Goal: Information Seeking & Learning: Learn about a topic

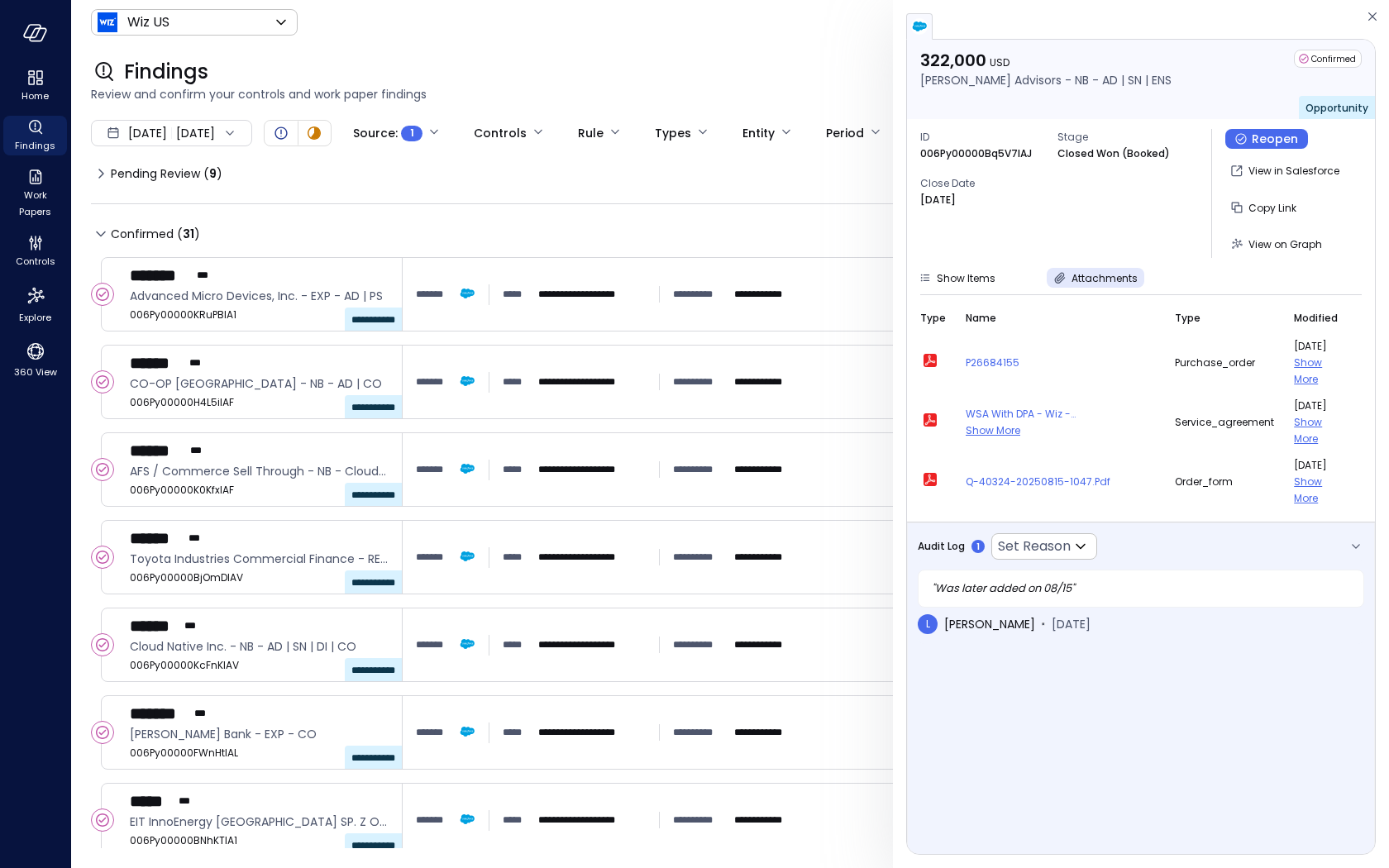
scroll to position [1023, 0]
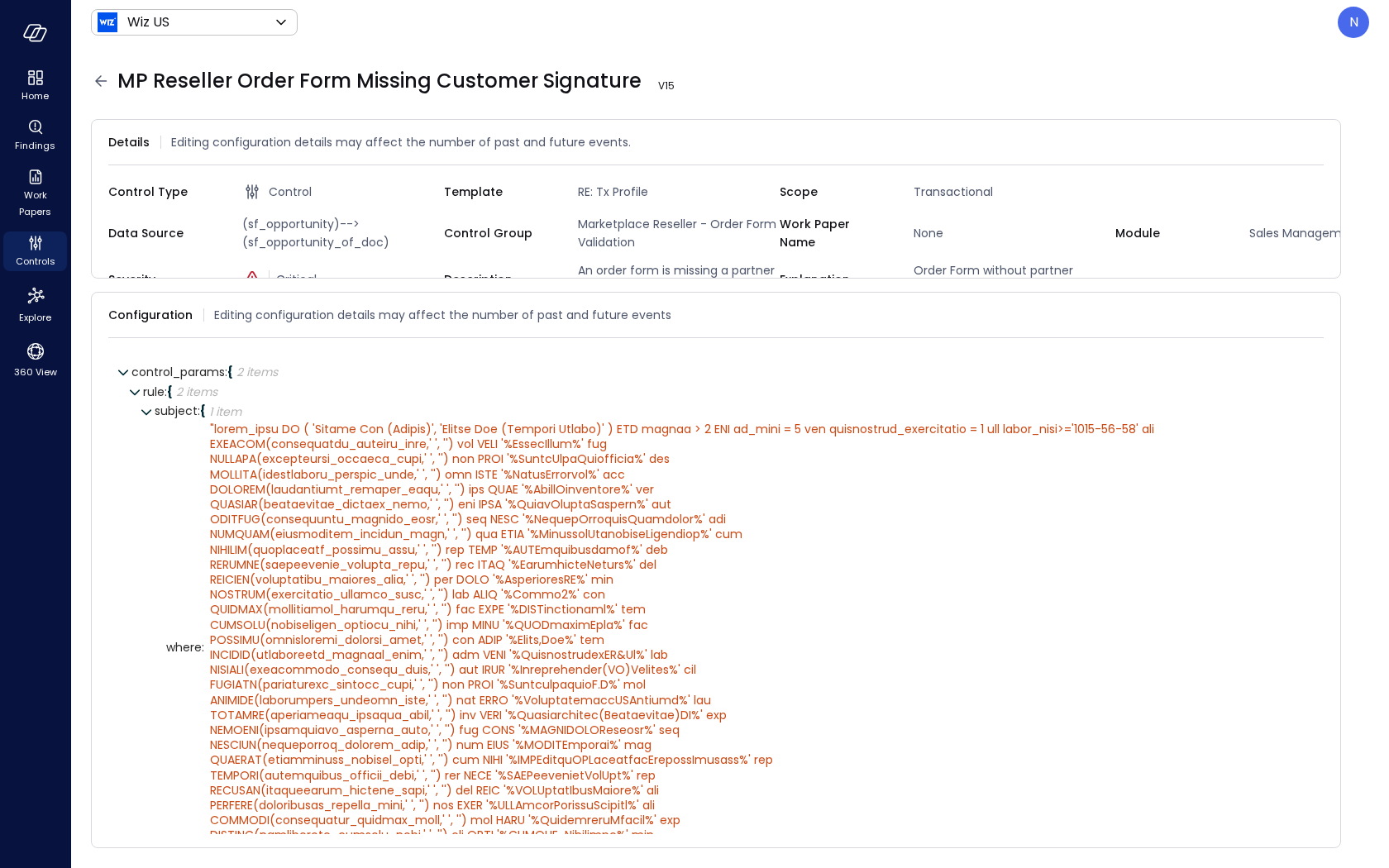
click at [99, 86] on icon at bounding box center [100, 81] width 20 height 20
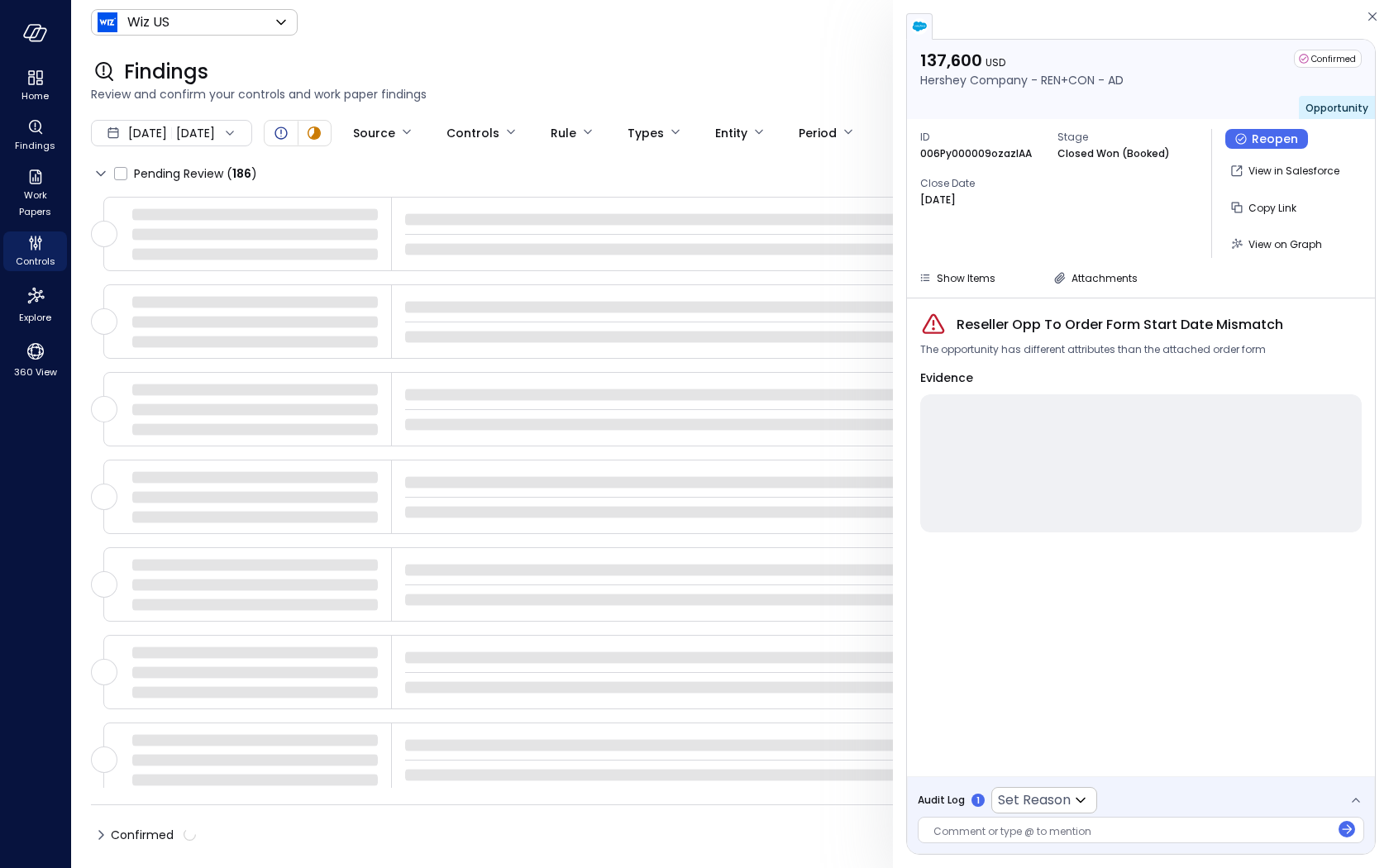
click at [943, 791] on div "Audit Log 1 Set Reason ​" at bounding box center [1007, 801] width 179 height 27
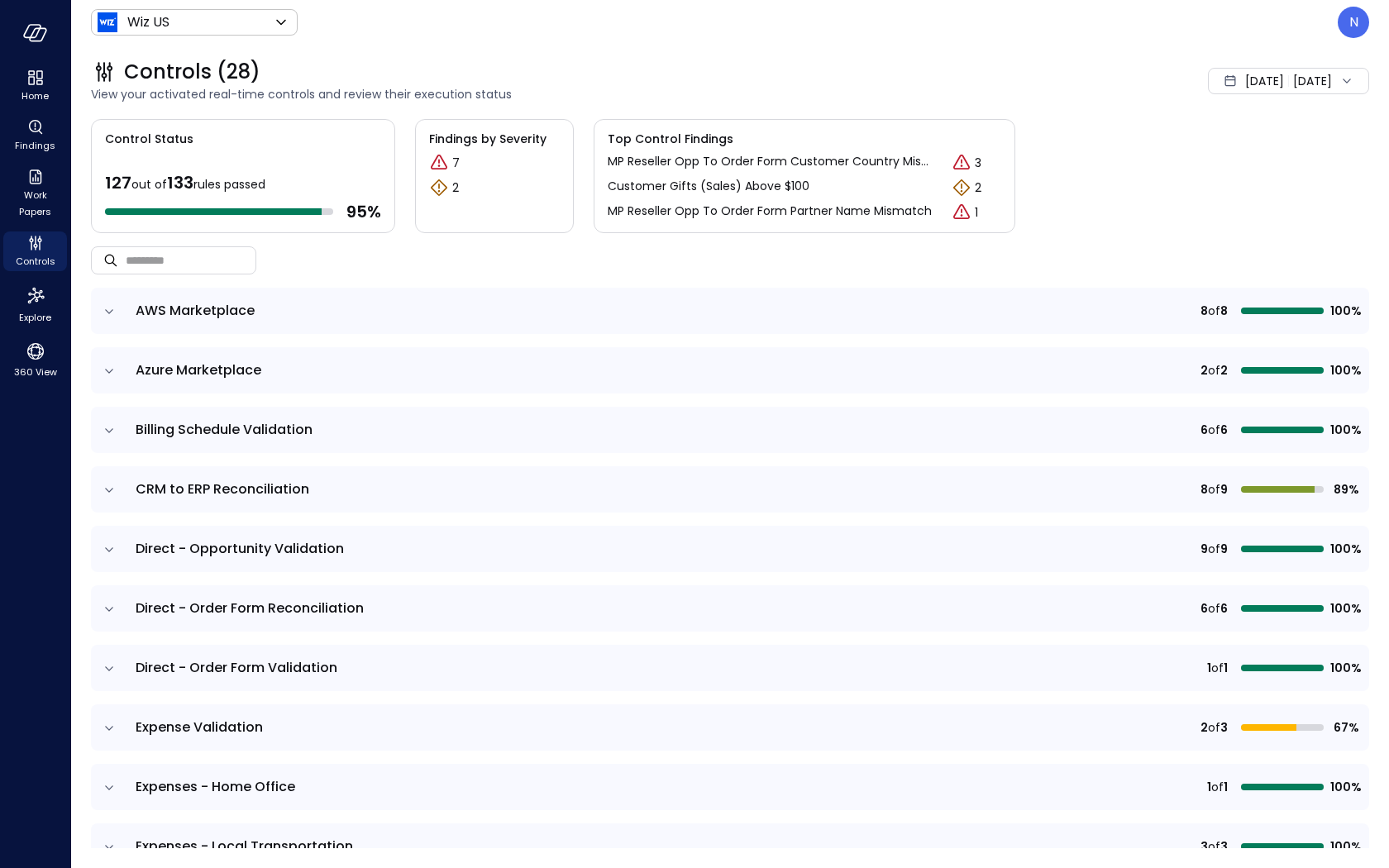
click at [112, 317] on icon "expand row" at bounding box center [109, 312] width 17 height 17
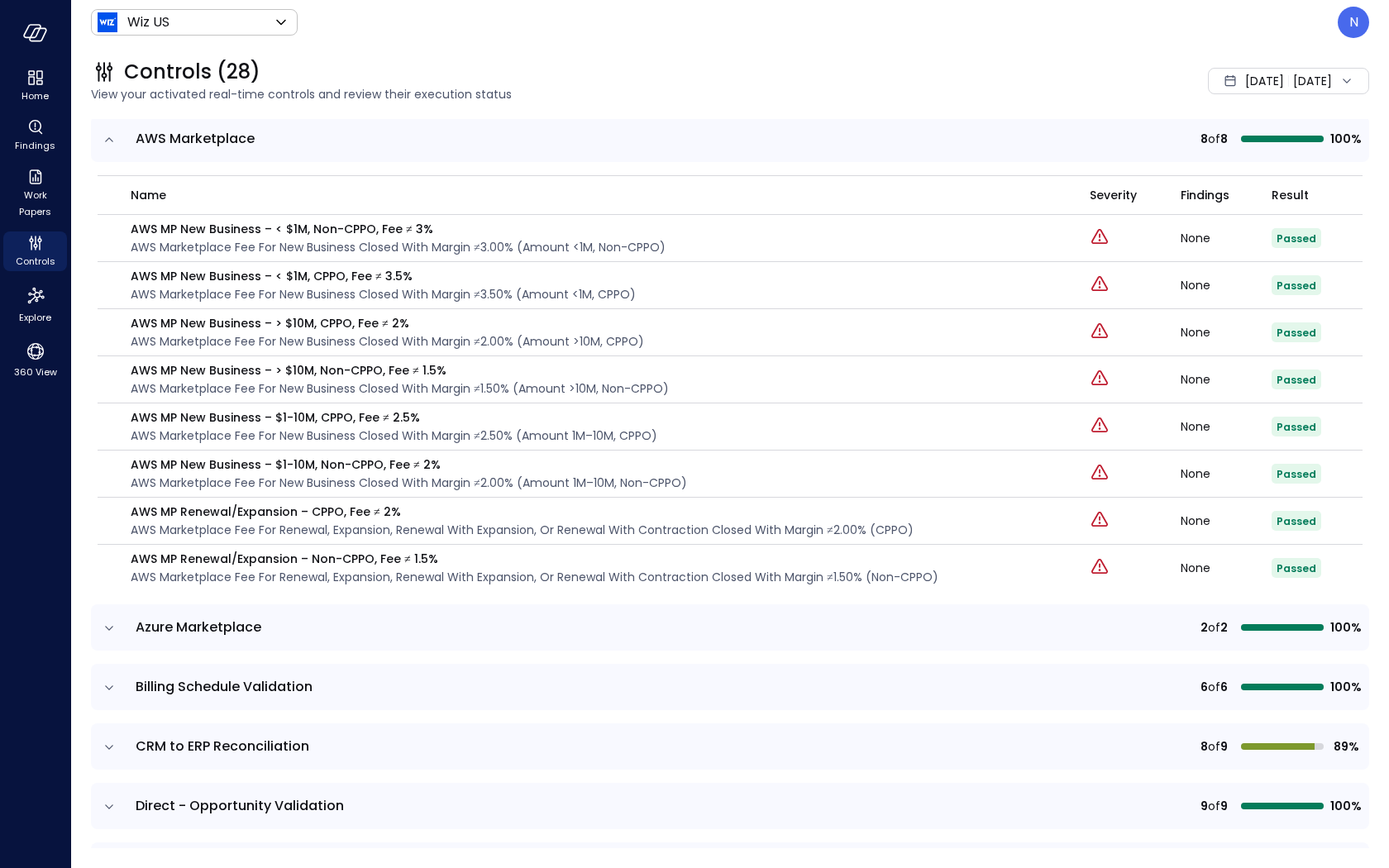
scroll to position [229, 0]
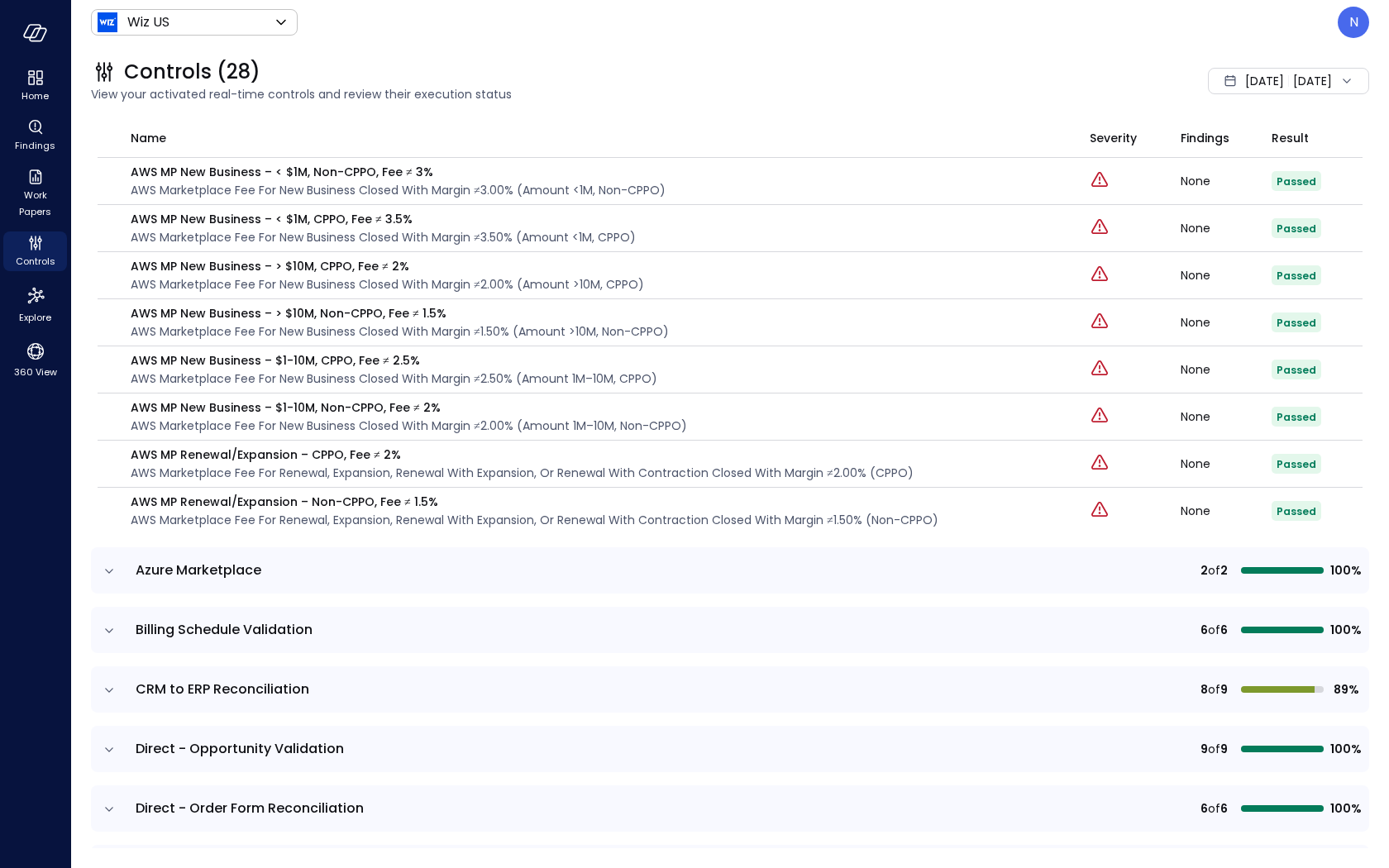
click at [104, 571] on icon "expand row" at bounding box center [109, 571] width 17 height 17
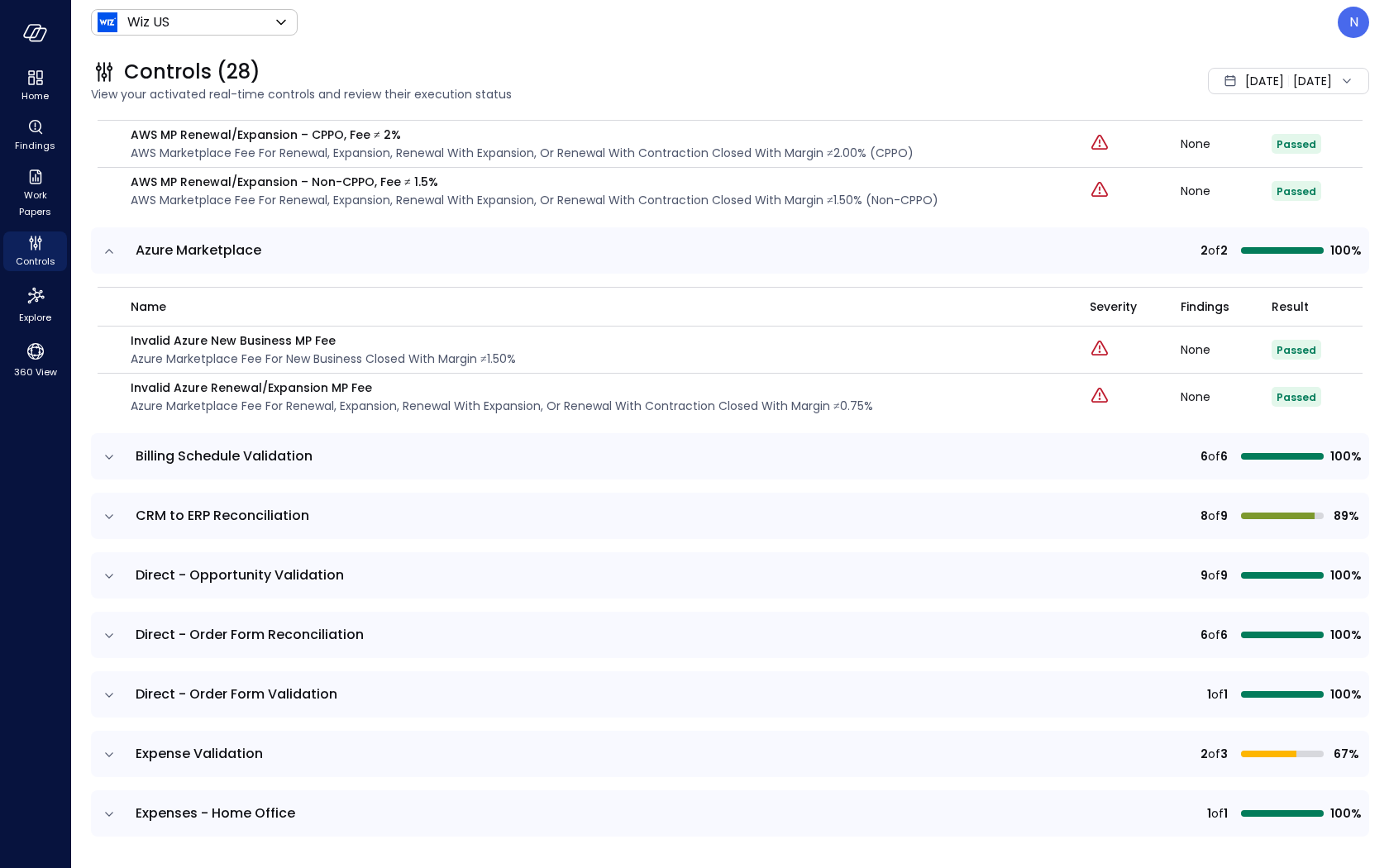
scroll to position [661, 0]
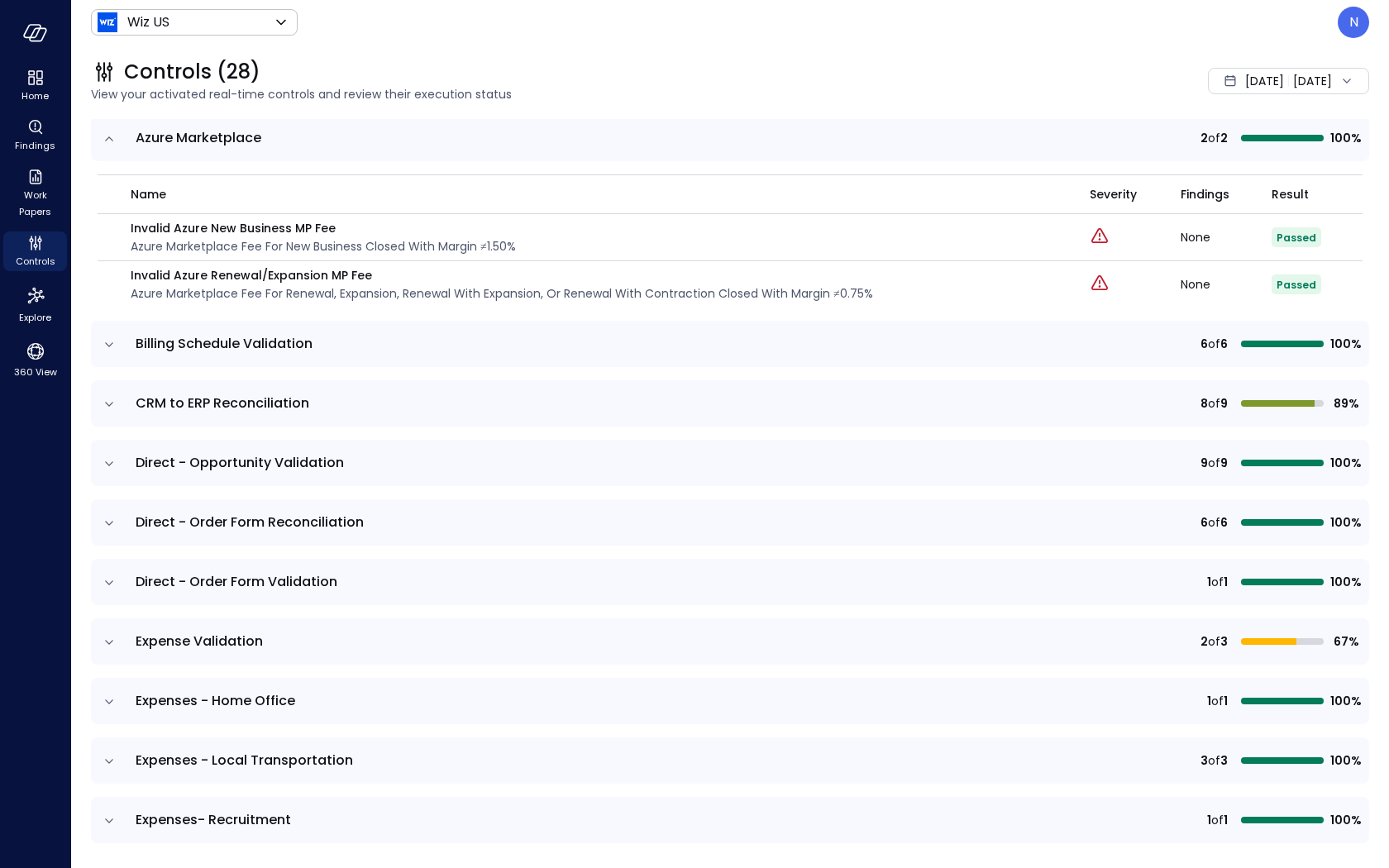
click at [105, 344] on icon "expand row" at bounding box center [109, 344] width 17 height 17
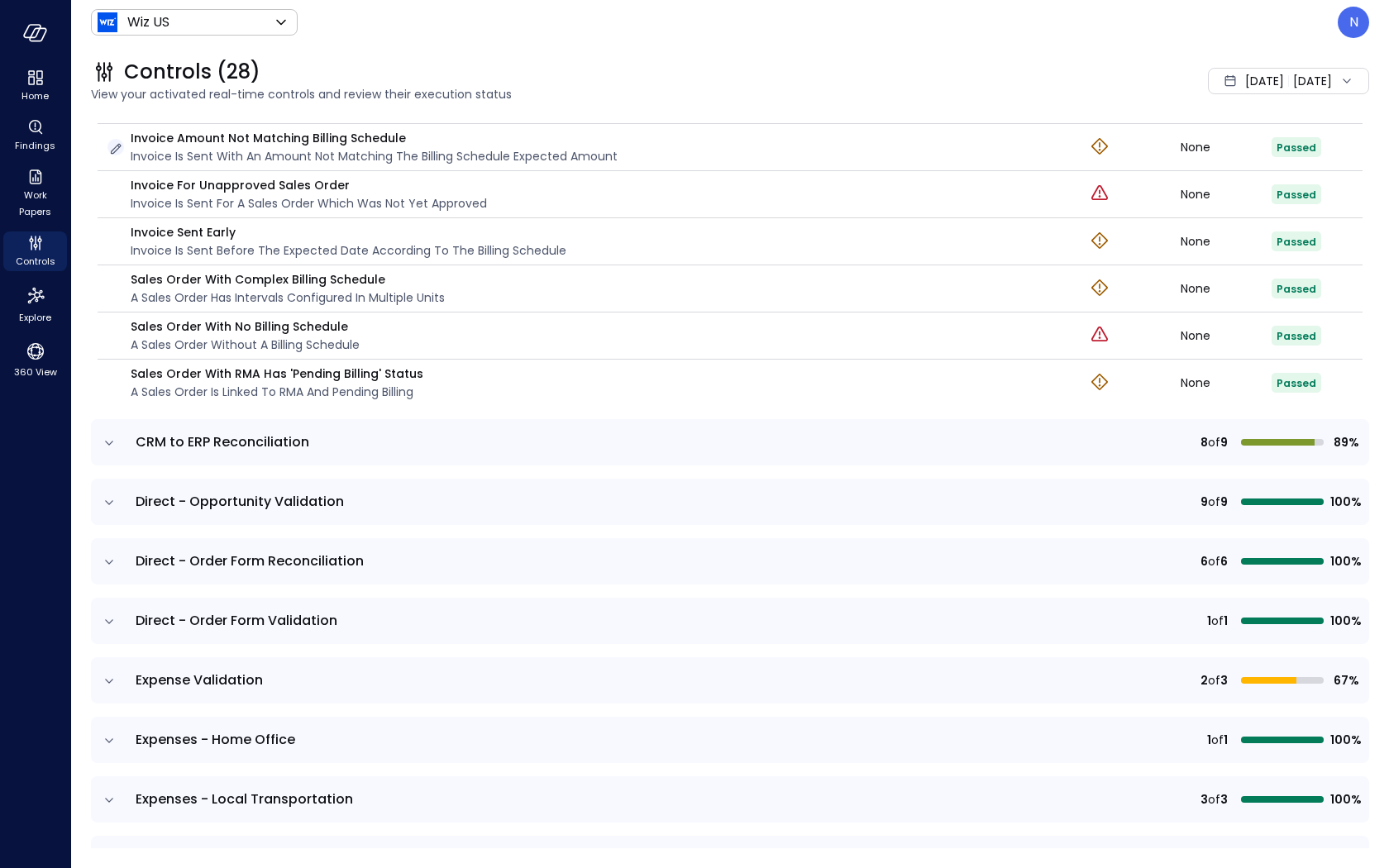
scroll to position [1014, 0]
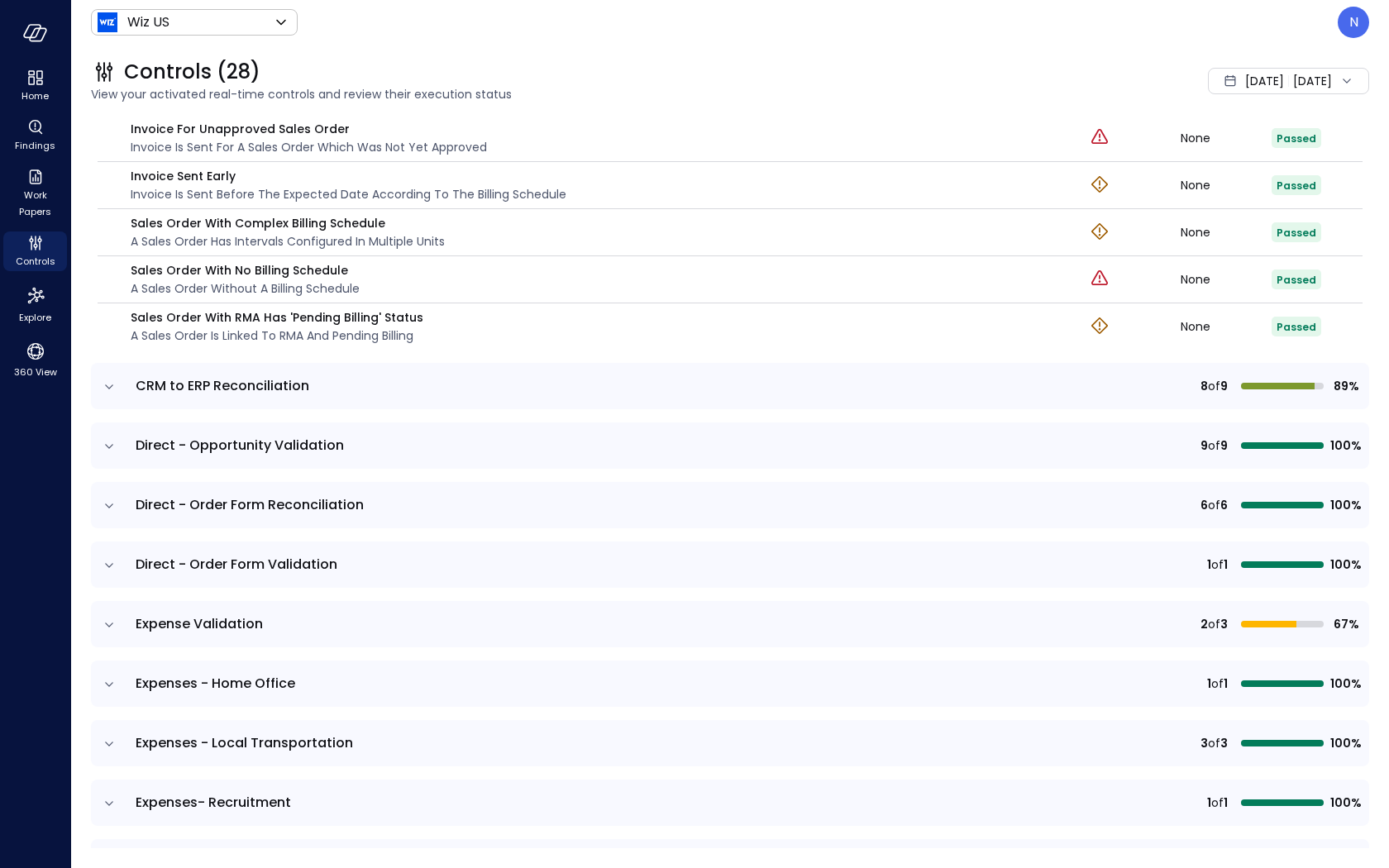
click at [105, 380] on icon "expand row" at bounding box center [109, 387] width 17 height 17
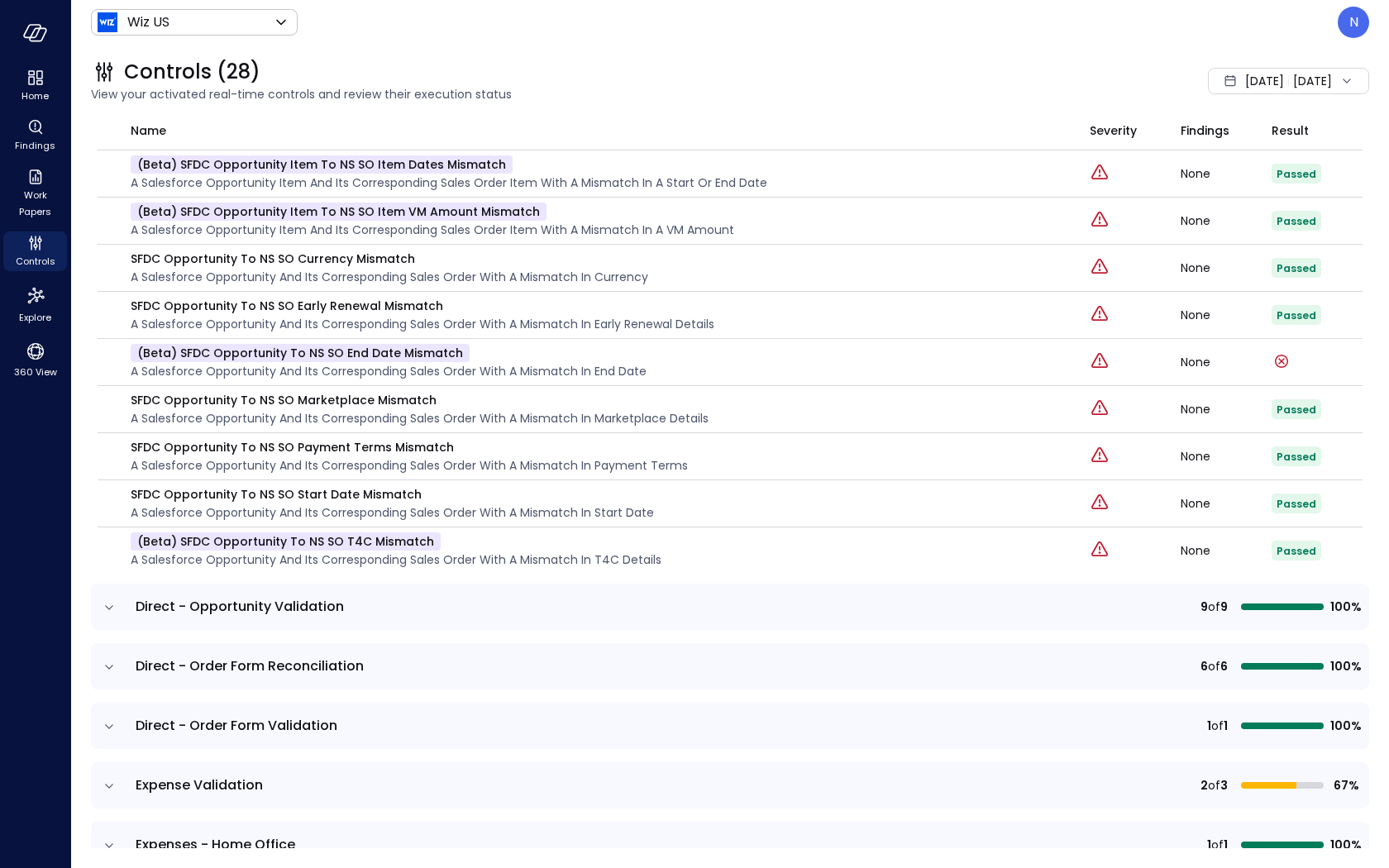
scroll to position [1379, 0]
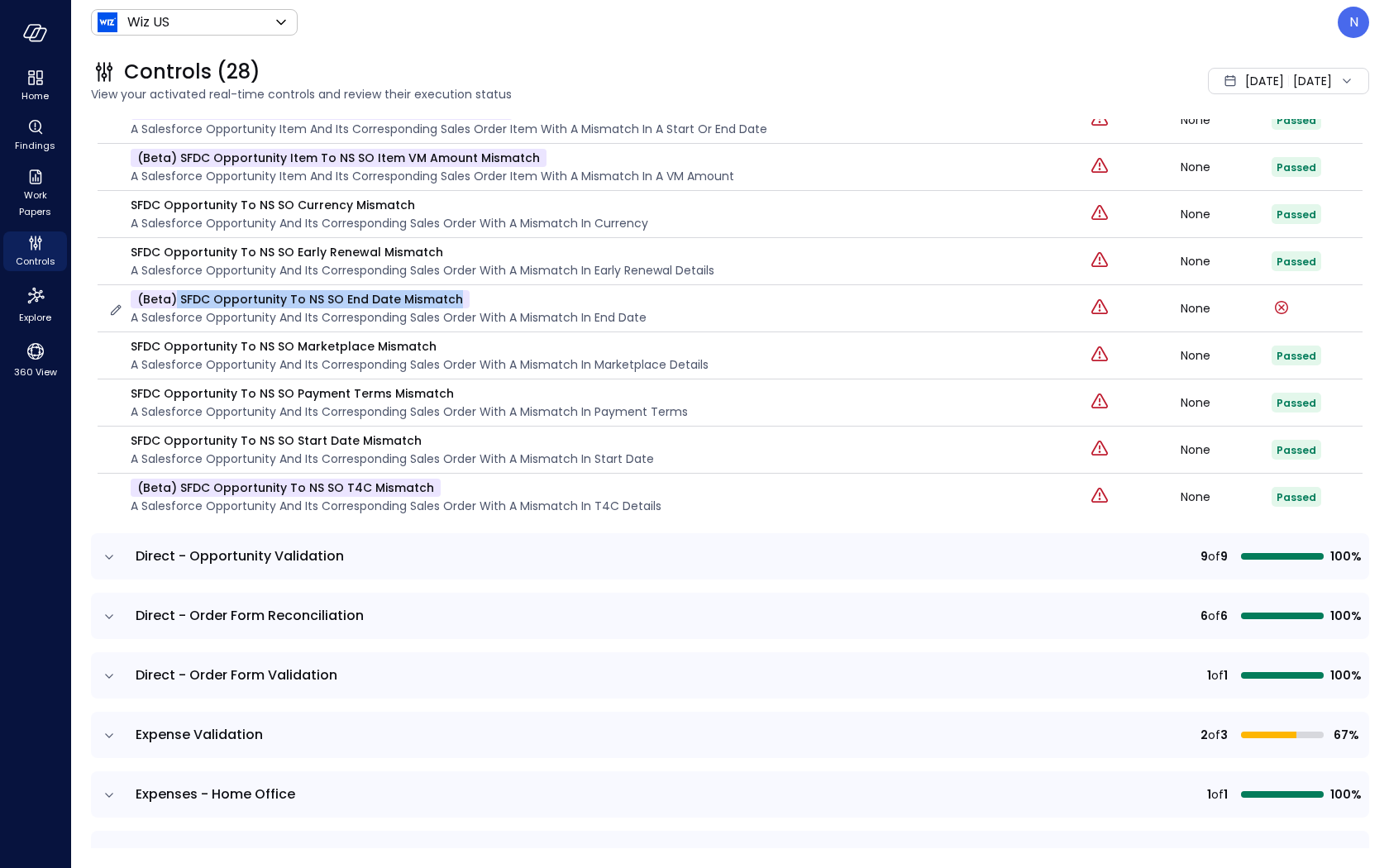
drag, startPoint x: 481, startPoint y: 296, endPoint x: 174, endPoint y: 296, distance: 307.0
click at [174, 296] on div "(beta) SFDC Opportunity to NS SO End Date Mismatch A Salesforce Opportunity and…" at bounding box center [388, 308] width 516 height 36
copy p "SFDC Opportunity to NS SO End Date Mismatch"
click at [305, 308] on p "A Salesforce Opportunity and its corresponding Sales Order with a mismatch in e…" at bounding box center [388, 317] width 516 height 18
drag, startPoint x: 296, startPoint y: 288, endPoint x: 178, endPoint y: 291, distance: 118.0
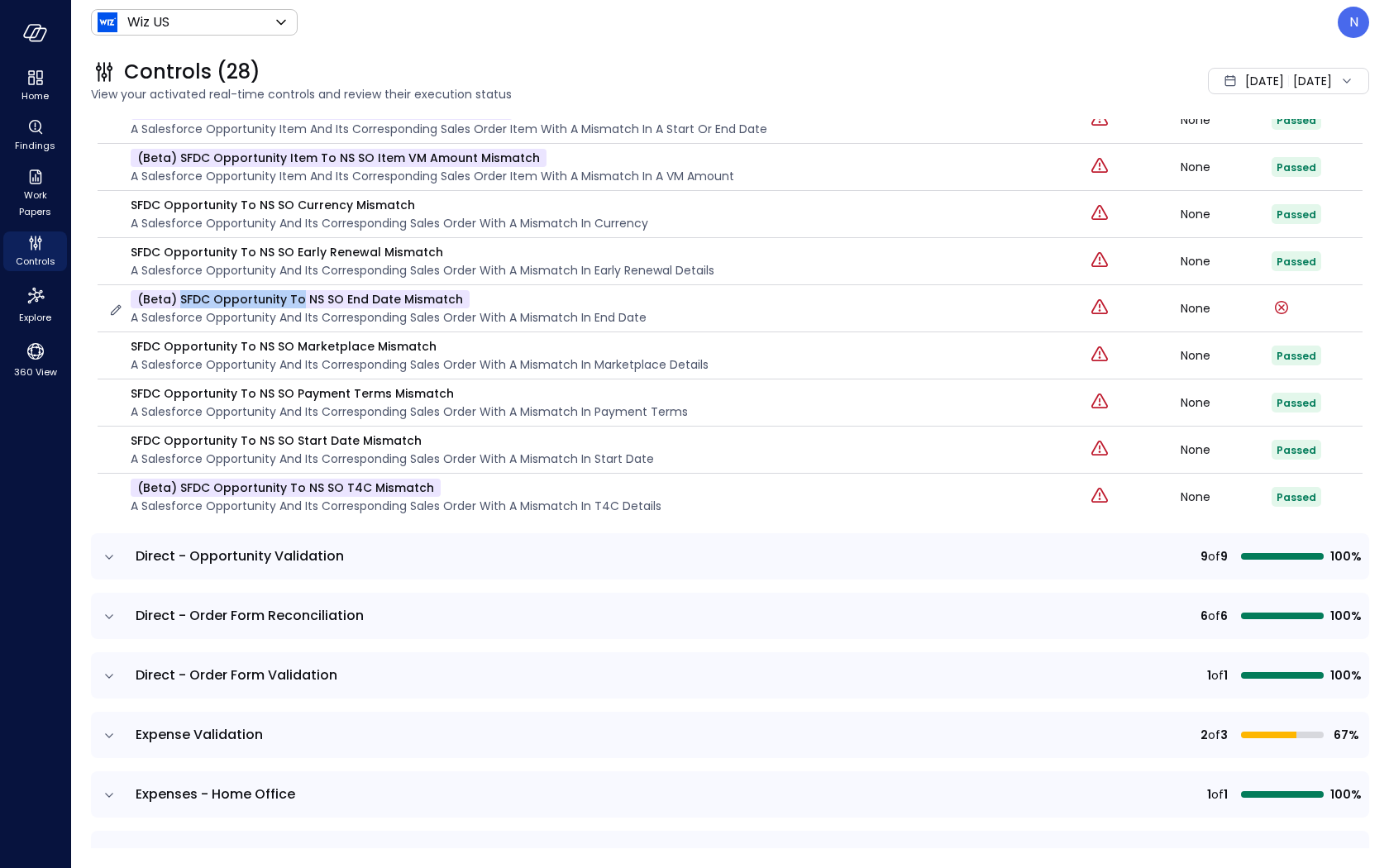
click at [178, 291] on p "(beta) SFDC Opportunity to NS SO End Date Mismatch" at bounding box center [300, 299] width 339 height 18
copy p "SFDC Opportunity to"
drag, startPoint x: 300, startPoint y: 287, endPoint x: 518, endPoint y: 294, distance: 218.1
click at [519, 294] on div "(beta) SFDC Opportunity to NS SO End Date Mismatch A Salesforce Opportunity and…" at bounding box center [388, 308] width 516 height 36
copy p "NS SO End Date Mismatch"
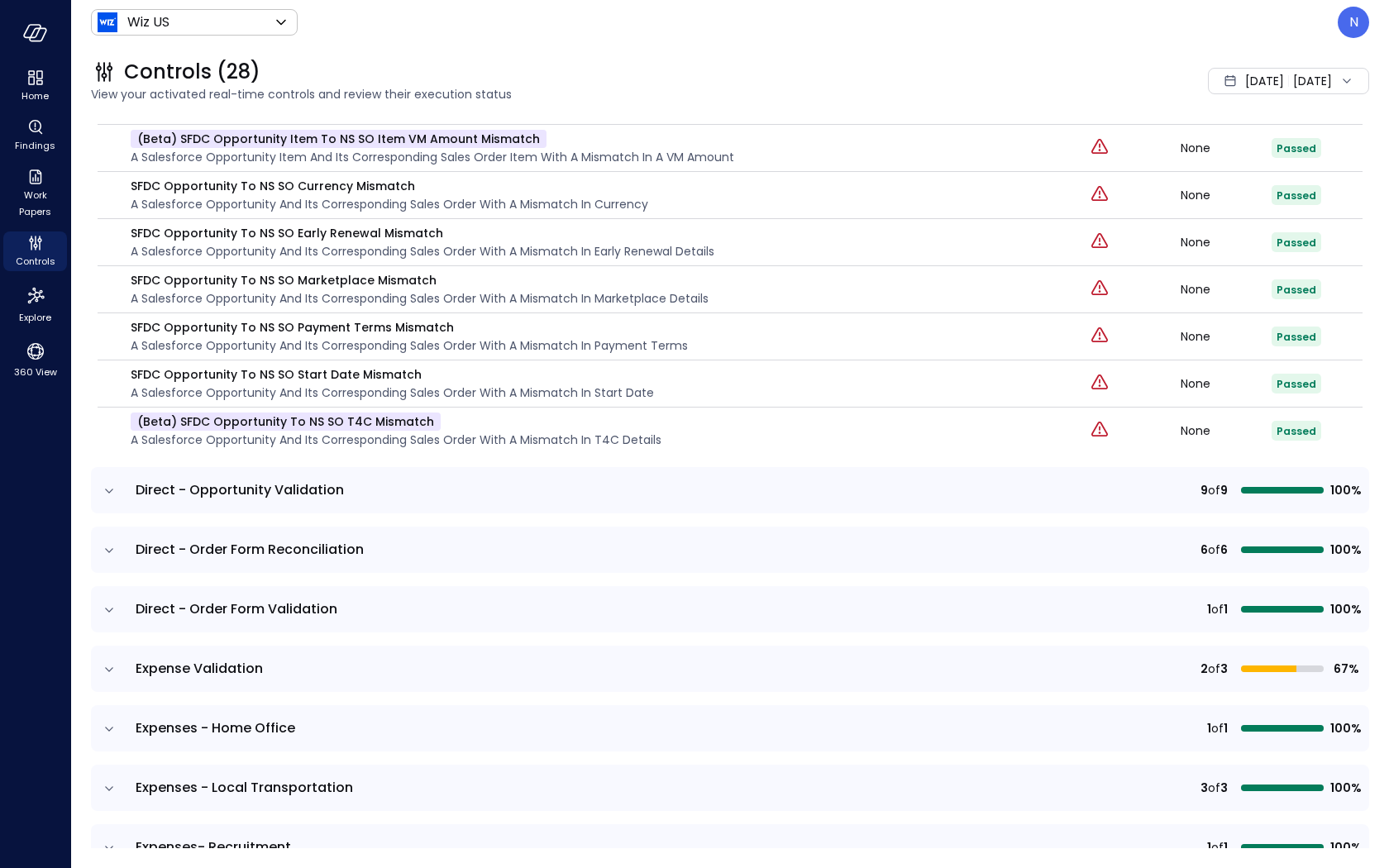
scroll to position [1401, 0]
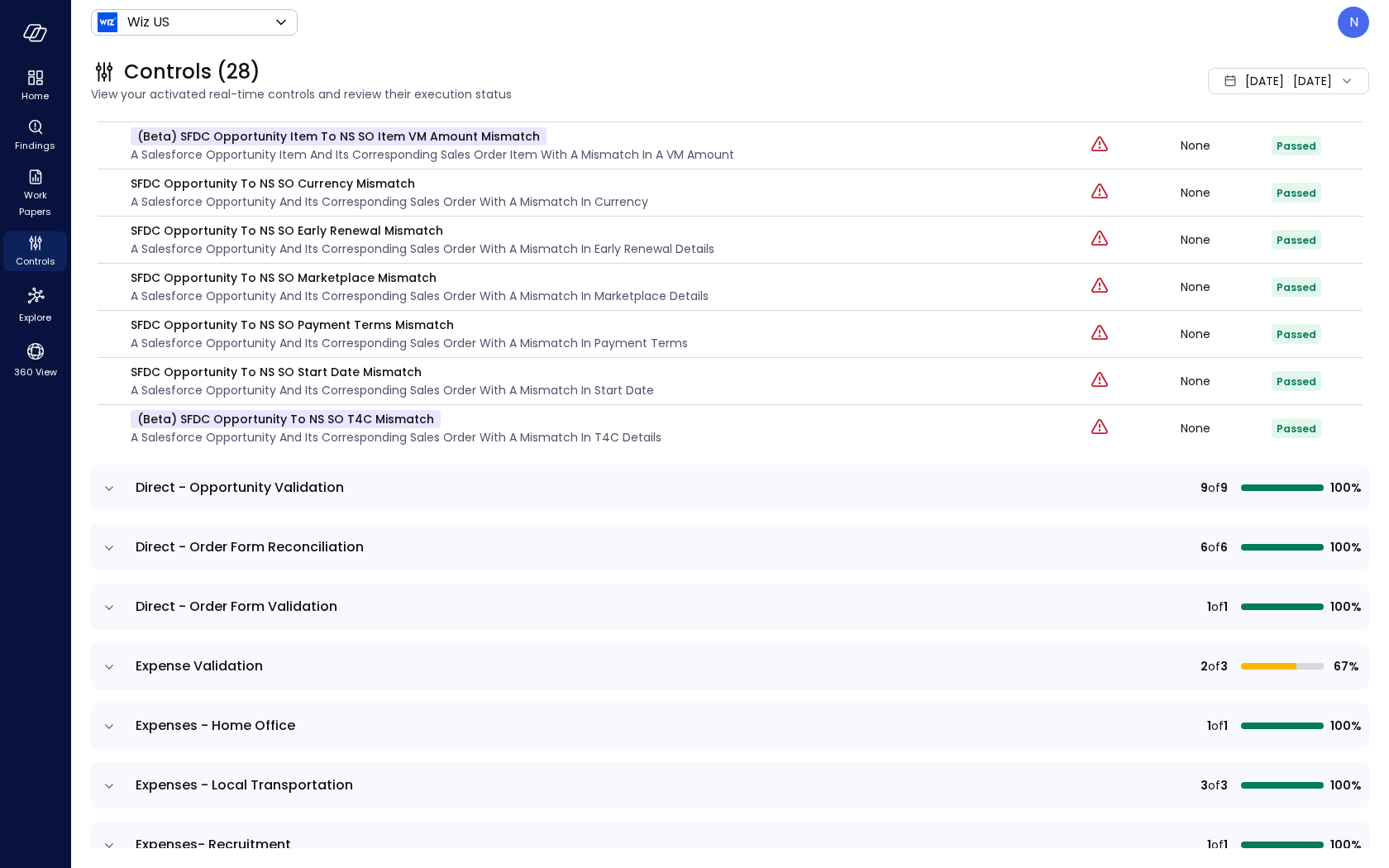
click at [113, 480] on icon "expand row" at bounding box center [109, 488] width 17 height 17
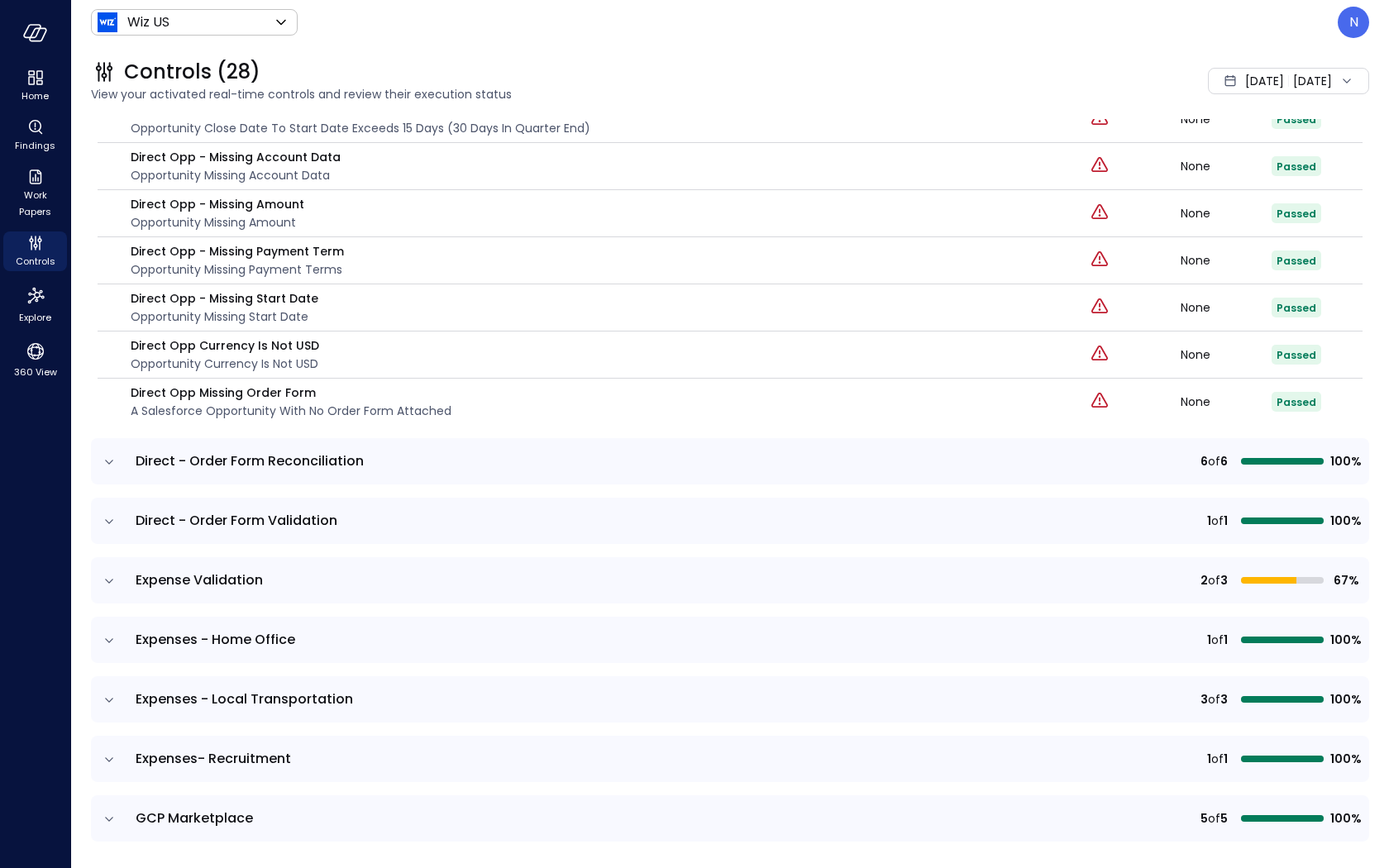
scroll to position [1965, 0]
click at [105, 453] on icon "expand row" at bounding box center [109, 461] width 17 height 17
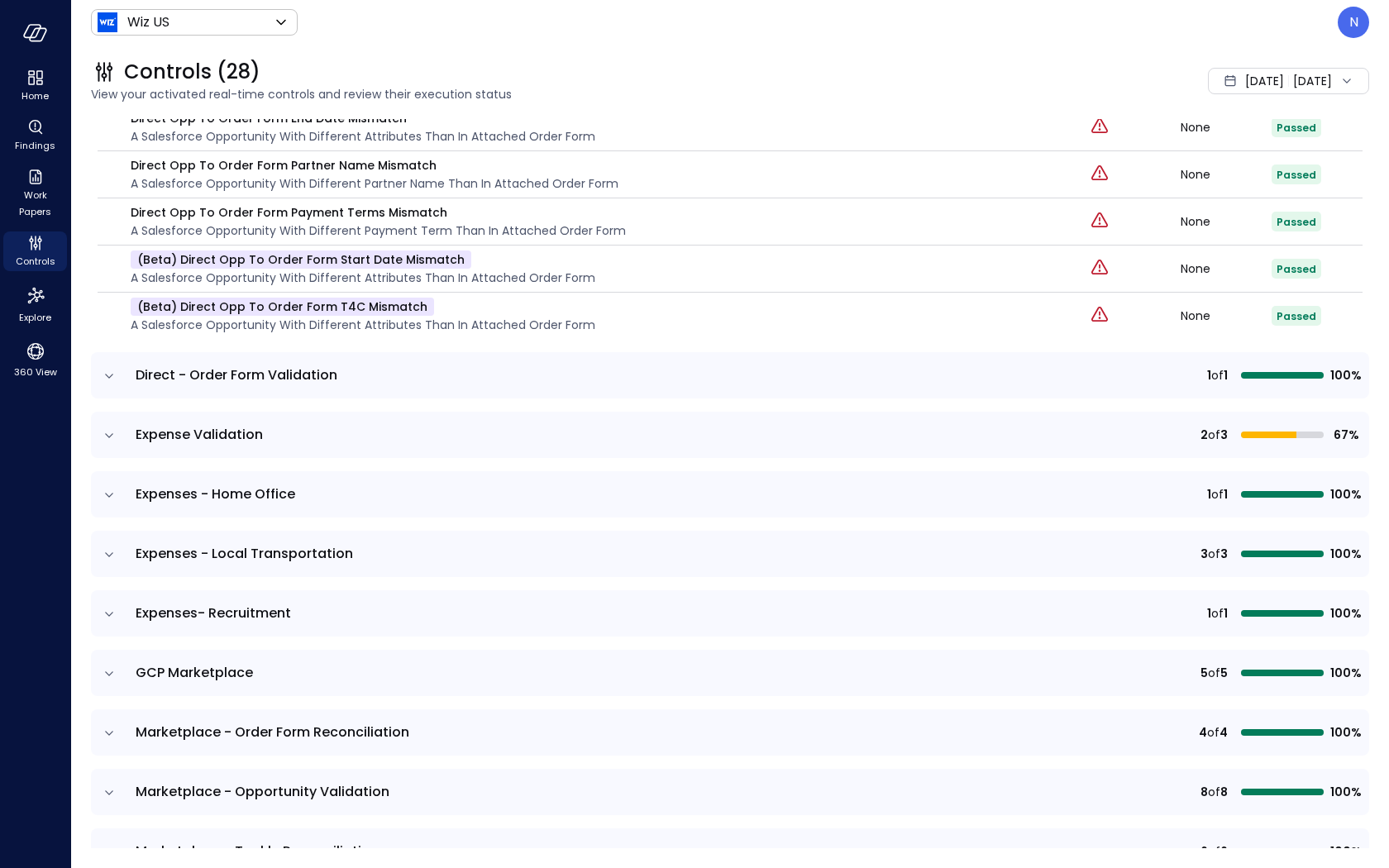
scroll to position [2513, 0]
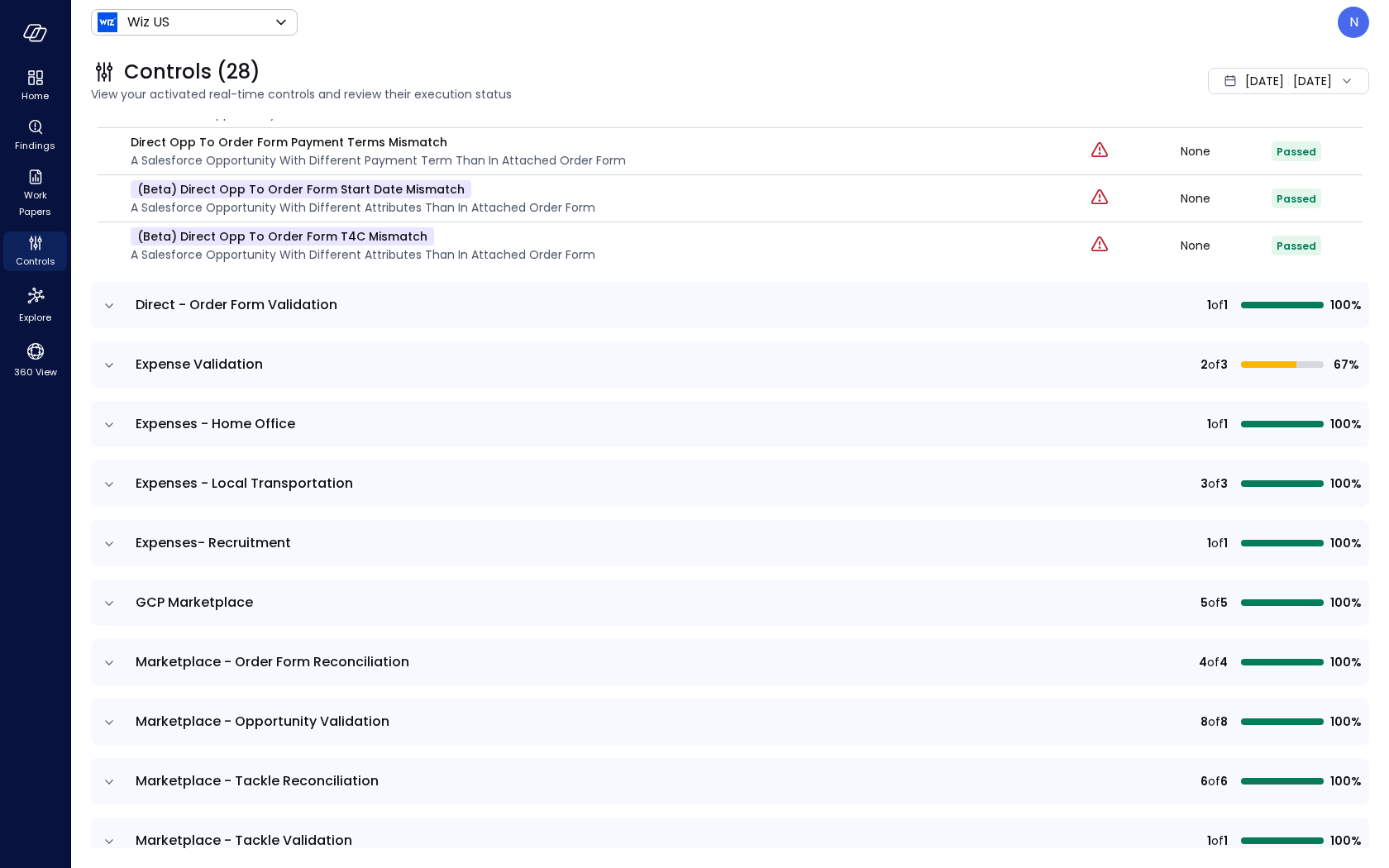
click at [108, 297] on icon "expand row" at bounding box center [109, 305] width 17 height 17
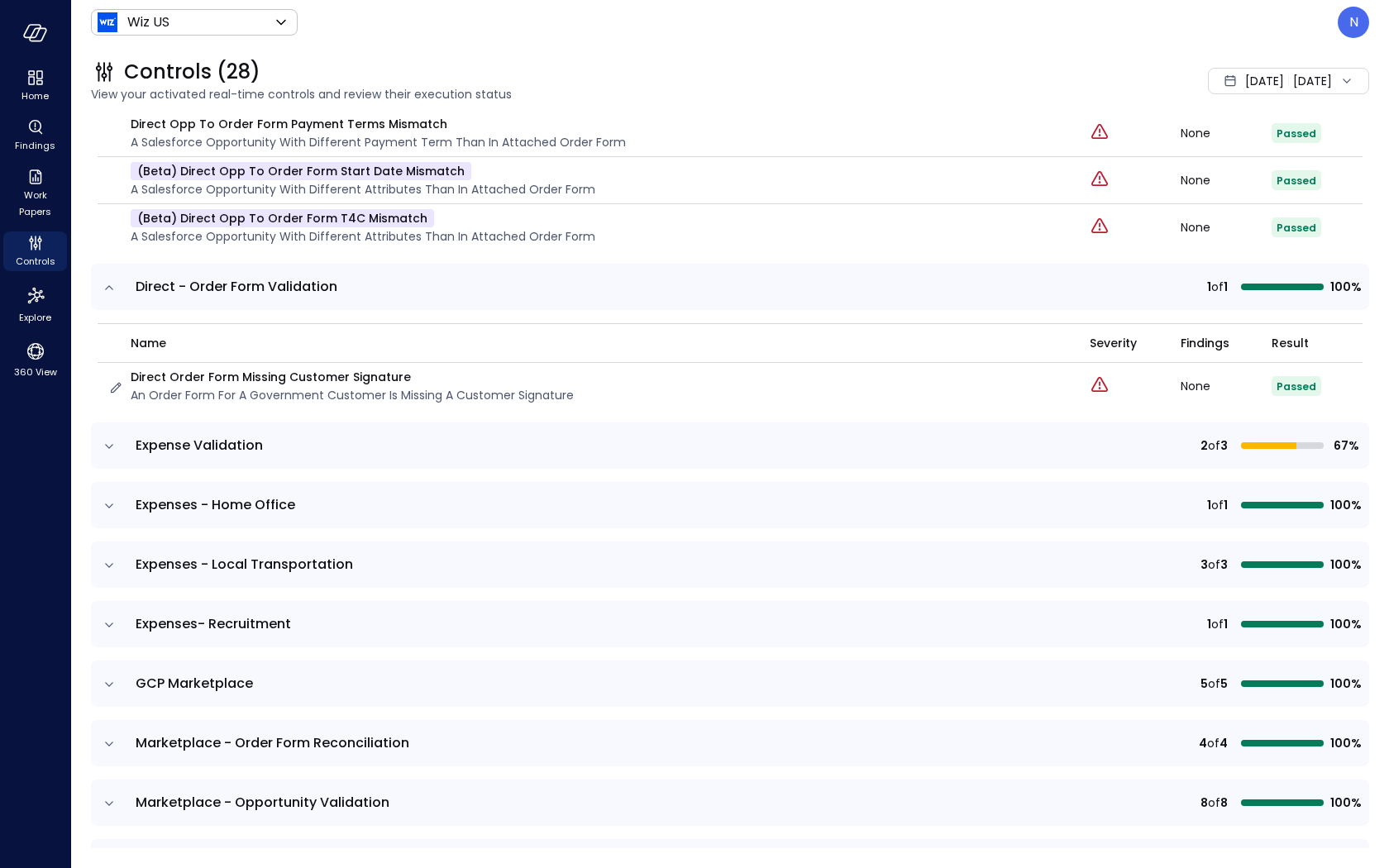
scroll to position [2538, 0]
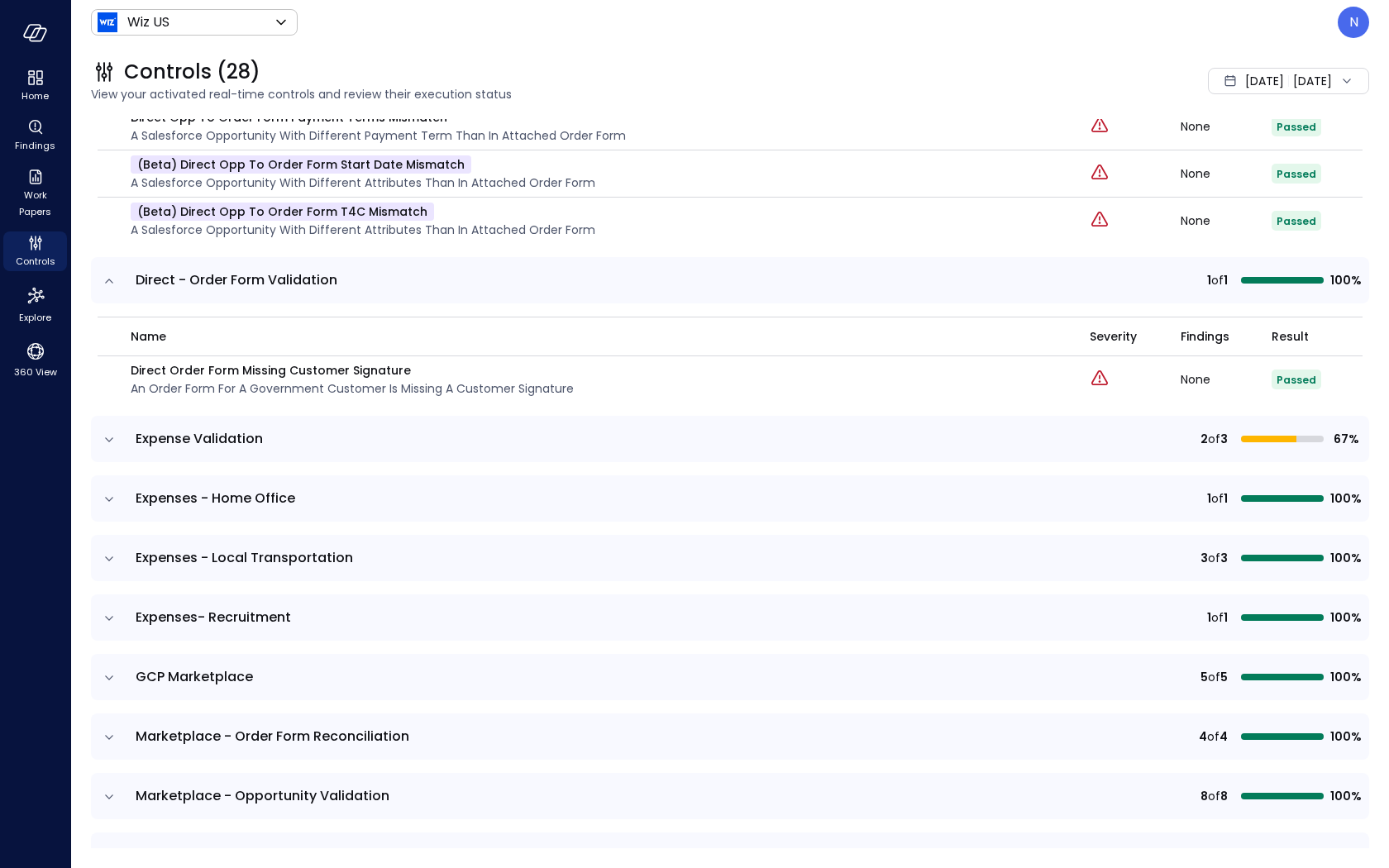
click at [113, 431] on icon "expand row" at bounding box center [109, 439] width 17 height 17
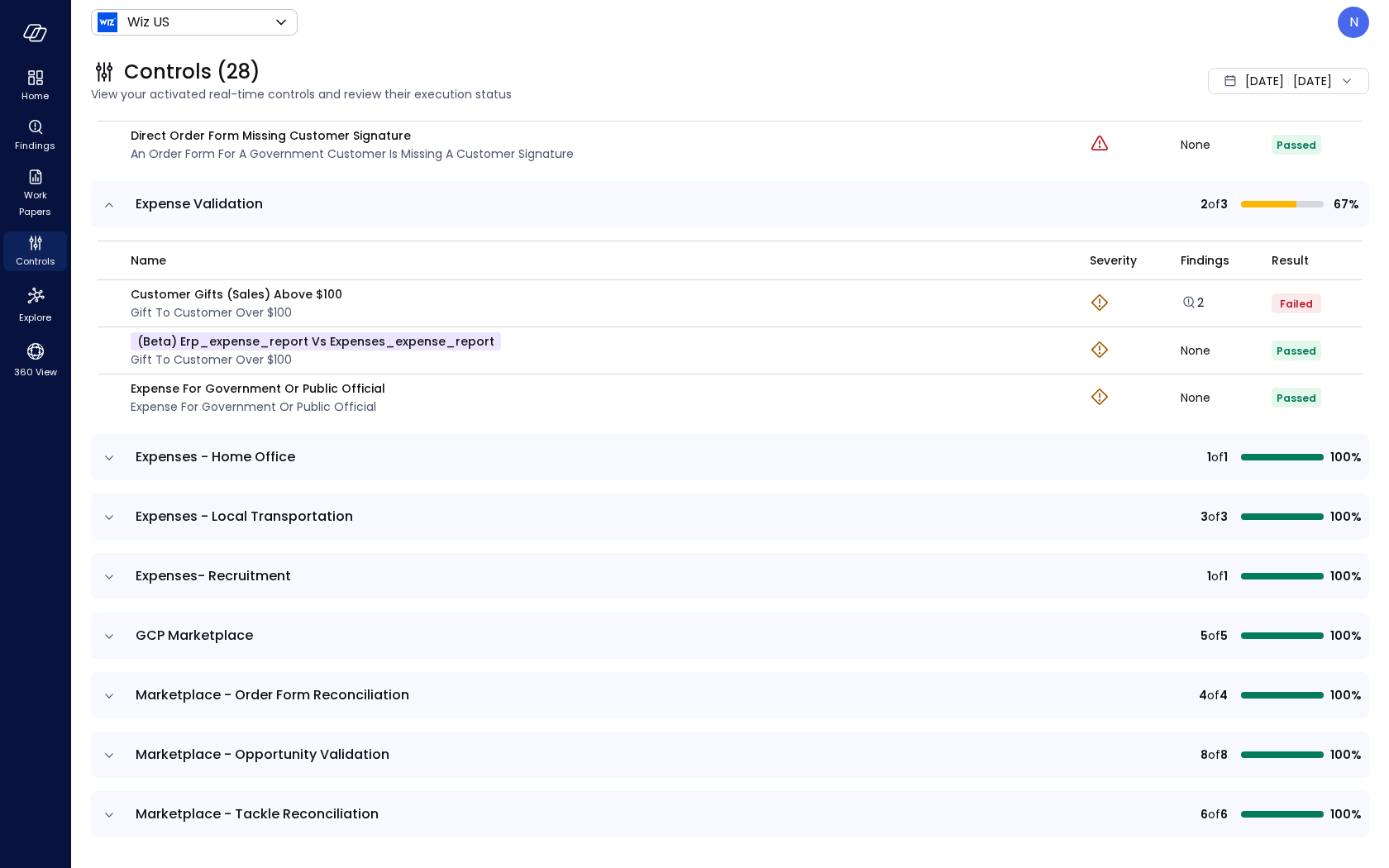
scroll to position [2803, 0]
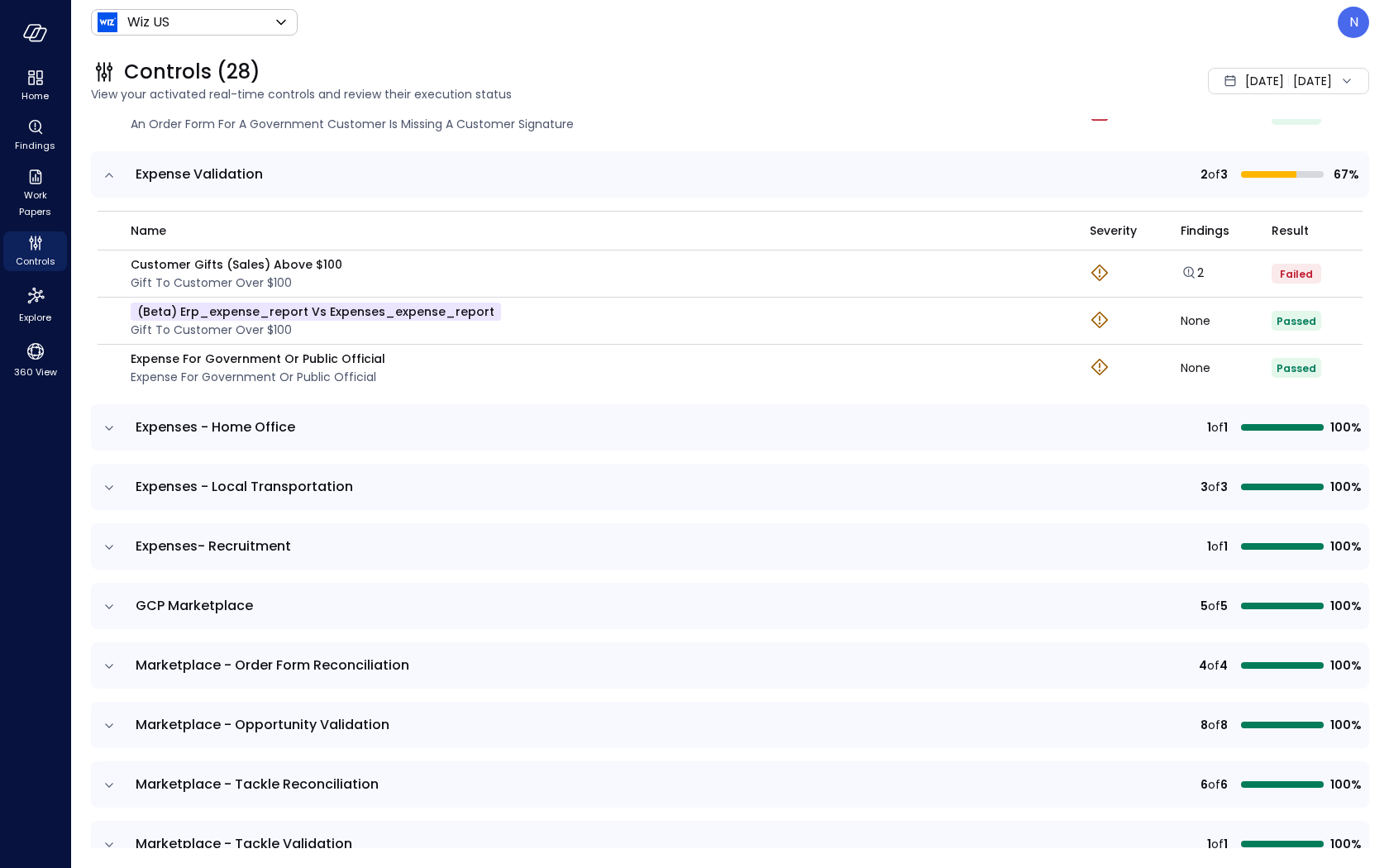
click at [108, 426] on icon "expand row" at bounding box center [108, 428] width 8 height 4
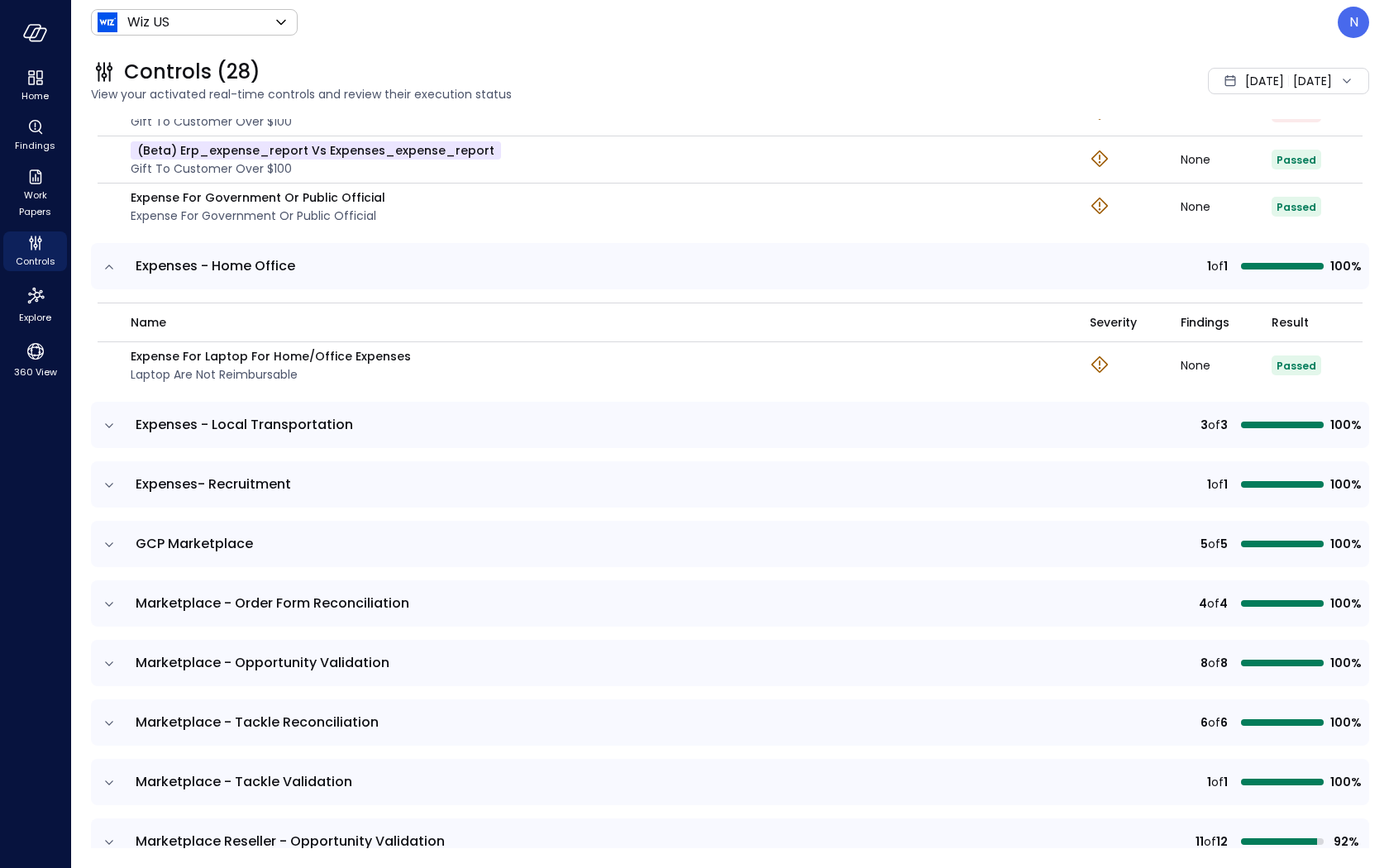
scroll to position [3074, 0]
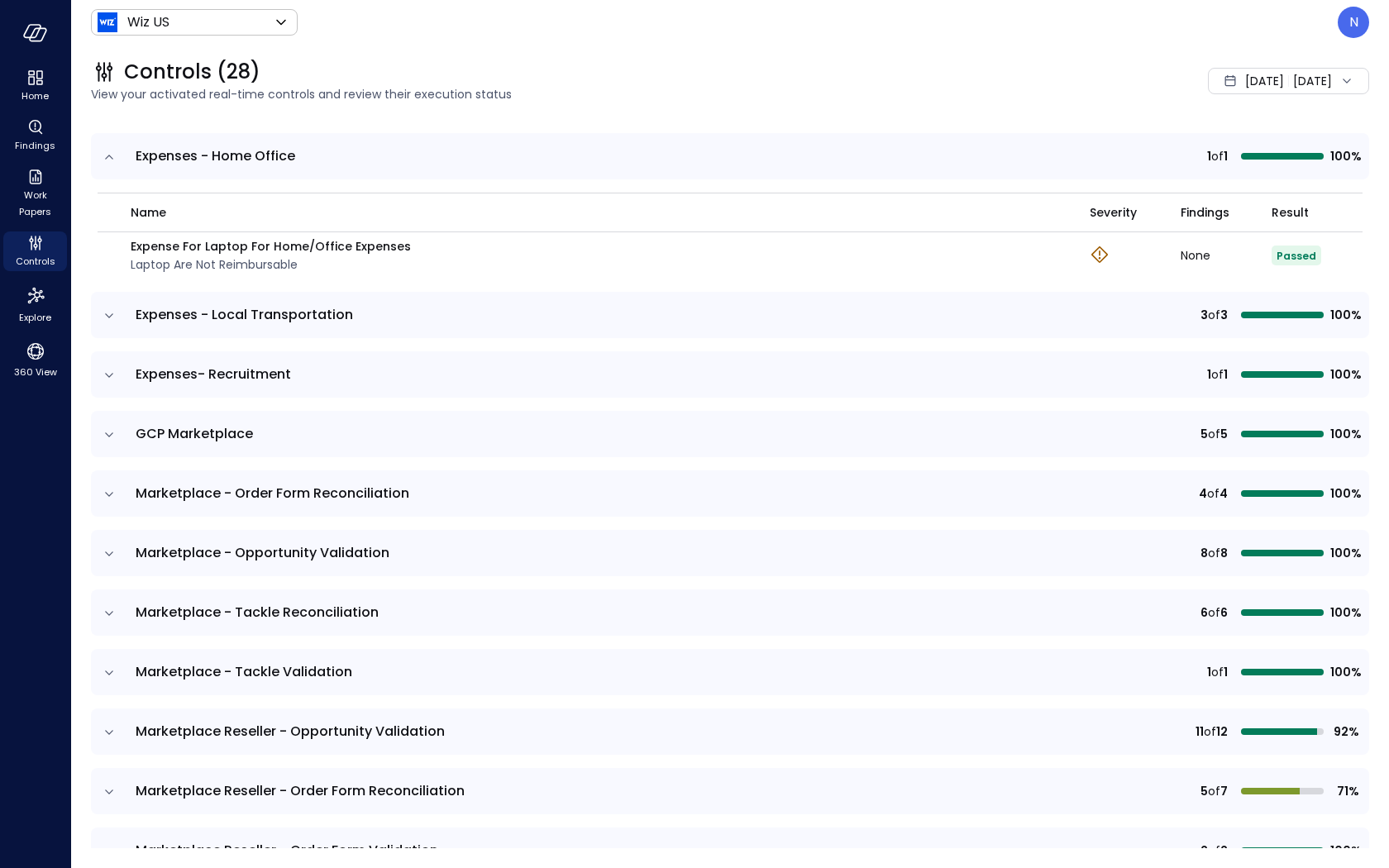
click at [104, 308] on icon "expand row" at bounding box center [109, 316] width 17 height 17
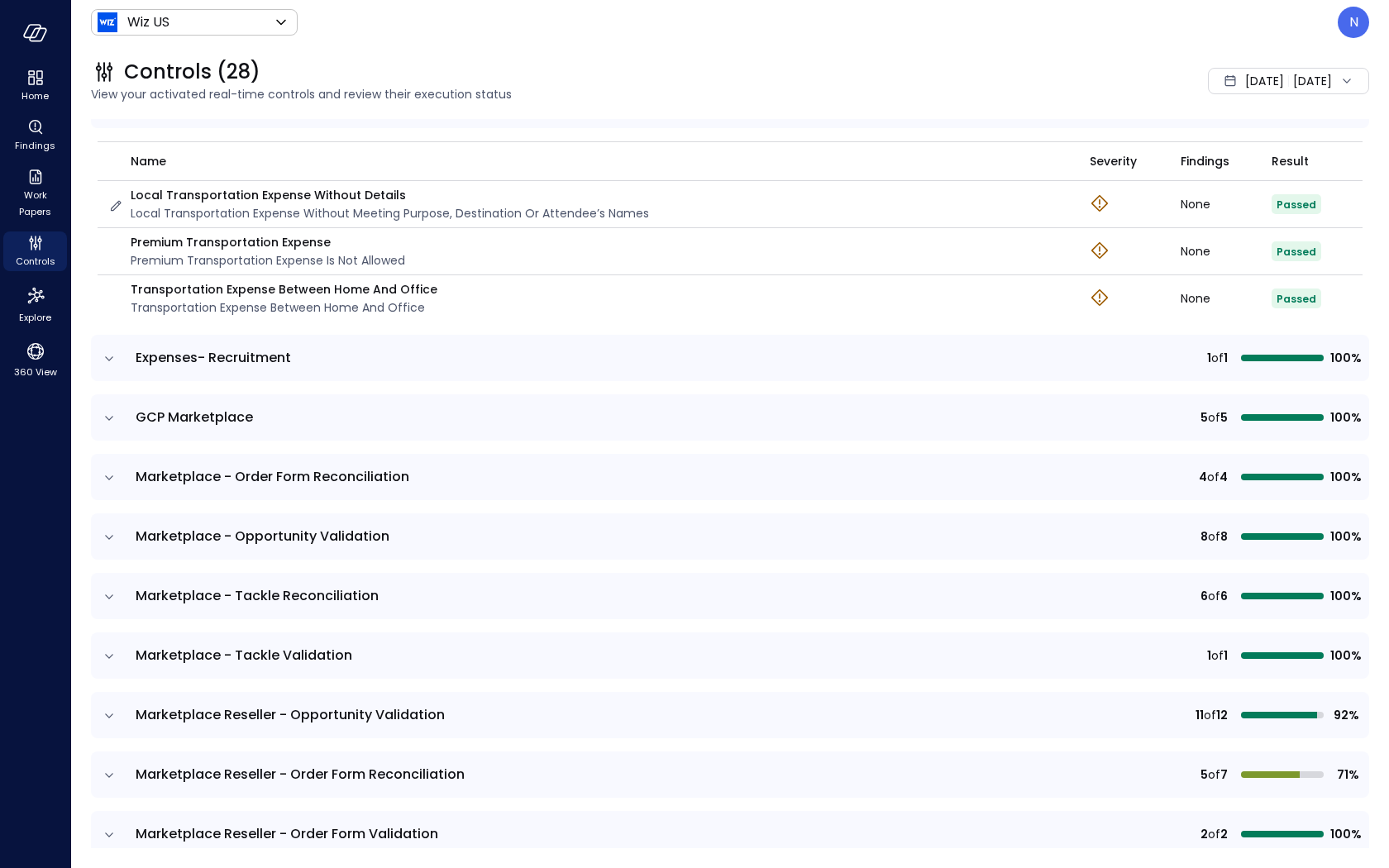
scroll to position [3339, 0]
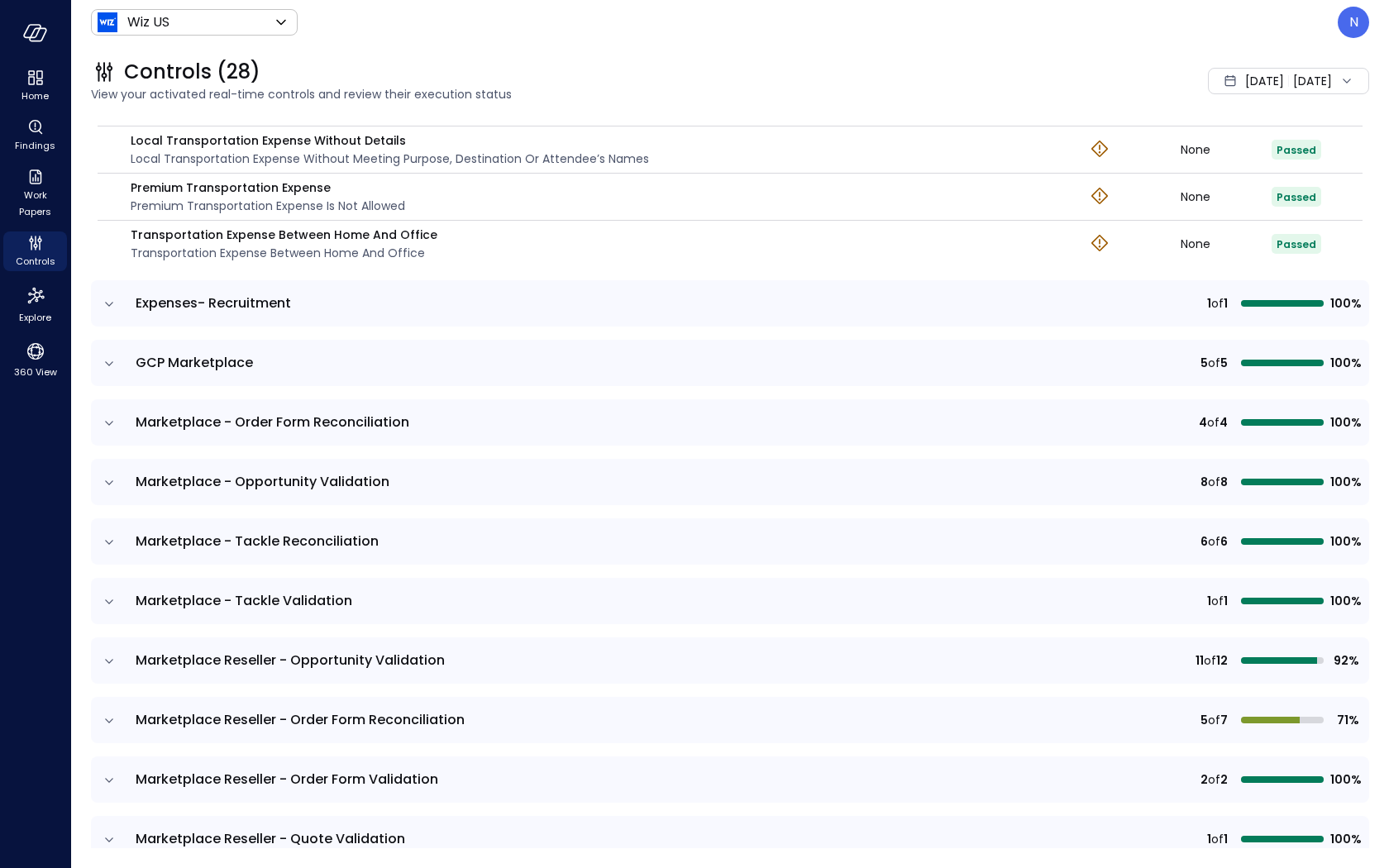
click at [109, 296] on icon "expand row" at bounding box center [109, 304] width 17 height 17
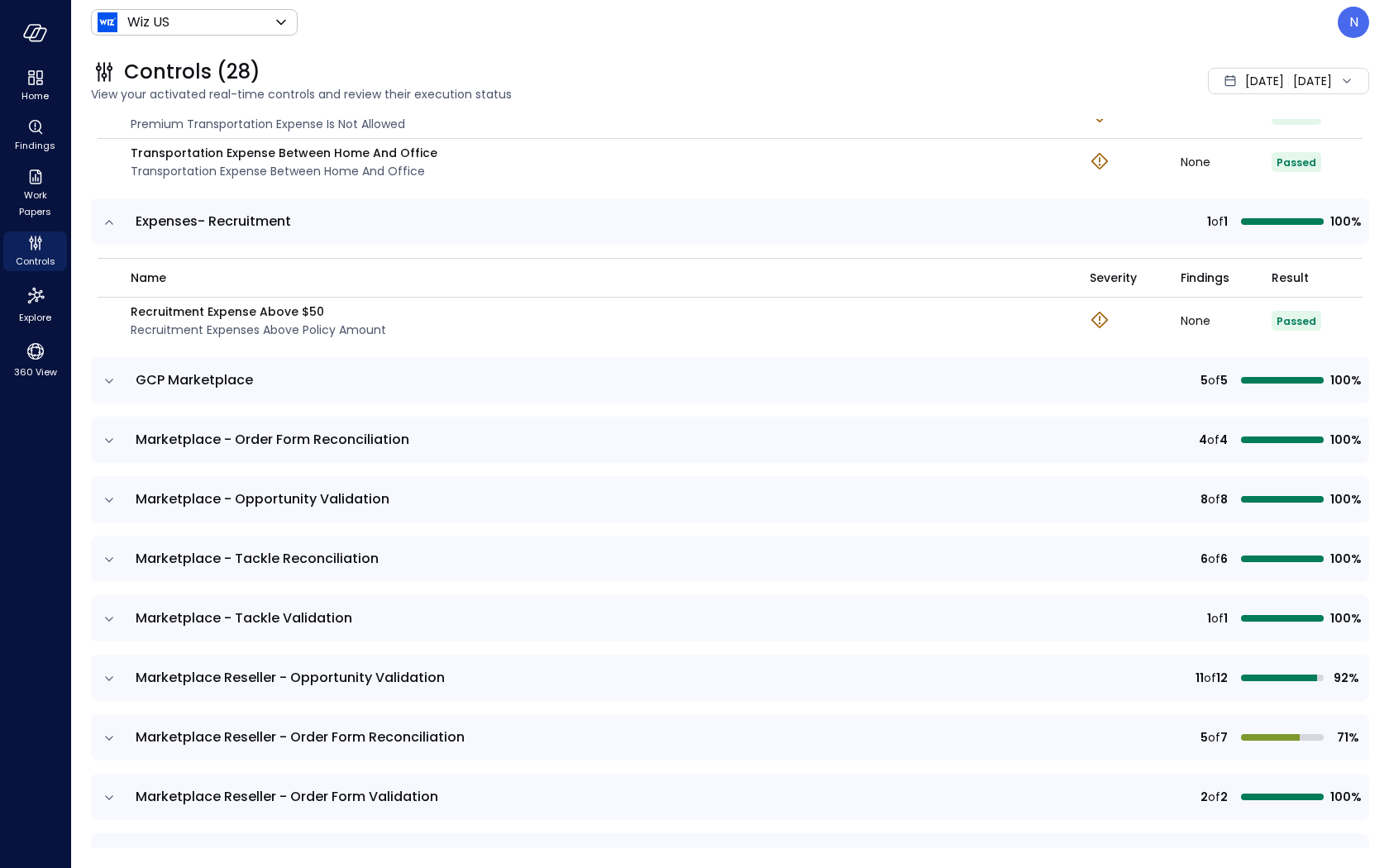
scroll to position [3443, 0]
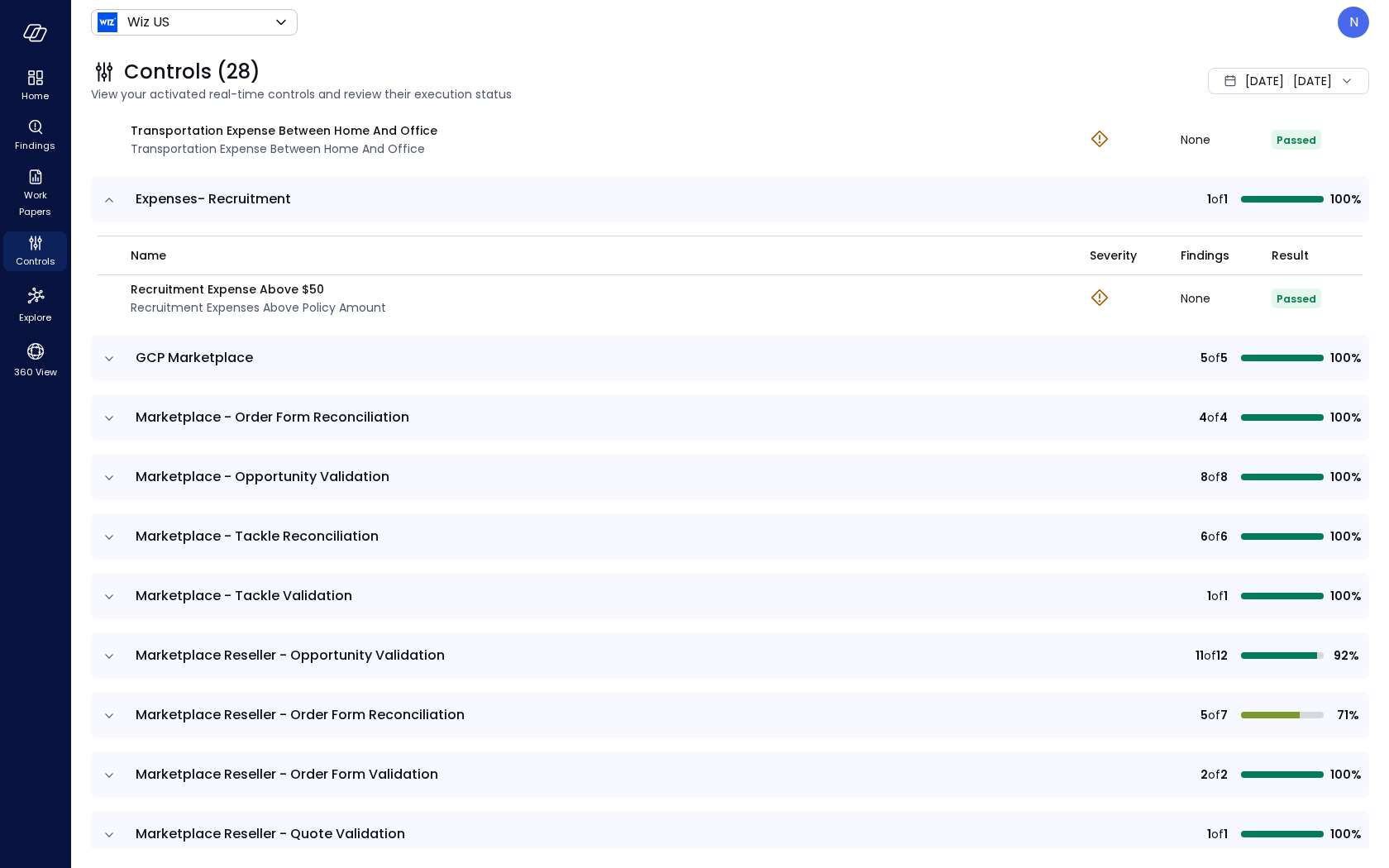
click at [110, 351] on icon "expand row" at bounding box center [109, 359] width 17 height 17
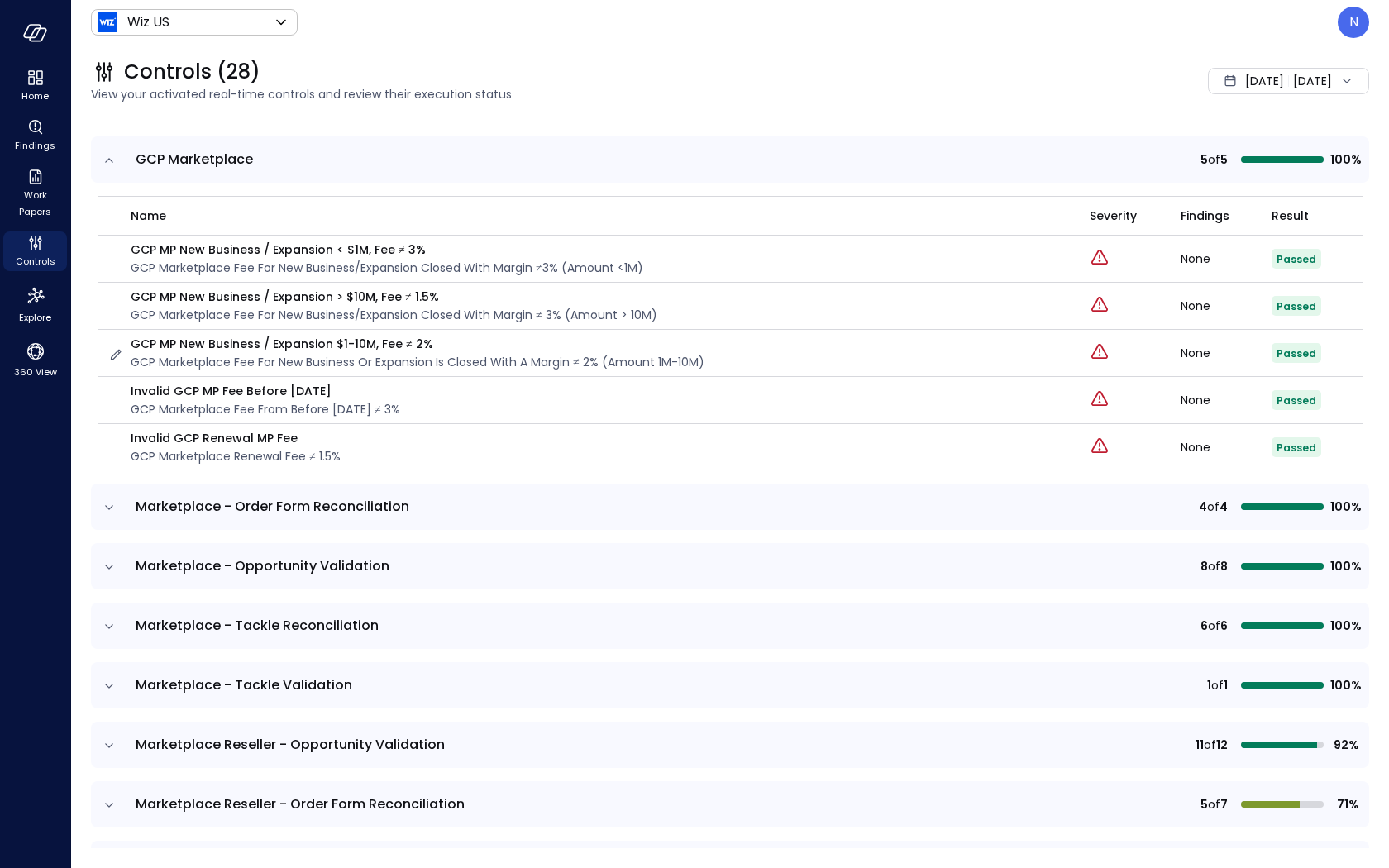
scroll to position [3657, 0]
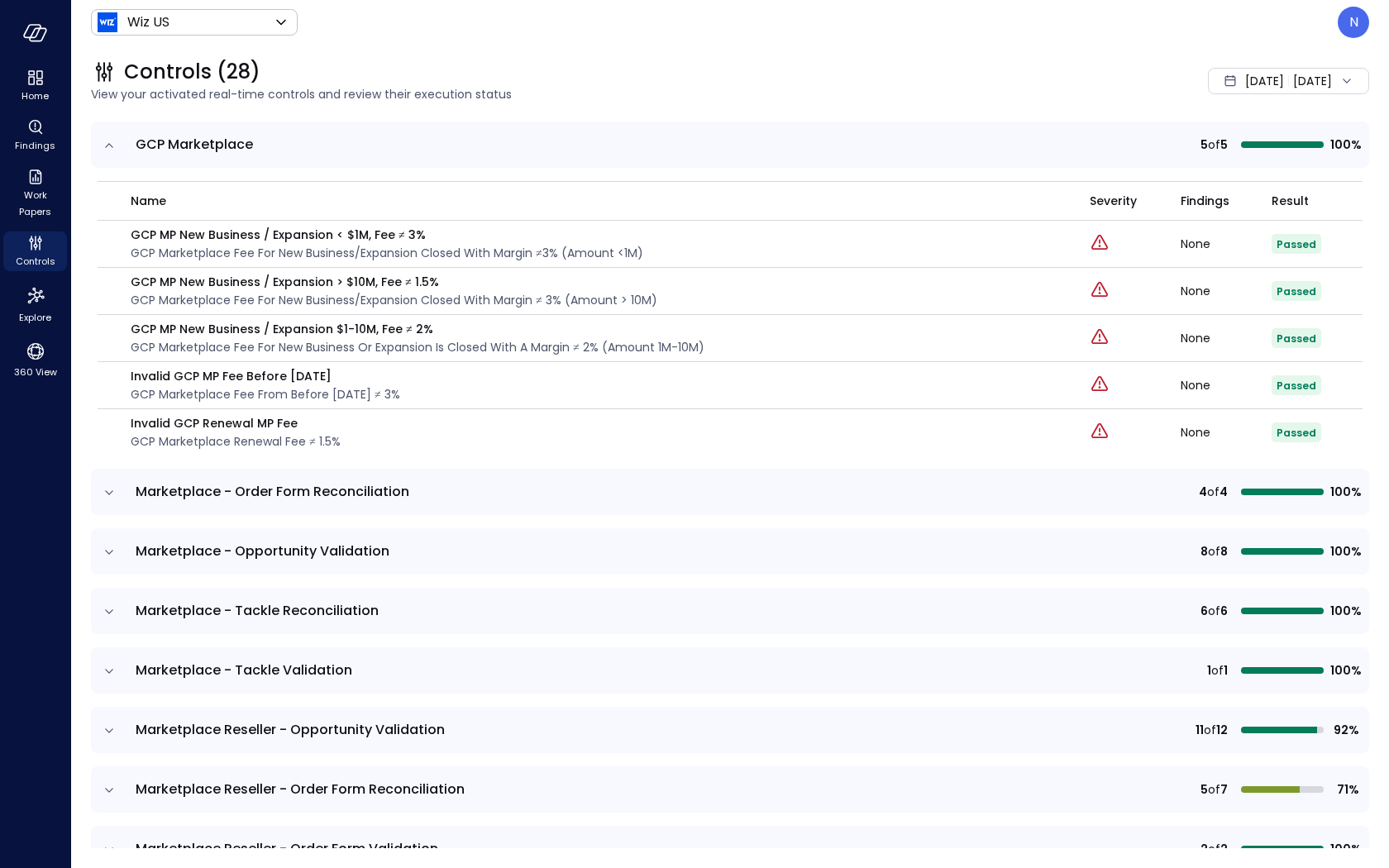
click at [109, 485] on icon "expand row" at bounding box center [109, 493] width 17 height 17
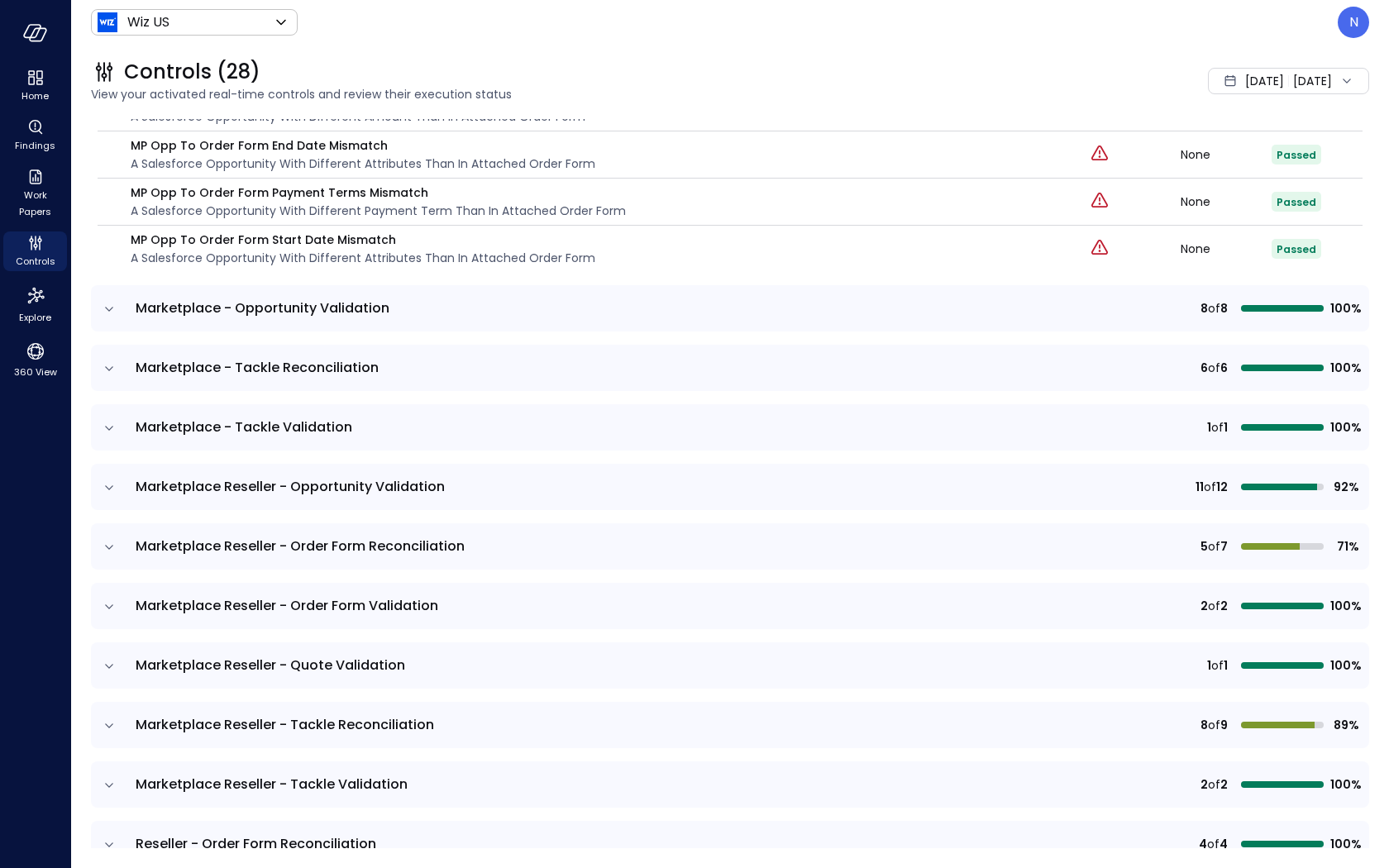
scroll to position [4083, 0]
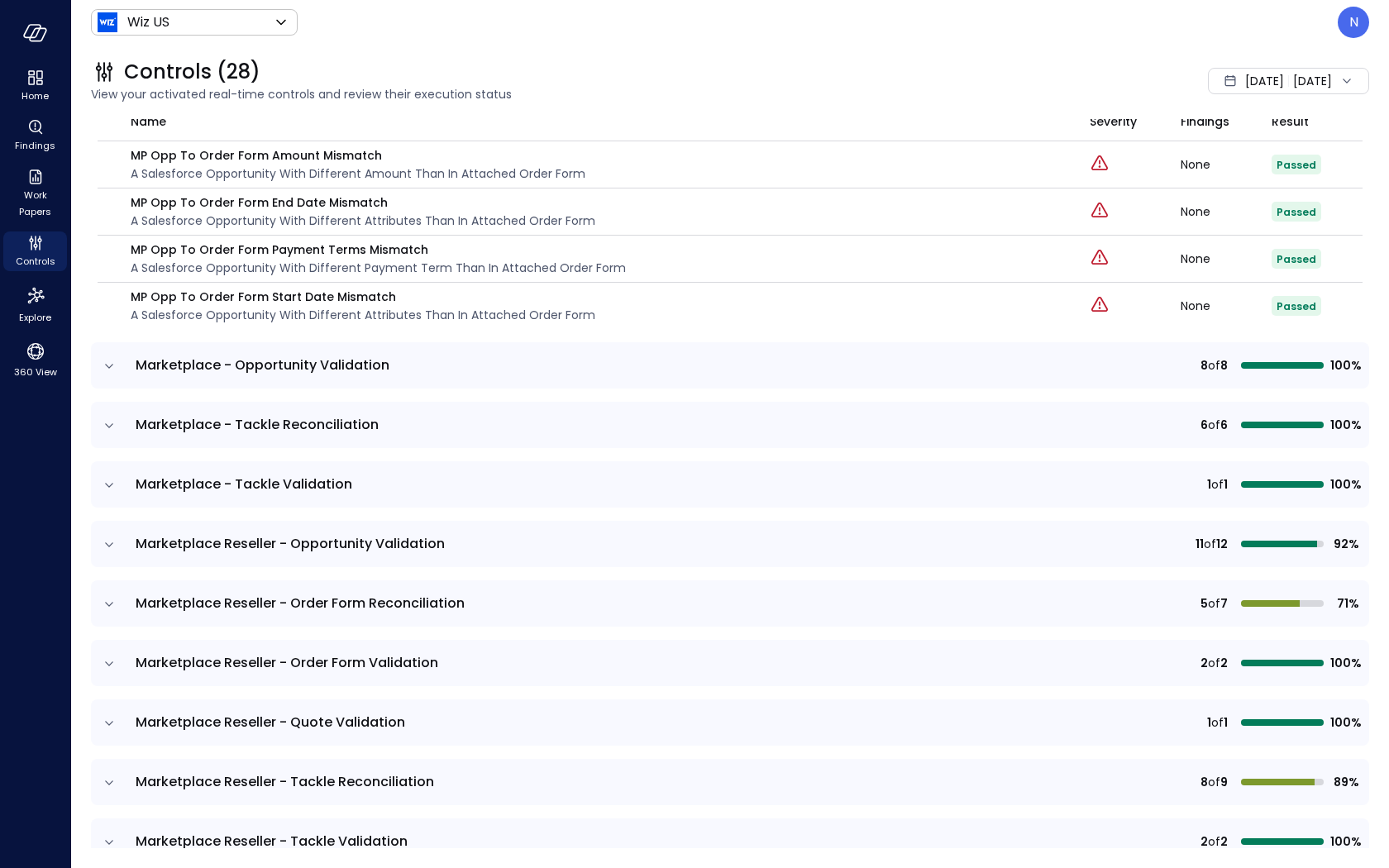
click at [105, 358] on icon "expand row" at bounding box center [109, 366] width 17 height 17
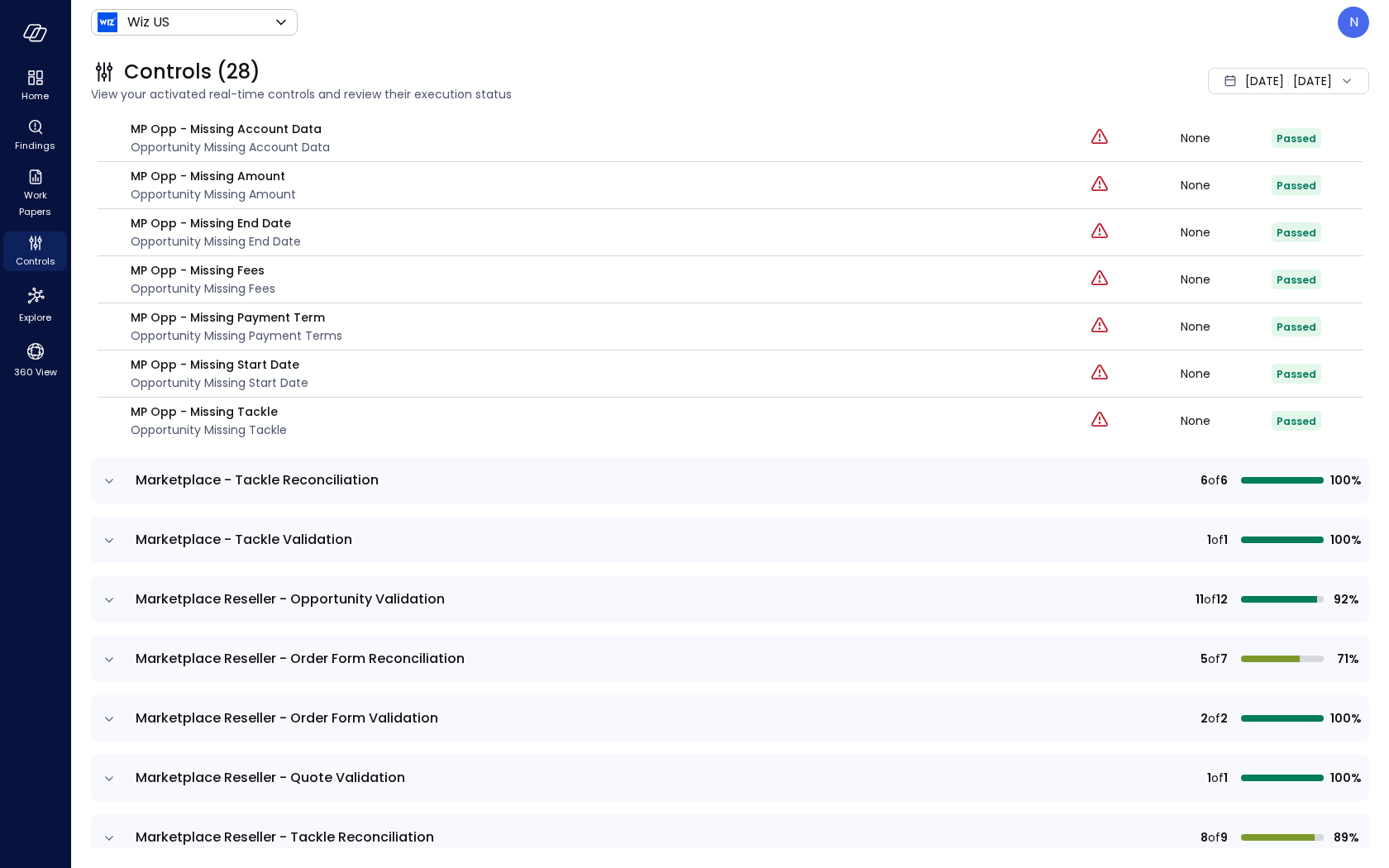
scroll to position [4490, 0]
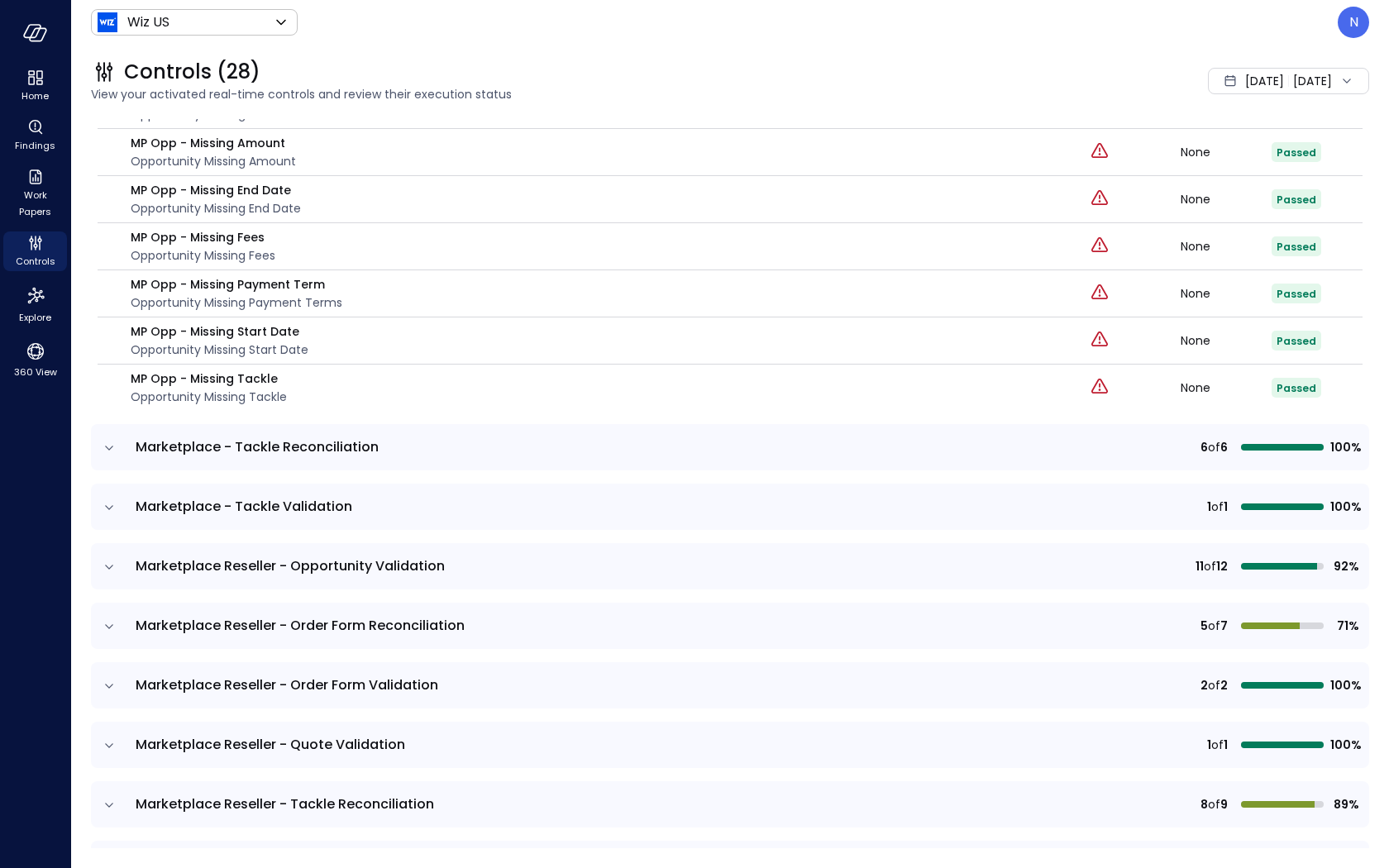
click at [108, 446] on icon "expand row" at bounding box center [108, 447] width 8 height 4
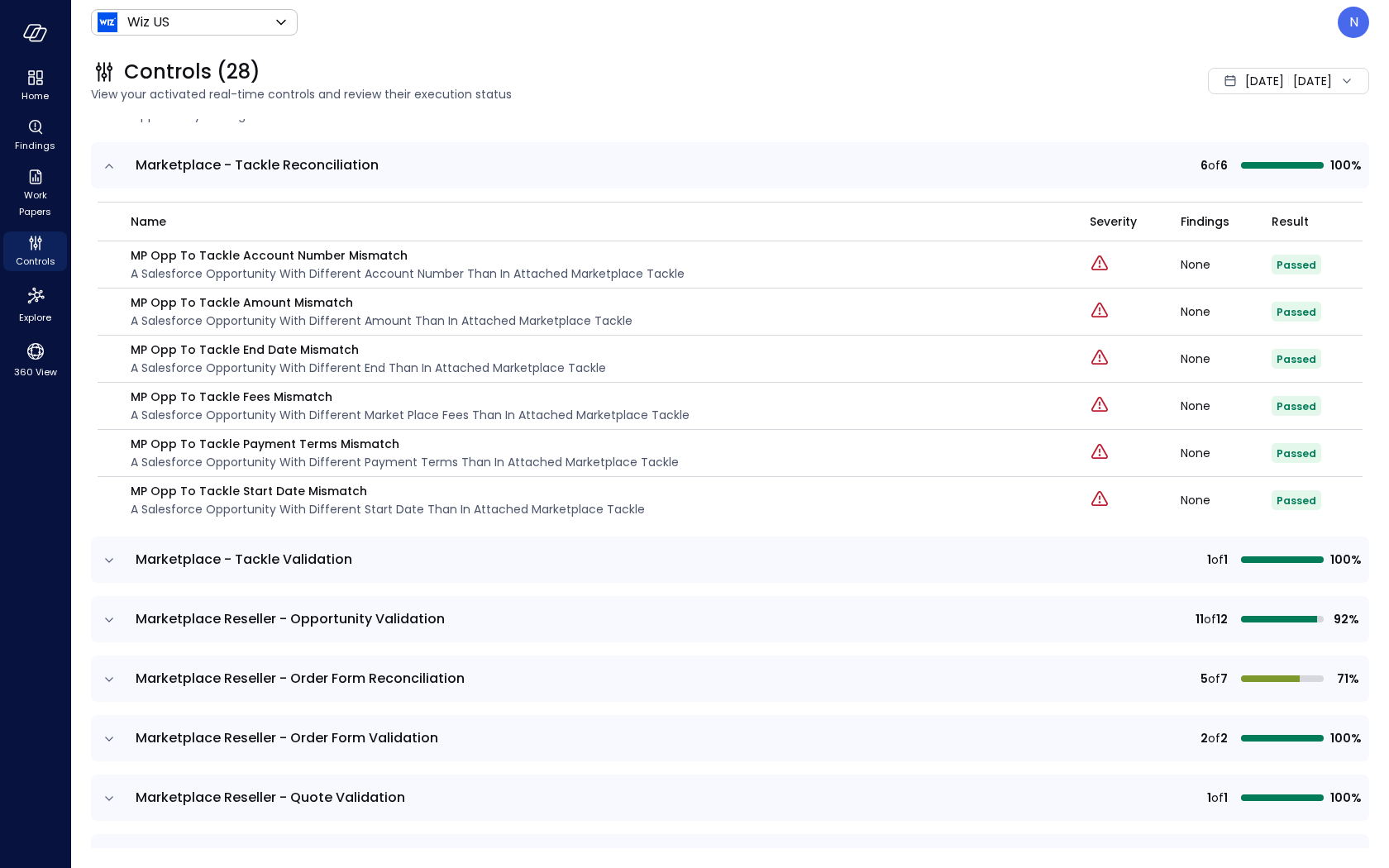
scroll to position [4923, 0]
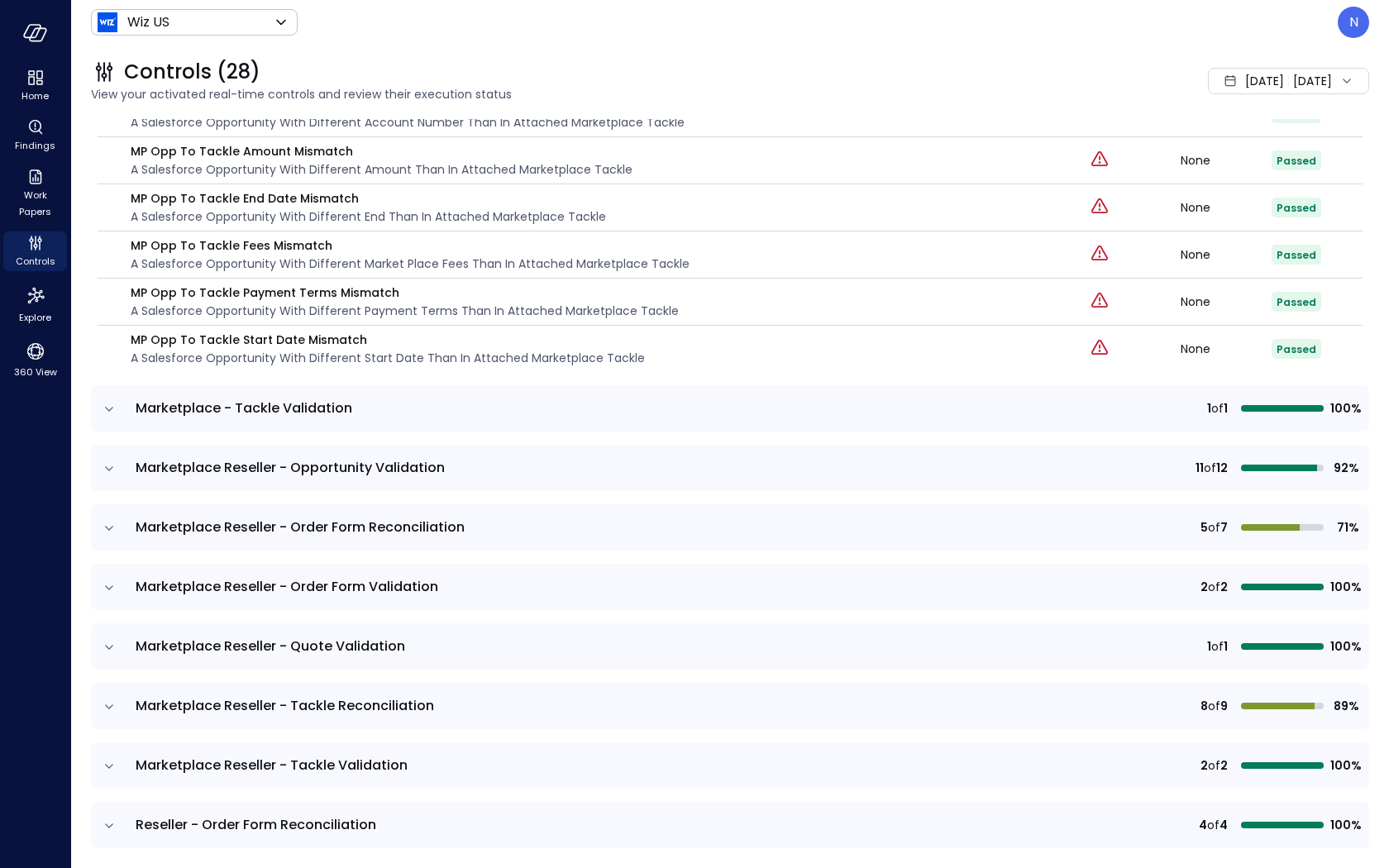
click at [114, 401] on icon "expand row" at bounding box center [109, 409] width 17 height 17
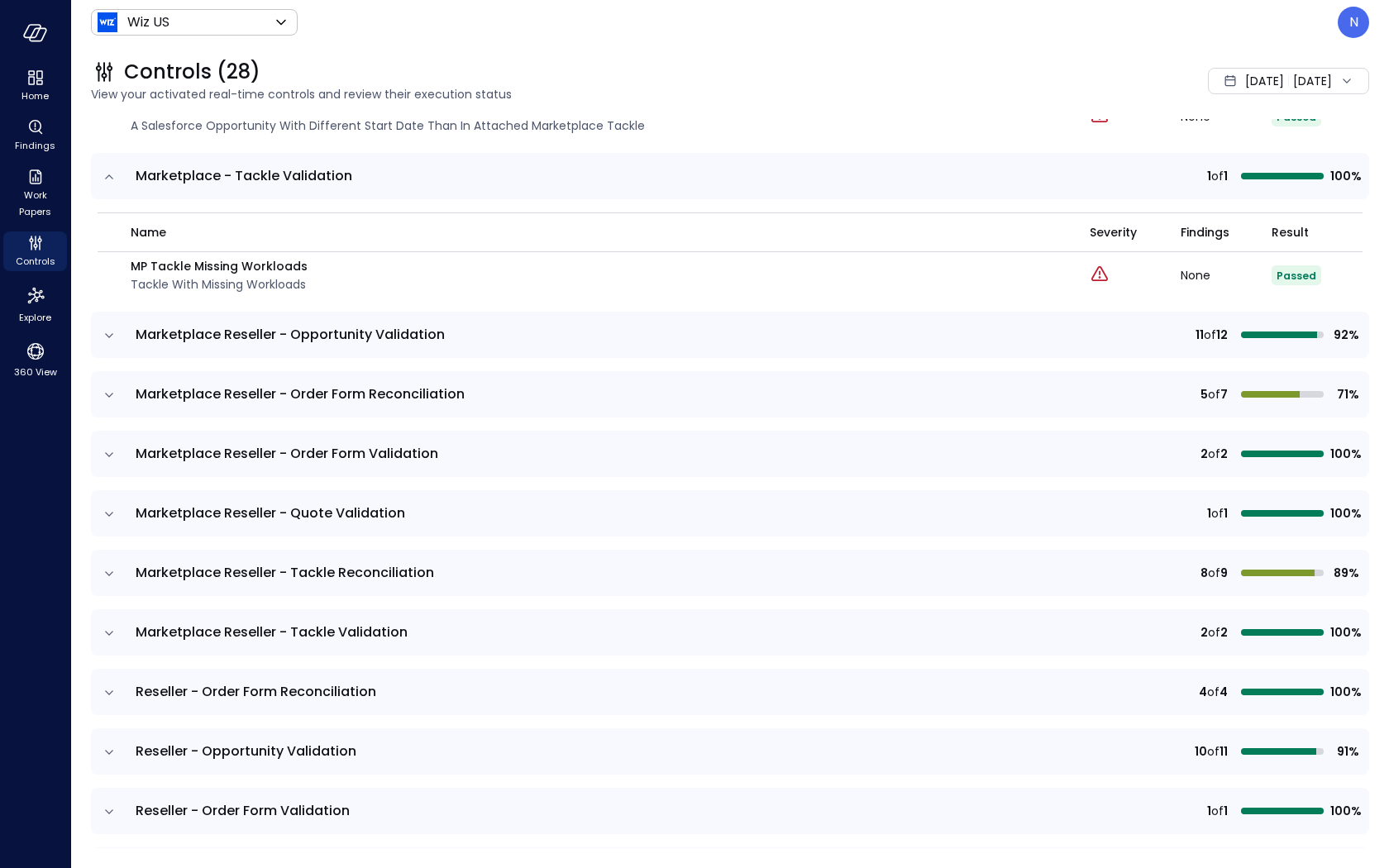
scroll to position [5270, 0]
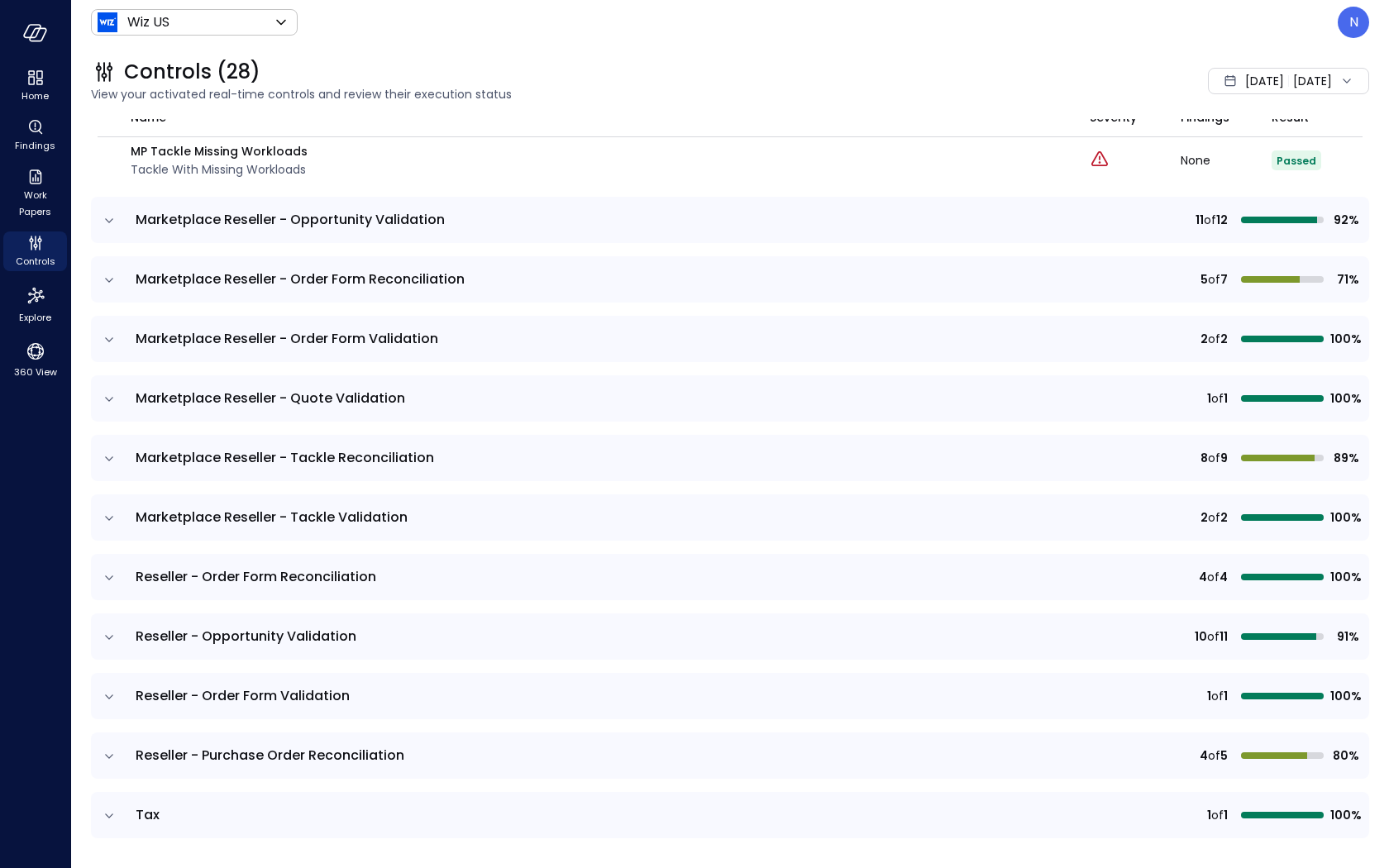
click at [109, 212] on icon "expand row" at bounding box center [109, 220] width 17 height 17
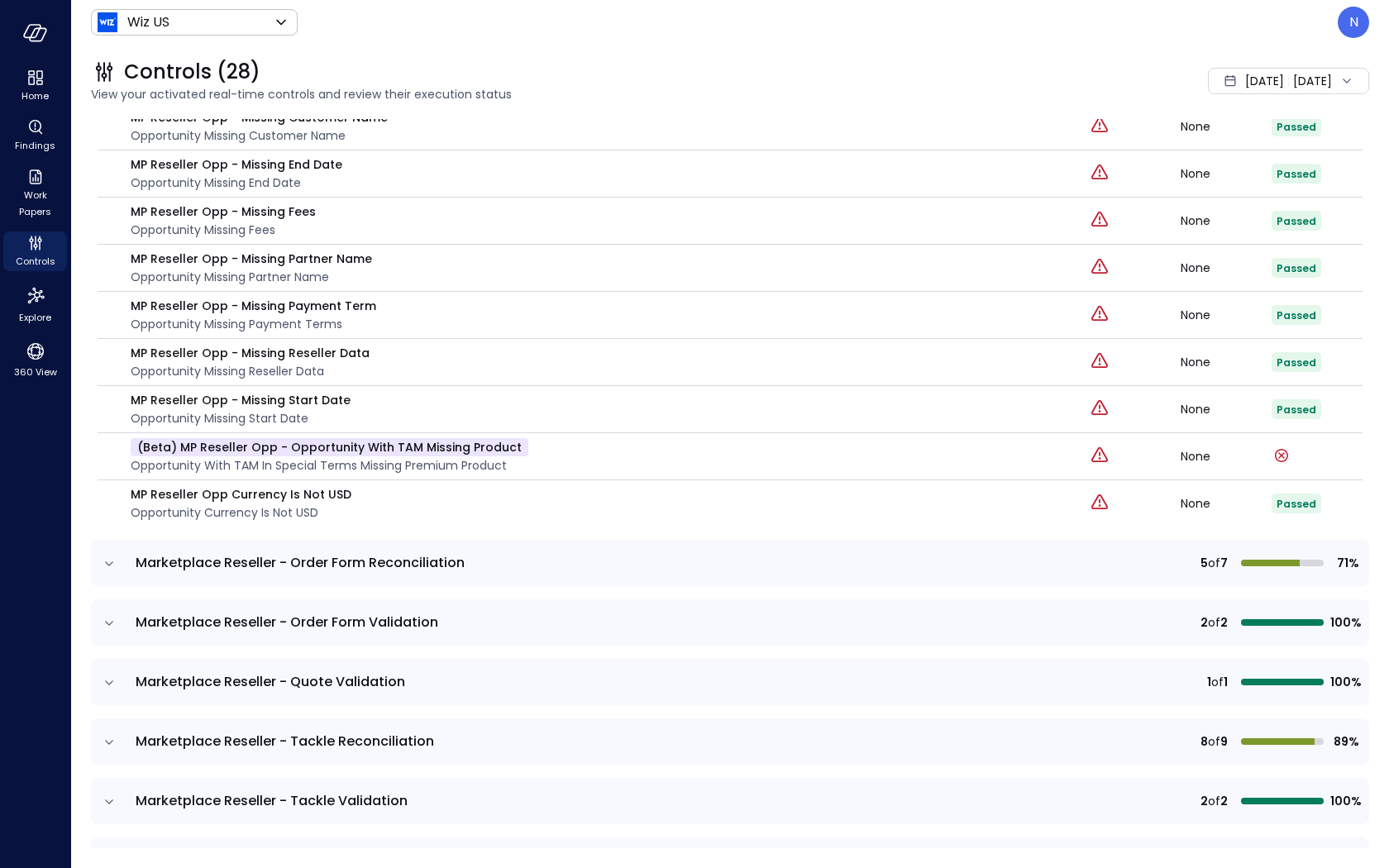
scroll to position [5627, 0]
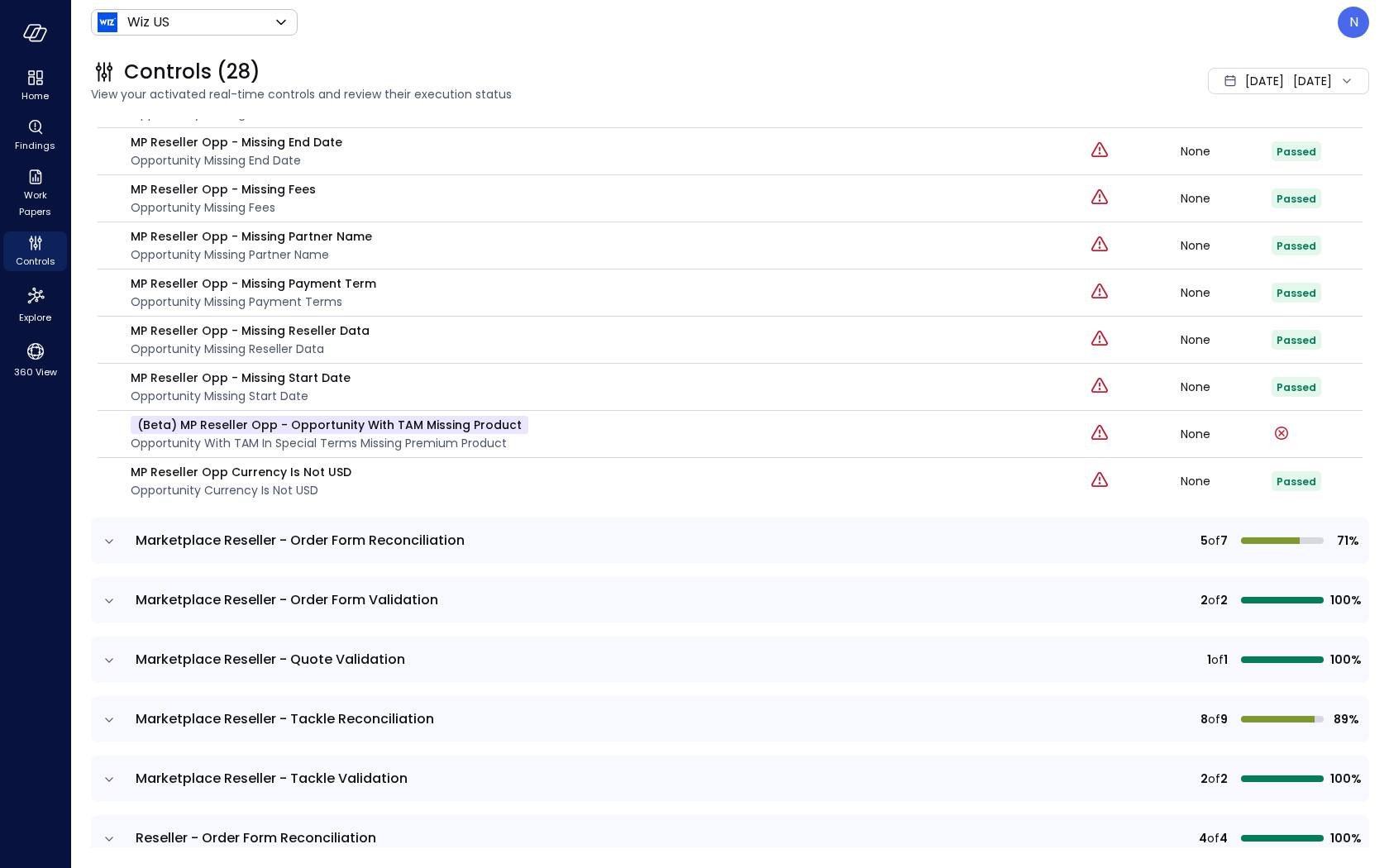
click at [110, 533] on icon "expand row" at bounding box center [109, 541] width 17 height 17
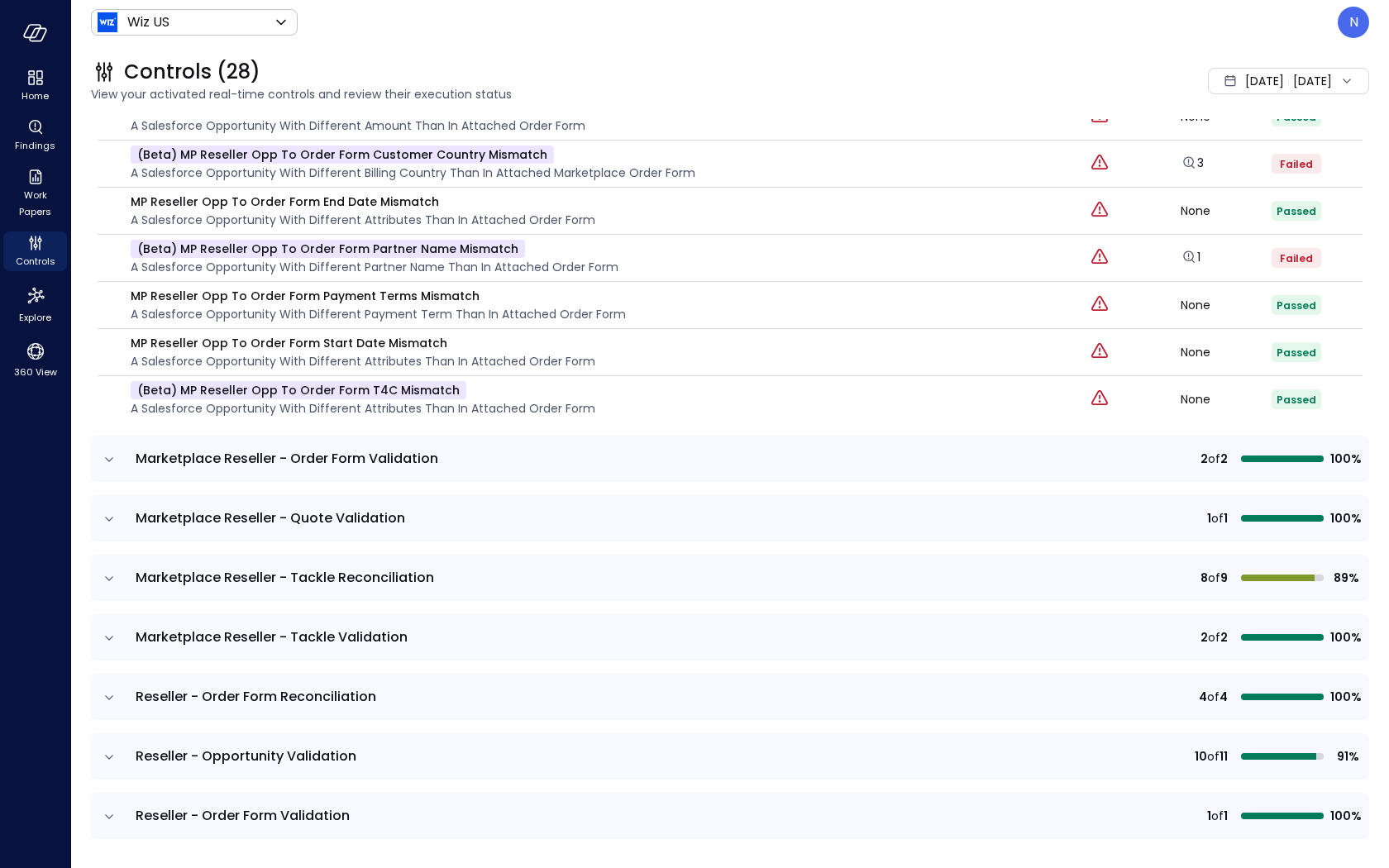
scroll to position [6154, 0]
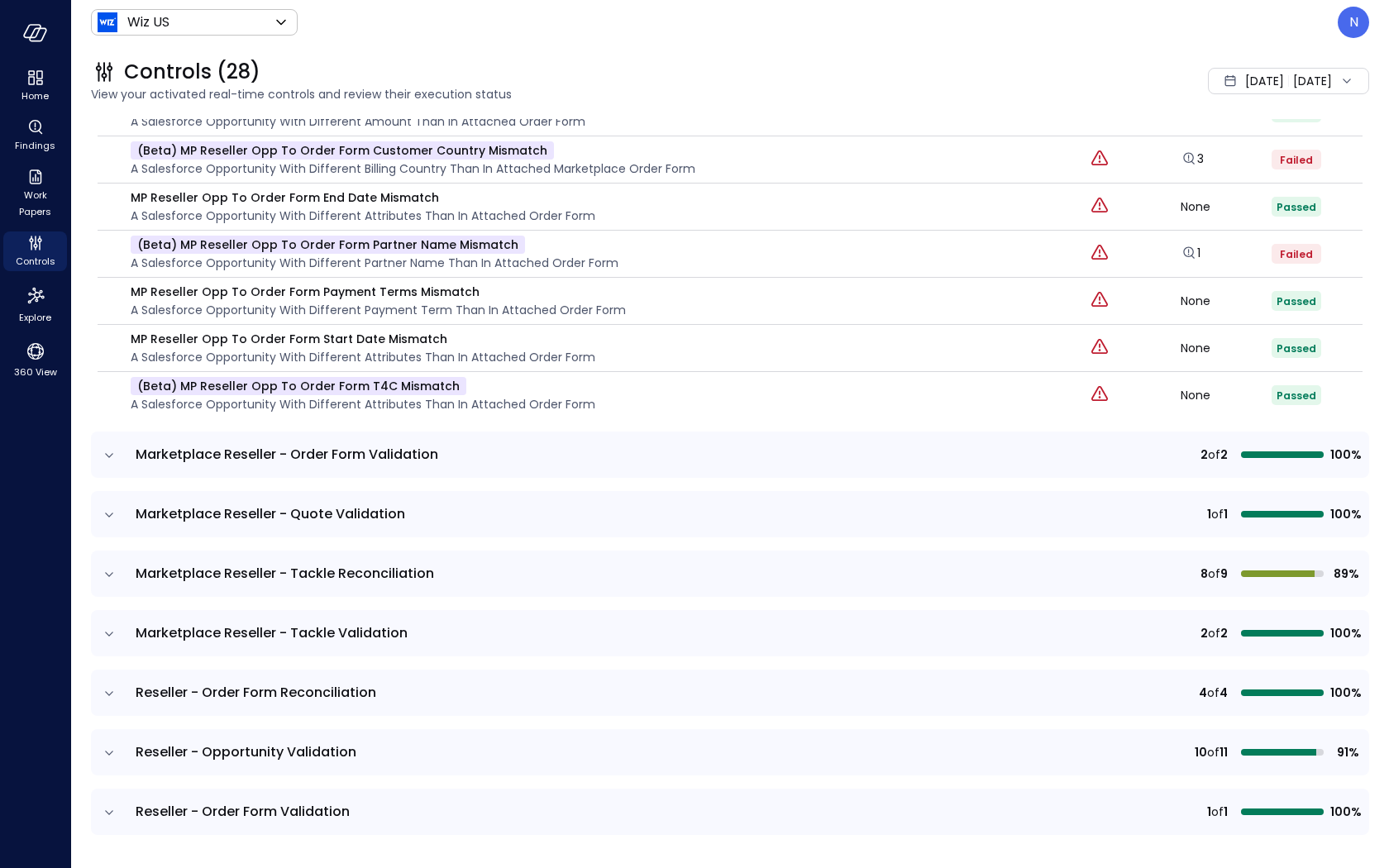
click at [107, 447] on icon "expand row" at bounding box center [109, 455] width 17 height 17
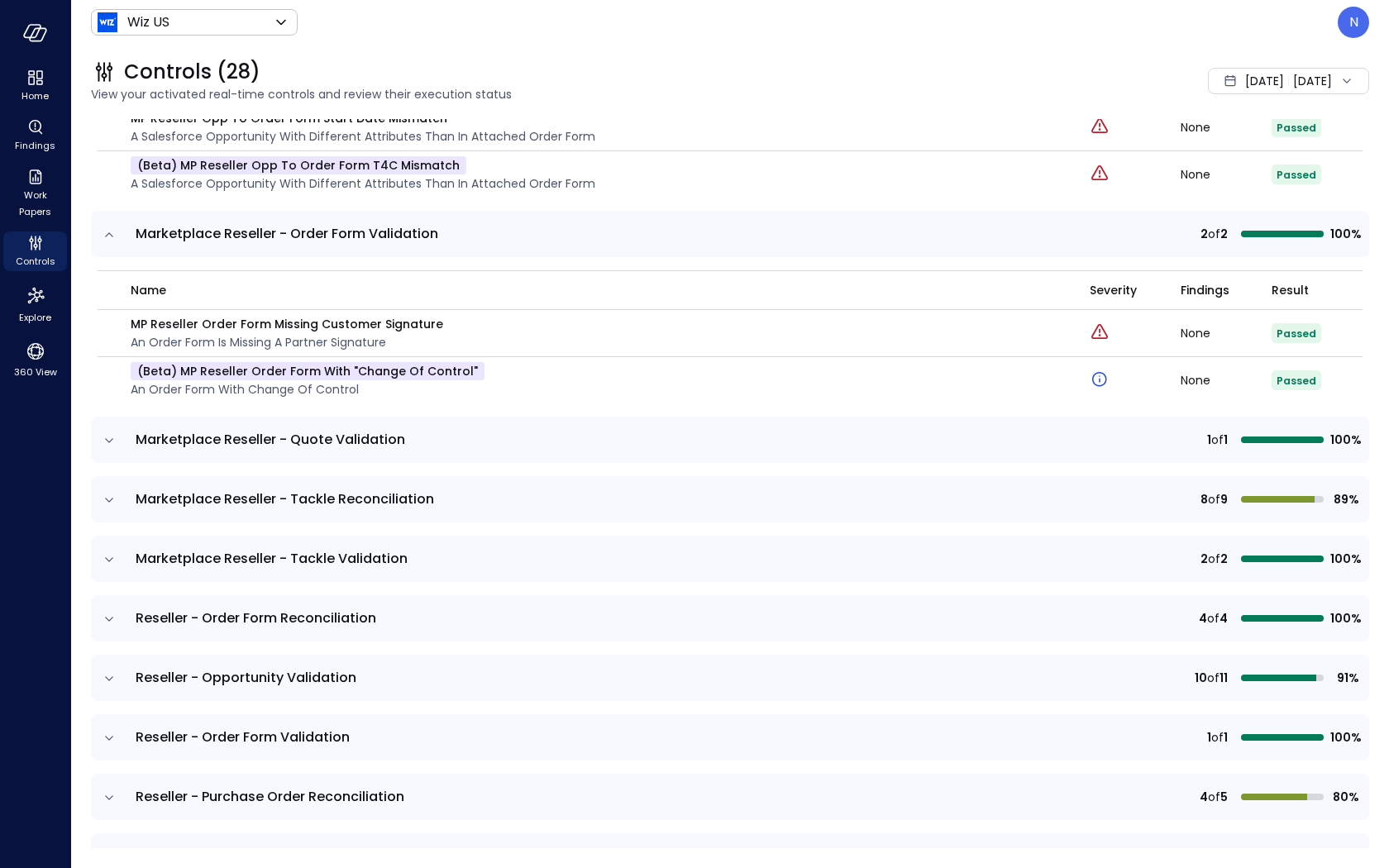
scroll to position [6326, 0]
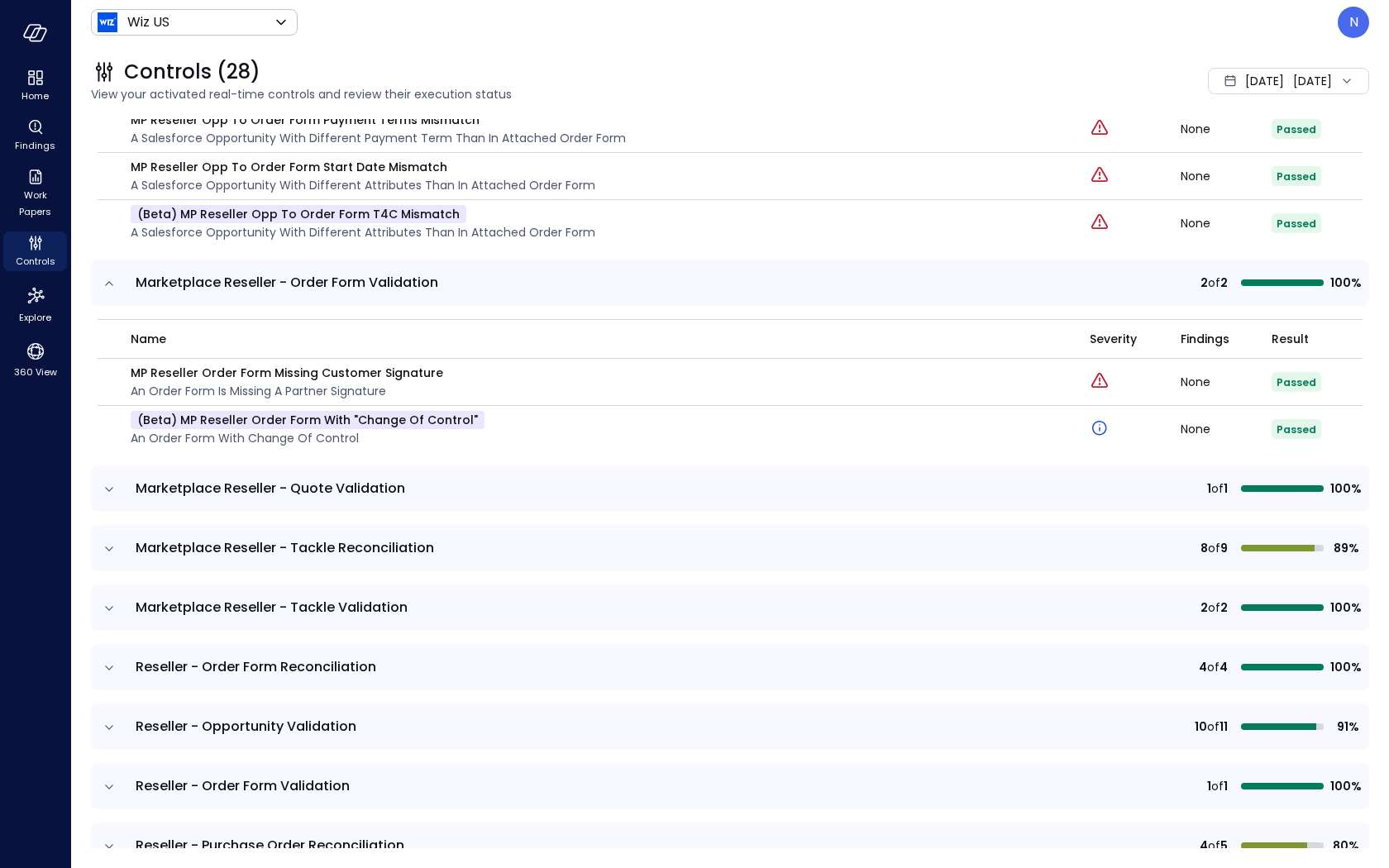
click at [105, 481] on icon "expand row" at bounding box center [109, 489] width 17 height 17
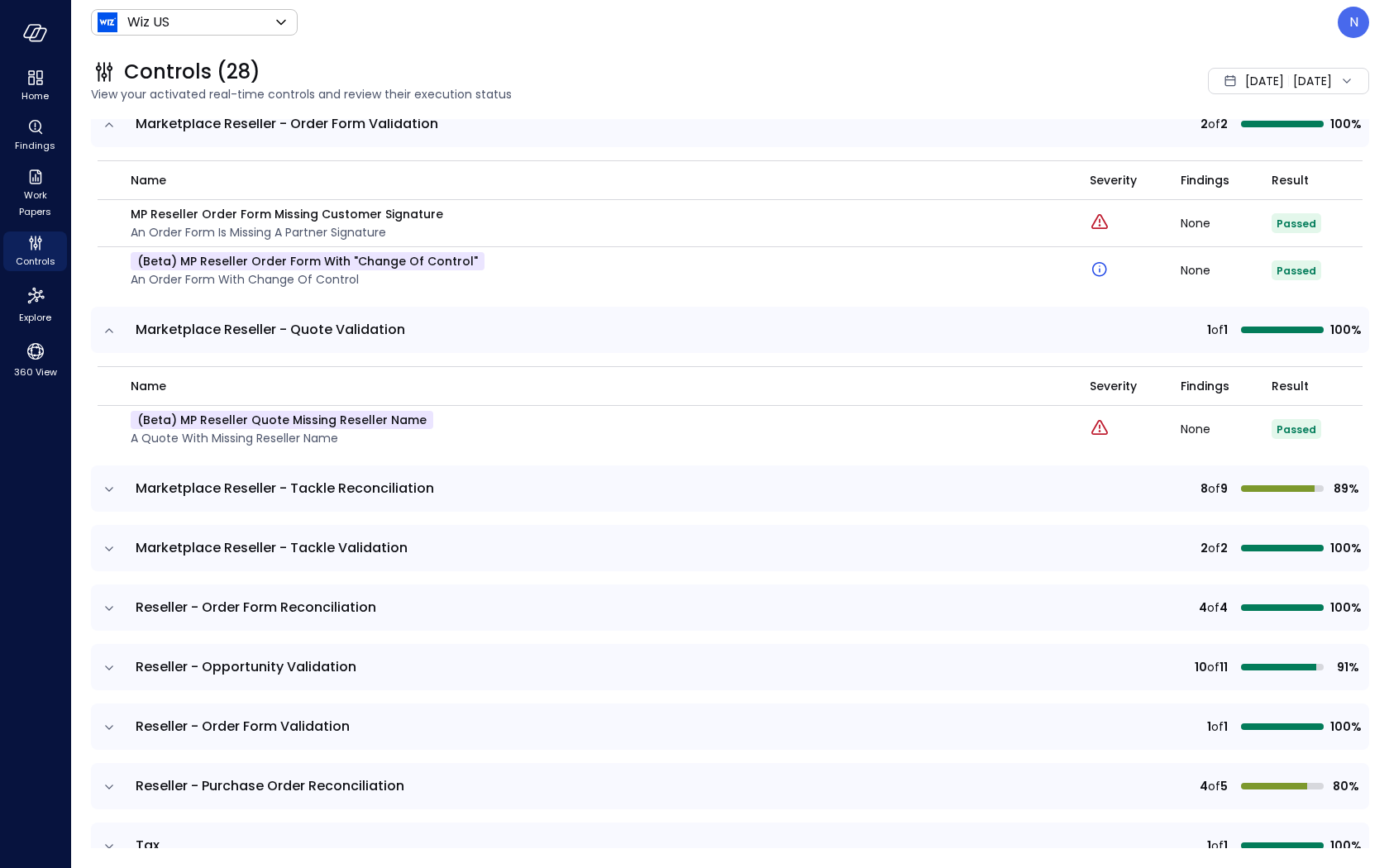
scroll to position [6548, 0]
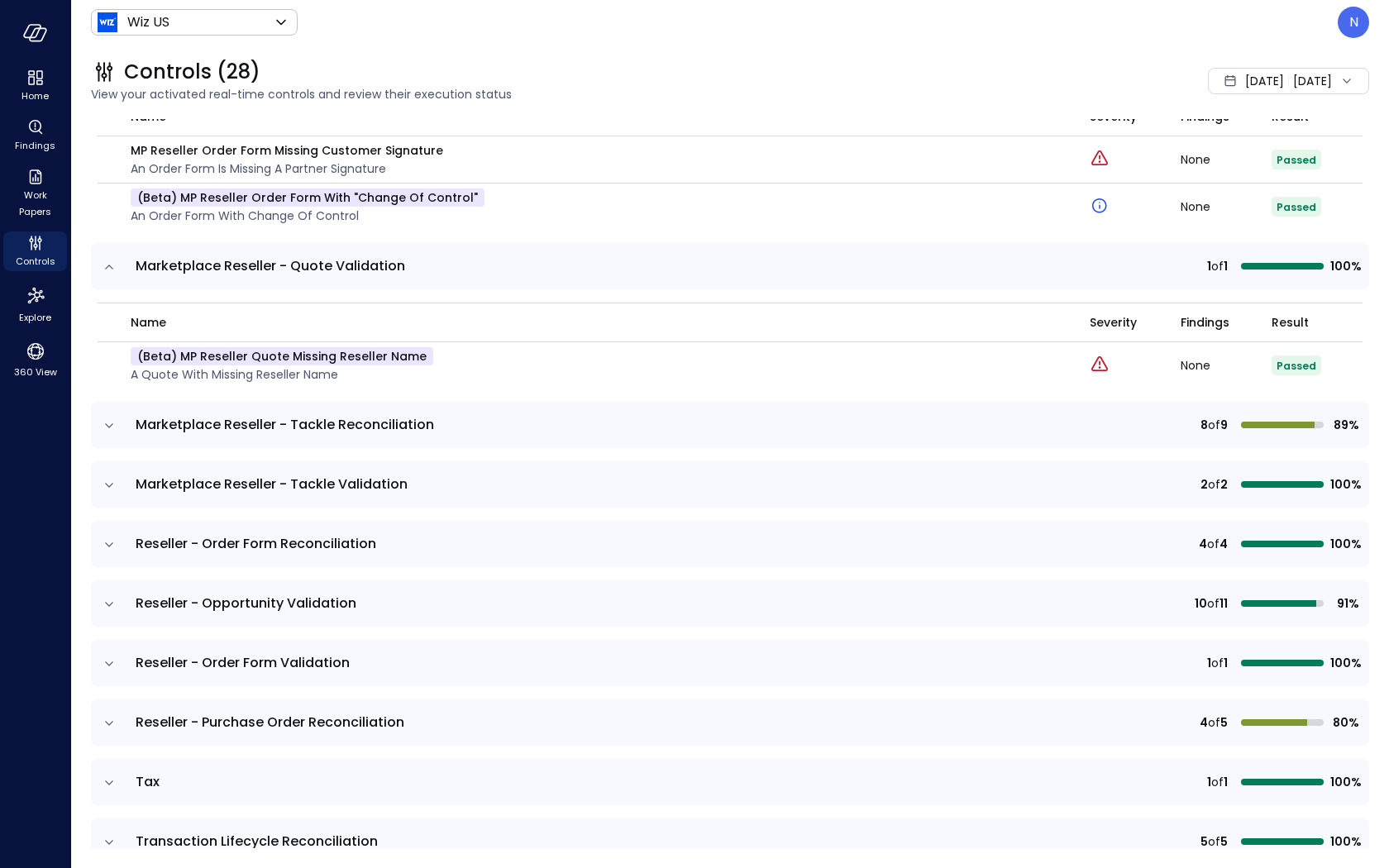
click at [105, 417] on icon "expand row" at bounding box center [109, 425] width 17 height 17
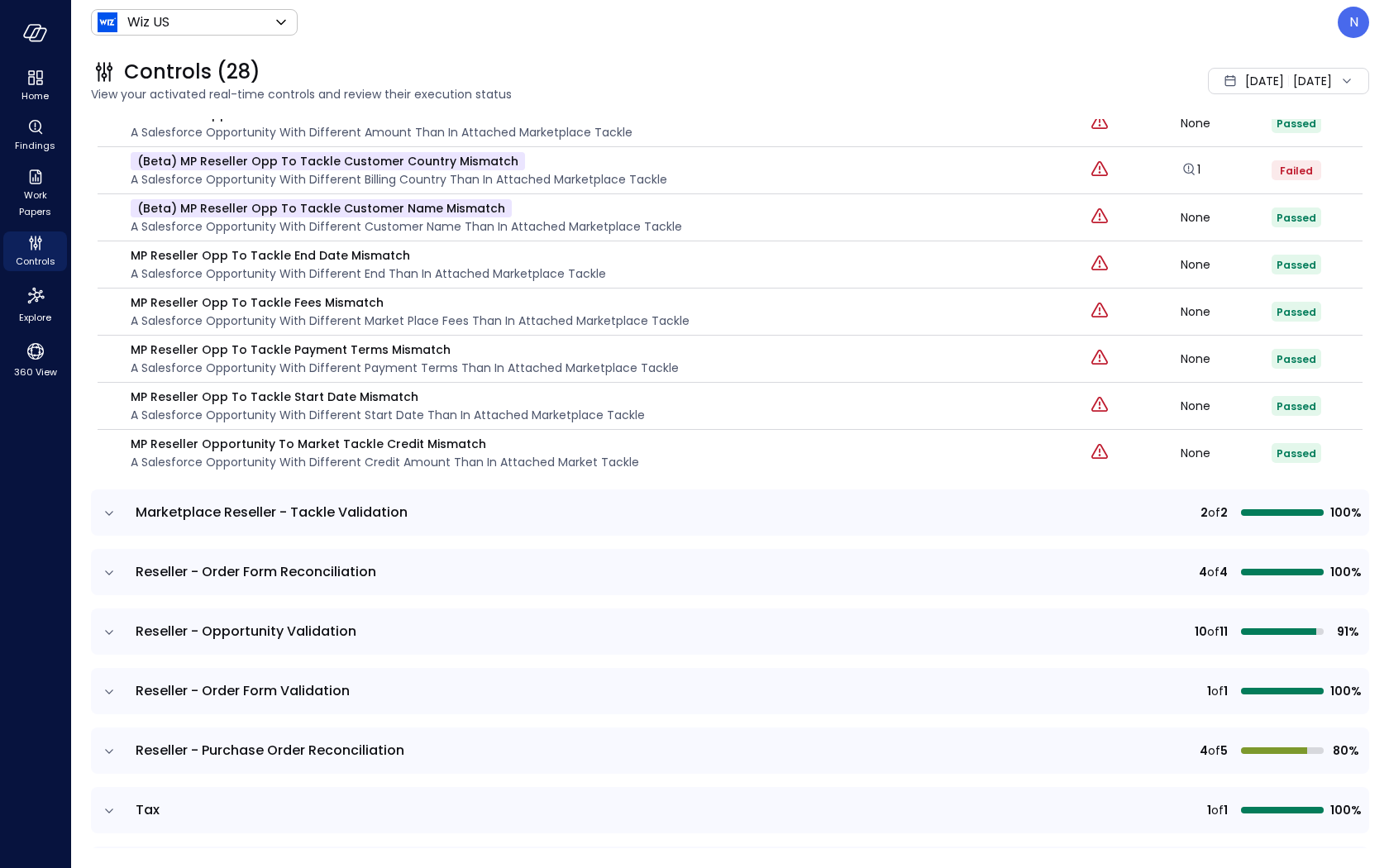
scroll to position [6999, 0]
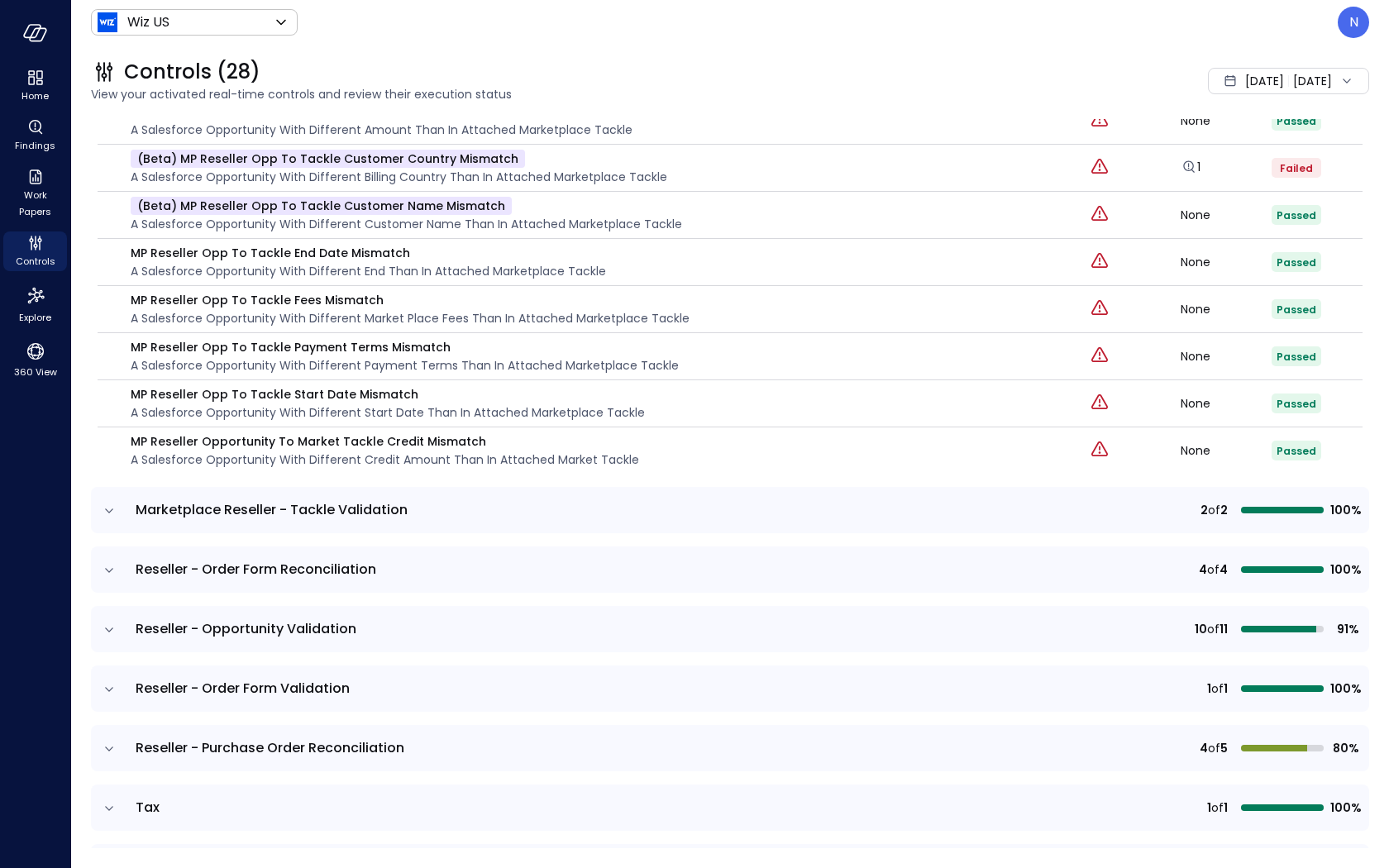
click at [107, 502] on icon "expand row" at bounding box center [109, 510] width 17 height 17
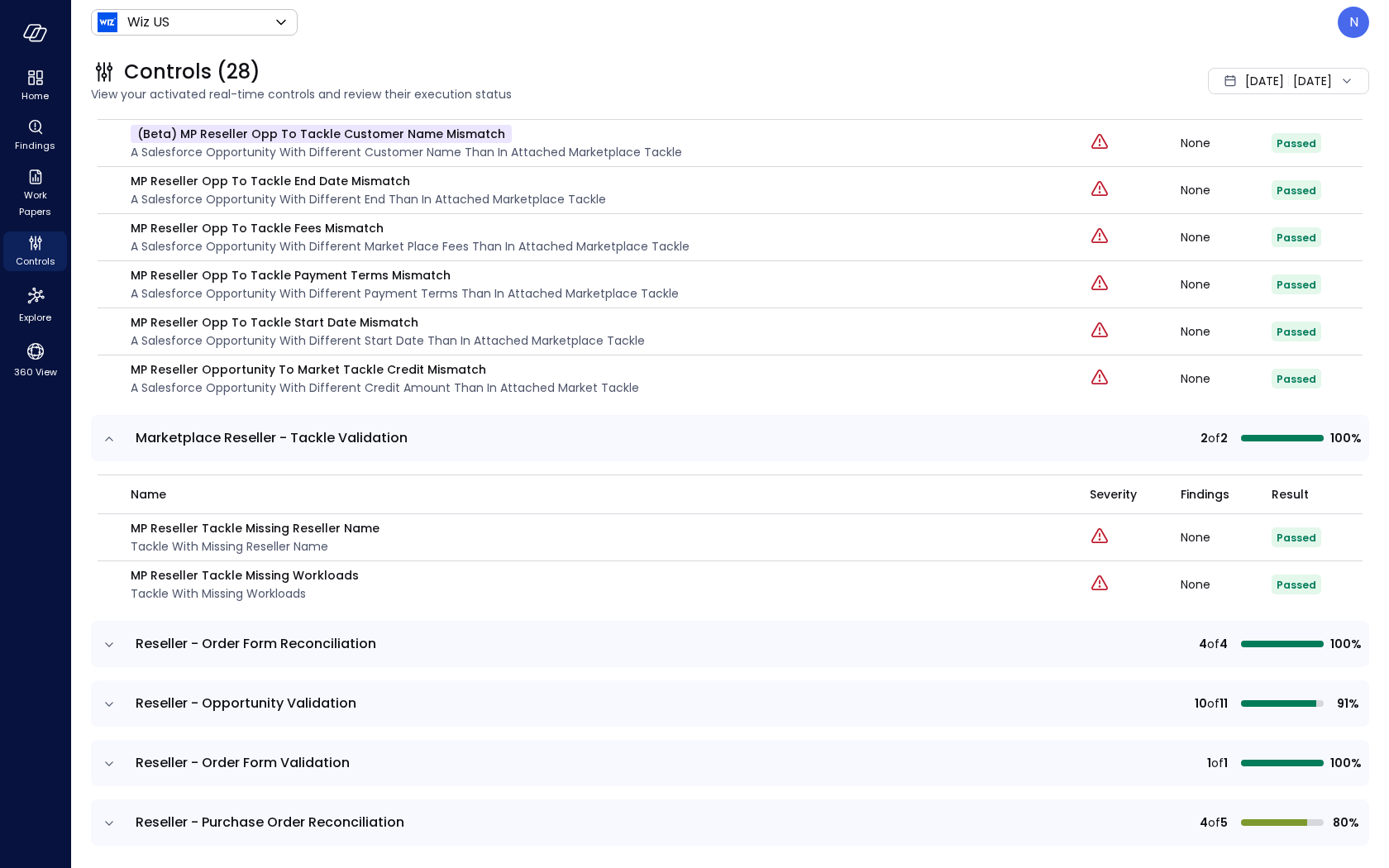
scroll to position [7168, 0]
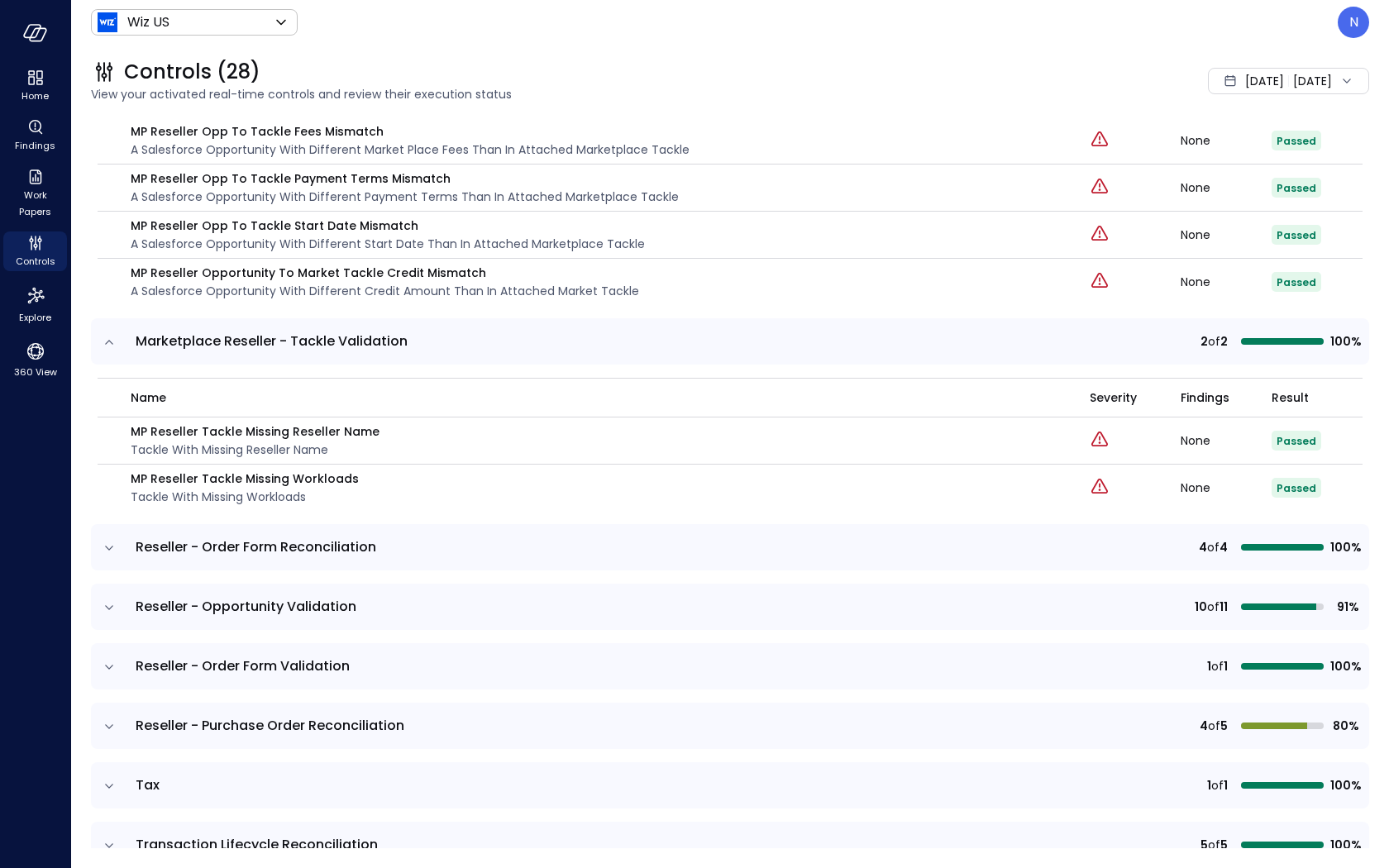
click at [112, 525] on td at bounding box center [107, 548] width 35 height 46
click at [109, 540] on icon "expand row" at bounding box center [109, 548] width 17 height 17
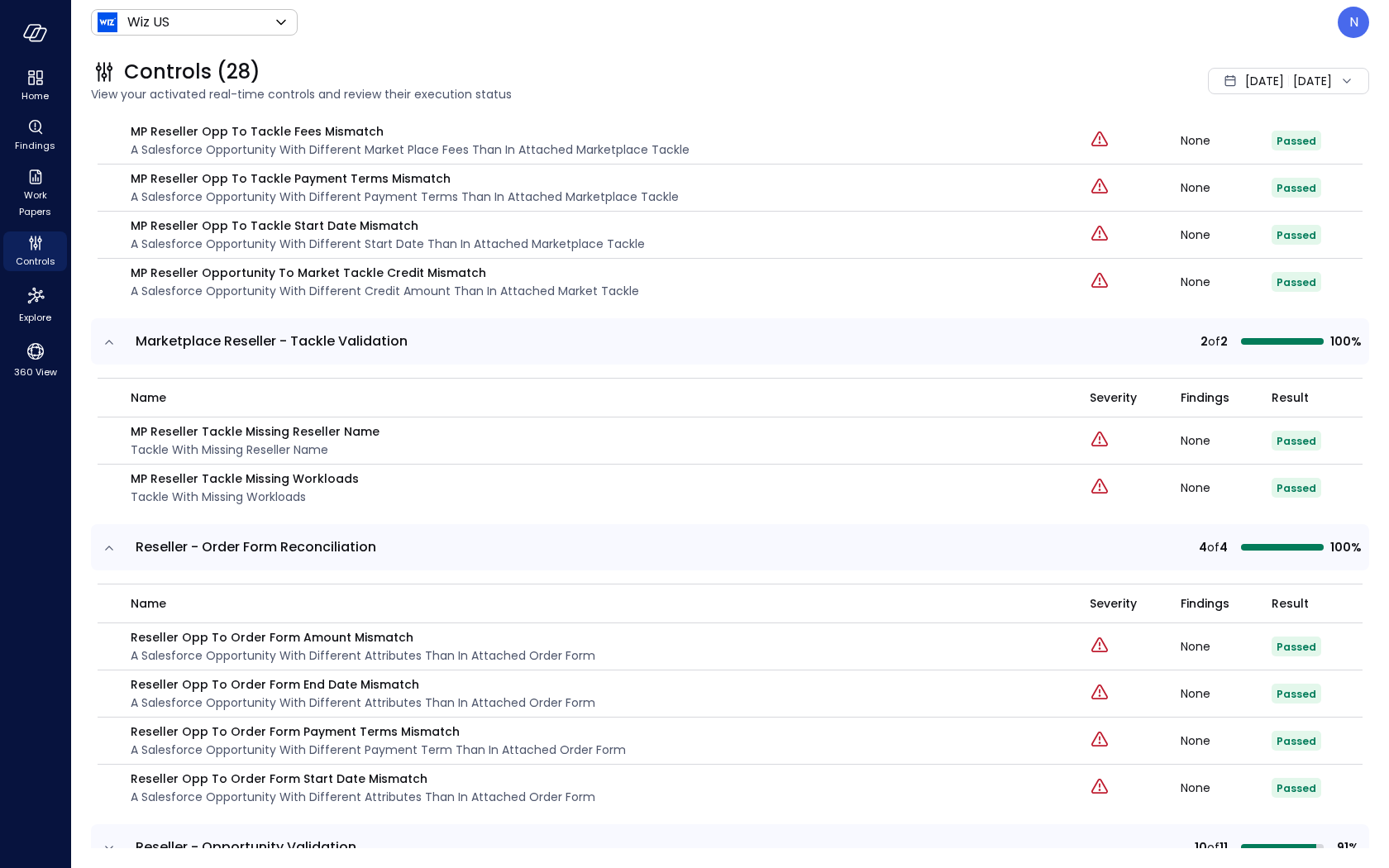
scroll to position [7406, 0]
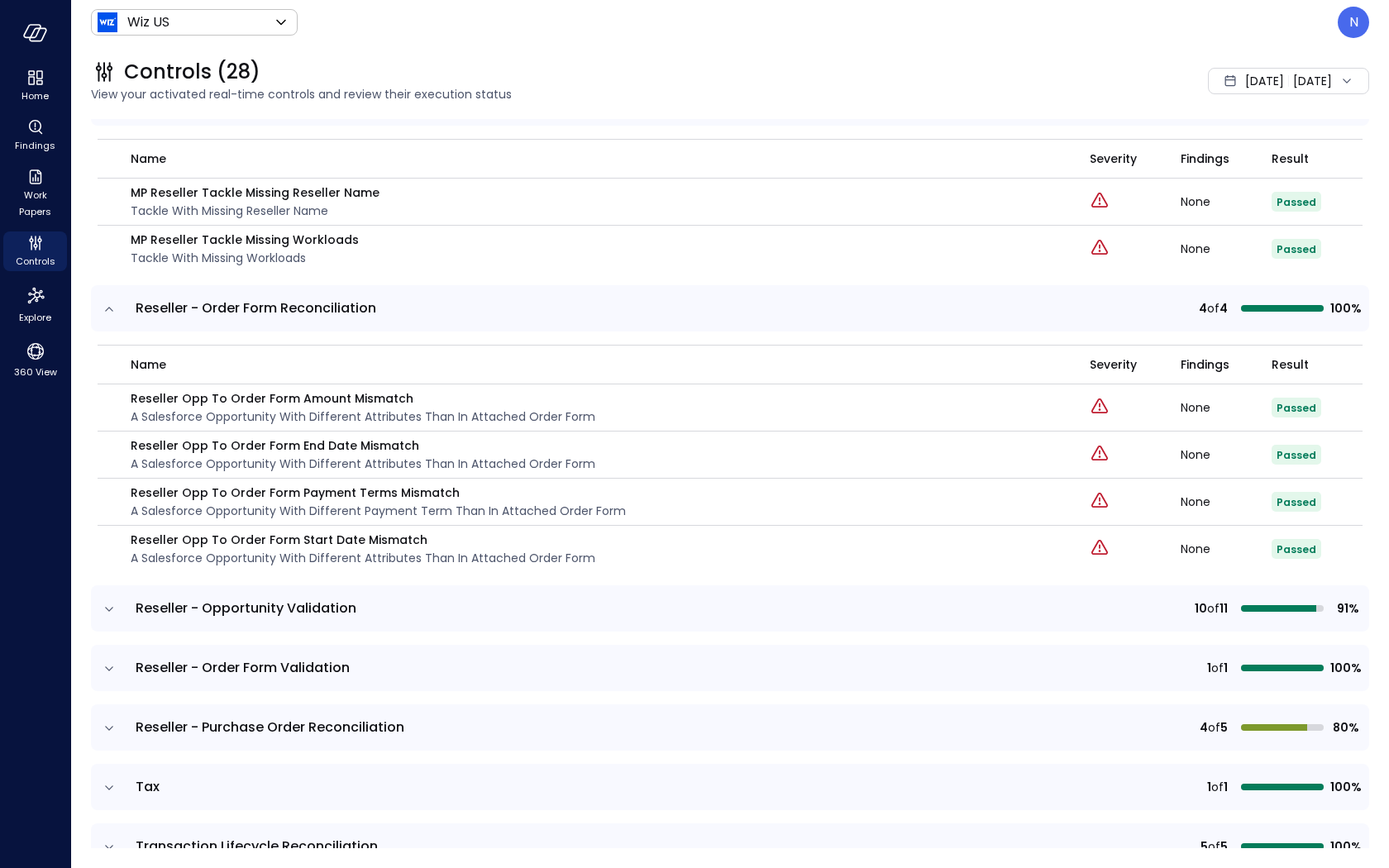
click at [112, 601] on icon "expand row" at bounding box center [109, 609] width 17 height 17
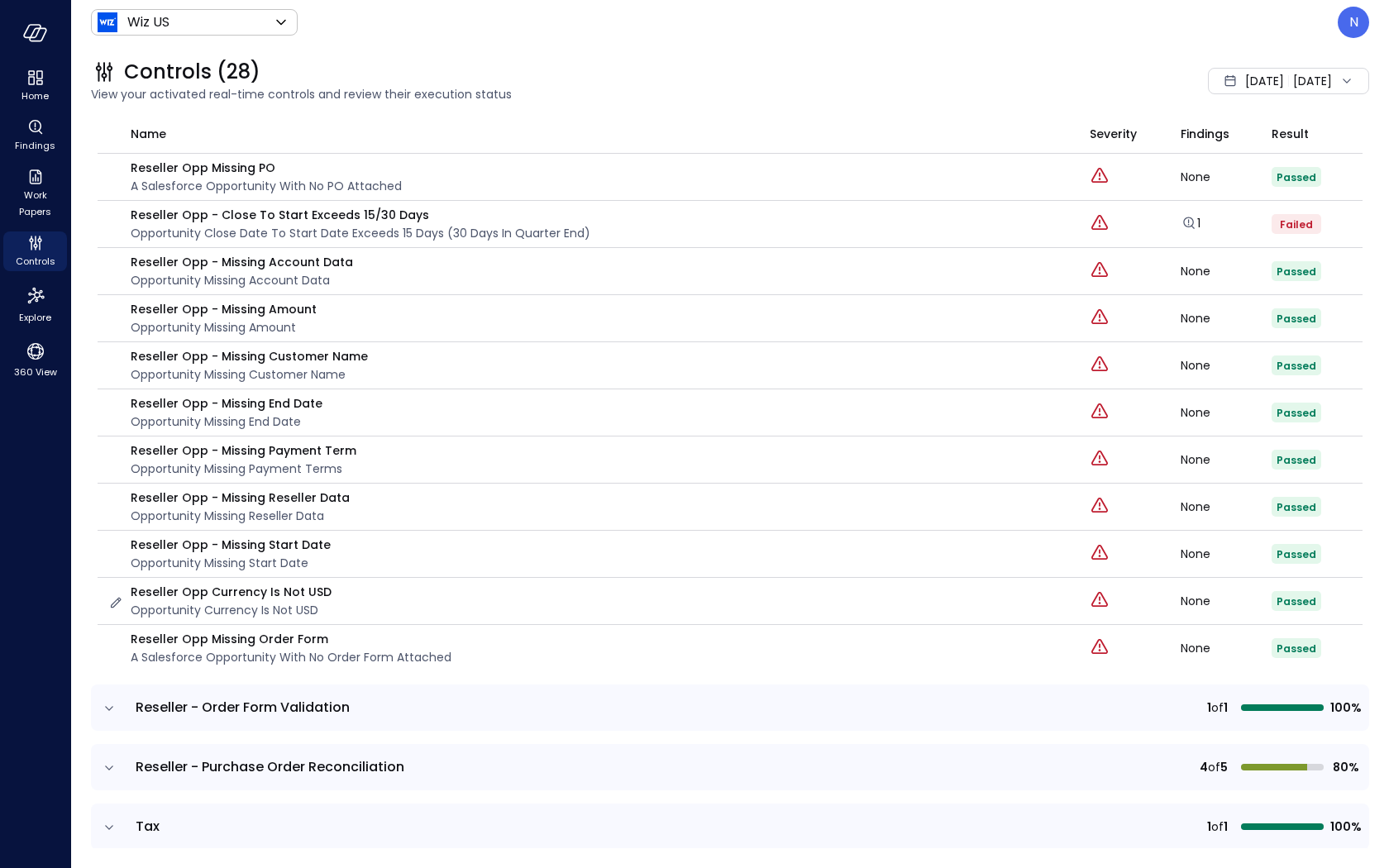
scroll to position [7924, 0]
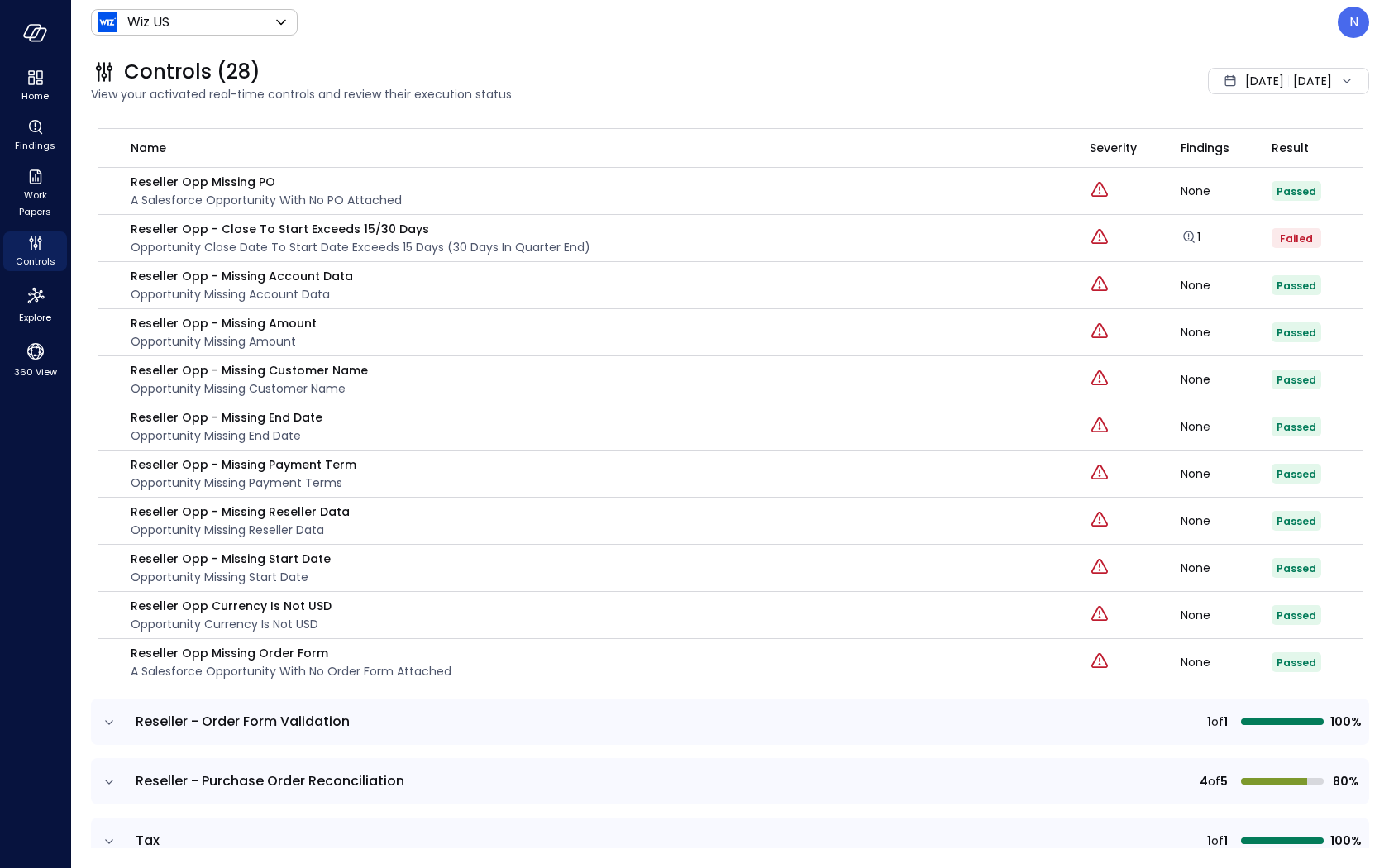
click at [106, 714] on icon "expand row" at bounding box center [109, 722] width 17 height 17
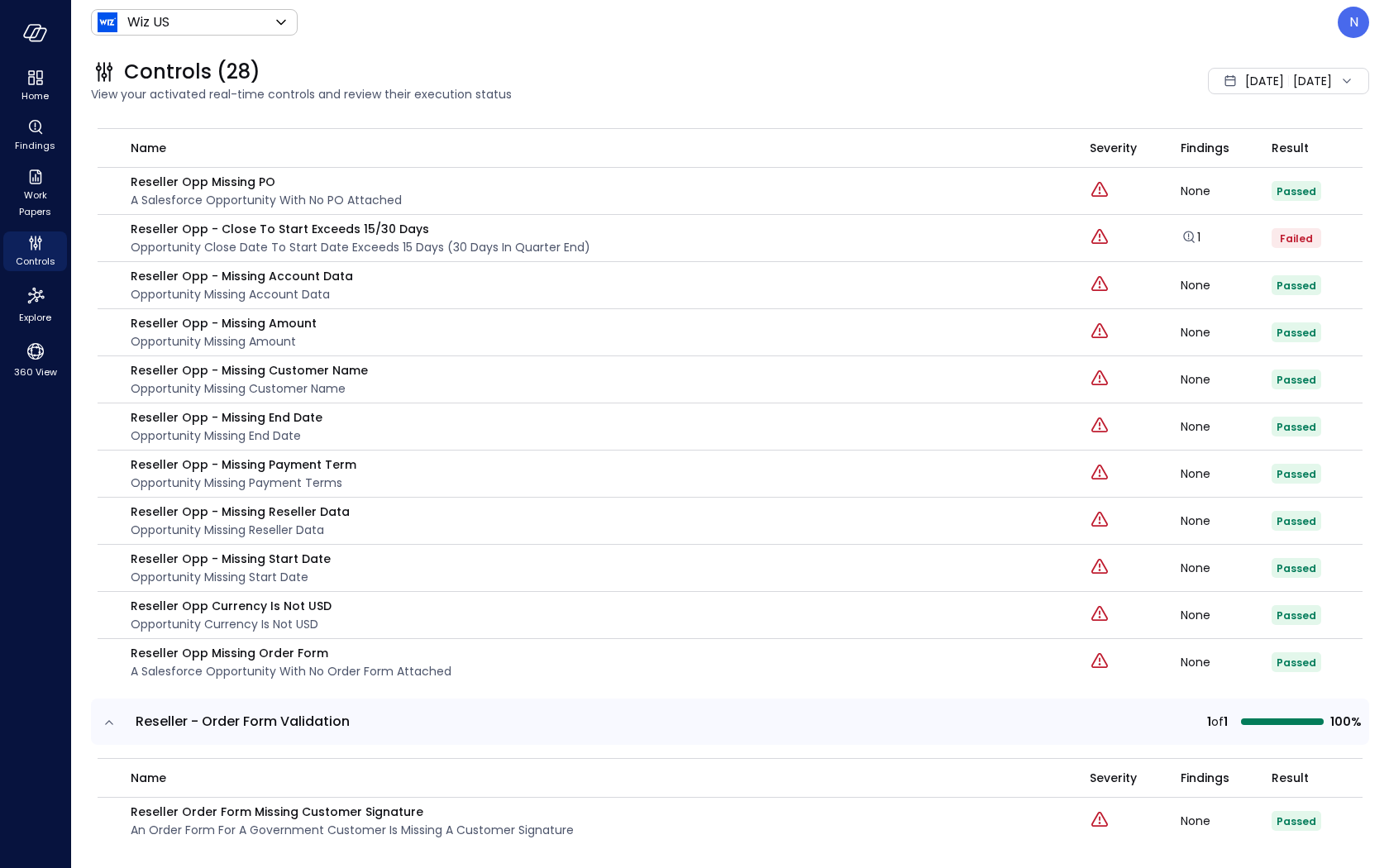
scroll to position [8073, 0]
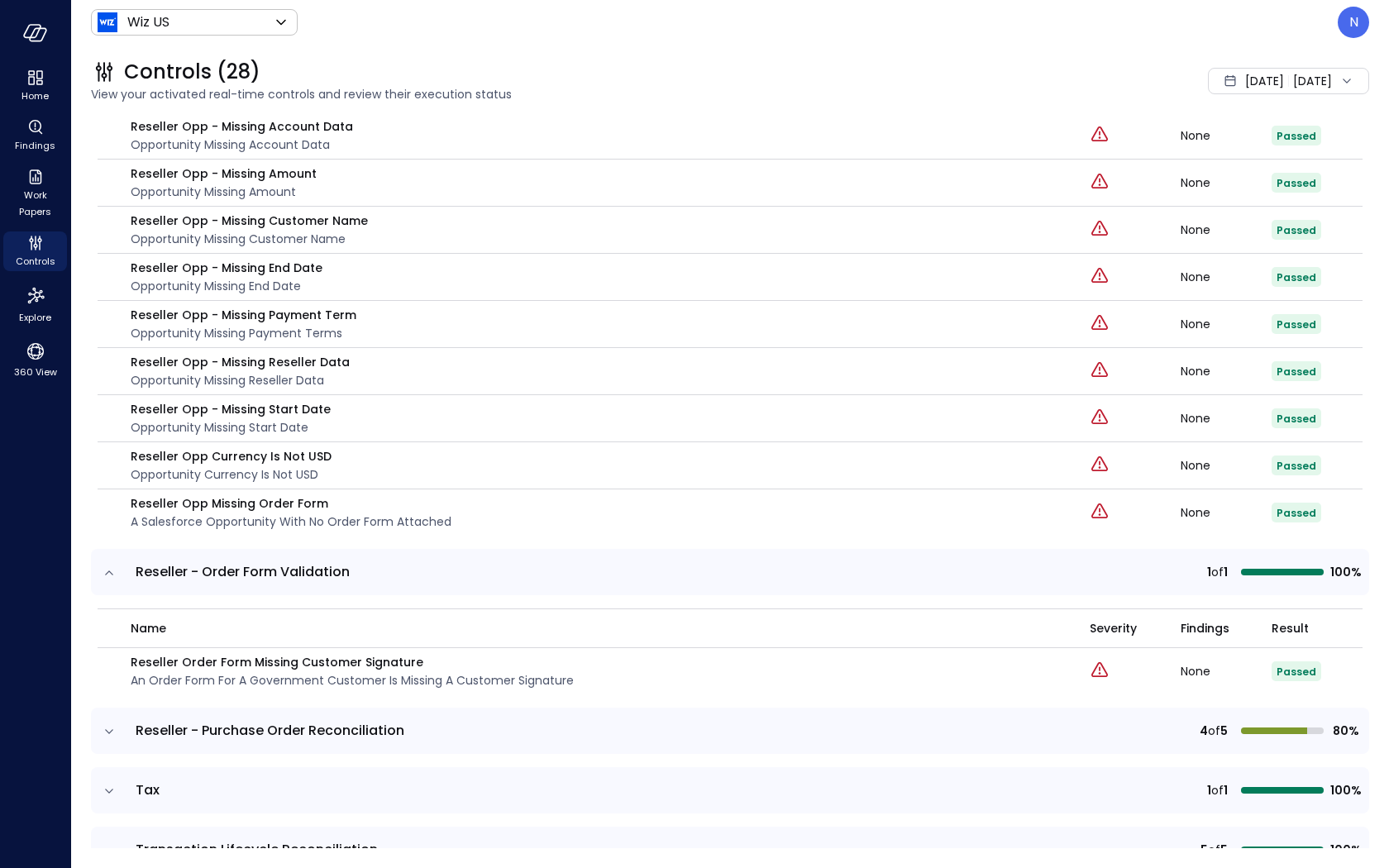
click at [103, 723] on icon "expand row" at bounding box center [109, 731] width 17 height 17
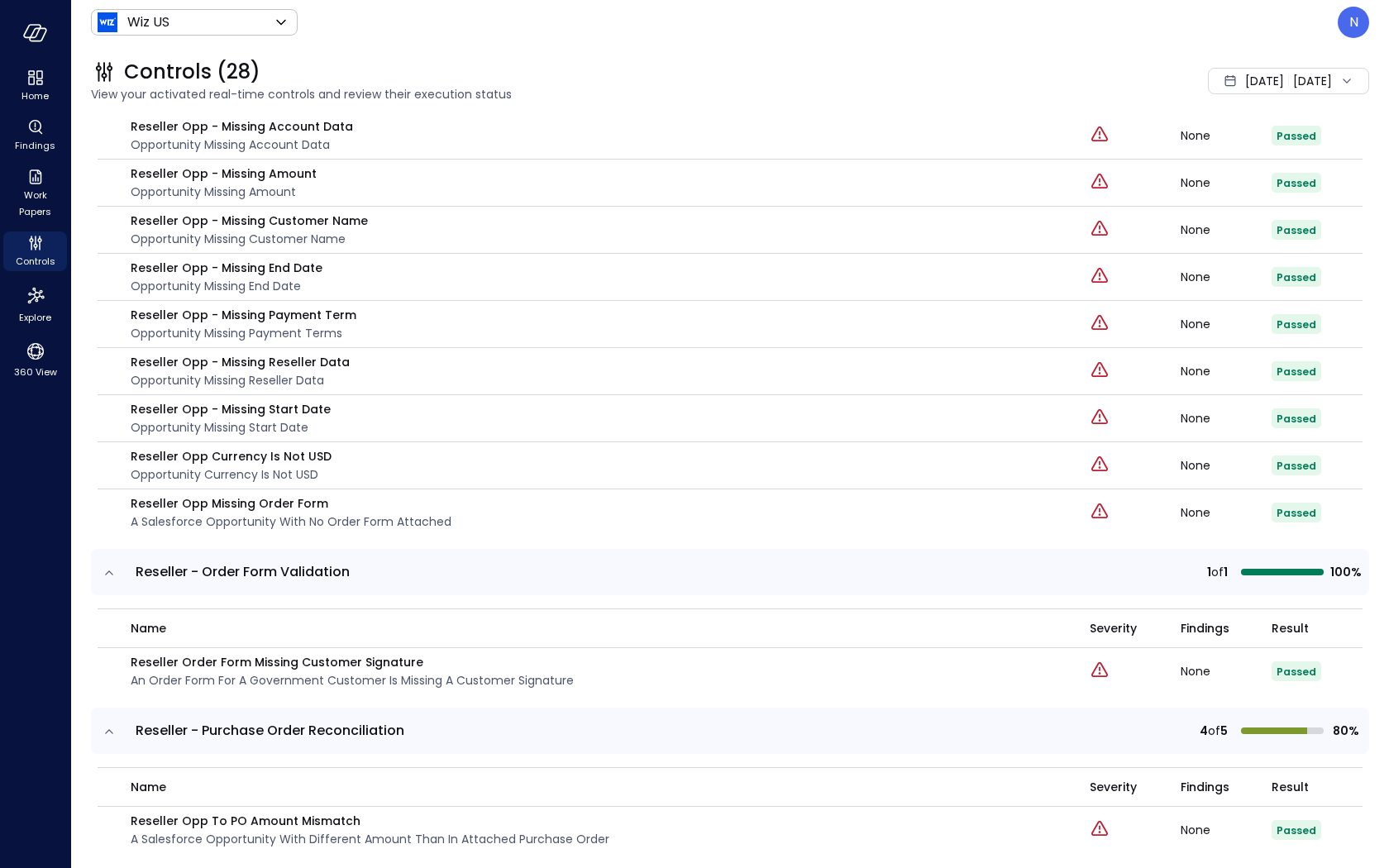
scroll to position [8360, 0]
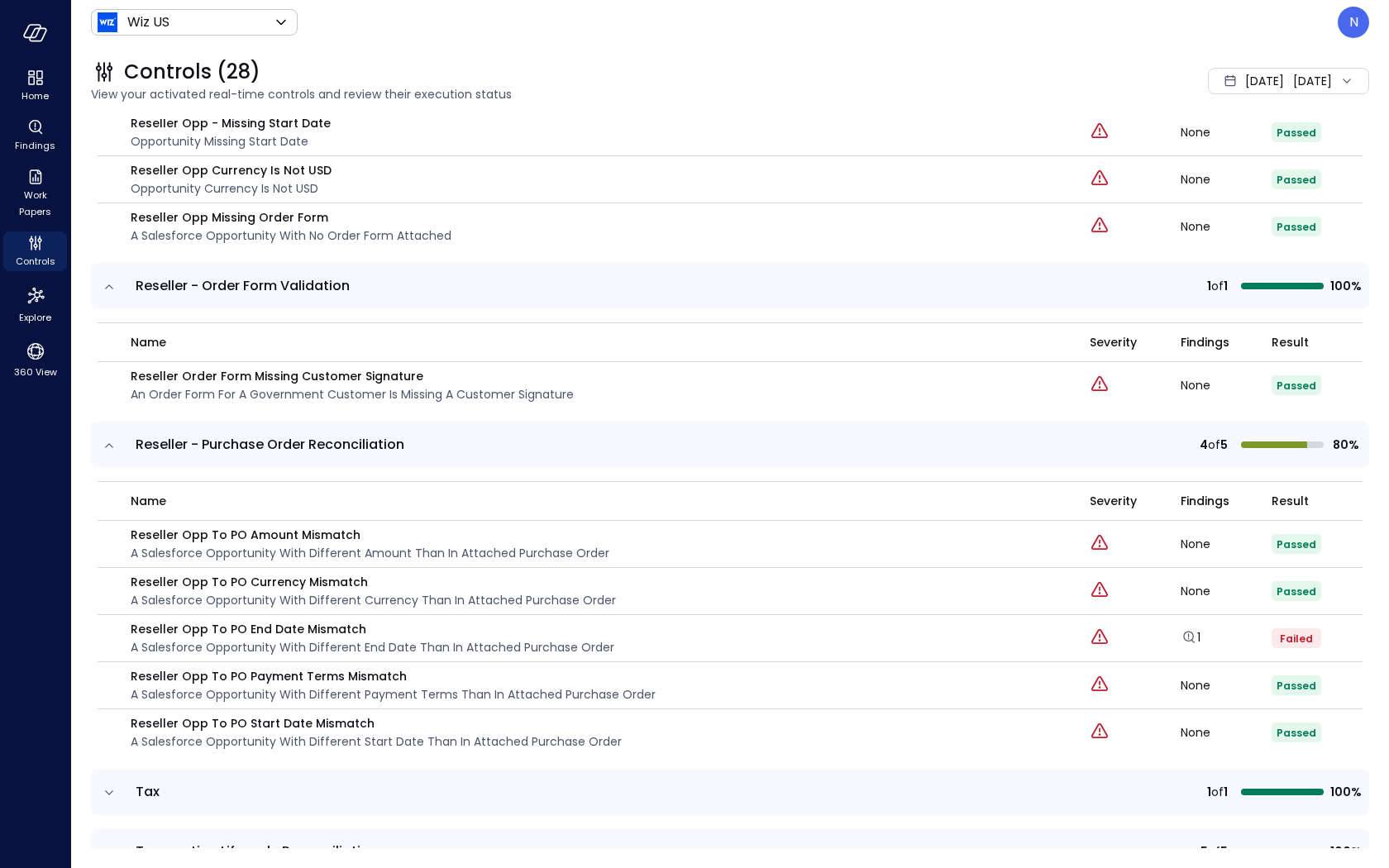
click at [106, 769] on td at bounding box center [107, 792] width 35 height 46
click at [106, 785] on icon "expand row" at bounding box center [109, 793] width 17 height 17
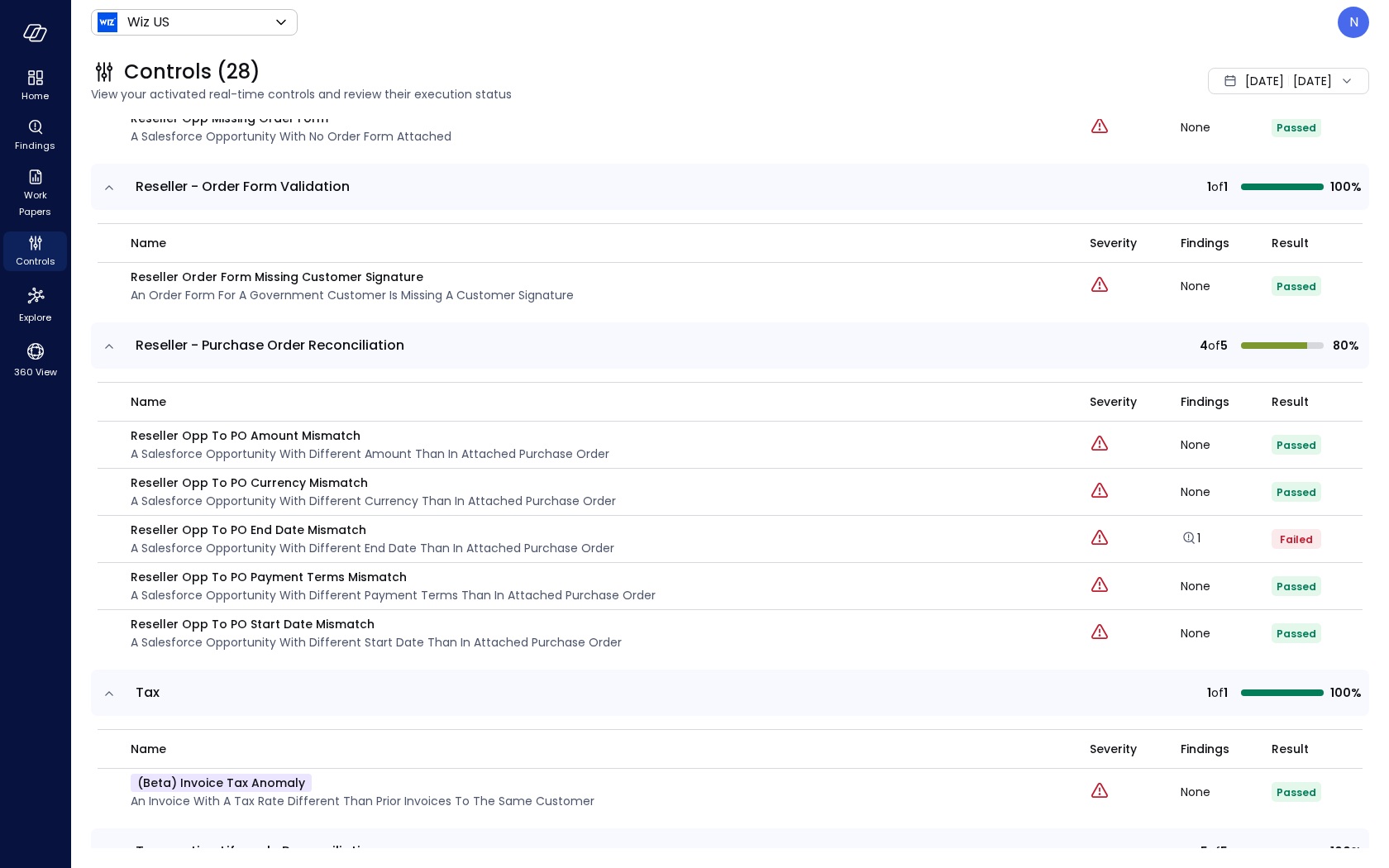
click at [110, 786] on icon "expand row" at bounding box center [109, 852] width 17 height 17
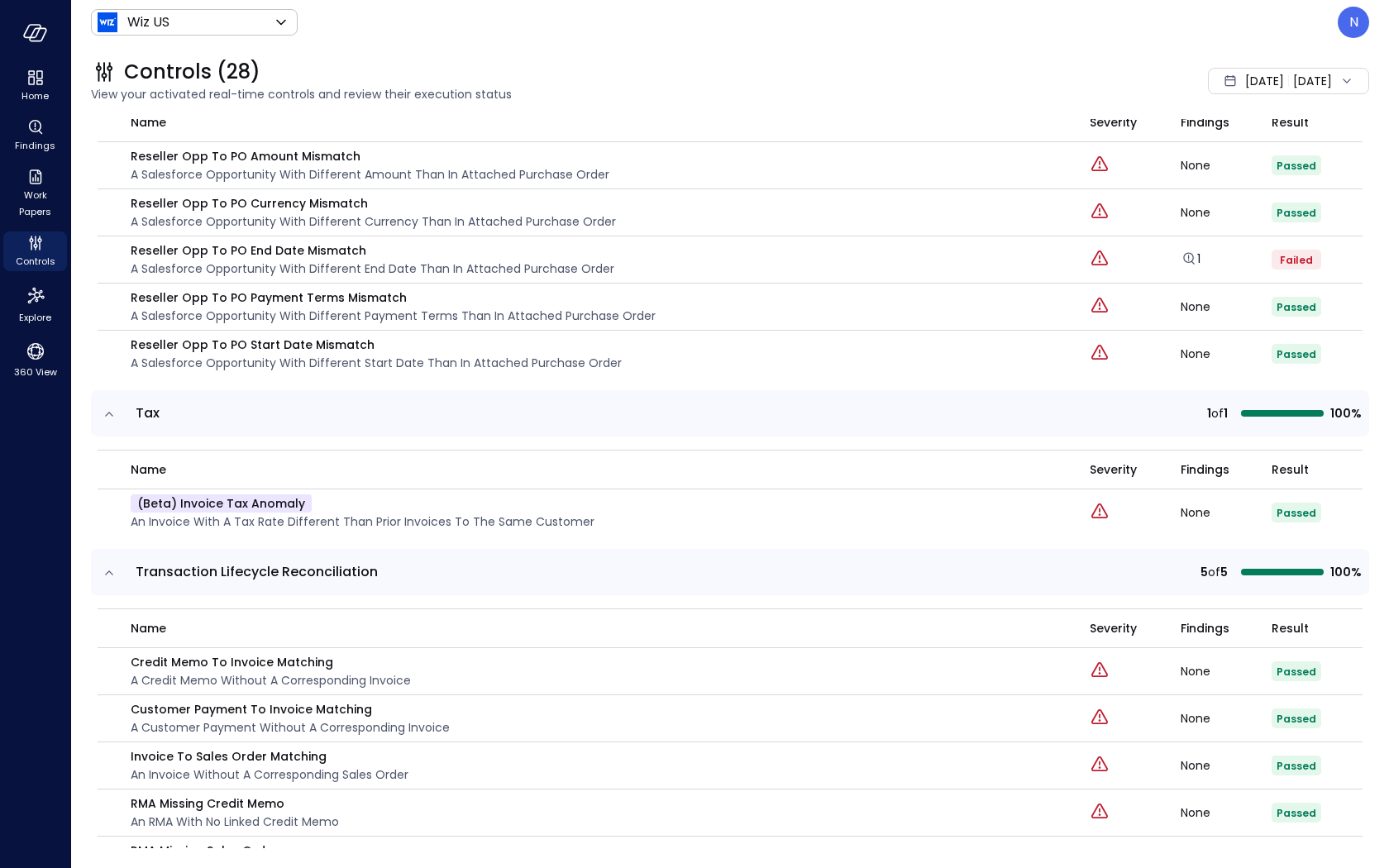
scroll to position [8745, 0]
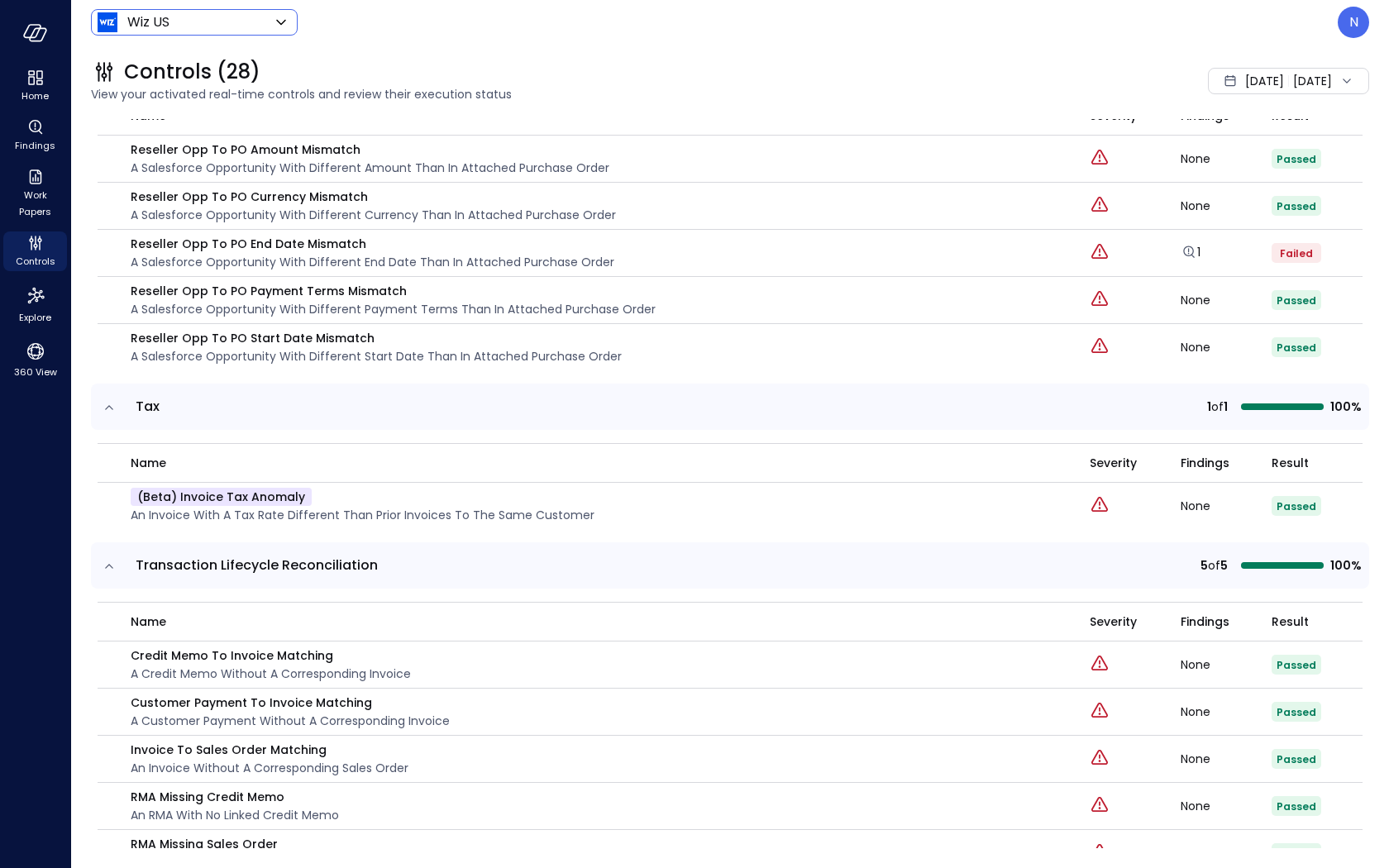
click at [230, 19] on body "Home Findings Work Papers Controls Explore 360 View Wiz US ****** ​ N Controls …" at bounding box center [694, 434] width 1389 height 868
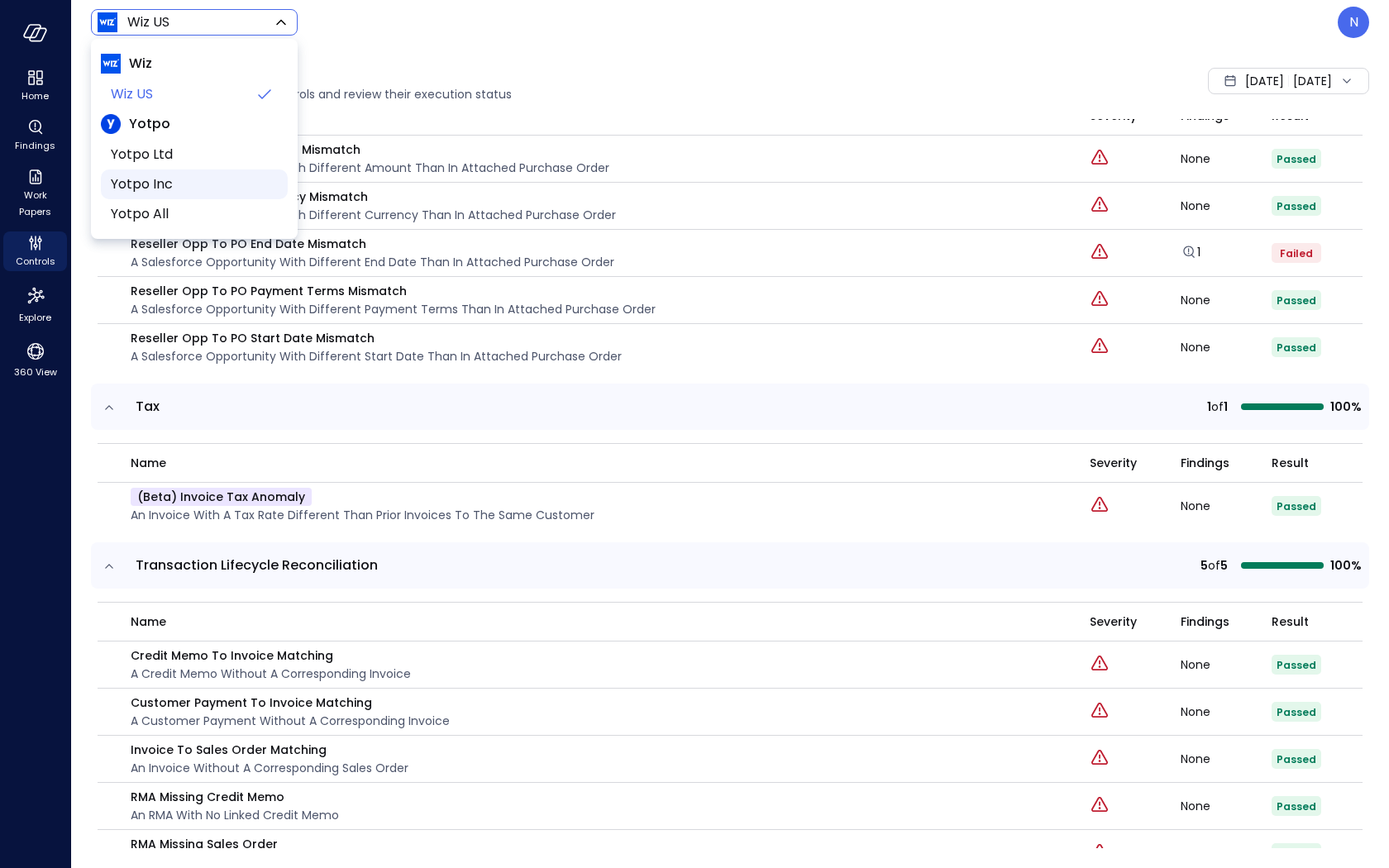
click at [183, 183] on span "Yotpo Inc" at bounding box center [193, 185] width 163 height 20
type input "******"
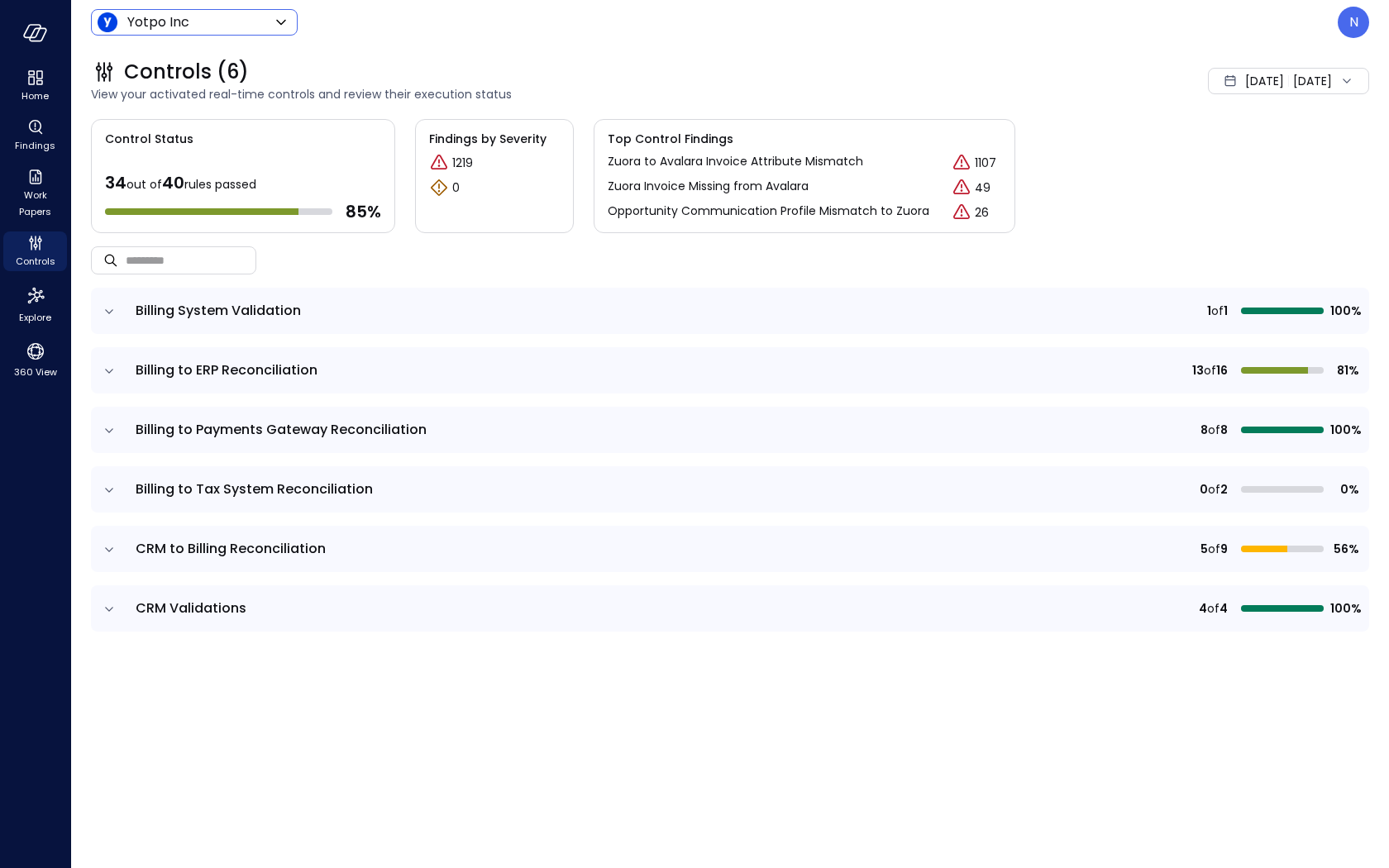
click at [112, 309] on icon "expand row" at bounding box center [108, 311] width 8 height 4
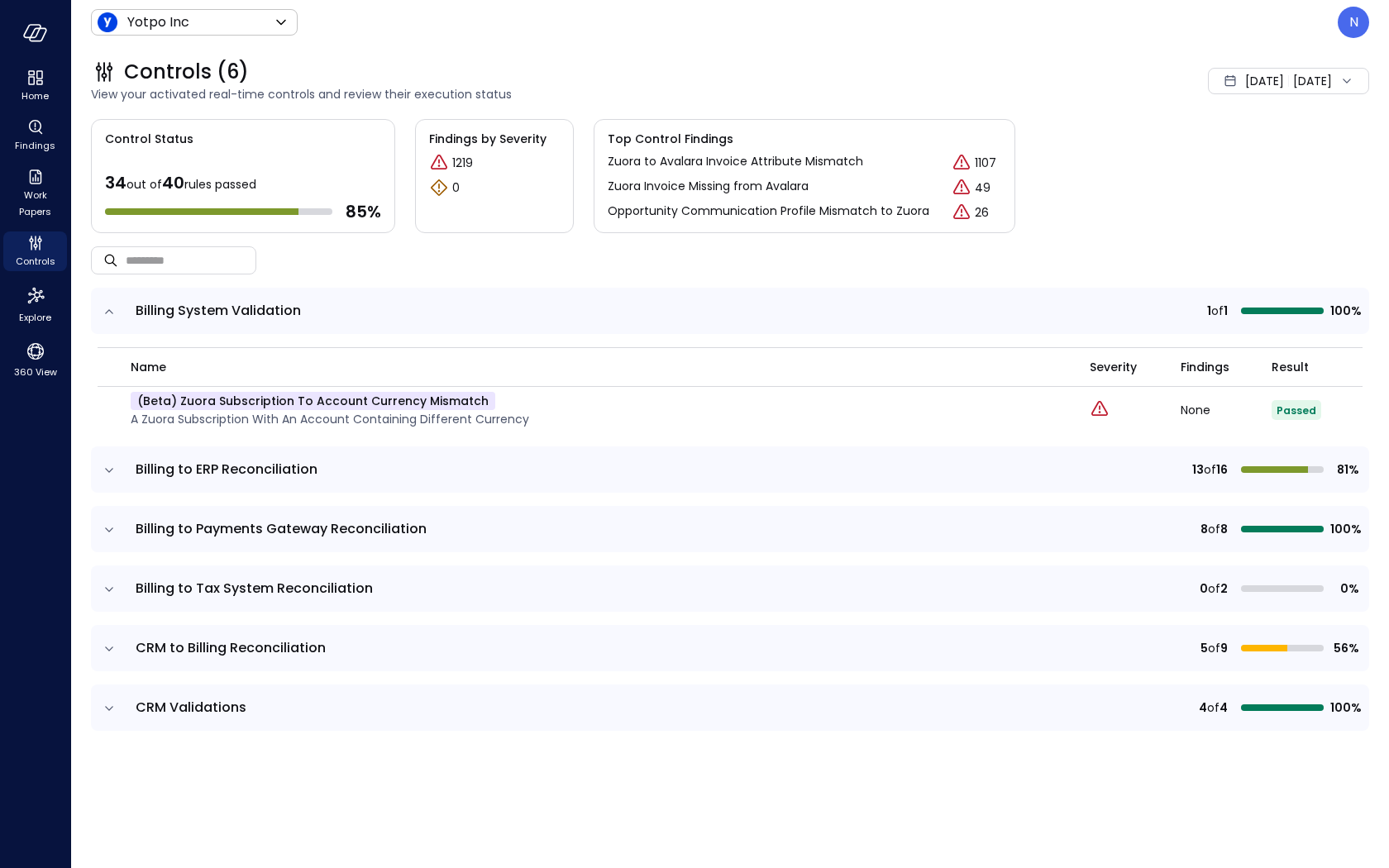
click at [109, 476] on icon "expand row" at bounding box center [109, 470] width 17 height 17
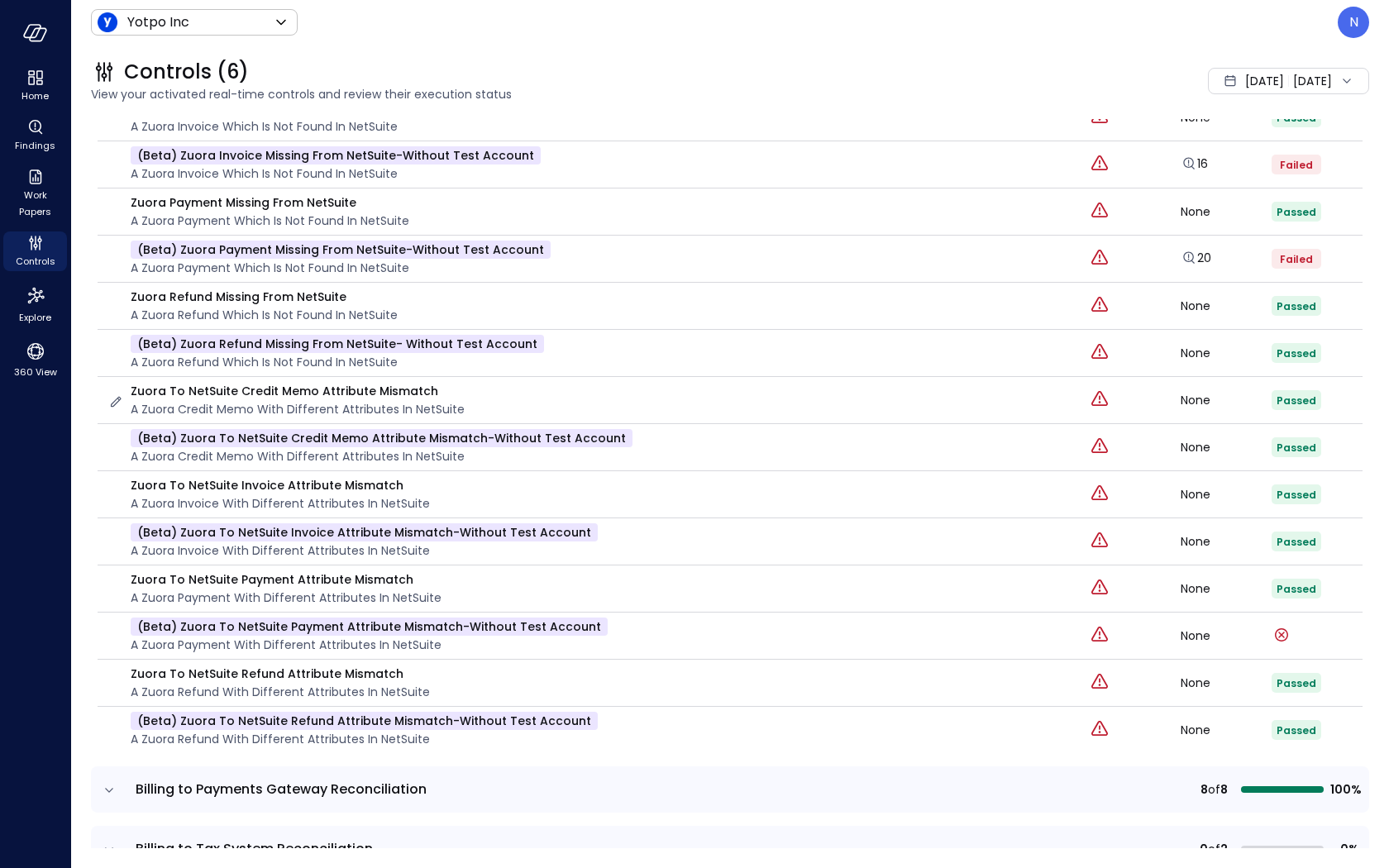
scroll to position [695, 0]
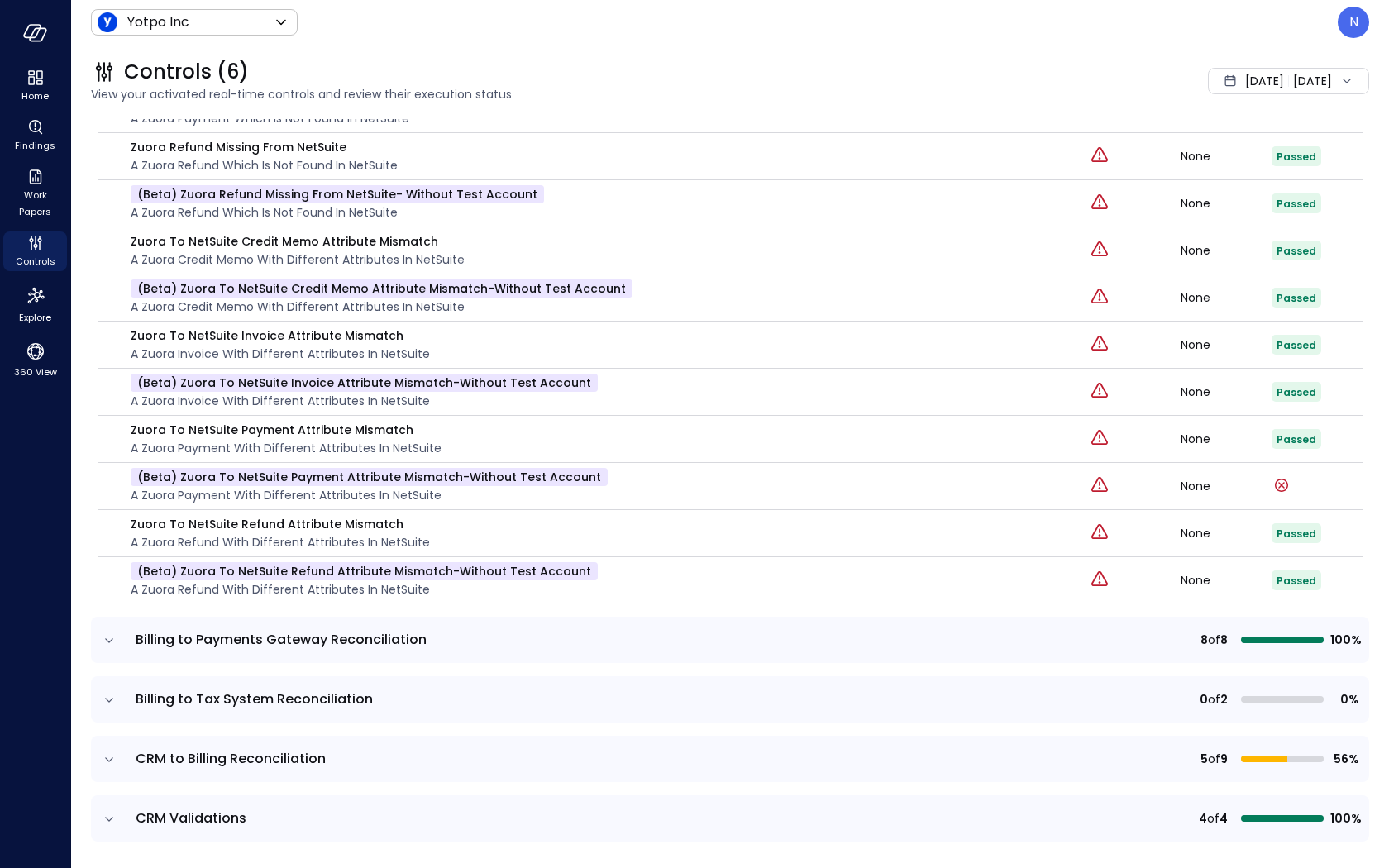
click at [119, 631] on td at bounding box center [107, 640] width 35 height 46
click at [104, 633] on icon "expand row" at bounding box center [109, 641] width 17 height 17
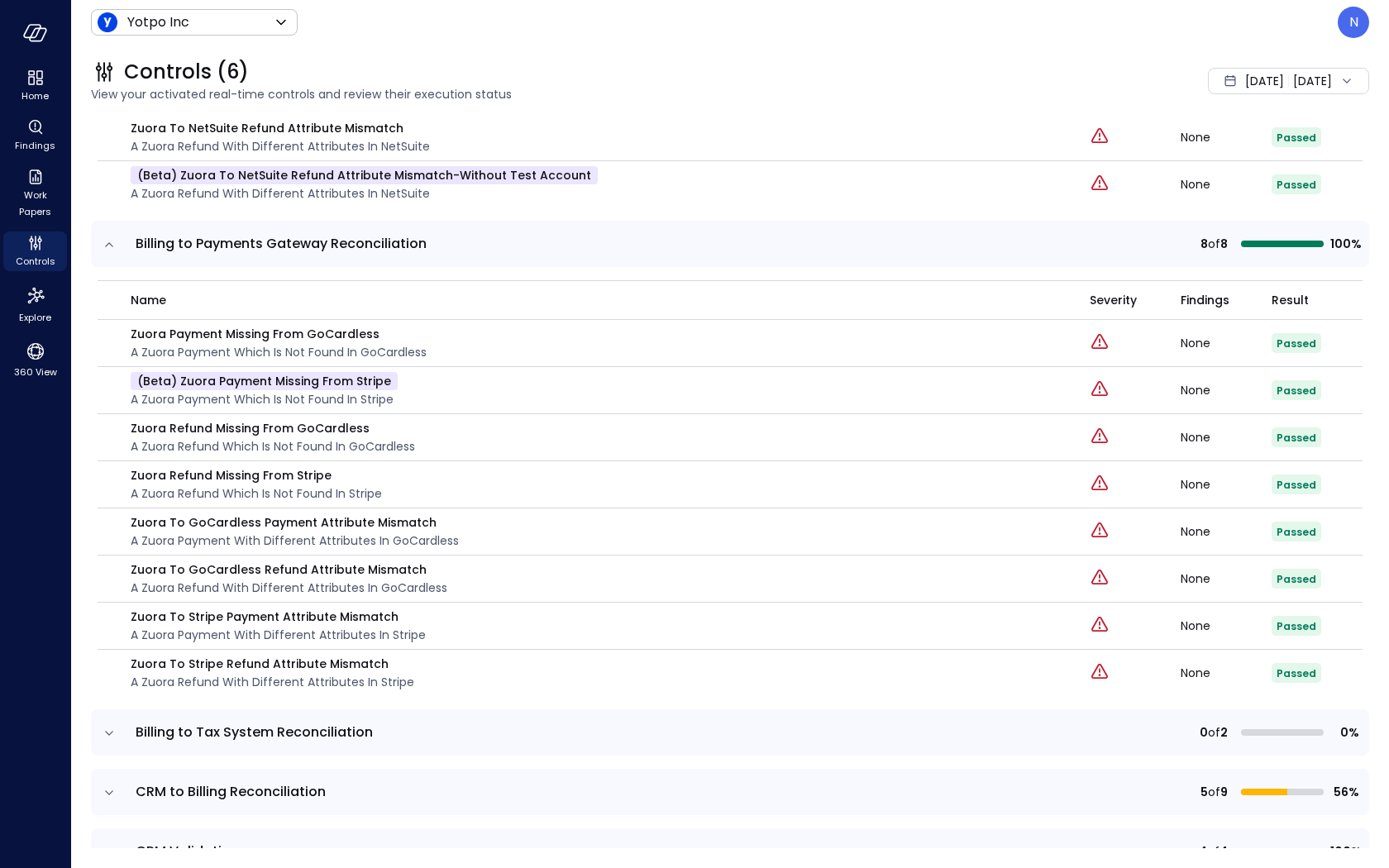
scroll to position [1121, 0]
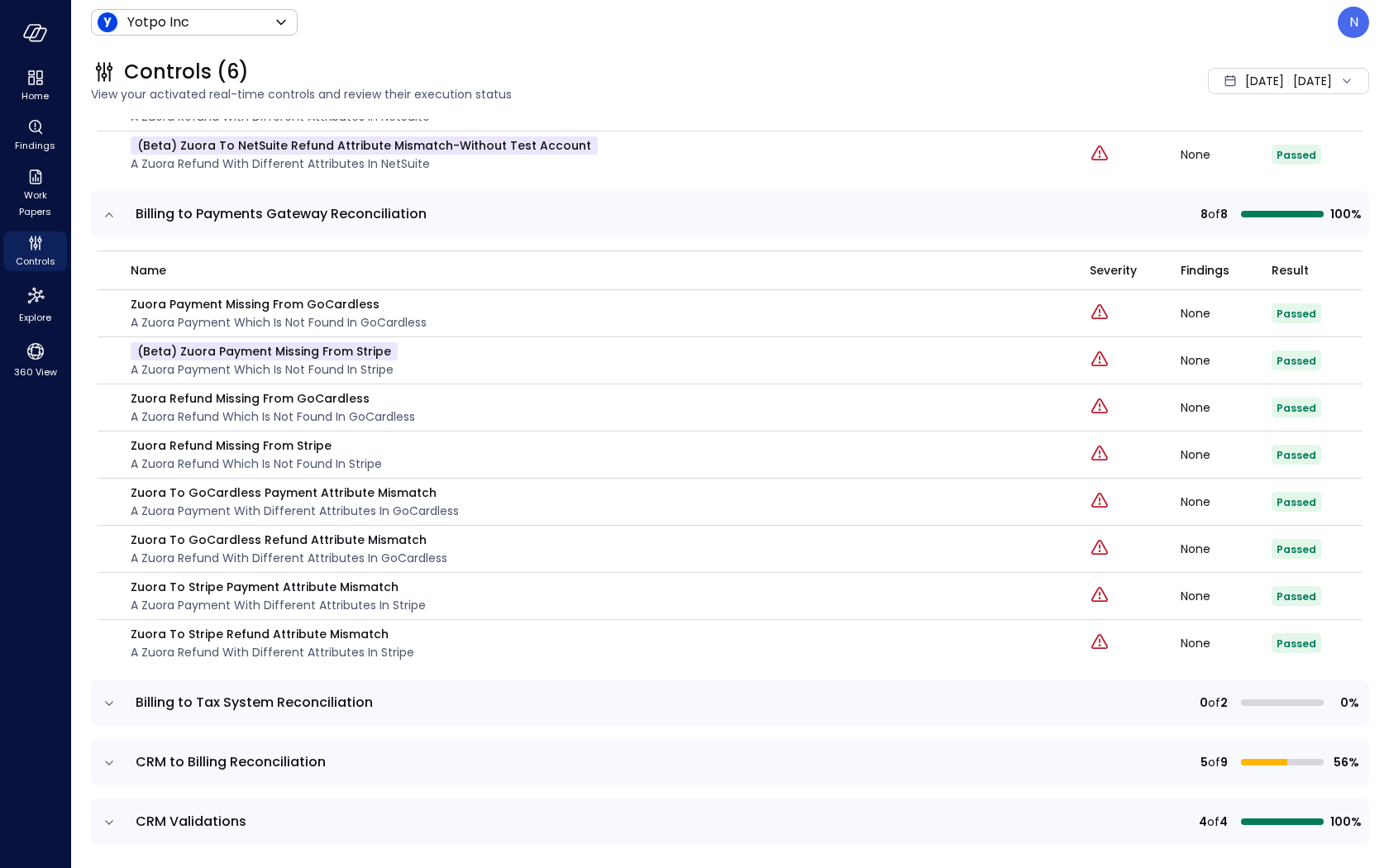
click at [113, 695] on icon "expand row" at bounding box center [109, 703] width 17 height 17
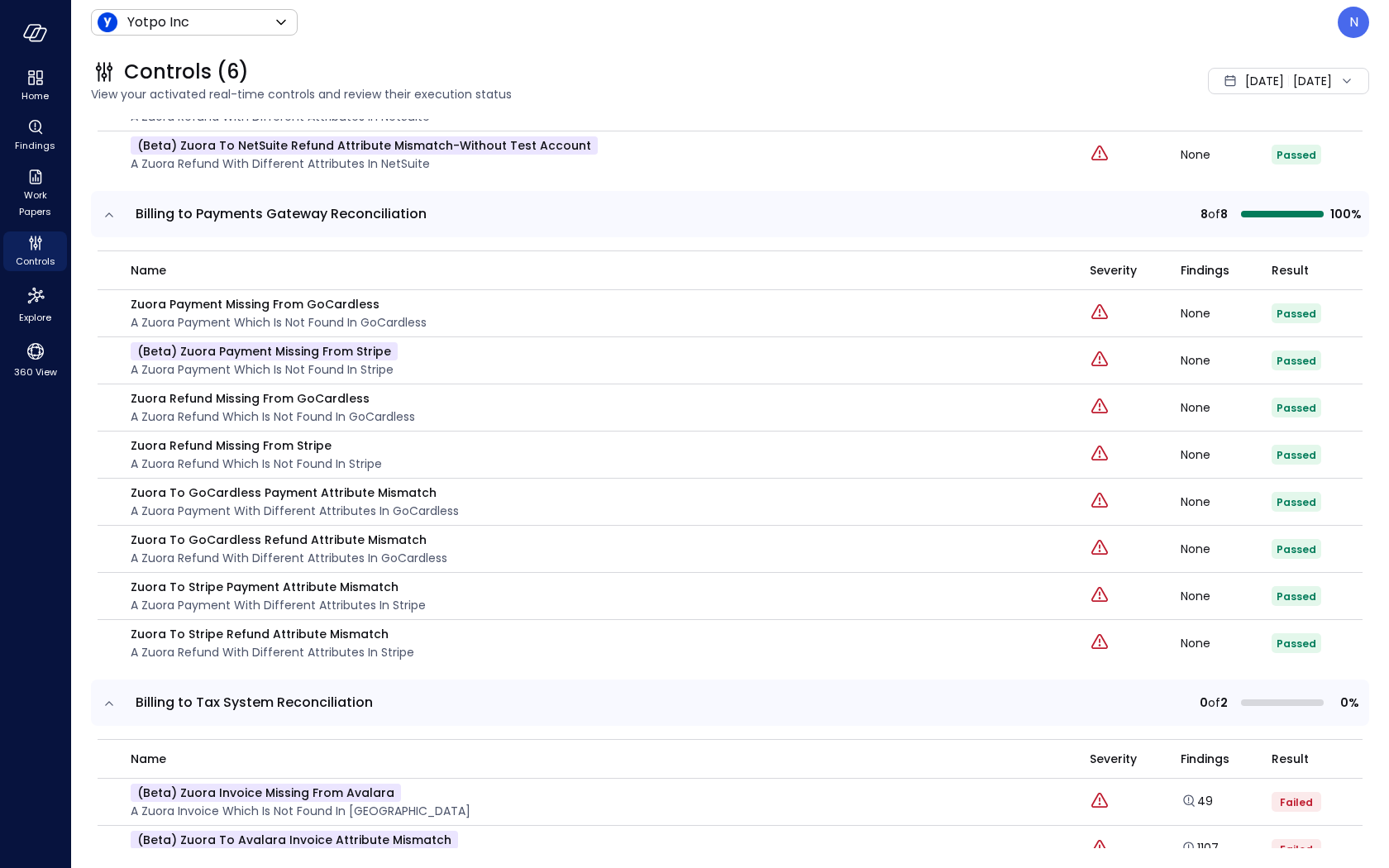
scroll to position [1267, 0]
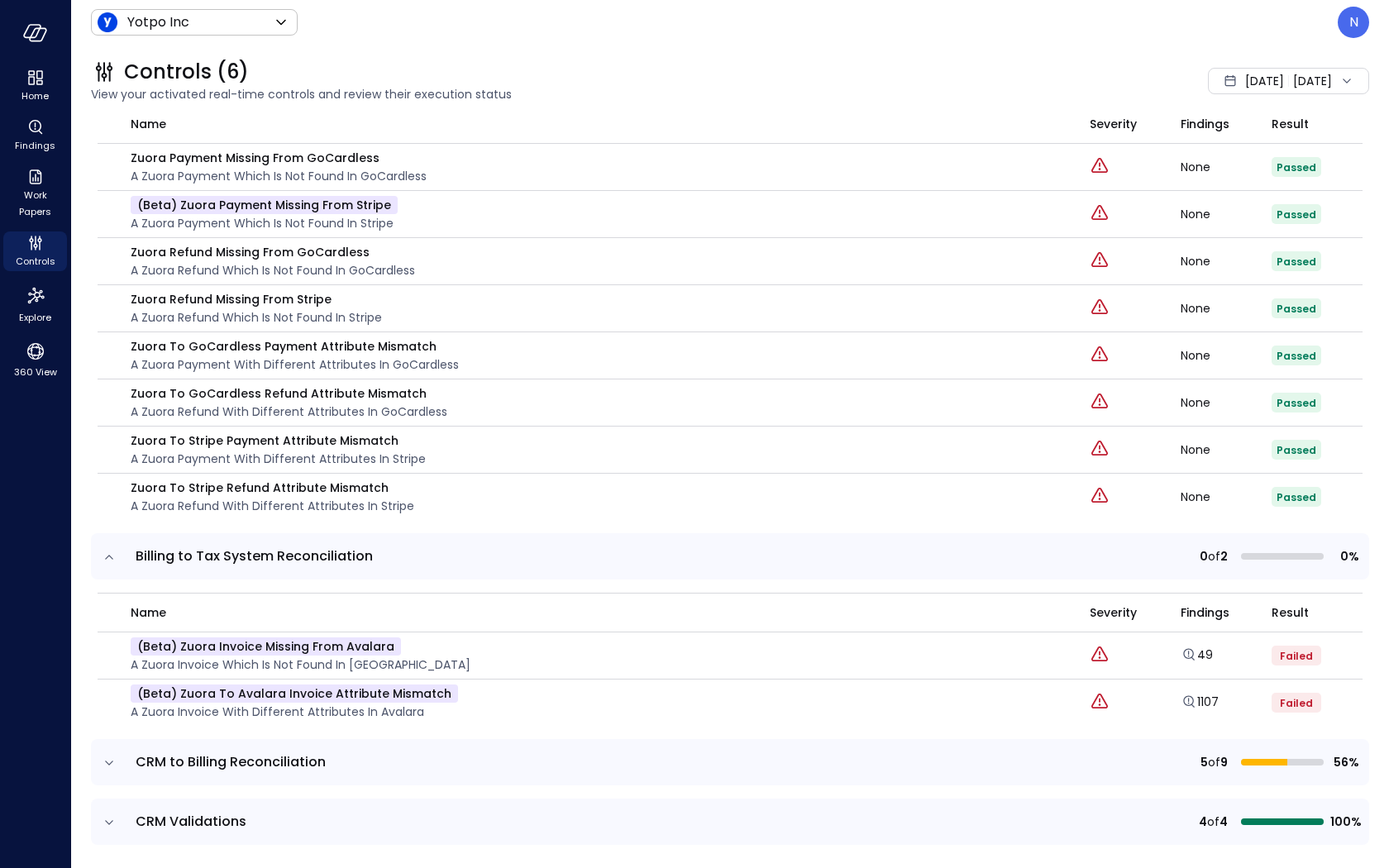
click at [118, 753] on td at bounding box center [107, 762] width 35 height 46
click at [111, 755] on icon "expand row" at bounding box center [109, 763] width 17 height 17
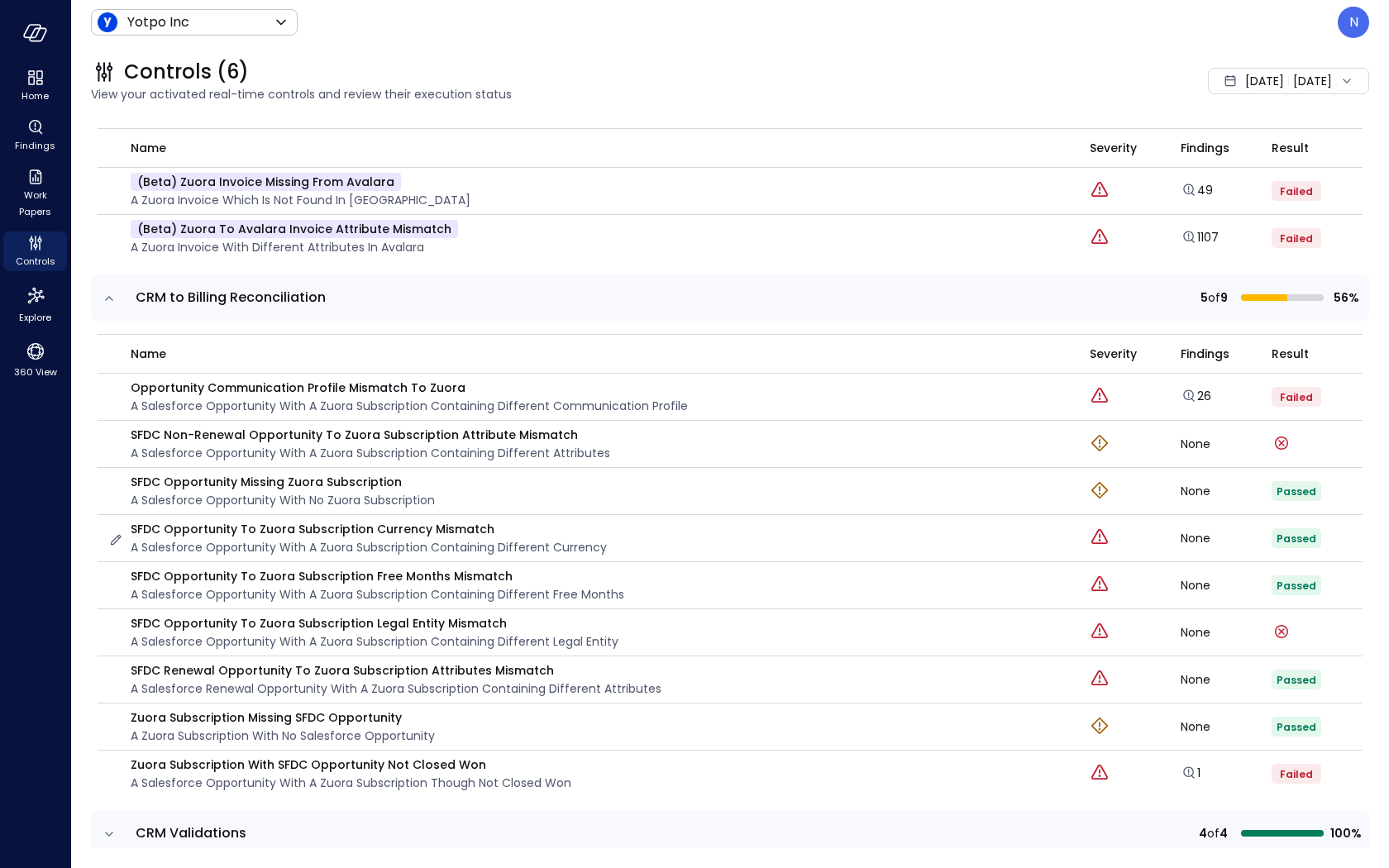
scroll to position [1740, 0]
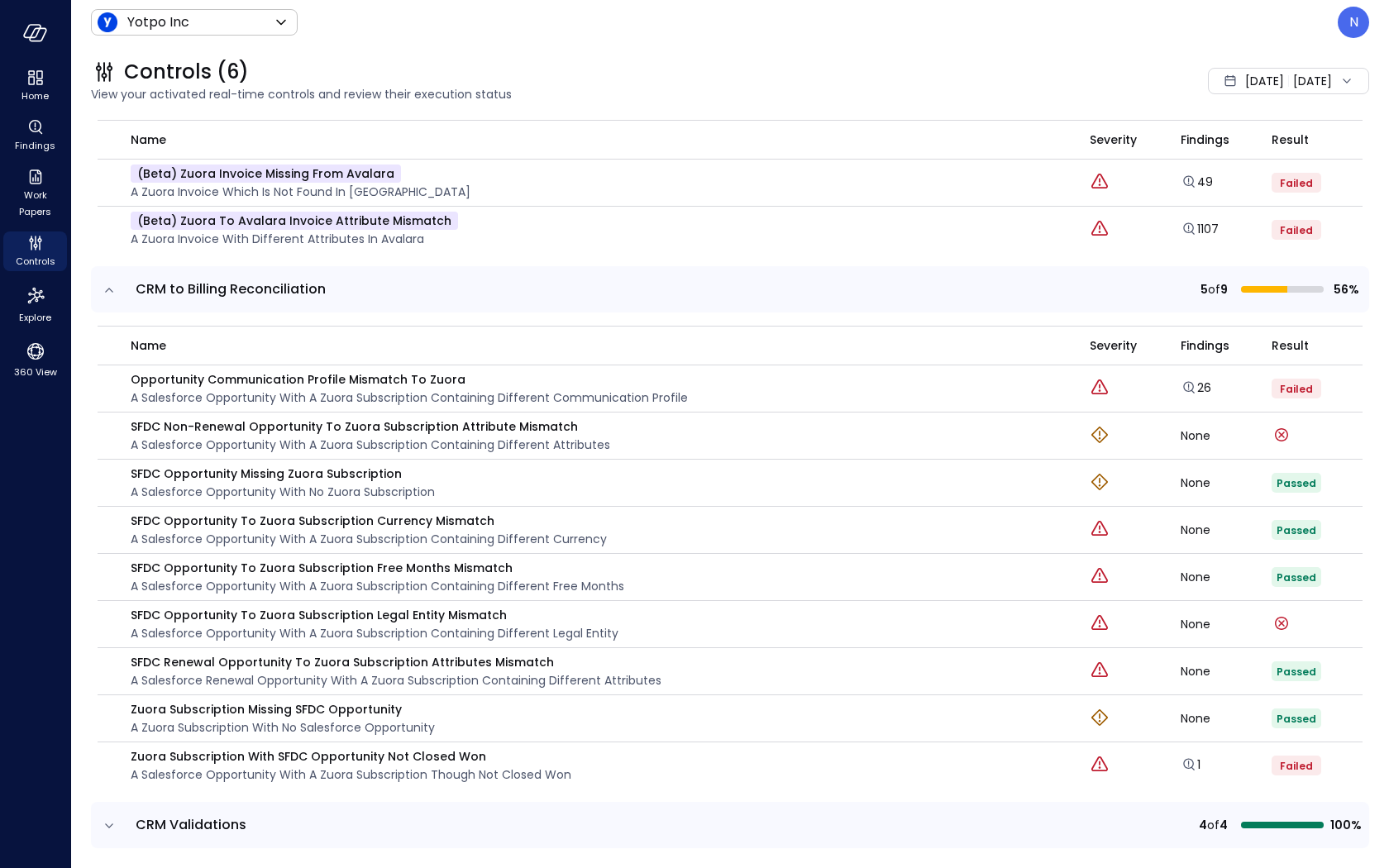
click at [109, 786] on icon "expand row" at bounding box center [109, 825] width 17 height 17
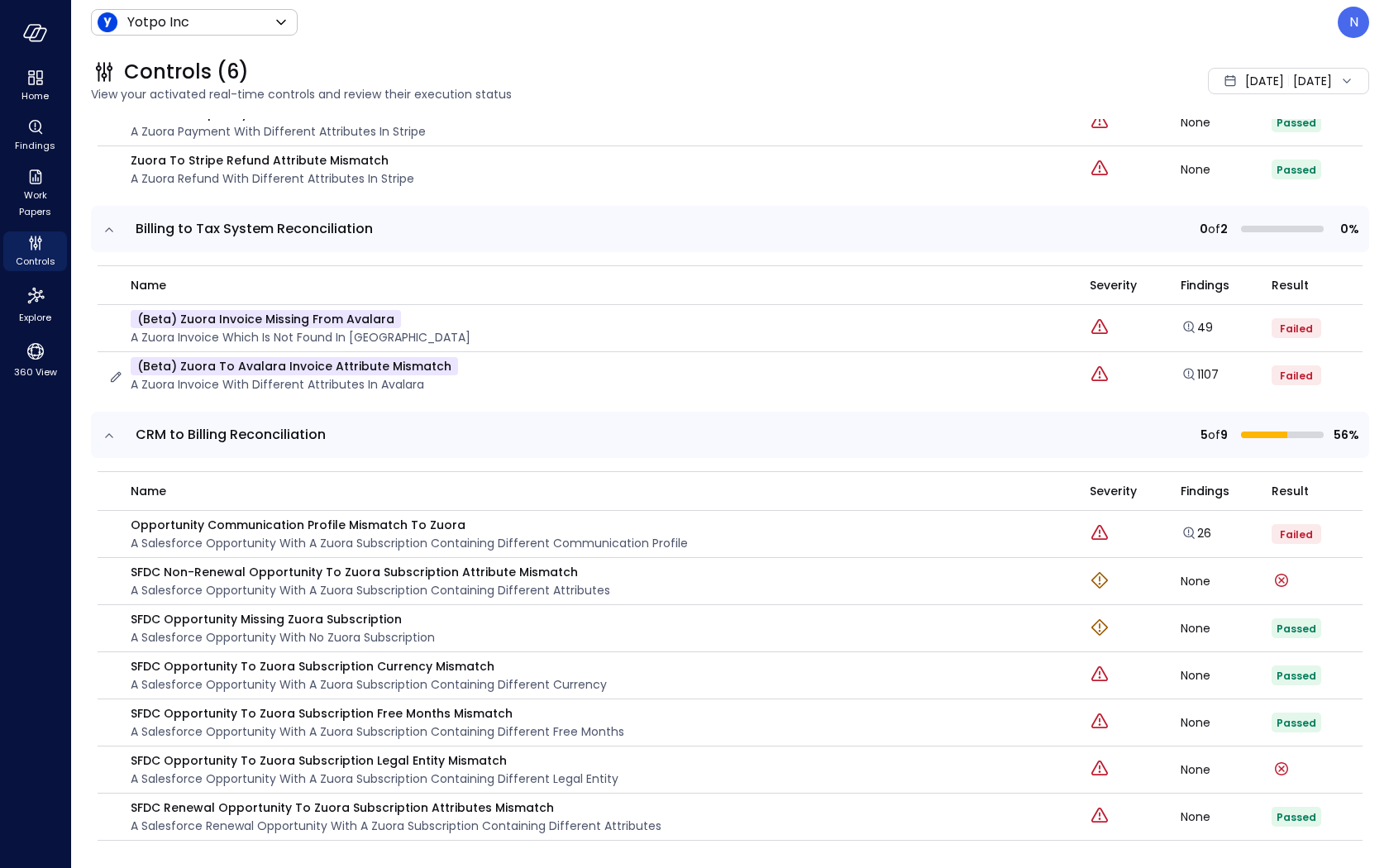
scroll to position [1593, 0]
drag, startPoint x: 420, startPoint y: 359, endPoint x: 180, endPoint y: 359, distance: 240.0
click at [180, 359] on div "(beta) Zuora to Avalara Invoice Attribute Mismatch A Zuora Invoice with differe…" at bounding box center [588, 376] width 962 height 36
click at [505, 221] on span "Billing to Tax System Reconciliation" at bounding box center [477, 231] width 683 height 20
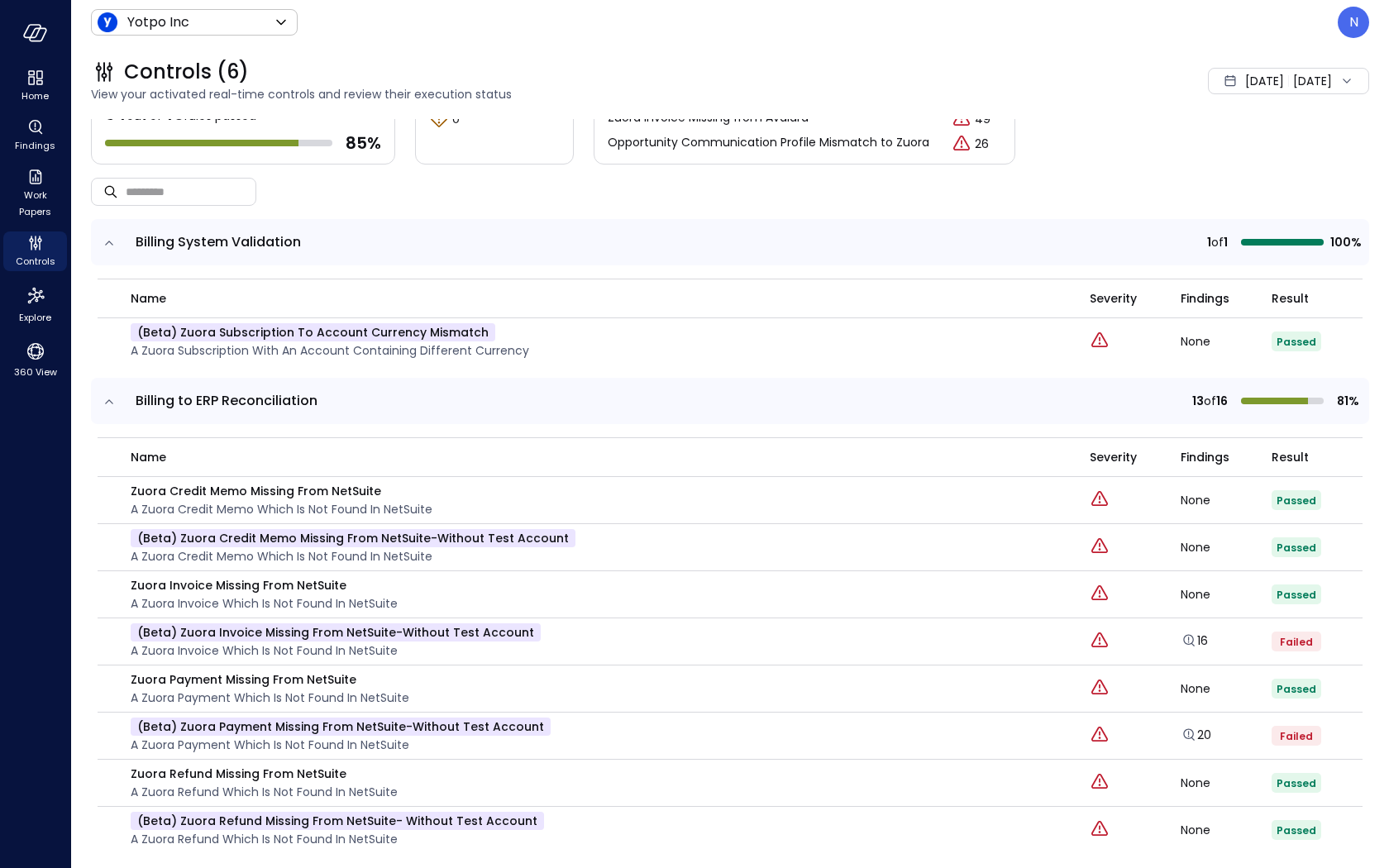
scroll to position [0, 0]
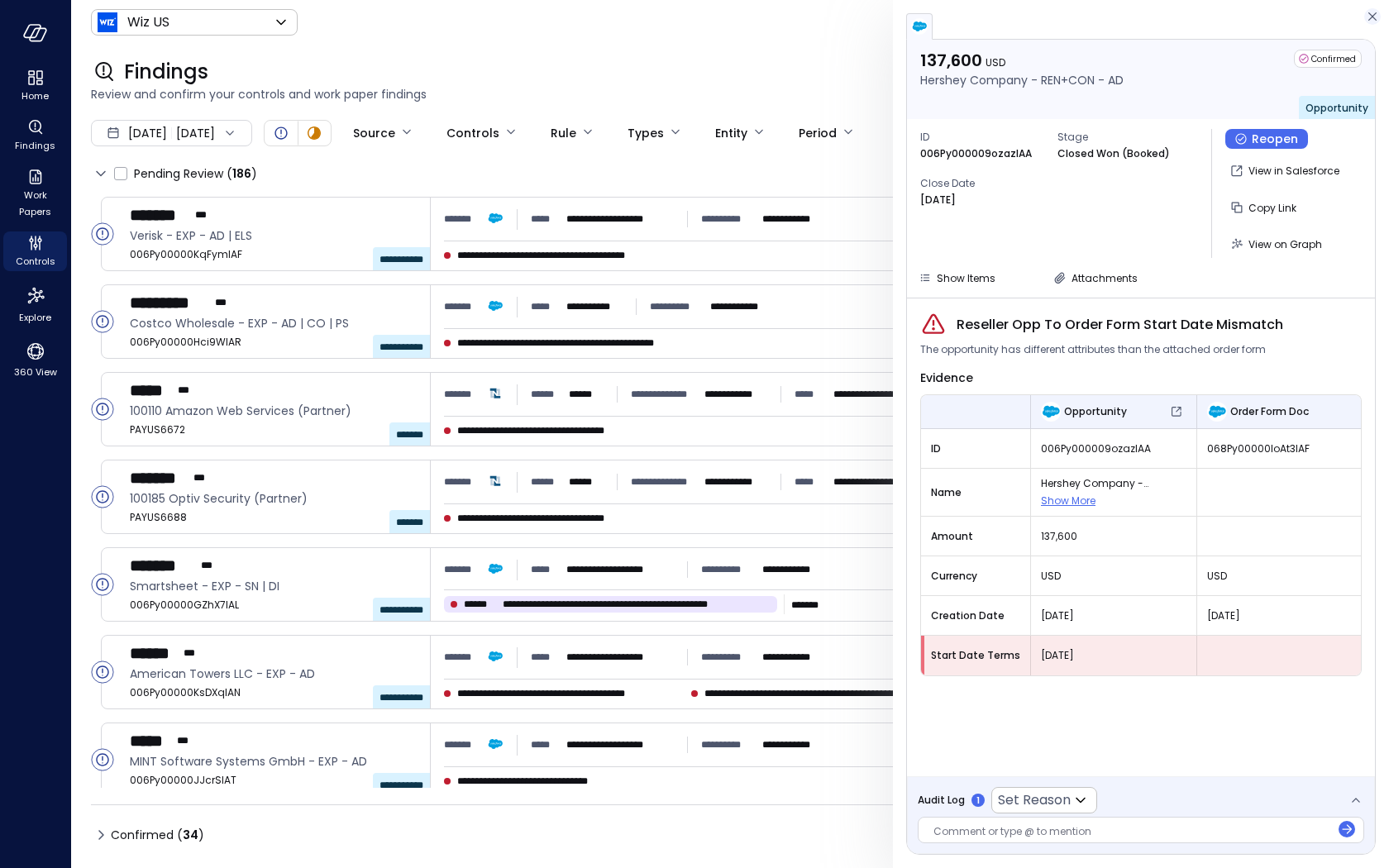
click at [872, 17] on icon "button" at bounding box center [1372, 16] width 8 height 8
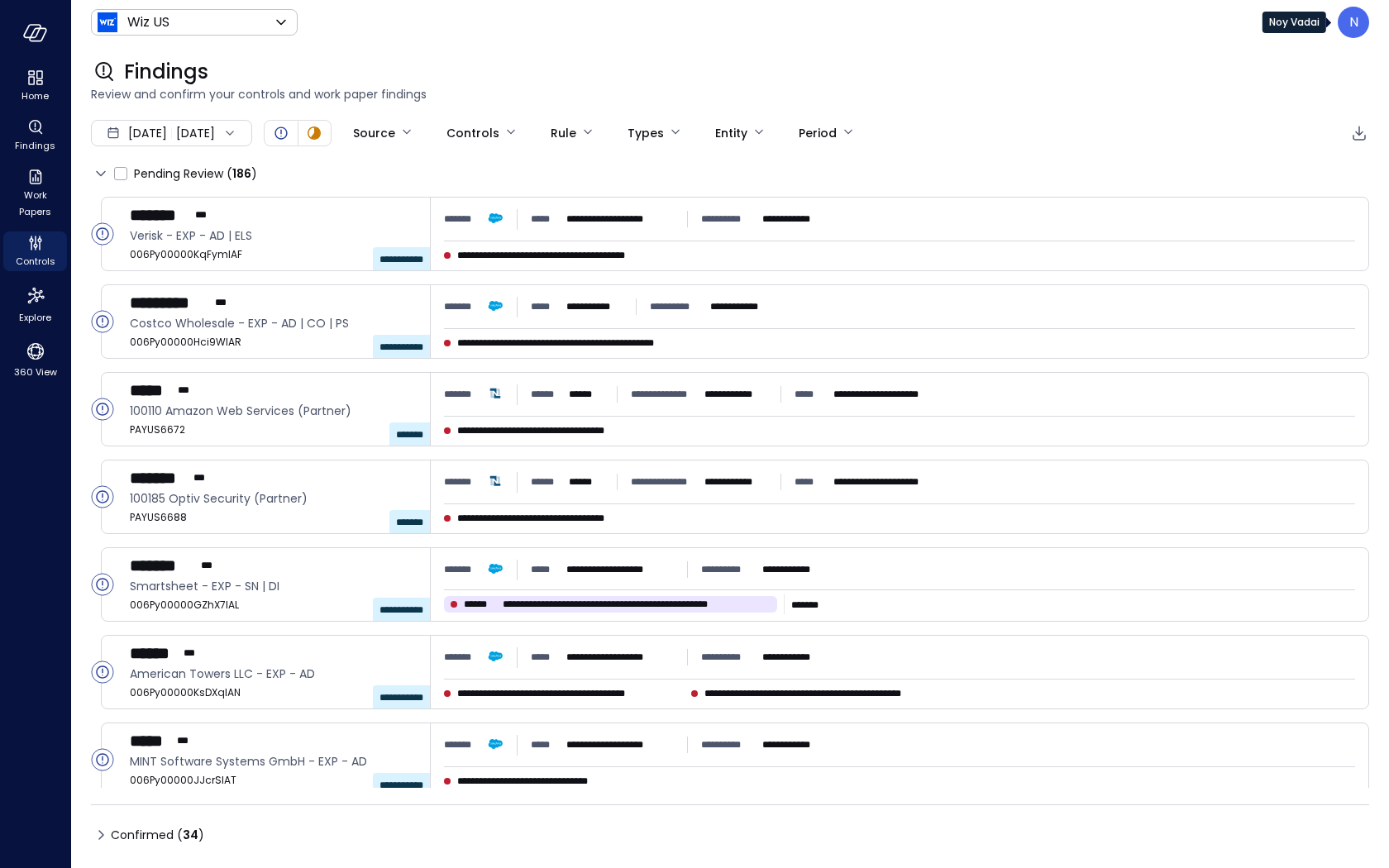
click at [872, 28] on p "N" at bounding box center [1353, 22] width 9 height 20
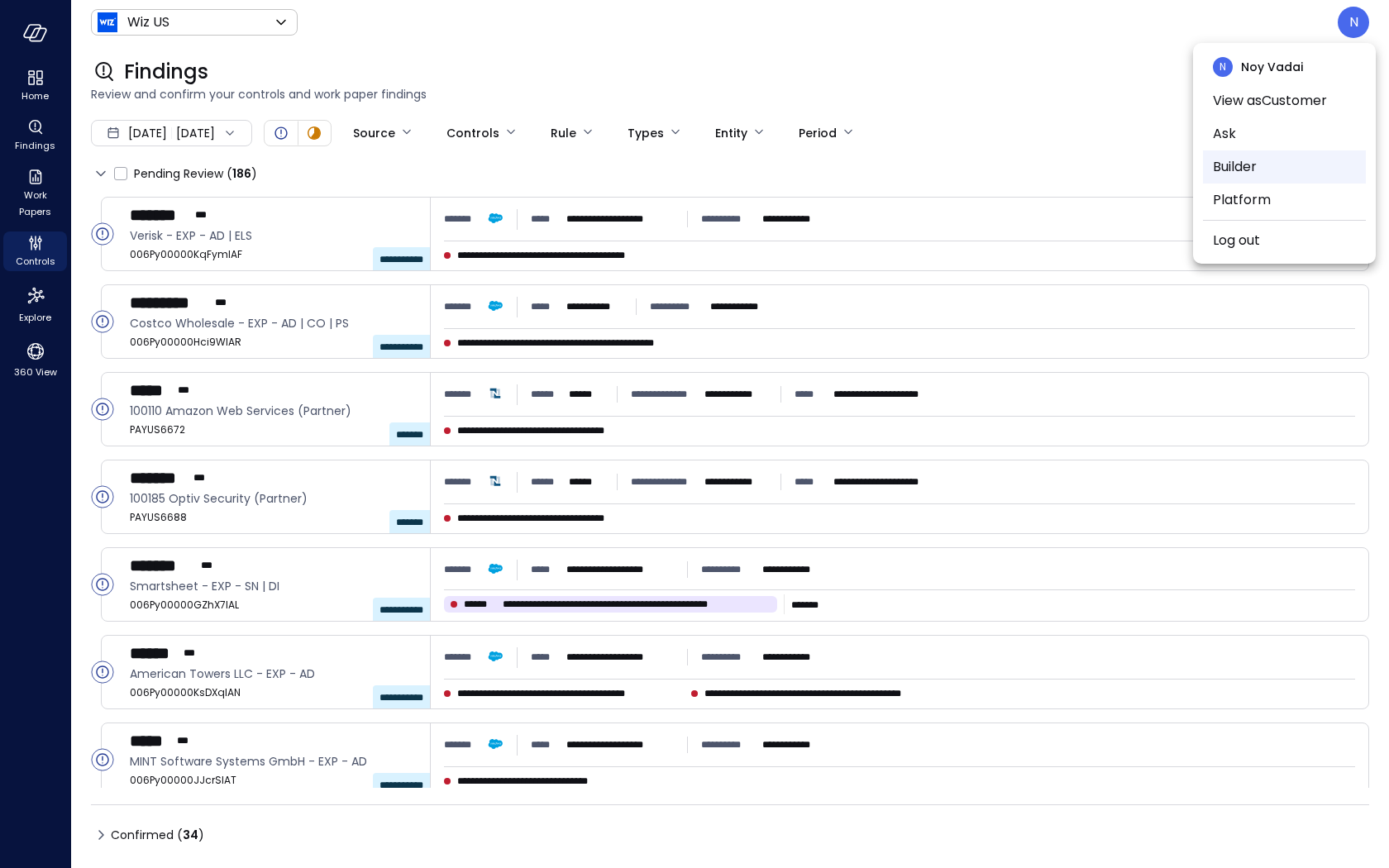
click at [872, 163] on li "Builder" at bounding box center [1285, 167] width 163 height 33
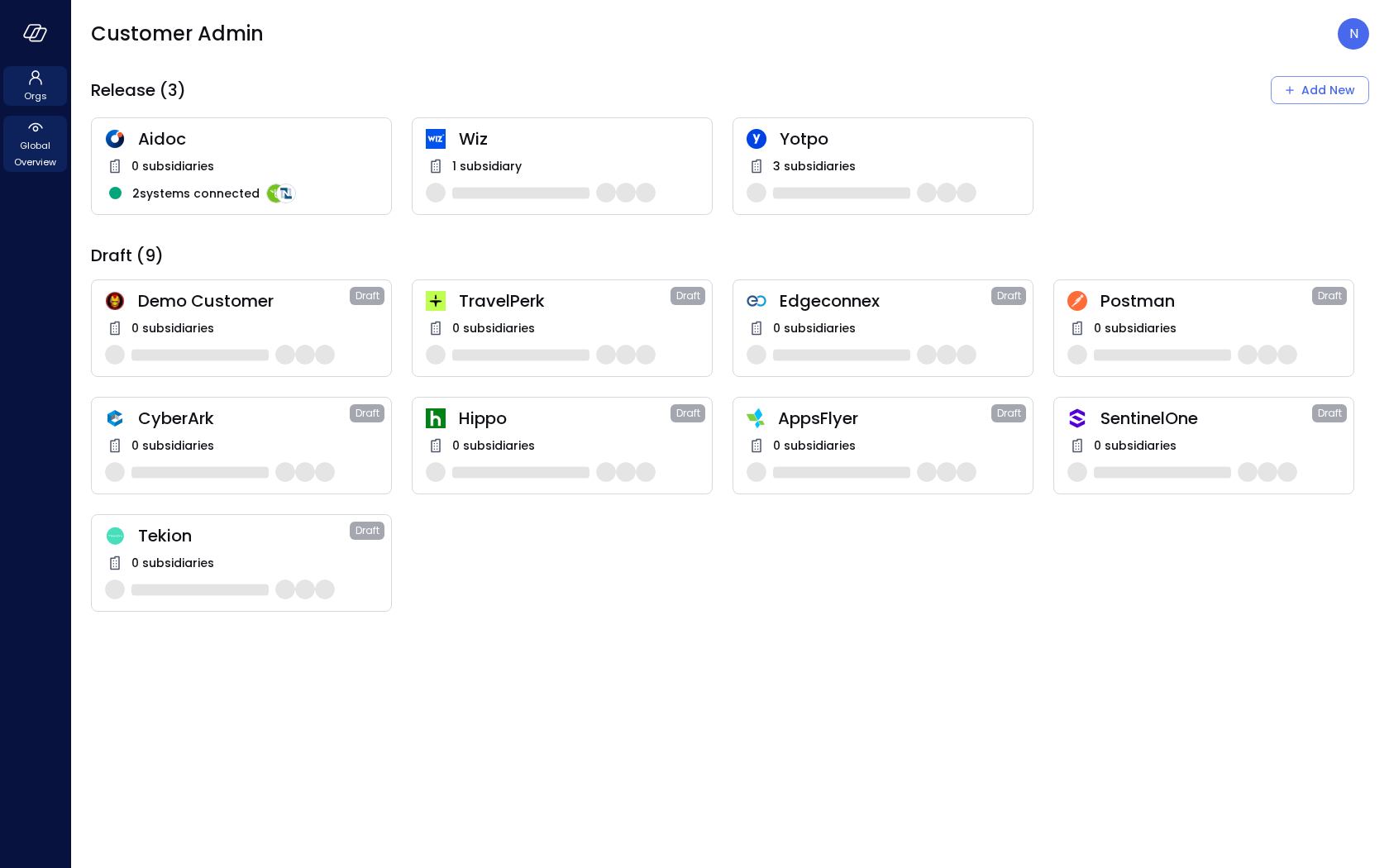
click at [31, 139] on span "Global Overview" at bounding box center [35, 154] width 51 height 33
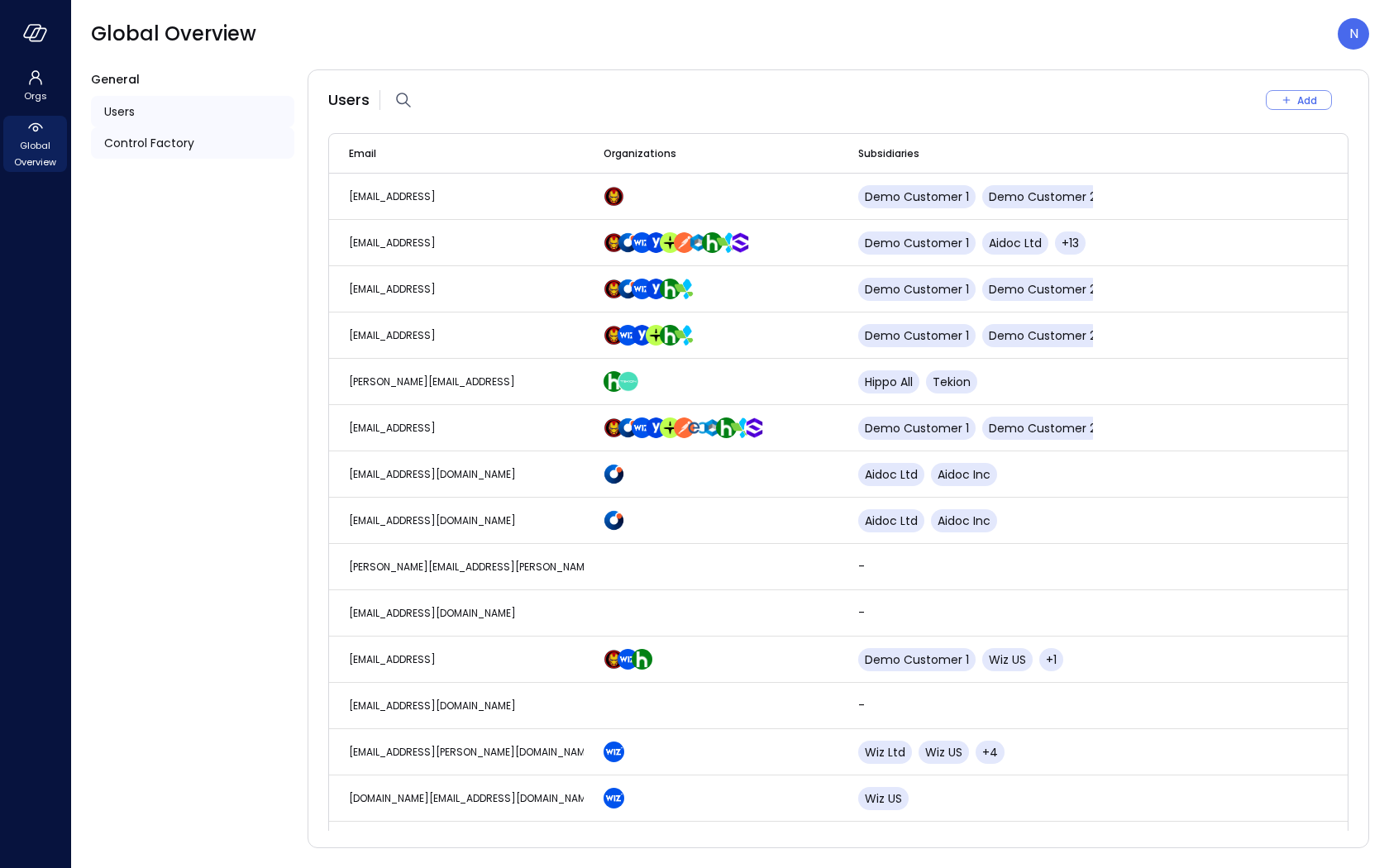
click at [163, 145] on span "Control Factory" at bounding box center [149, 143] width 91 height 18
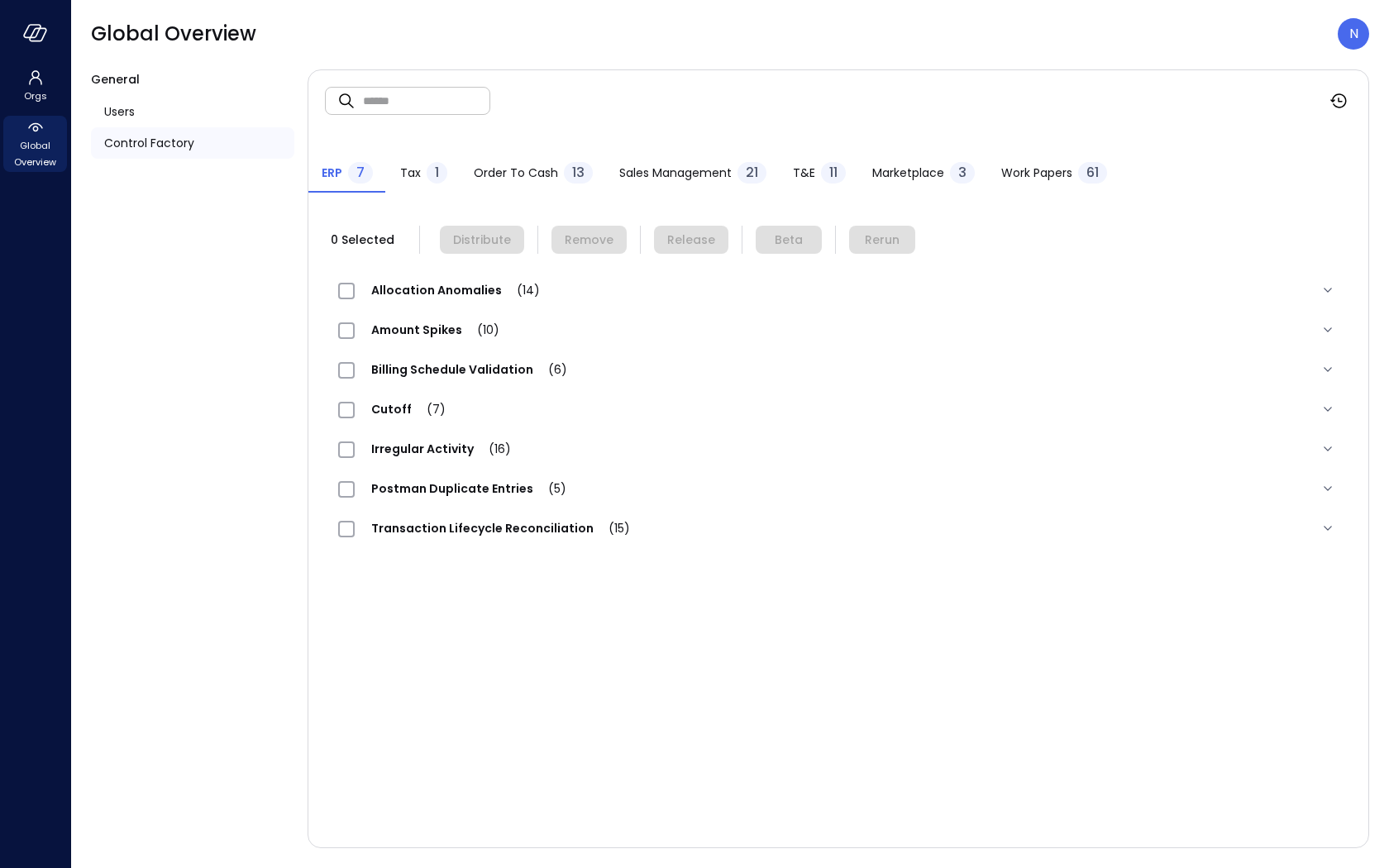
click at [403, 116] on input "text" at bounding box center [426, 100] width 127 height 43
click at [626, 175] on span "Sales Management" at bounding box center [675, 172] width 113 height 18
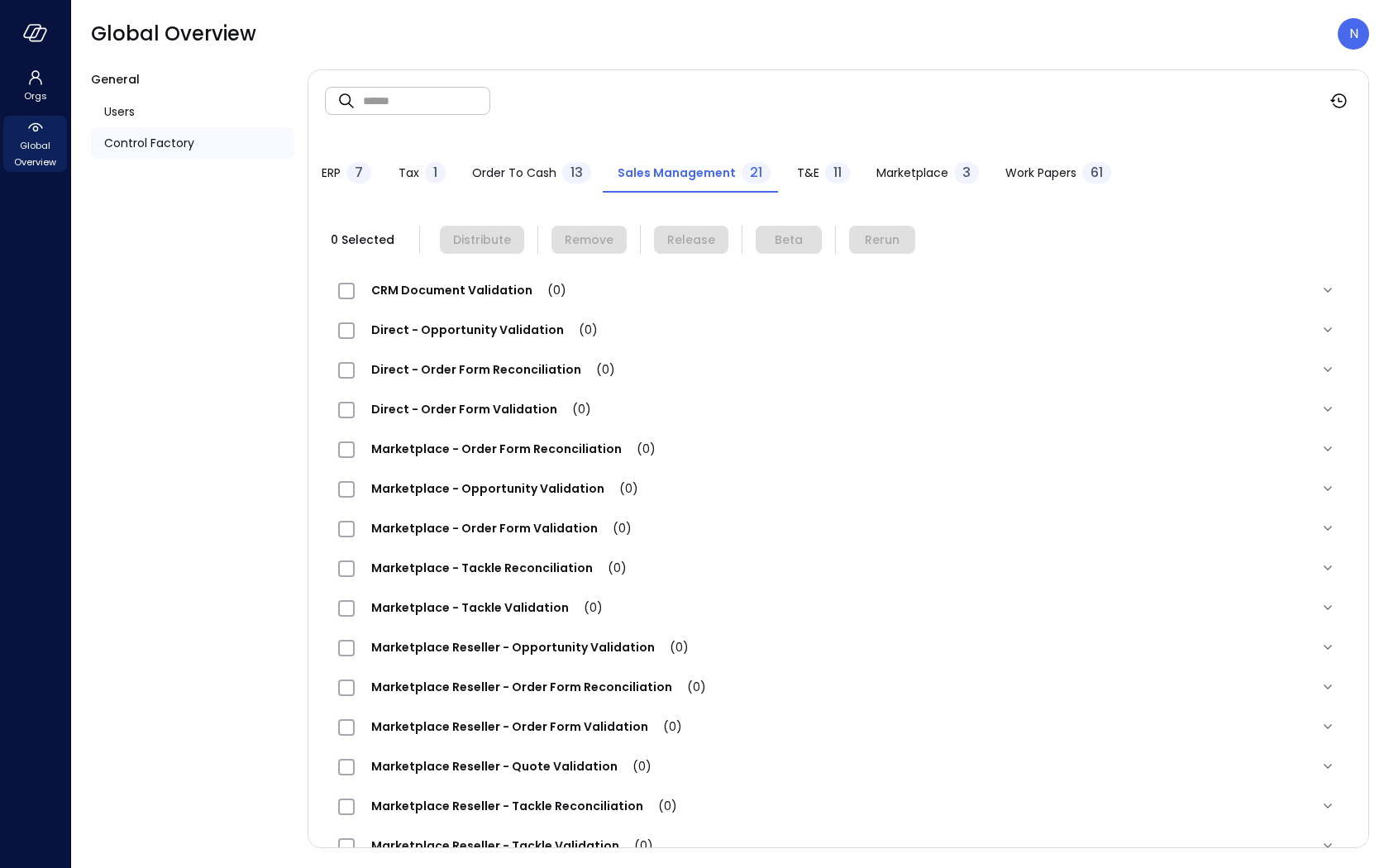
click at [367, 99] on input "text" at bounding box center [426, 100] width 127 height 43
paste input "**********"
drag, startPoint x: 364, startPoint y: 100, endPoint x: 333, endPoint y: 97, distance: 31.1
click at [333, 97] on div "**********" at bounding box center [407, 101] width 165 height 28
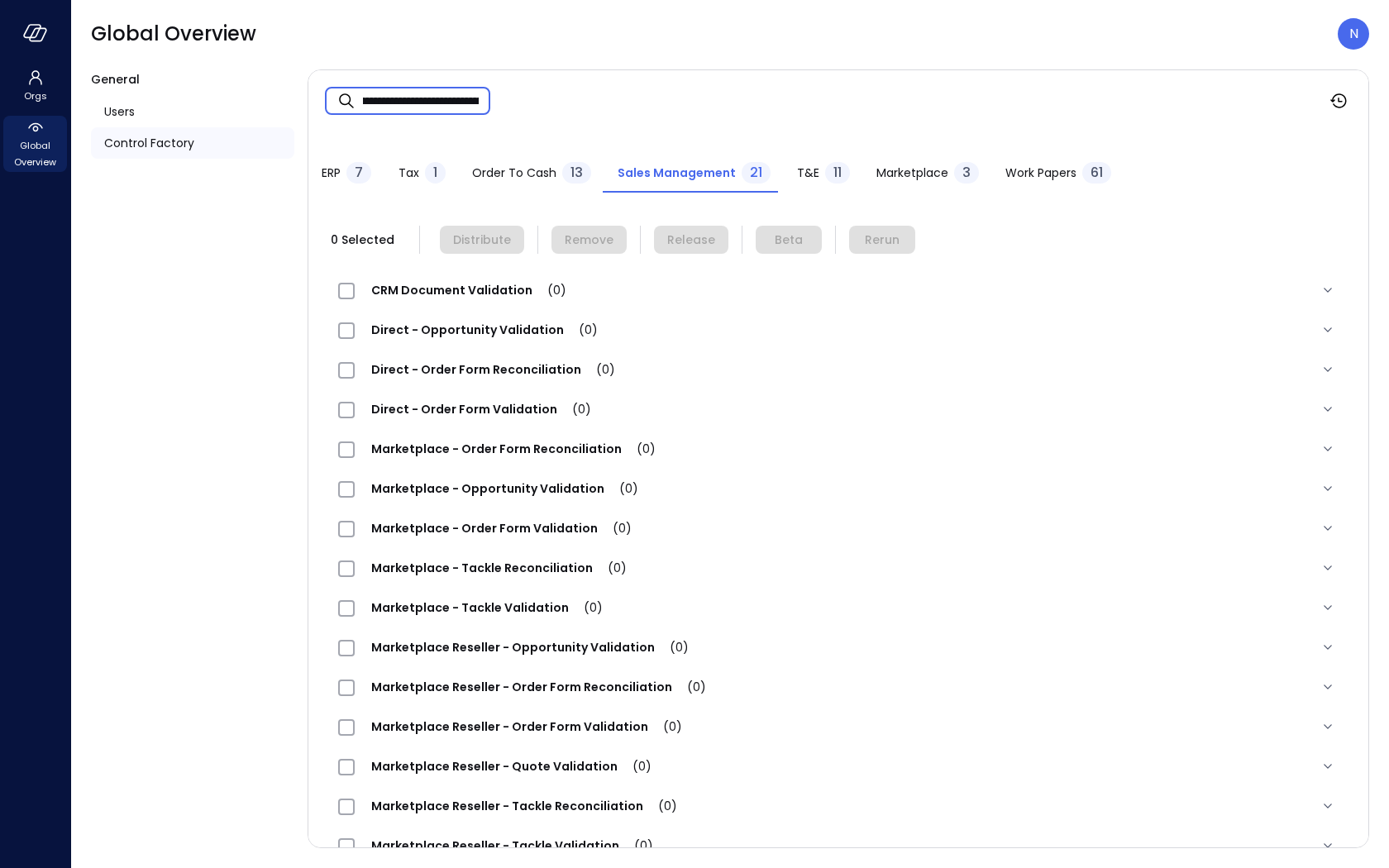
scroll to position [0, 0]
click at [369, 106] on input "**********" at bounding box center [426, 100] width 127 height 43
type input "**********"
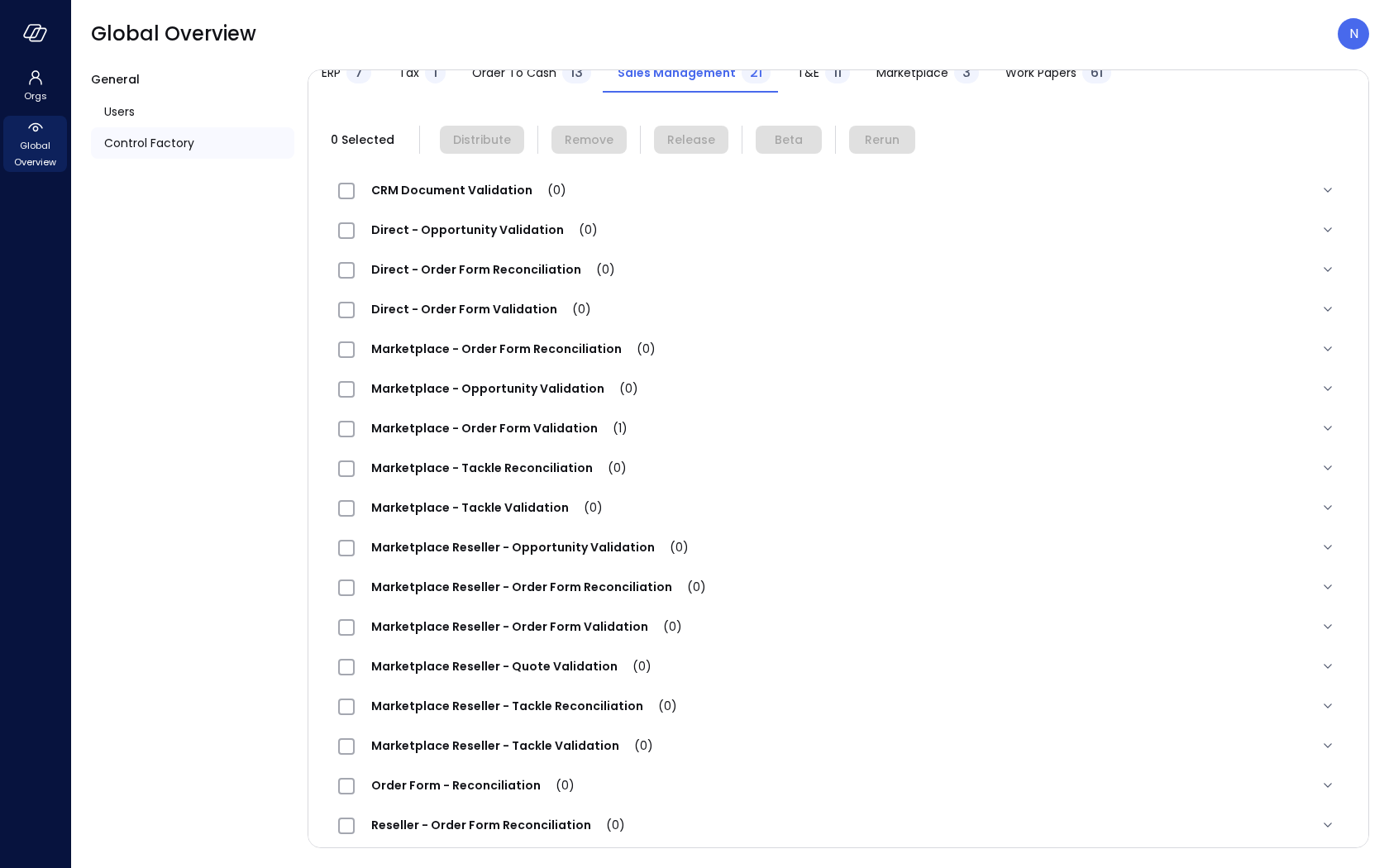
scroll to position [101, 0]
click at [481, 419] on span "Marketplace - Order Form Validation (1)" at bounding box center [500, 427] width 289 height 17
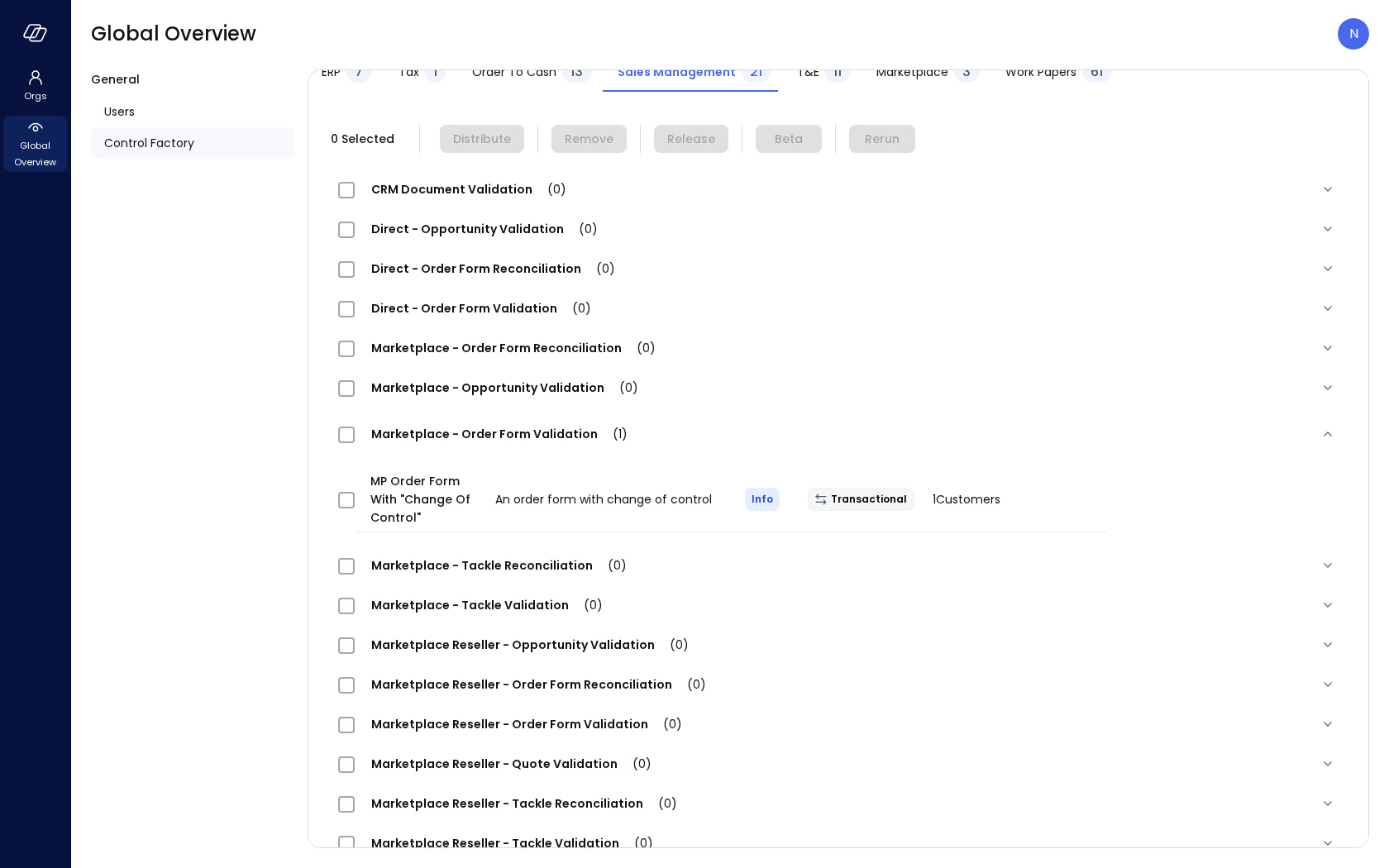
click at [349, 489] on div at bounding box center [348, 500] width 32 height 33
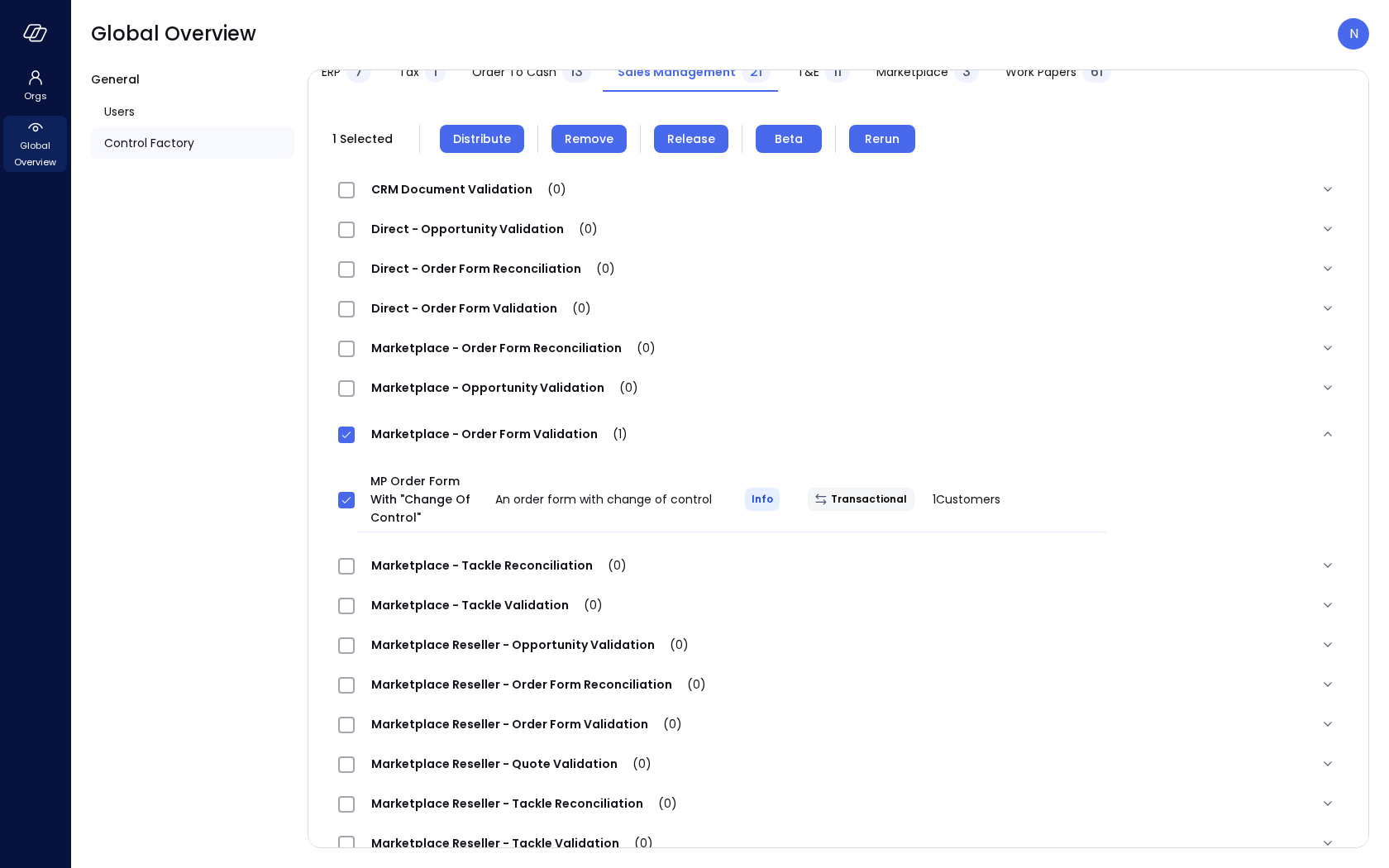
click at [589, 128] on button "Remove" at bounding box center [588, 139] width 75 height 28
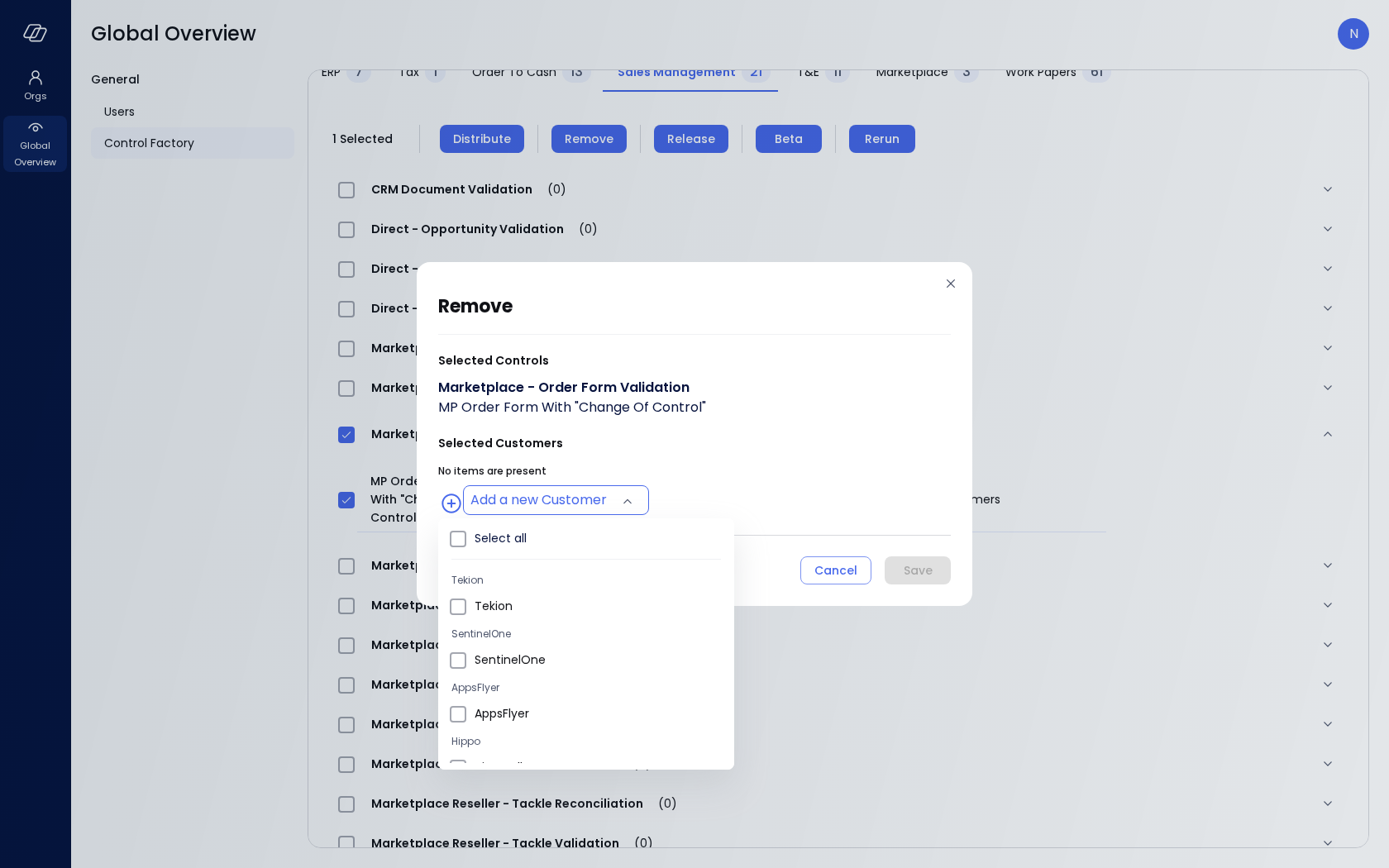
click at [550, 494] on body "**********" at bounding box center [694, 434] width 1389 height 868
click at [511, 675] on span "Wiz US" at bounding box center [598, 675] width 247 height 18
type input "**********"
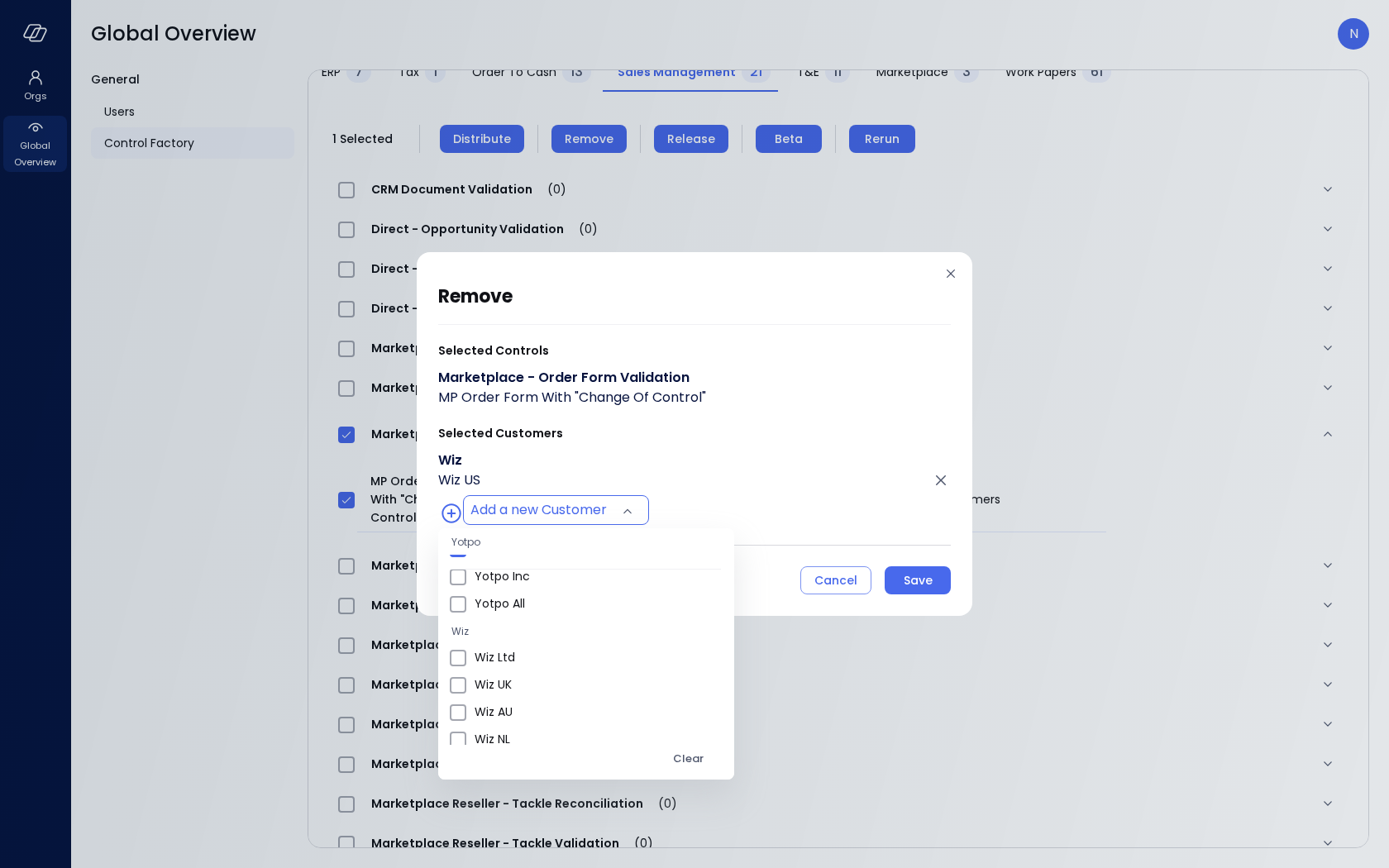
click at [716, 458] on div at bounding box center [694, 434] width 1389 height 868
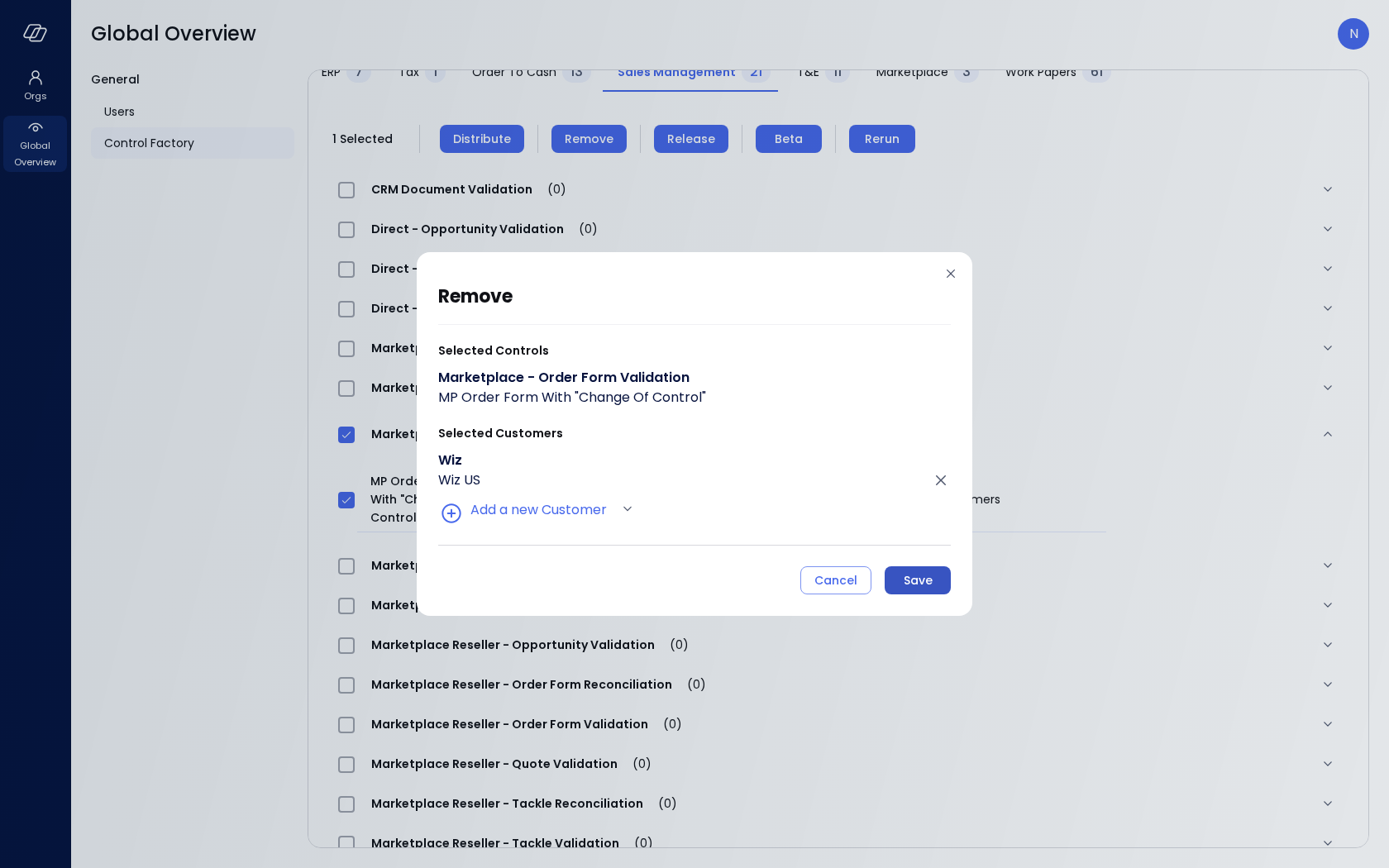
click at [872, 574] on button "Save" at bounding box center [918, 580] width 67 height 28
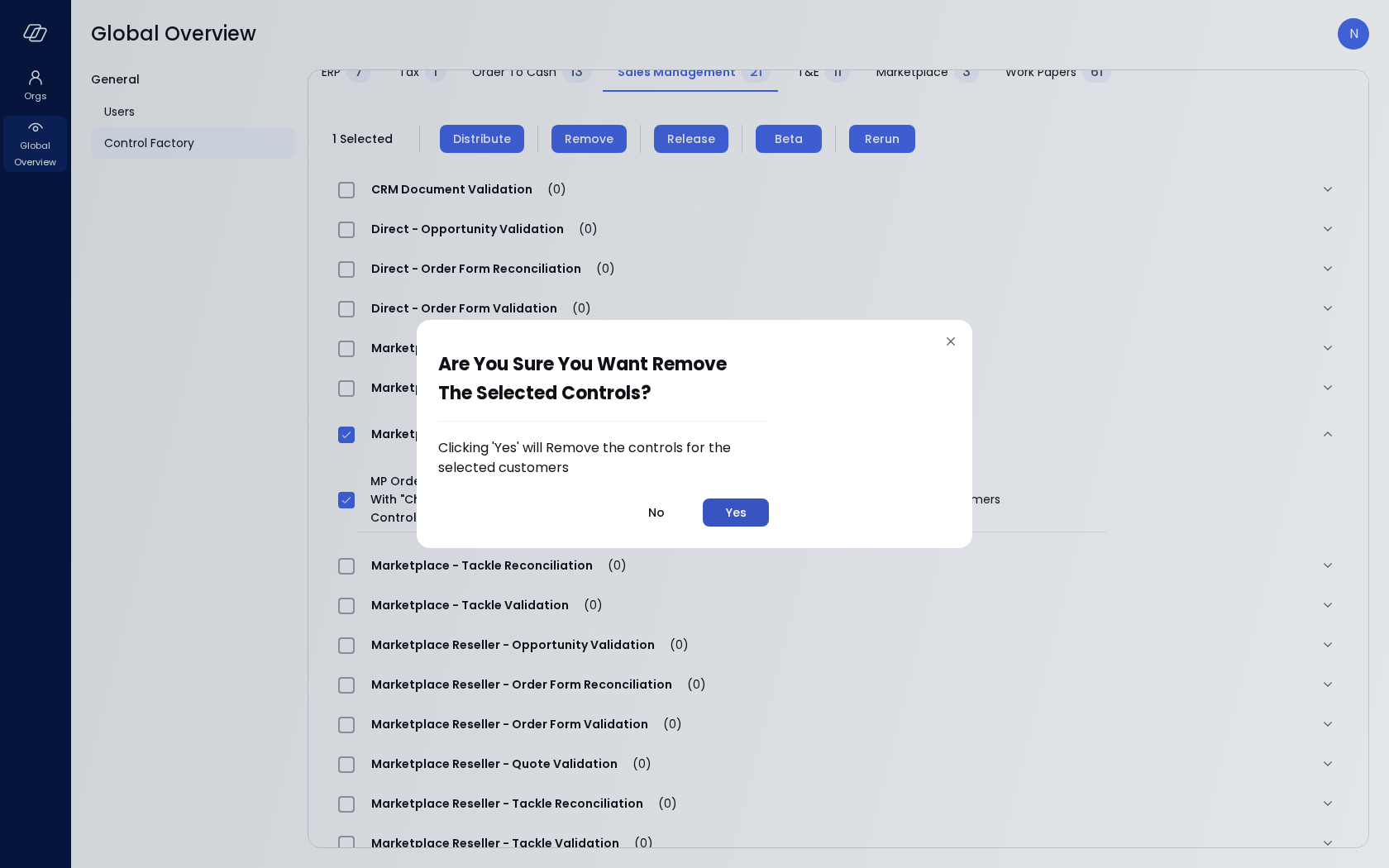
click at [749, 517] on button "Yes" at bounding box center [736, 513] width 67 height 28
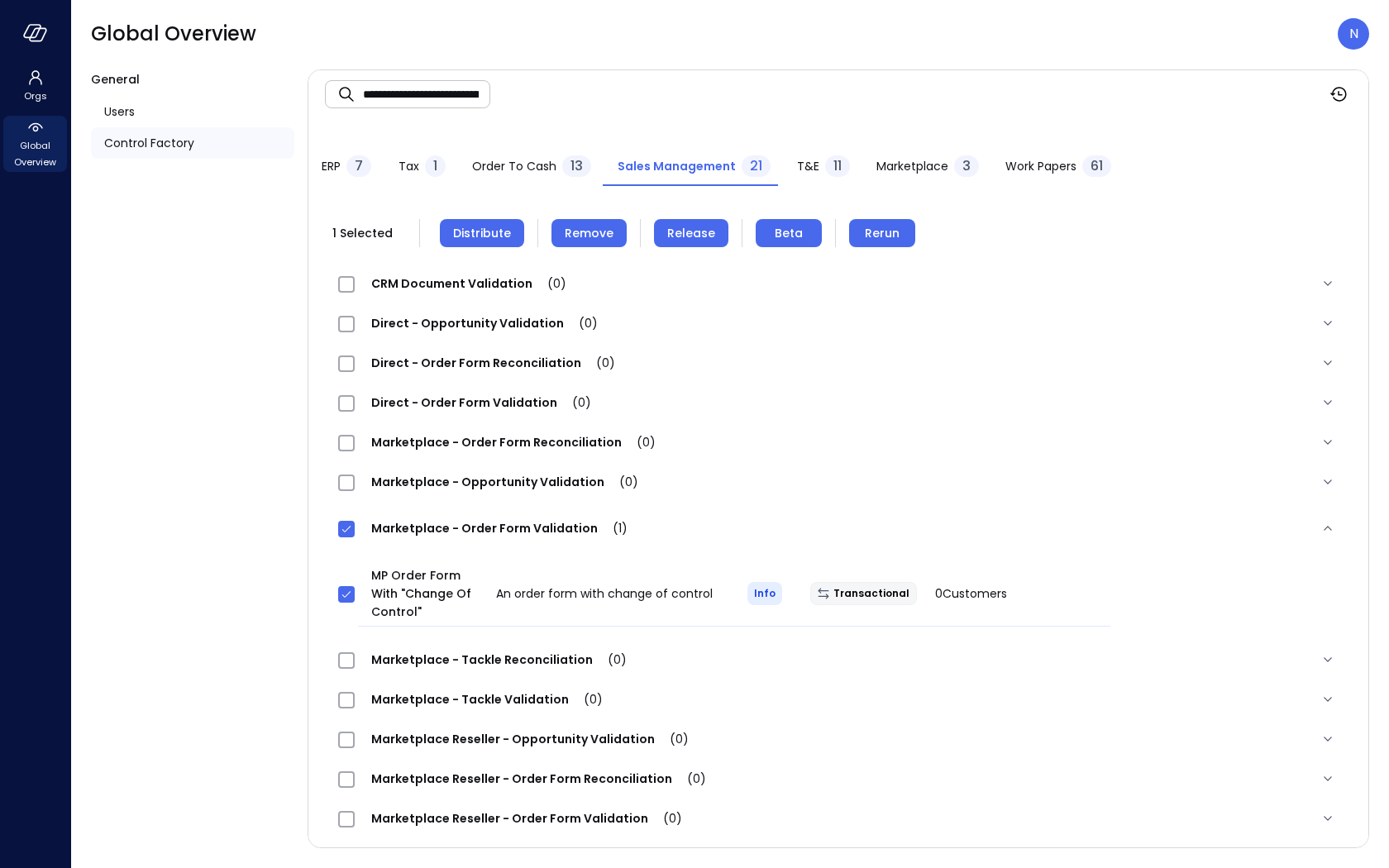
scroll to position [0, 0]
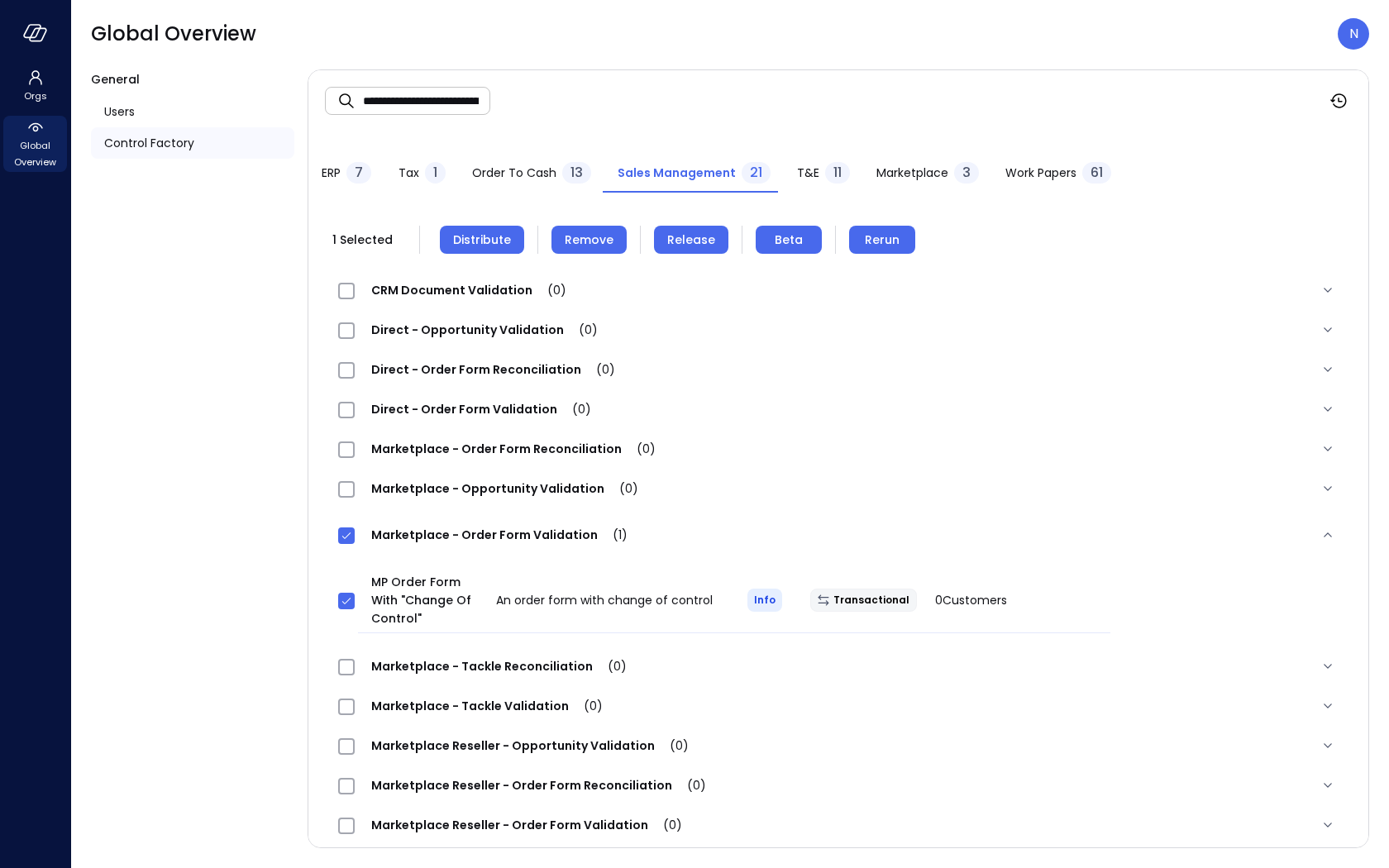
click at [430, 118] on input "**********" at bounding box center [426, 100] width 127 height 43
click at [430, 106] on input "**********" at bounding box center [426, 100] width 127 height 43
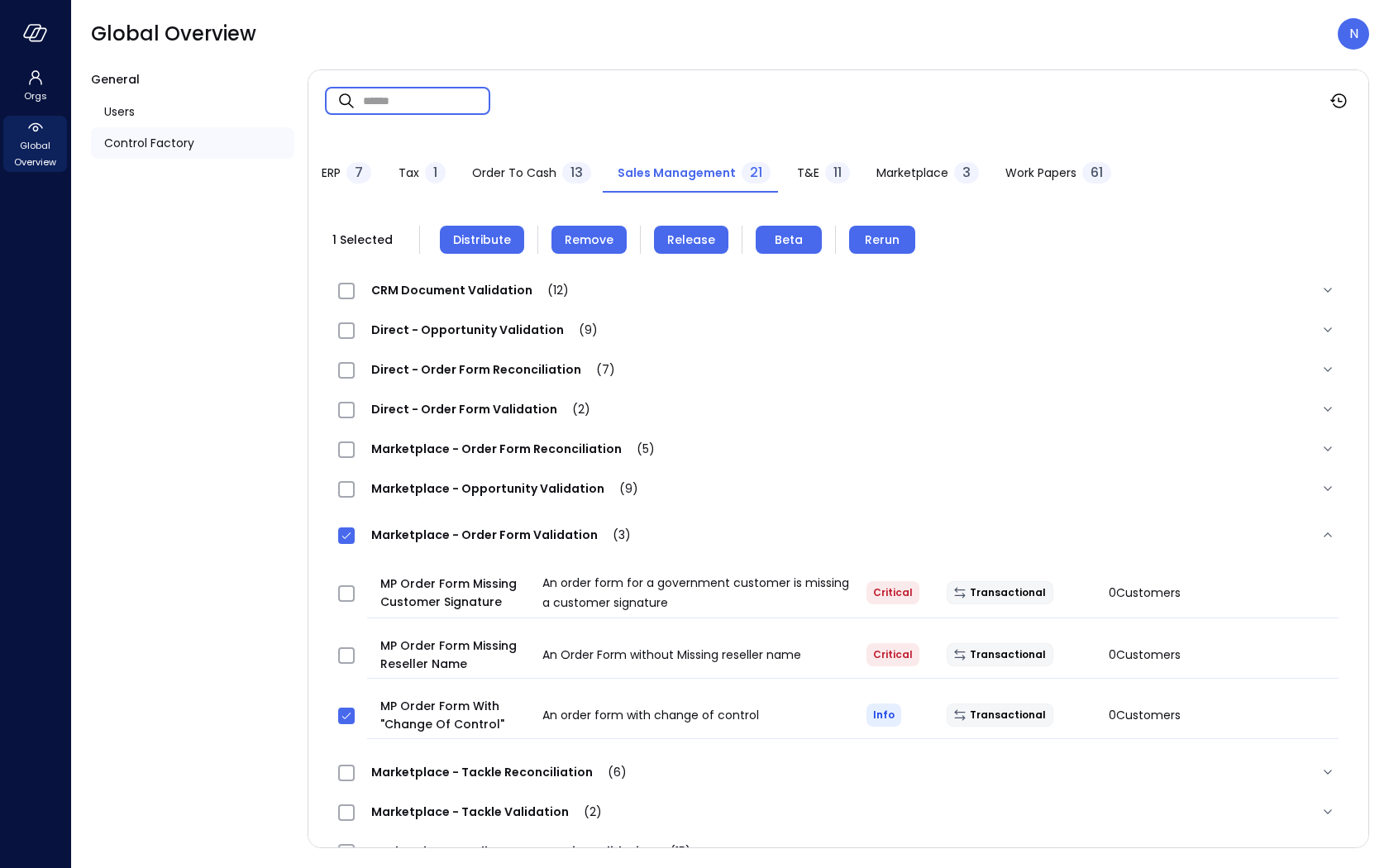
paste input "**********"
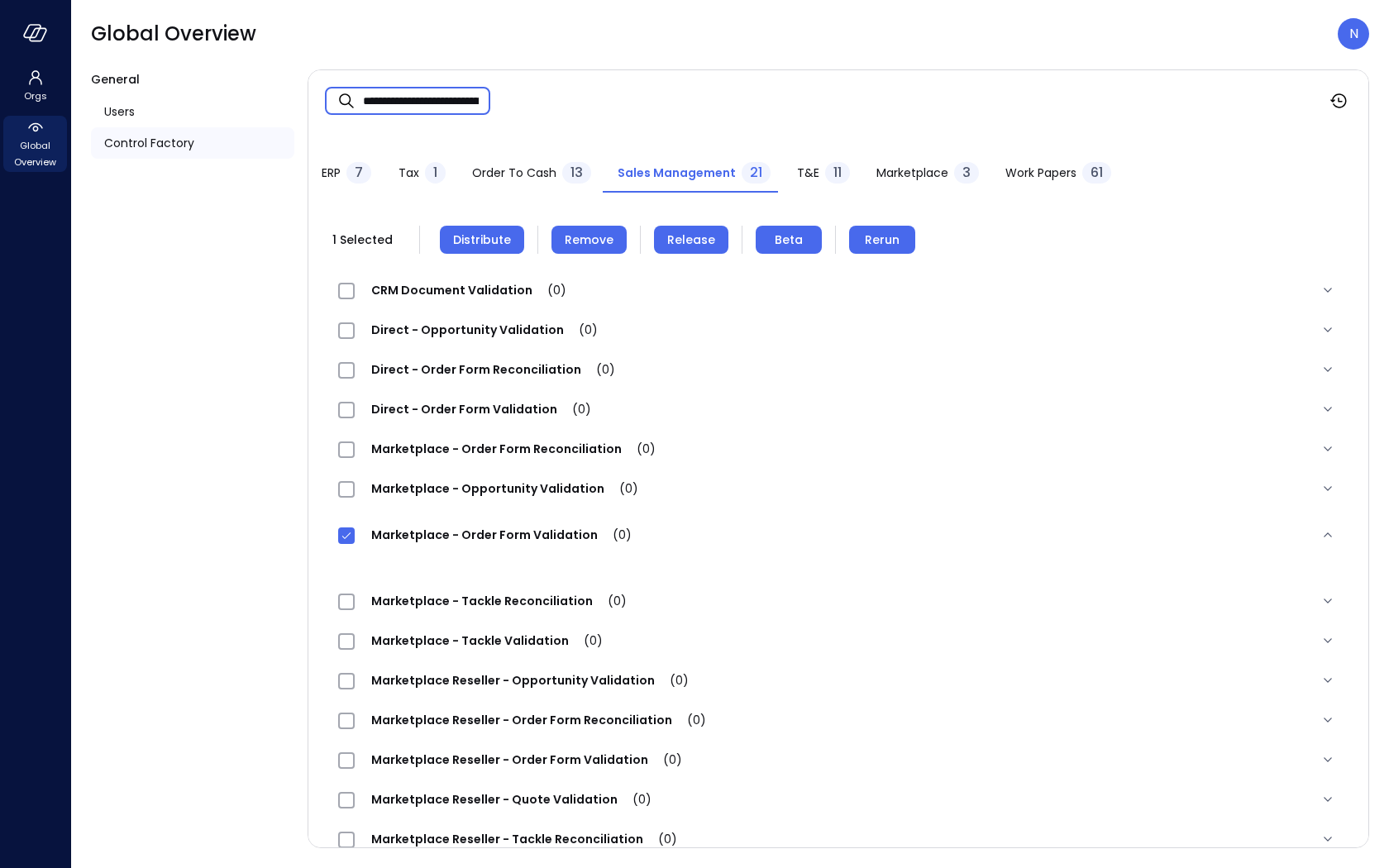
scroll to position [0, 155]
type input "**********"
click at [344, 548] on div "Marketplace - Order Form Validation (0)" at bounding box center [838, 535] width 1027 height 53
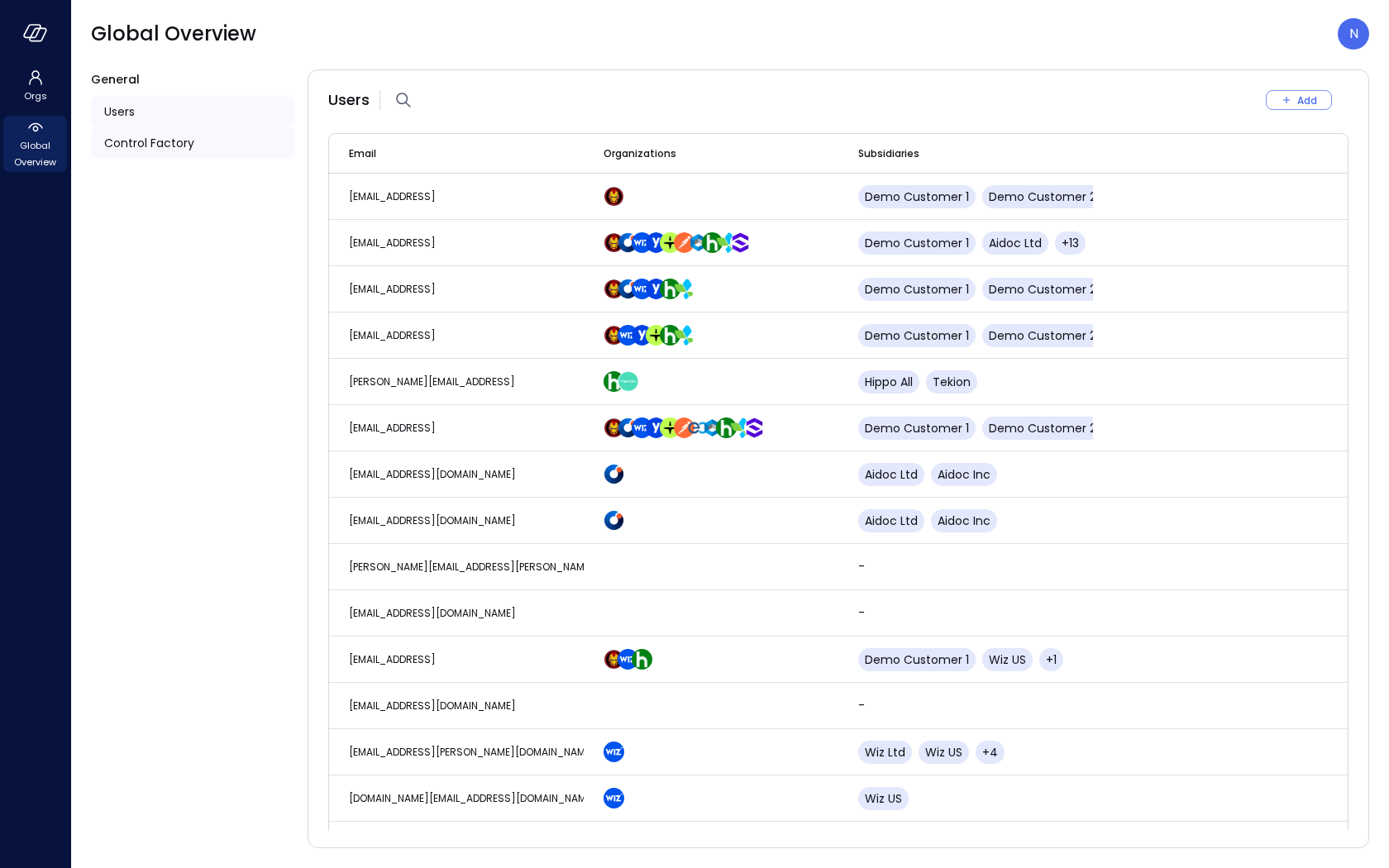
click at [156, 141] on span "Control Factory" at bounding box center [149, 143] width 91 height 18
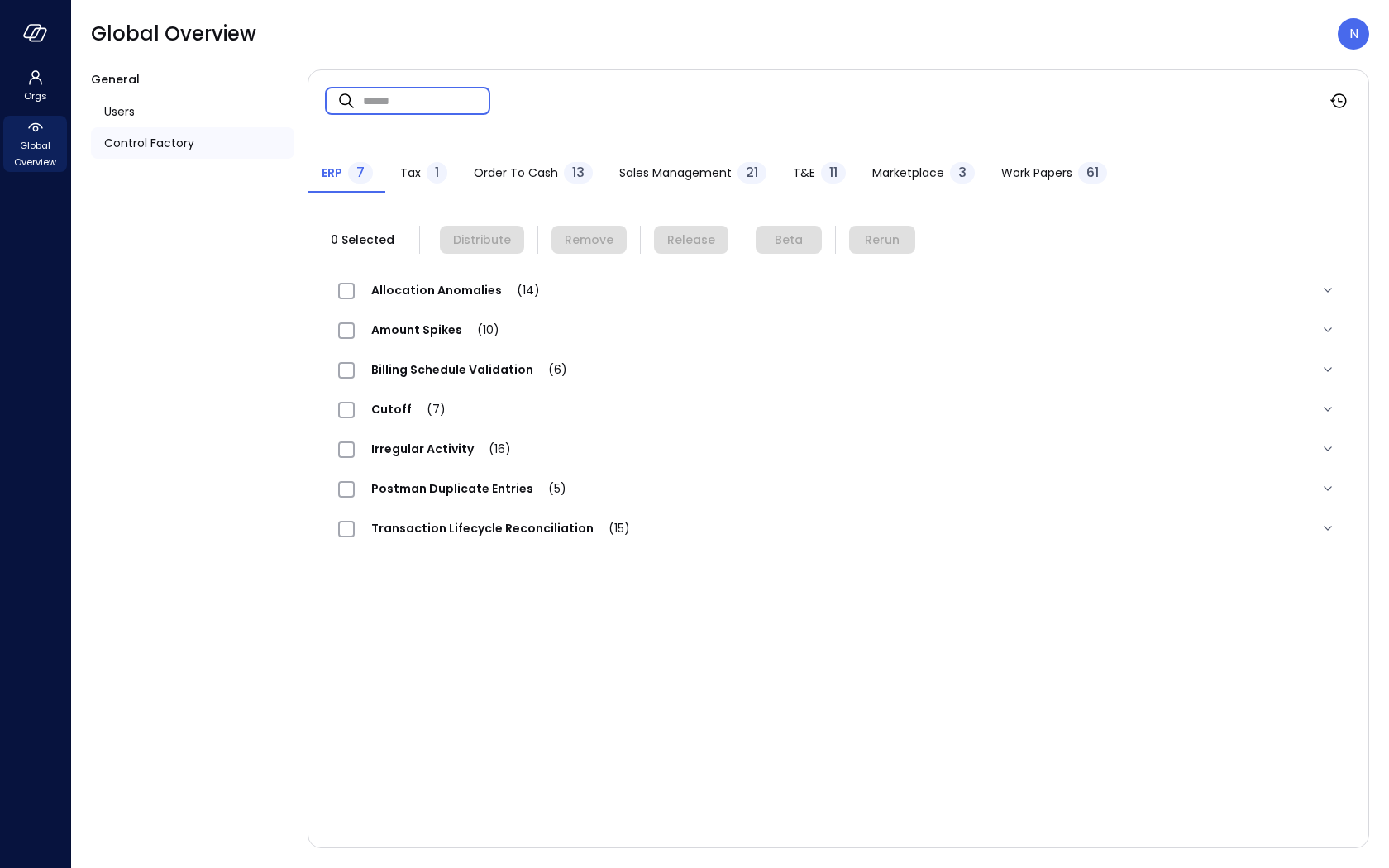
click at [405, 100] on input "text" at bounding box center [426, 100] width 127 height 43
paste input "**********"
click at [364, 97] on input "**********" at bounding box center [426, 100] width 127 height 43
click at [688, 174] on span "Sales Management" at bounding box center [675, 172] width 113 height 18
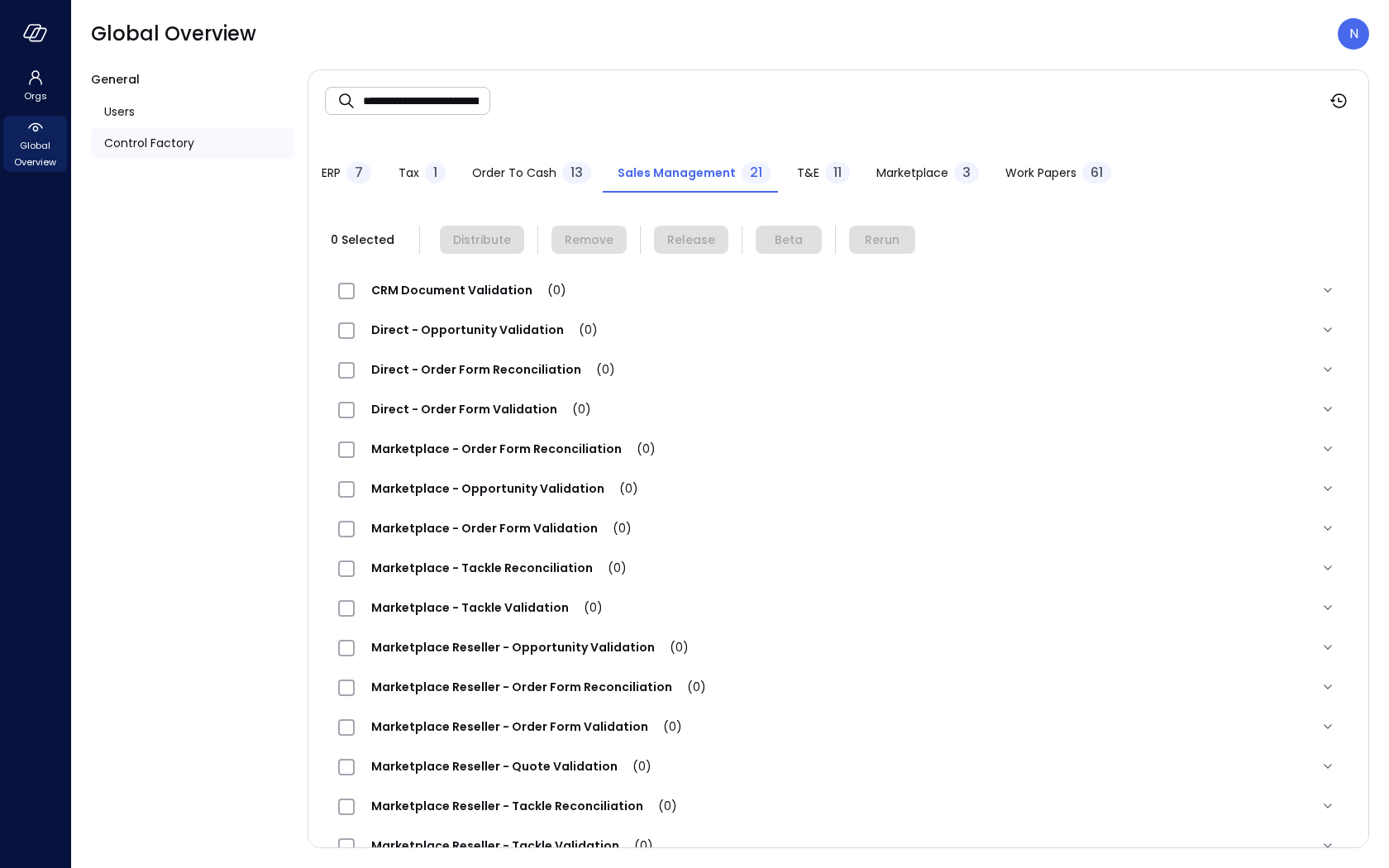
click at [366, 101] on input "**********" at bounding box center [426, 100] width 127 height 43
click at [517, 176] on span "Order to Cash" at bounding box center [514, 172] width 84 height 18
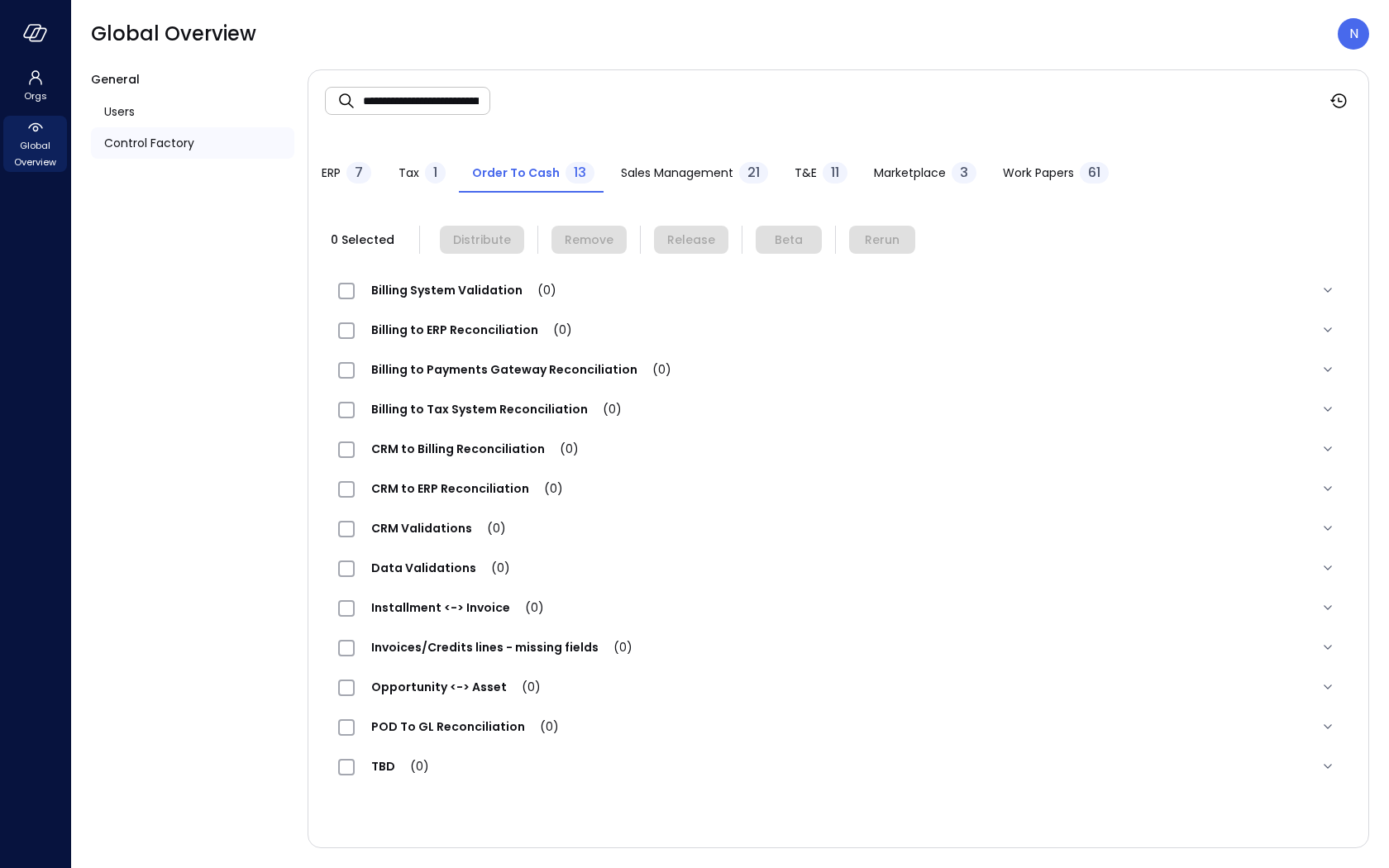
click at [686, 173] on span "Sales Management" at bounding box center [677, 172] width 113 height 18
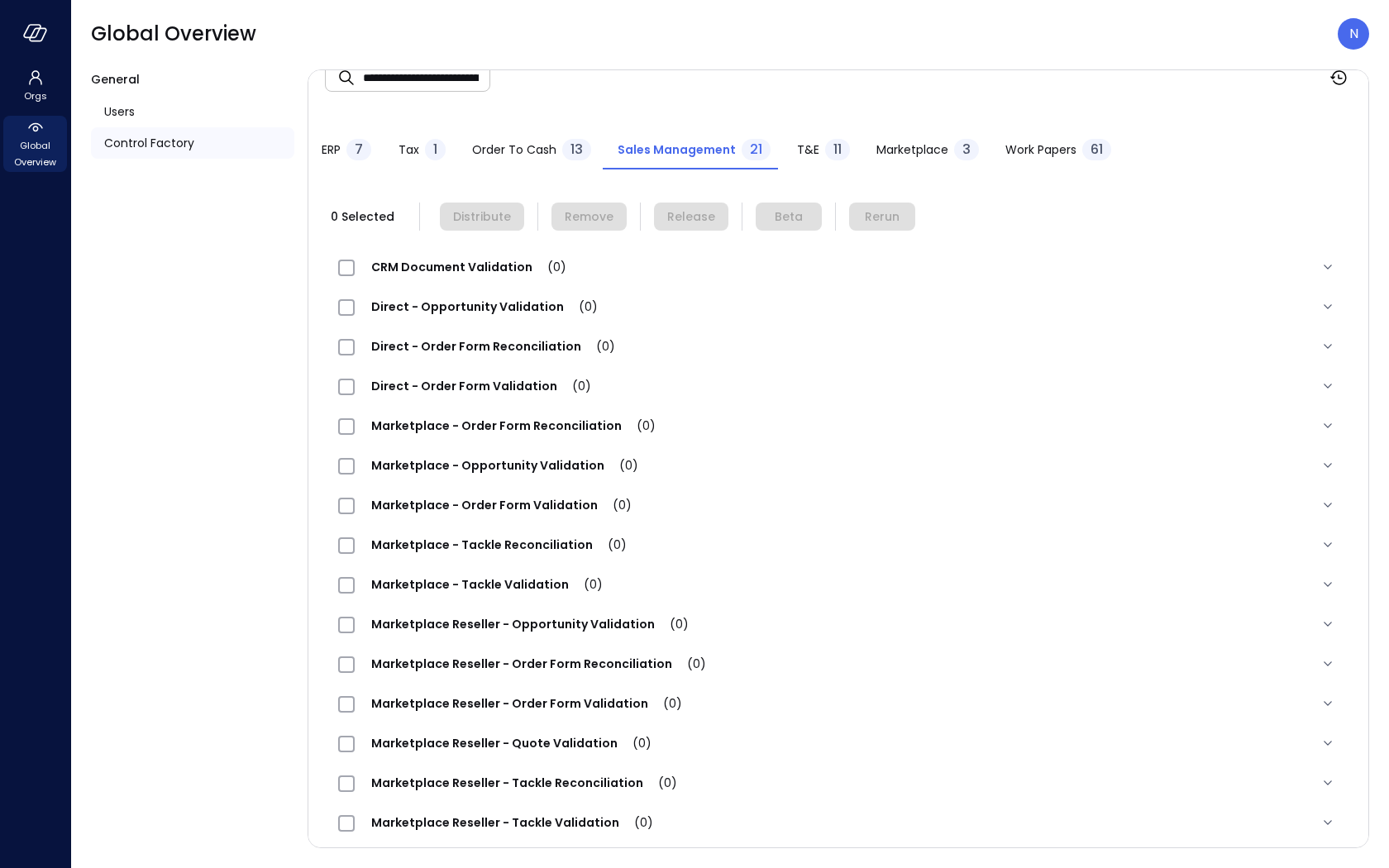
scroll to position [2, 0]
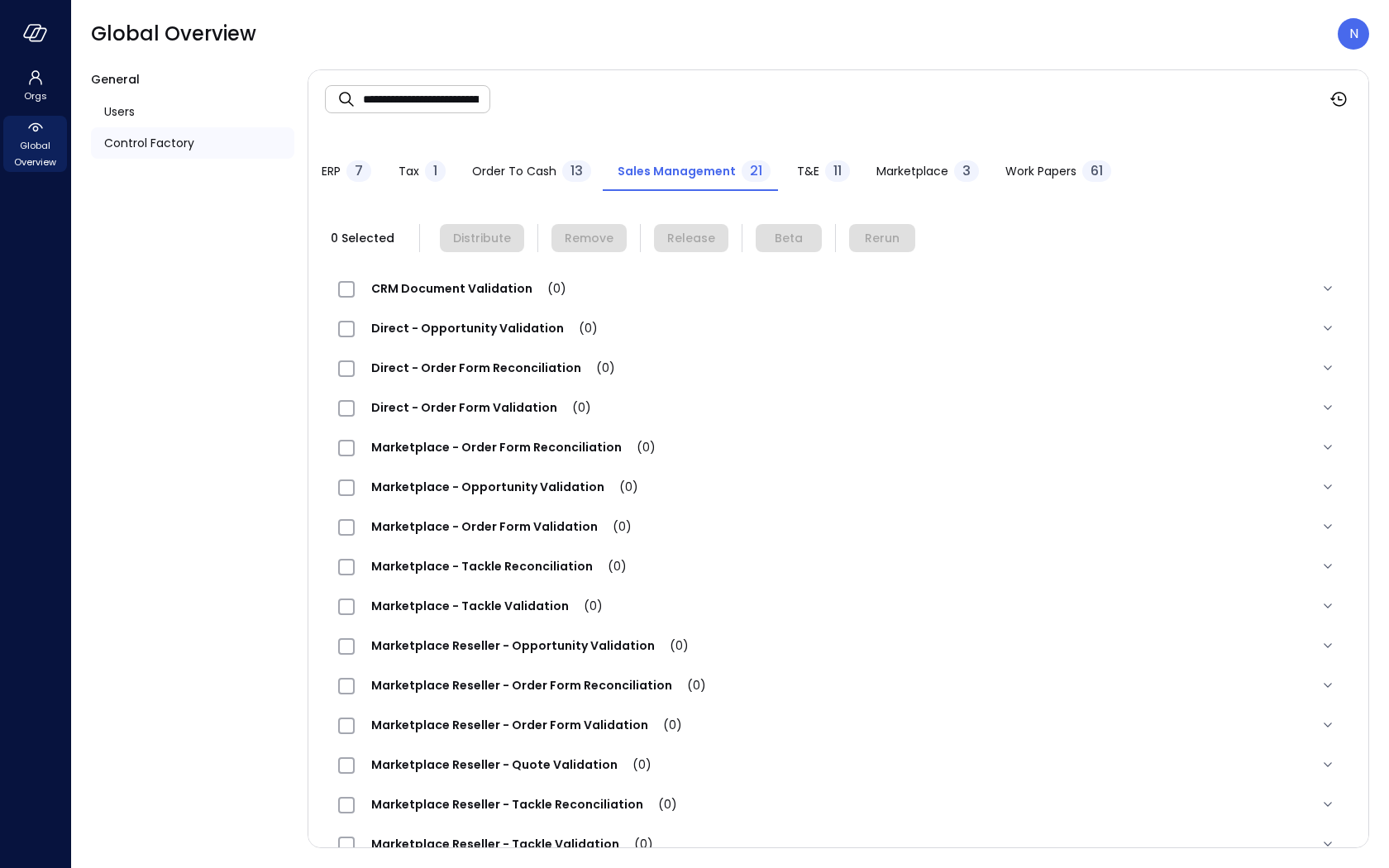
click at [804, 161] on div "T&E 11" at bounding box center [824, 173] width 53 height 25
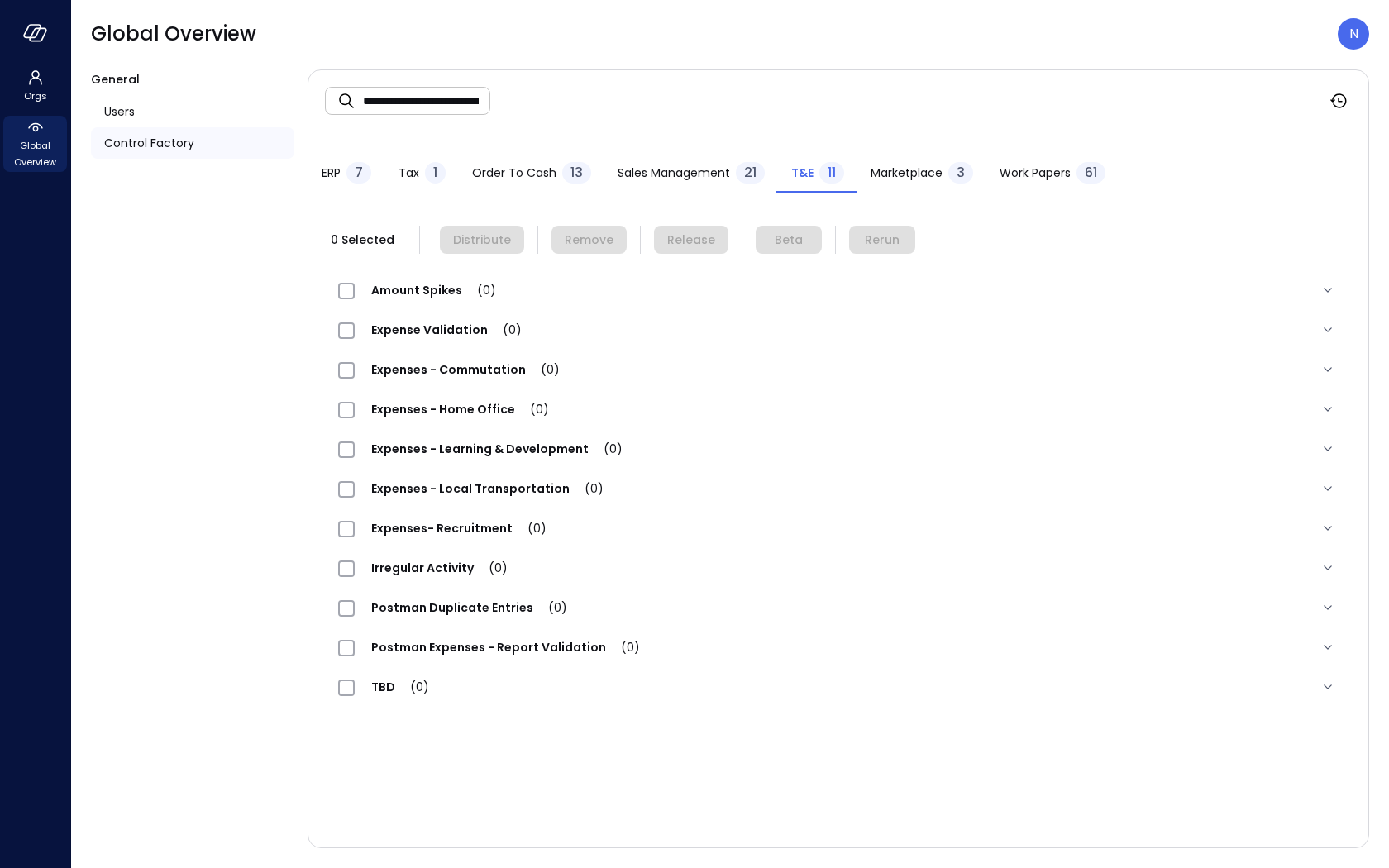
scroll to position [0, 0]
click at [363, 97] on input "**********" at bounding box center [426, 100] width 127 height 43
click at [662, 171] on span "Sales Management" at bounding box center [674, 172] width 113 height 18
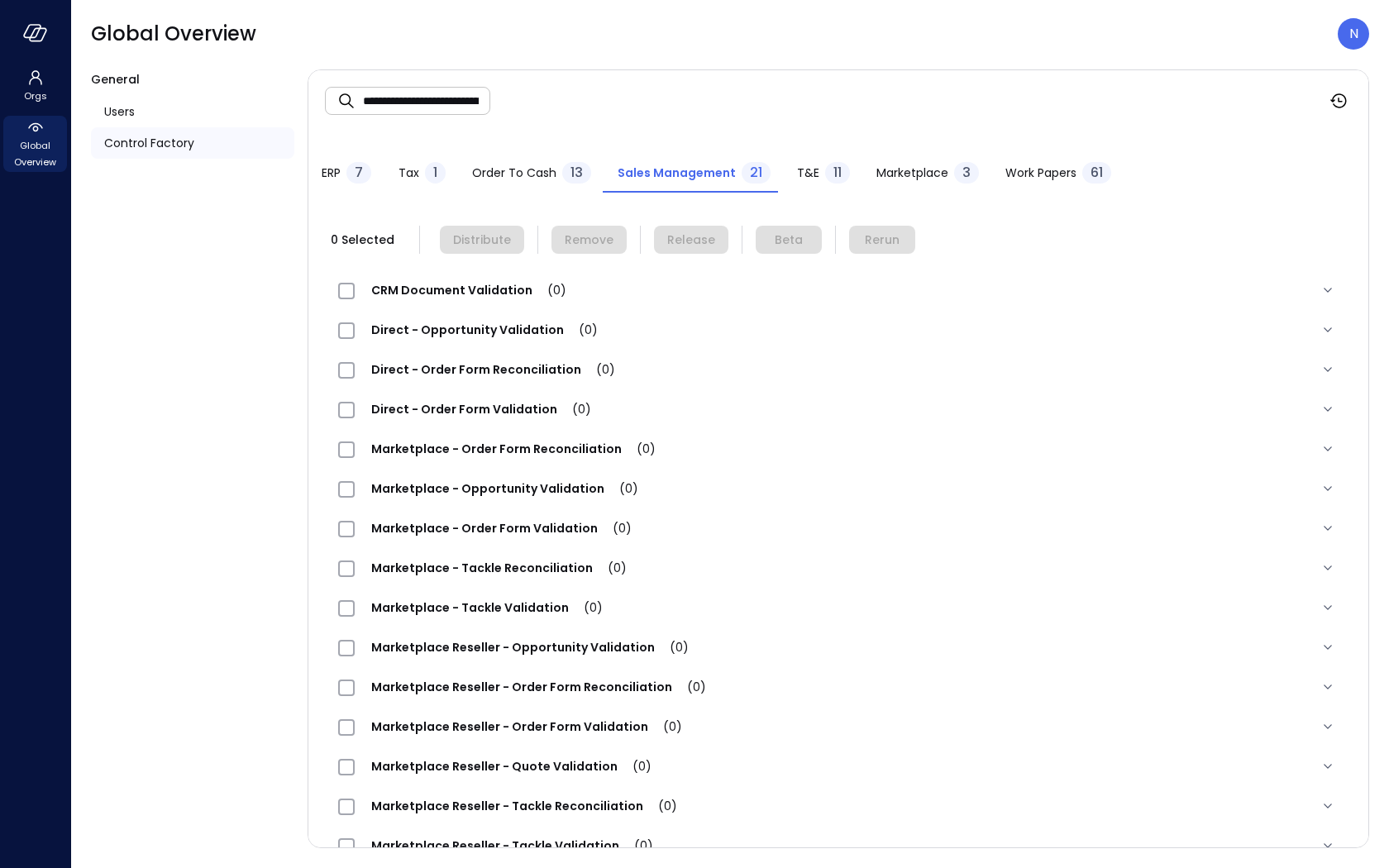
click at [496, 289] on span "CRM Document Validation (0)" at bounding box center [469, 290] width 228 height 17
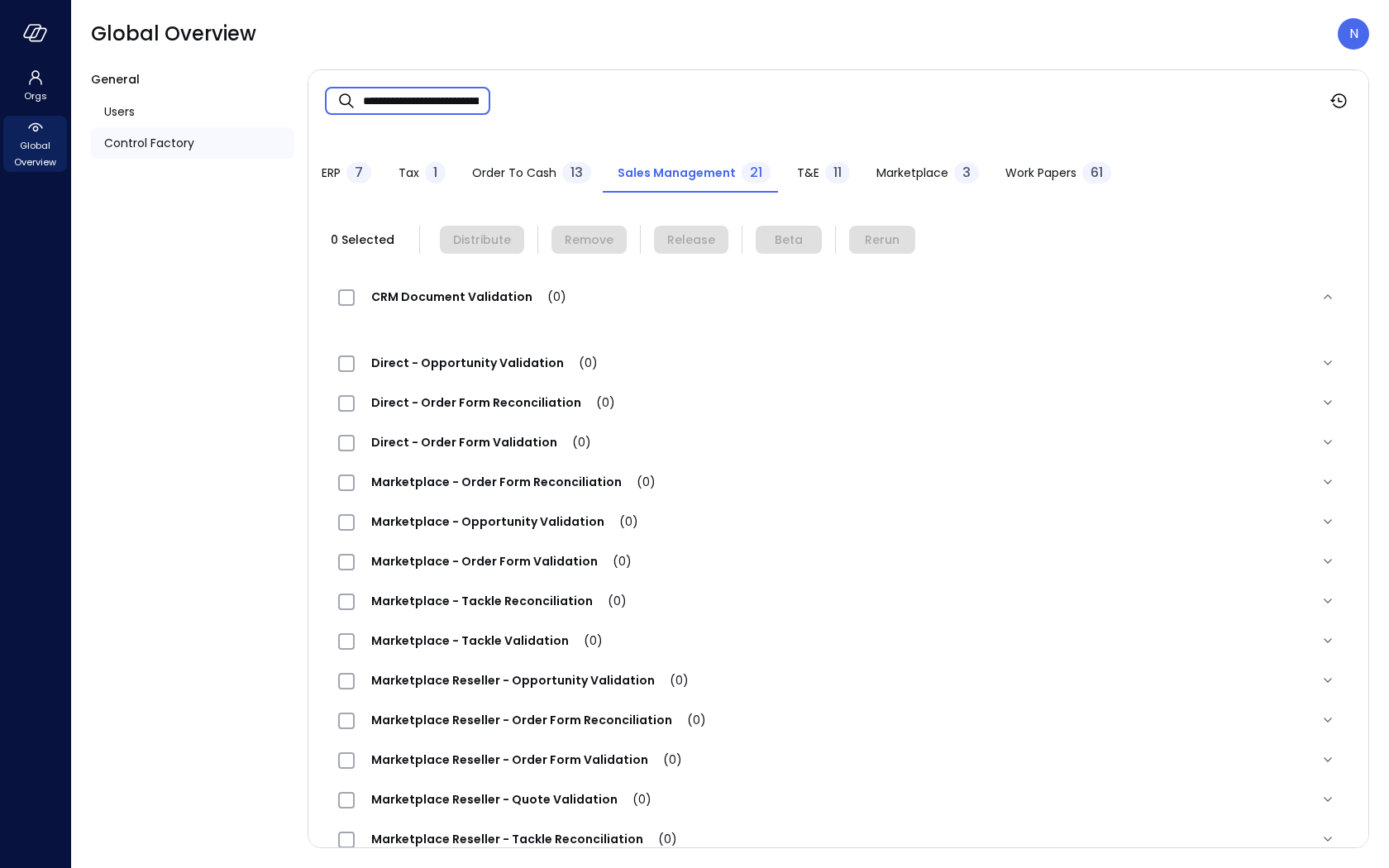
click at [384, 89] on input "**********" at bounding box center [426, 100] width 127 height 43
drag, startPoint x: 413, startPoint y: 103, endPoint x: 700, endPoint y: 95, distance: 287.1
click at [700, 100] on div "**********" at bounding box center [838, 100] width 1060 height 61
click at [537, 173] on span "Order to Cash" at bounding box center [514, 172] width 84 height 18
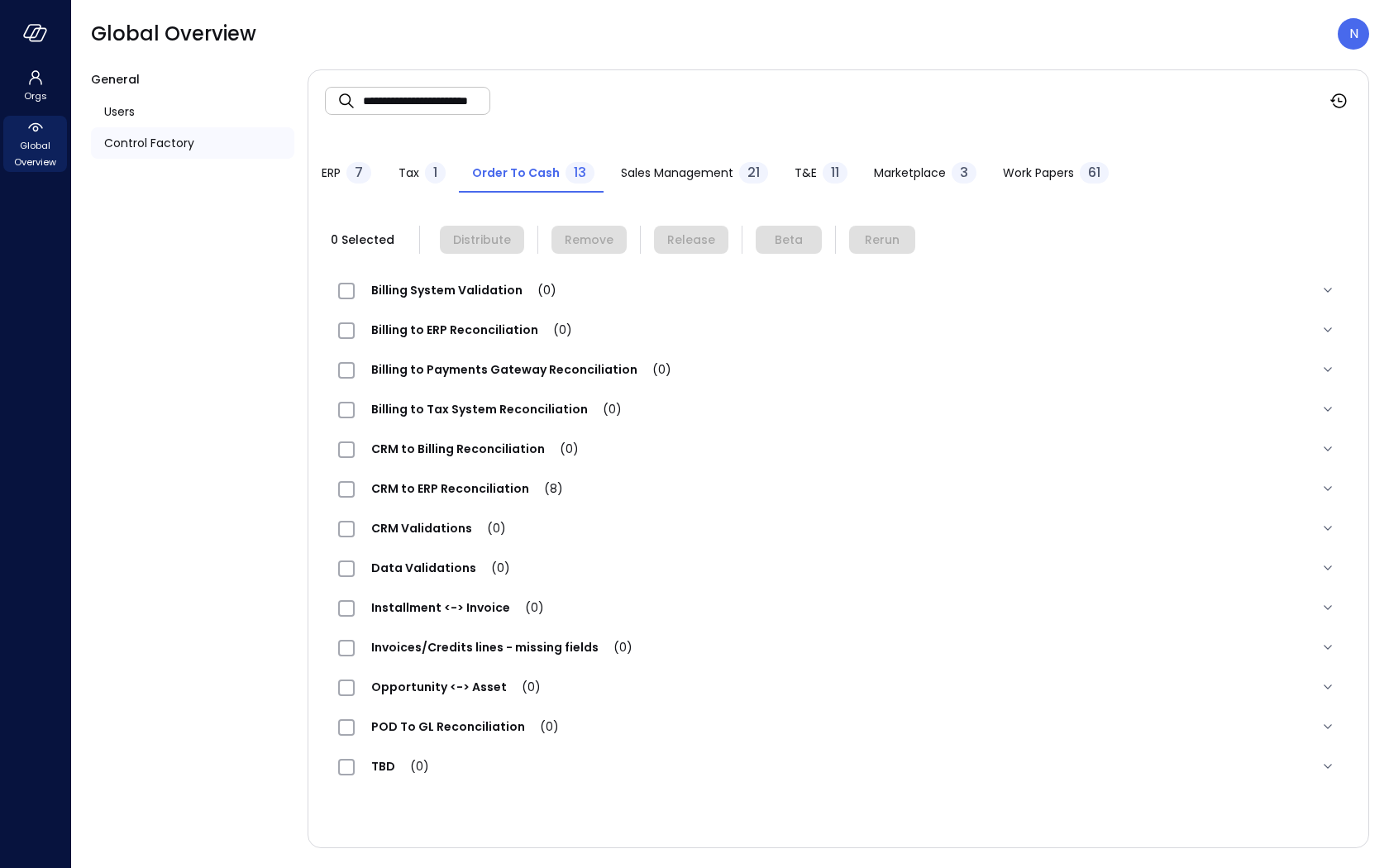
click at [430, 170] on div "1" at bounding box center [435, 173] width 20 height 21
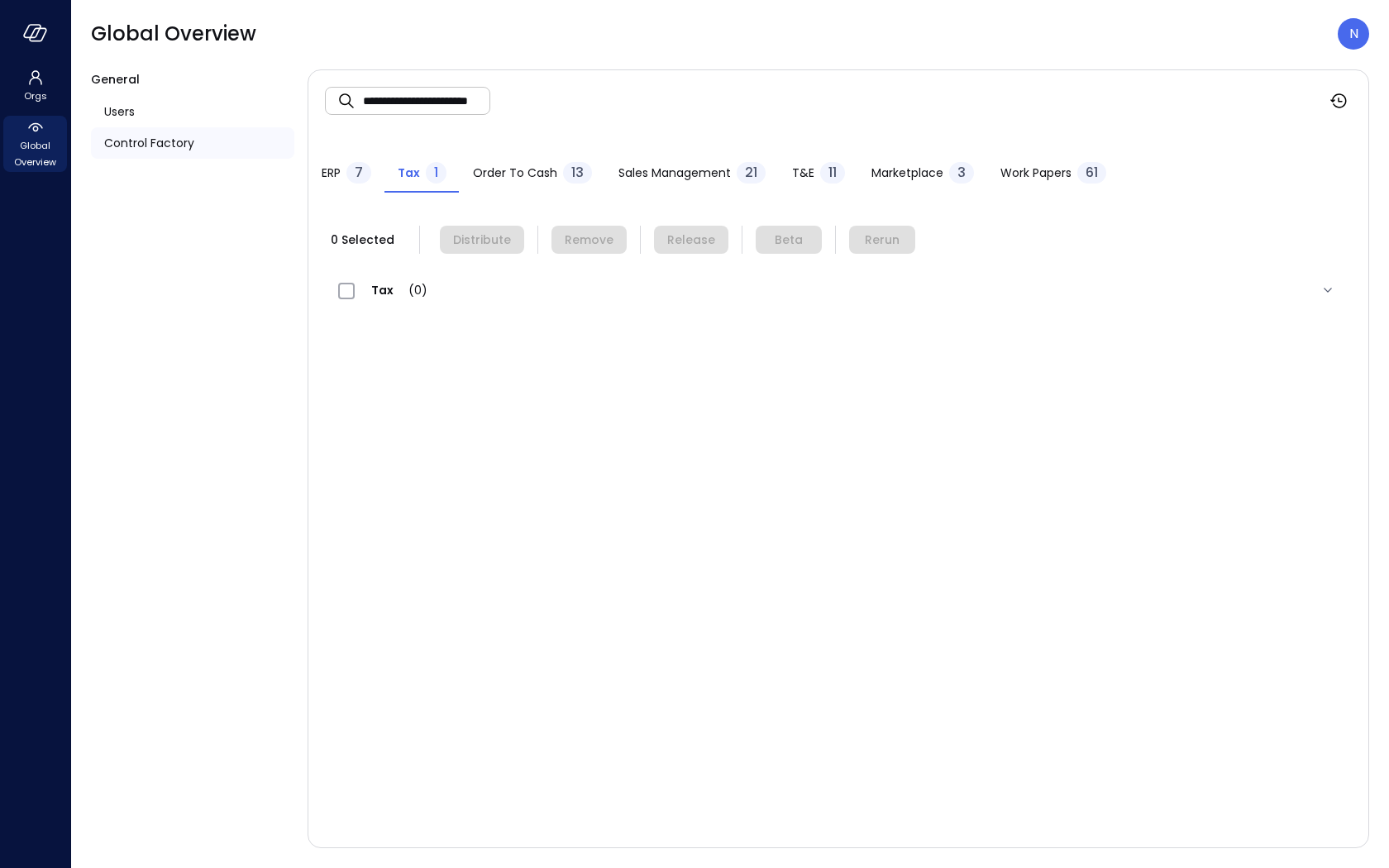
click at [809, 173] on span "T&E" at bounding box center [802, 172] width 22 height 18
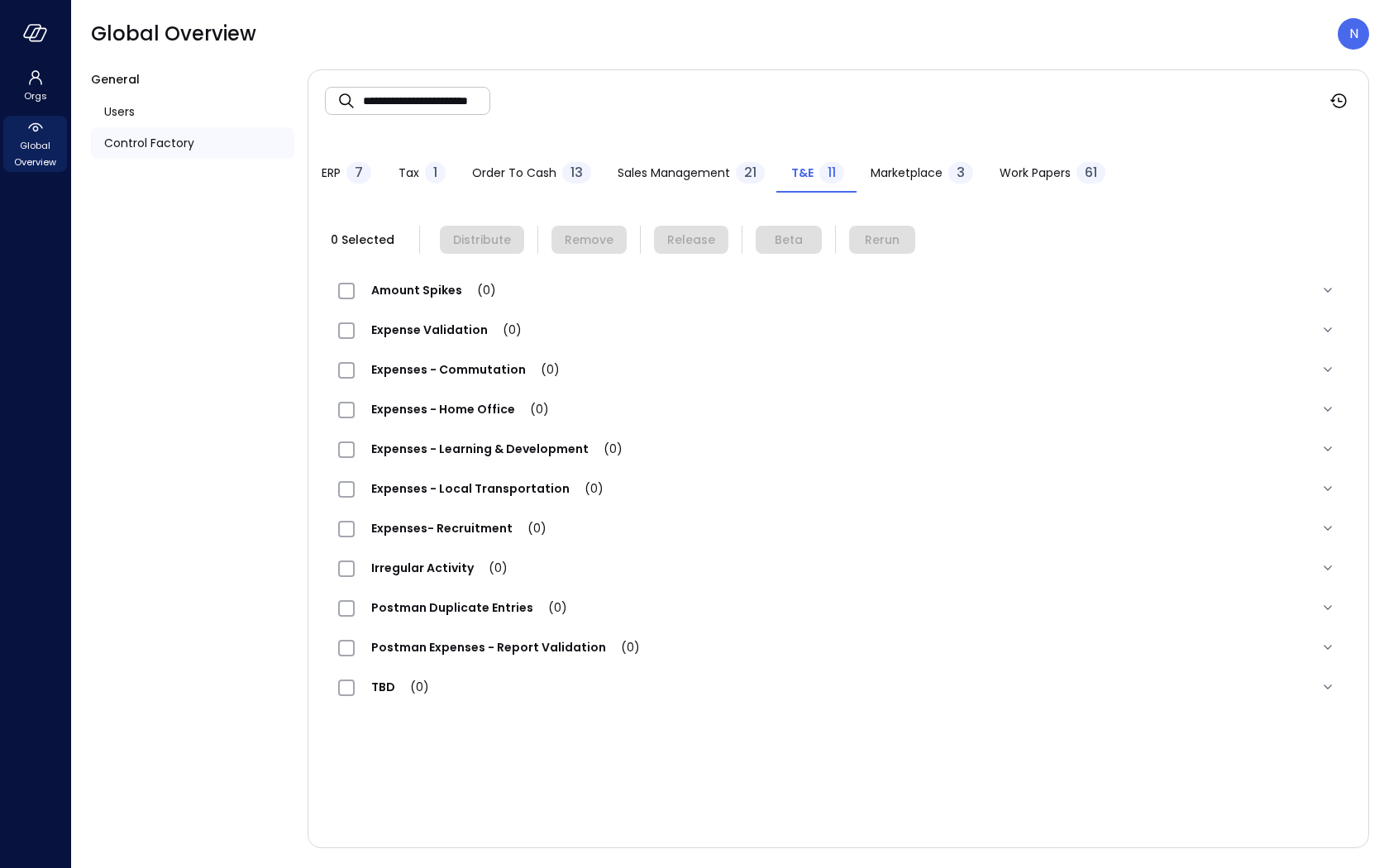
click at [408, 105] on input "**********" at bounding box center [426, 100] width 127 height 43
drag, startPoint x: 406, startPoint y: 100, endPoint x: 595, endPoint y: 95, distance: 189.1
click at [595, 95] on div "**********" at bounding box center [838, 100] width 1060 height 61
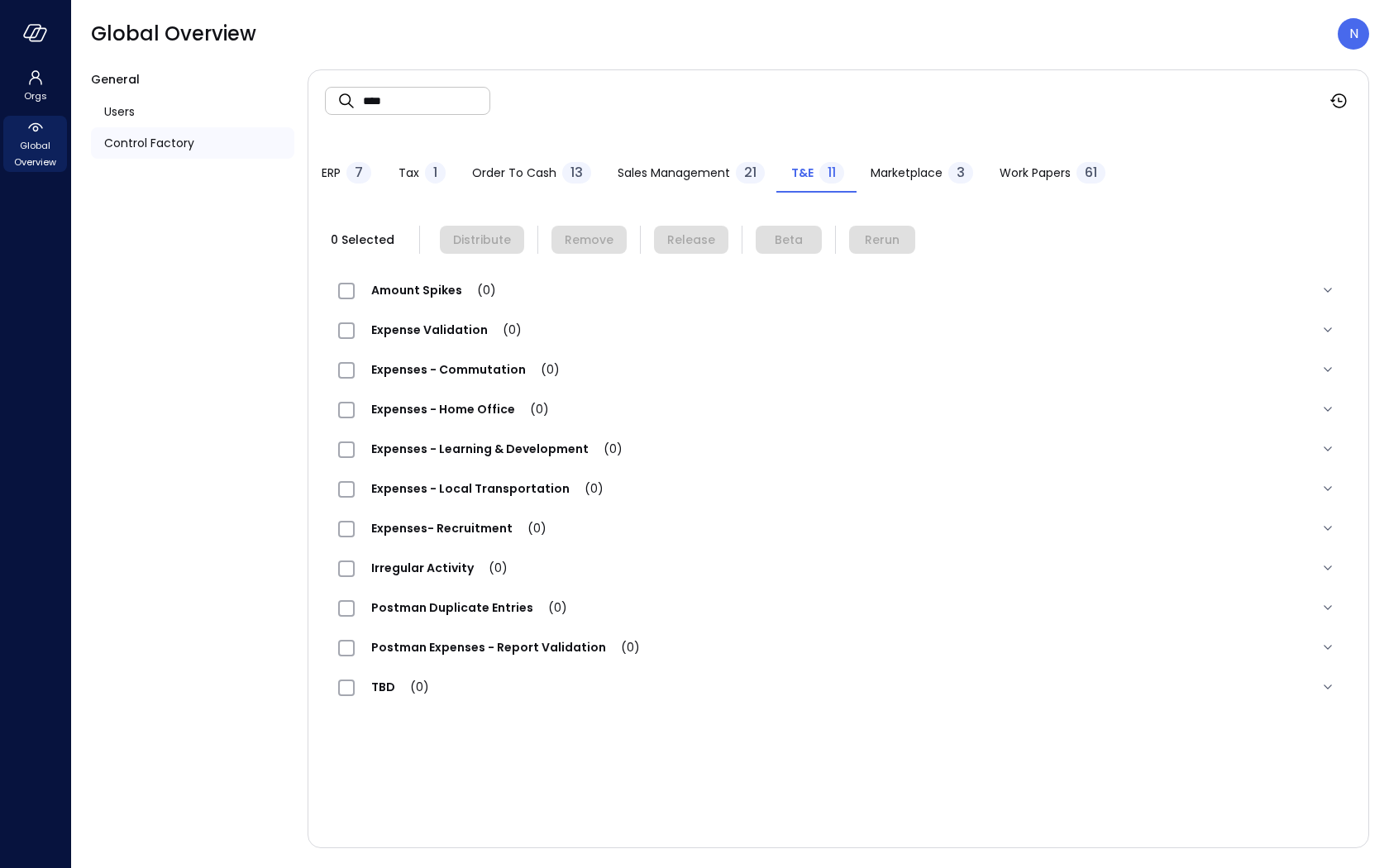
click at [706, 181] on div "Sales Management 21" at bounding box center [691, 175] width 147 height 25
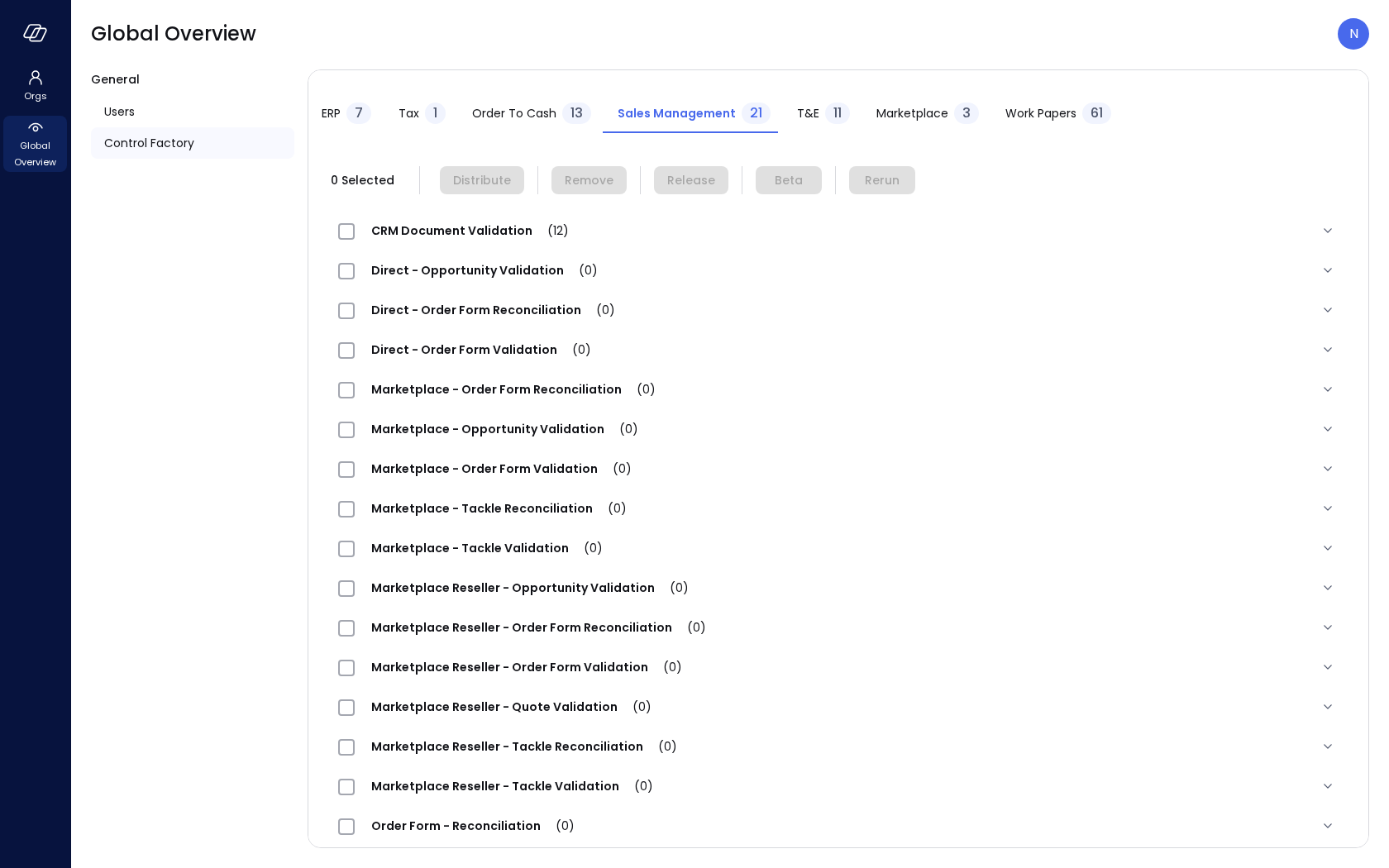
scroll to position [38, 0]
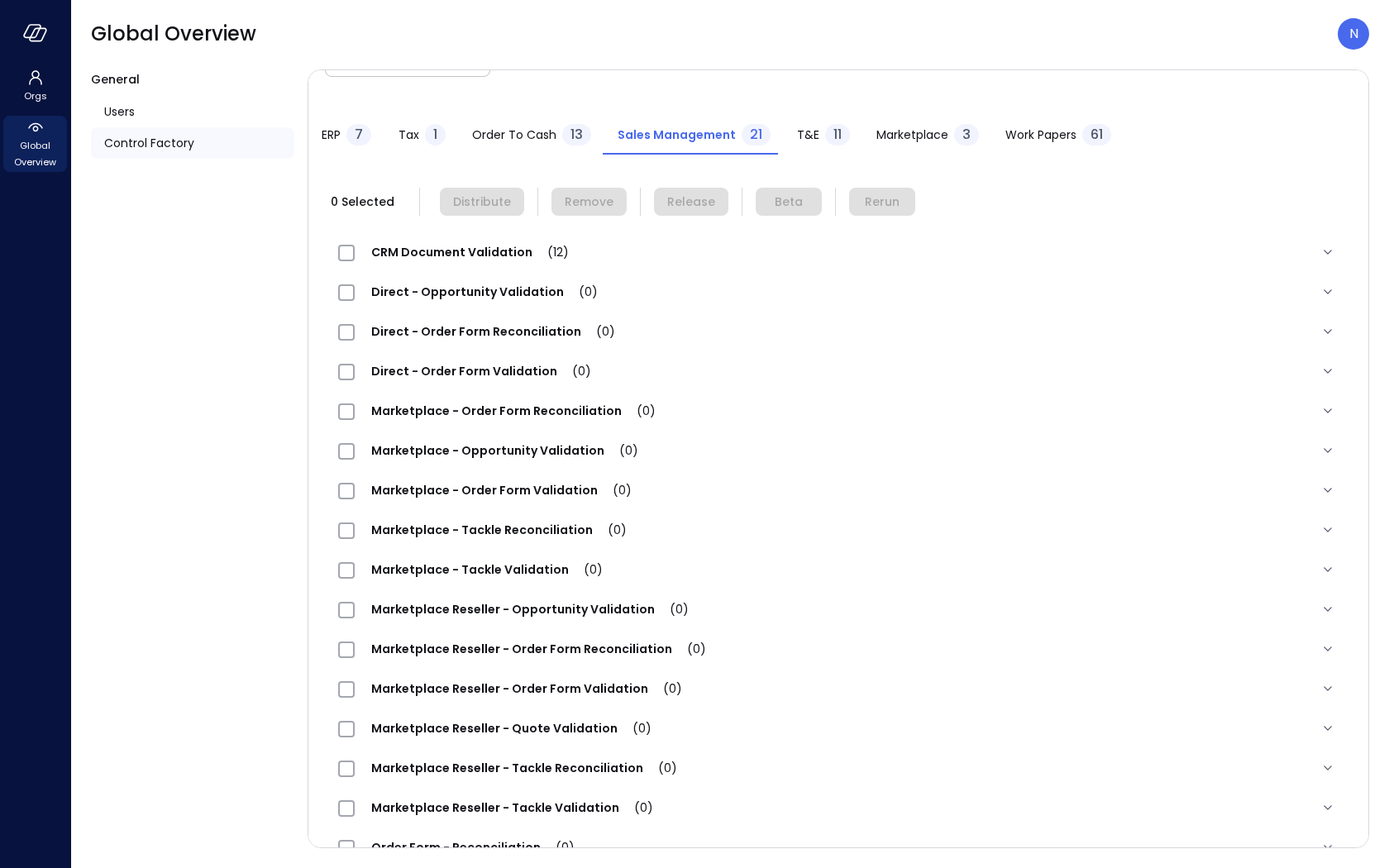
click at [466, 249] on span "CRM Document Validation (12)" at bounding box center [470, 252] width 231 height 17
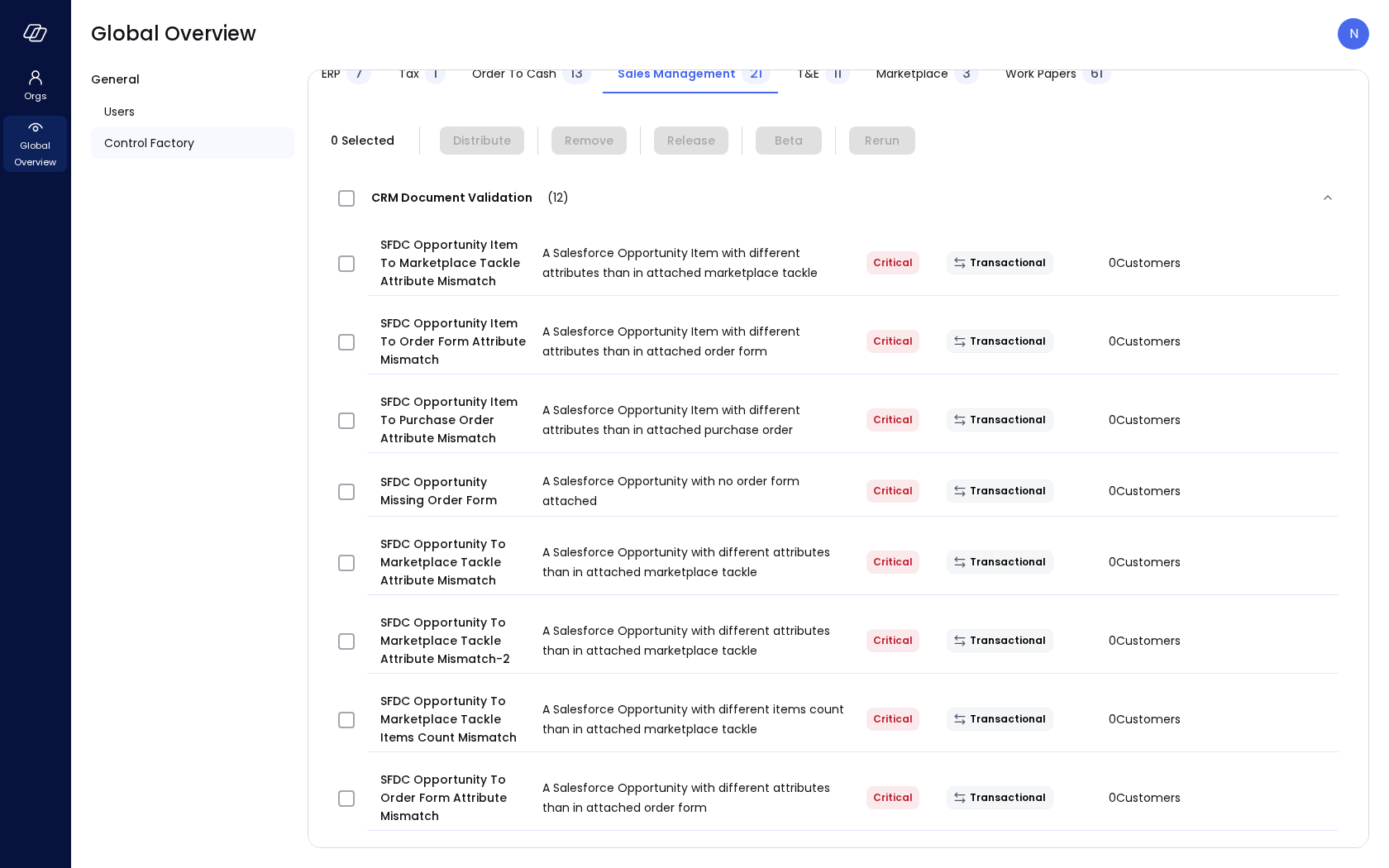
scroll to position [0, 0]
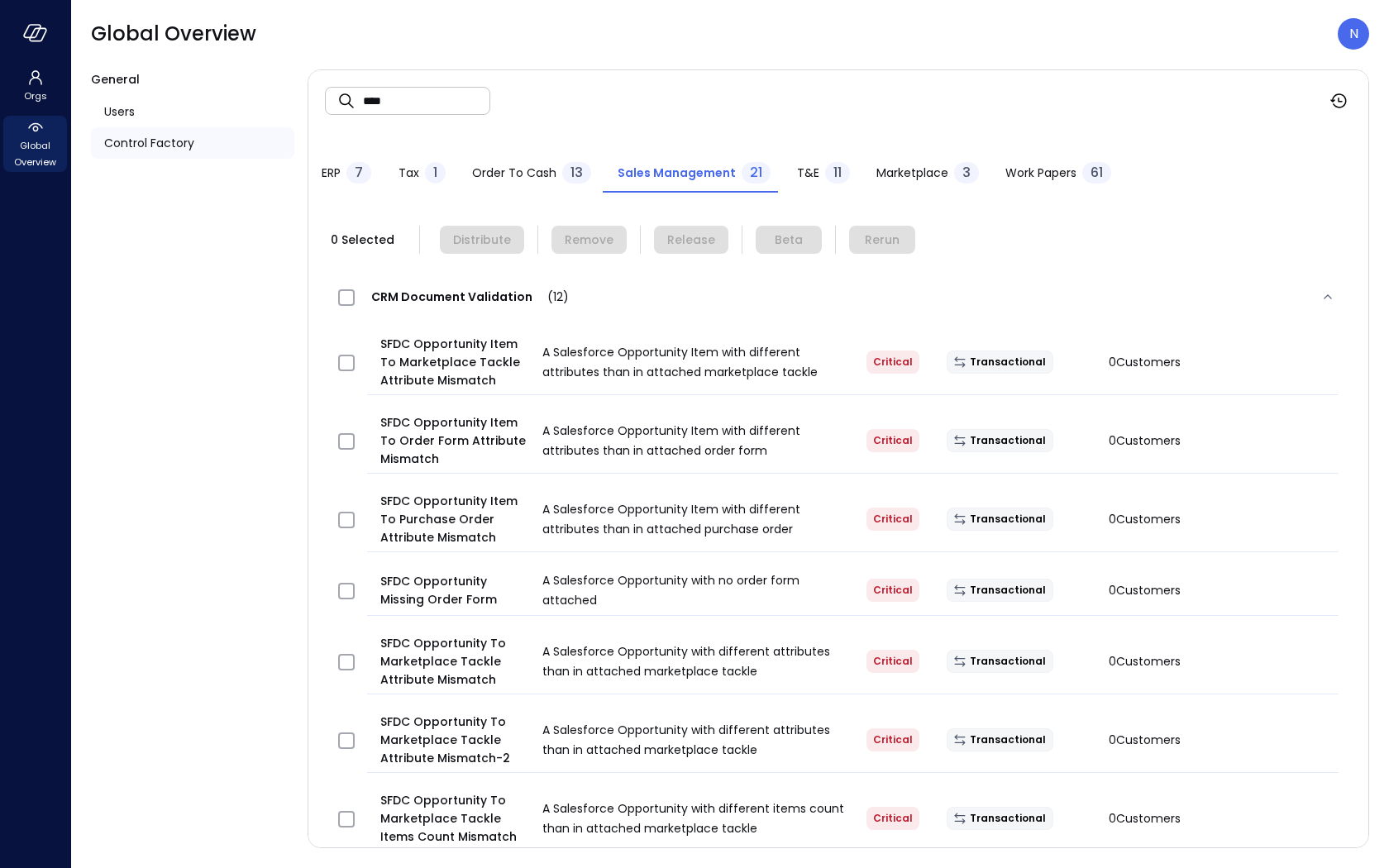
click at [507, 171] on span "Order to Cash" at bounding box center [514, 172] width 84 height 18
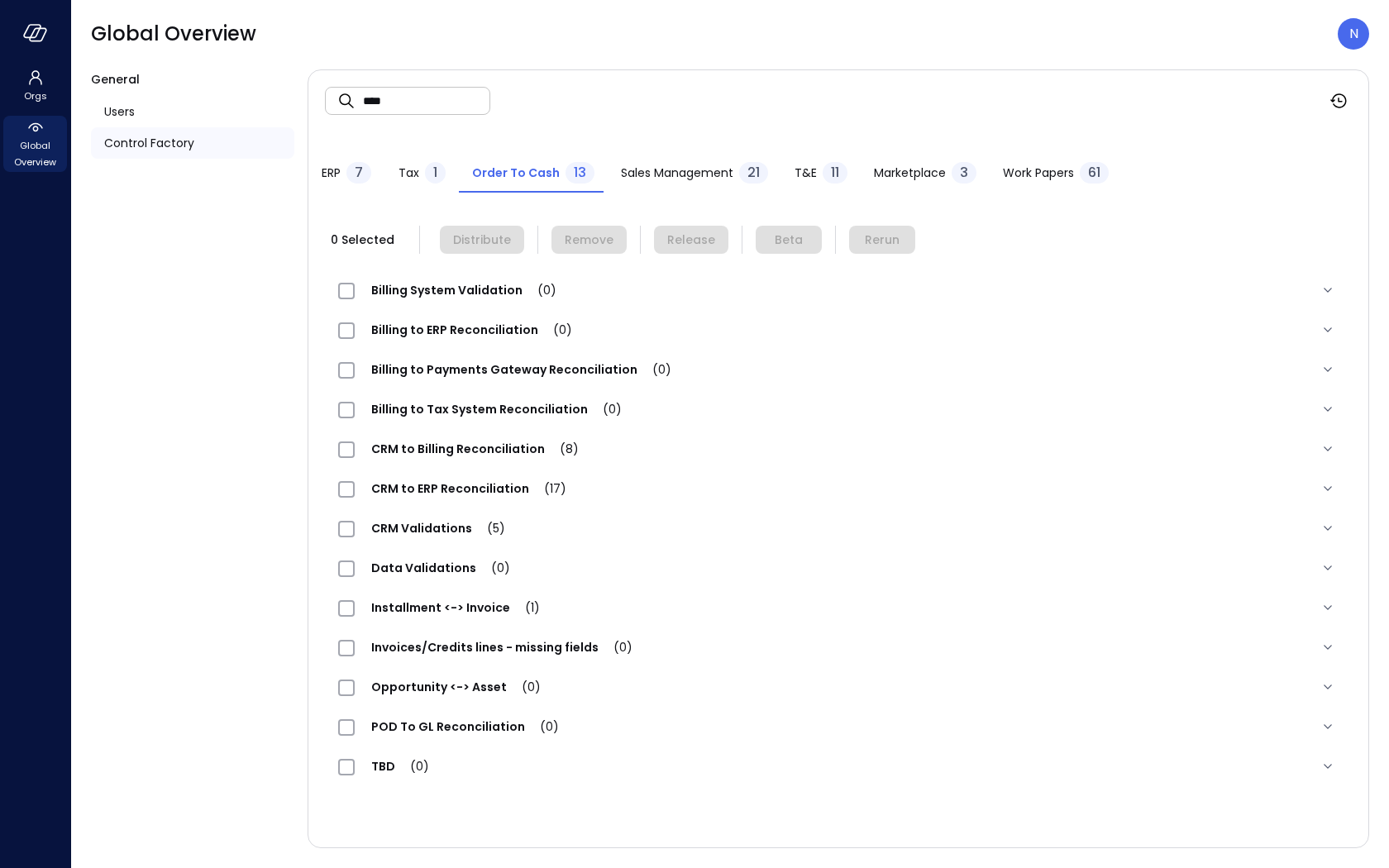
click at [478, 603] on span "Installment <-> Invoice (1)" at bounding box center [455, 607] width 201 height 17
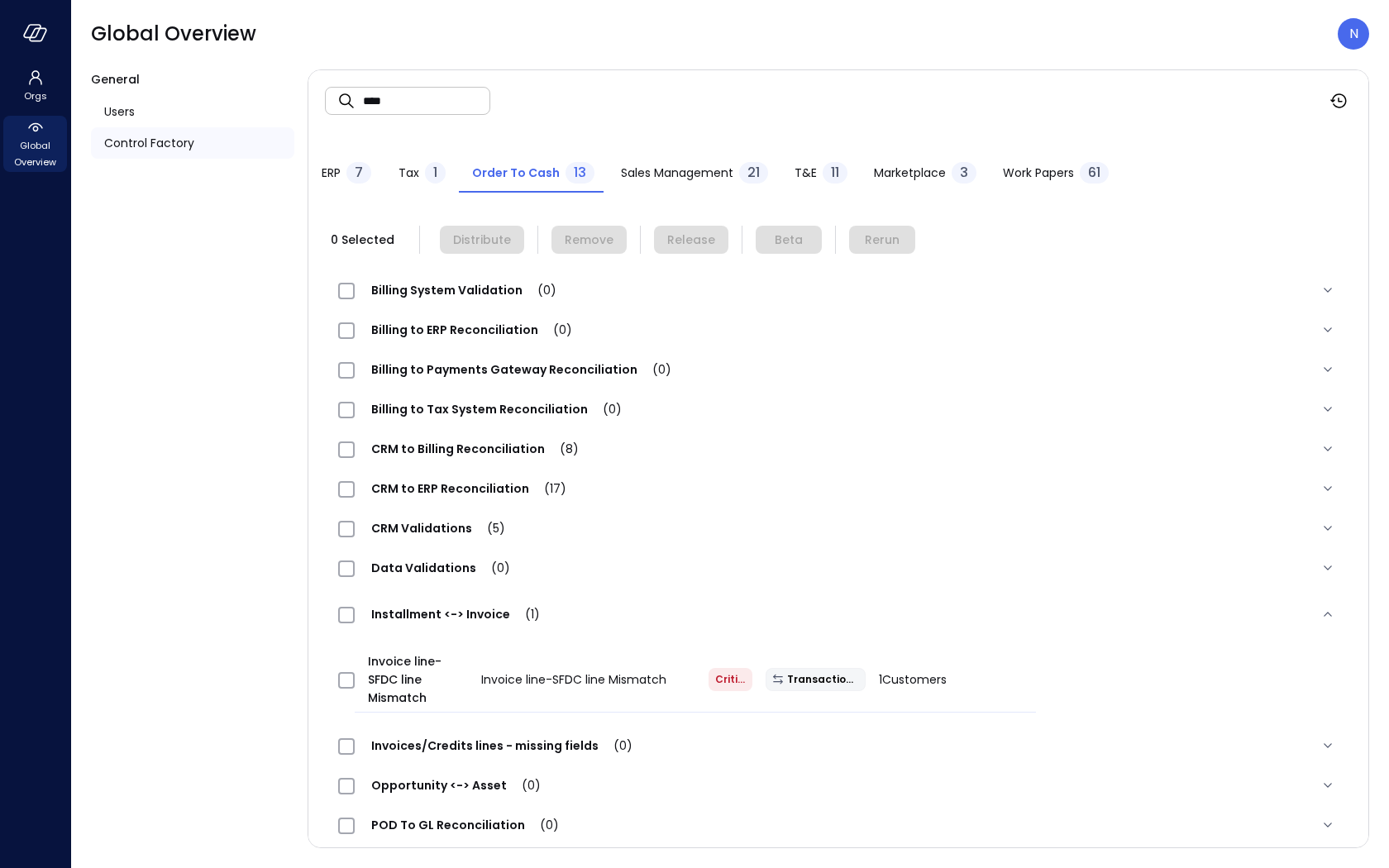
click at [478, 603] on div "Installment <-> Invoice (1)" at bounding box center [838, 614] width 1027 height 53
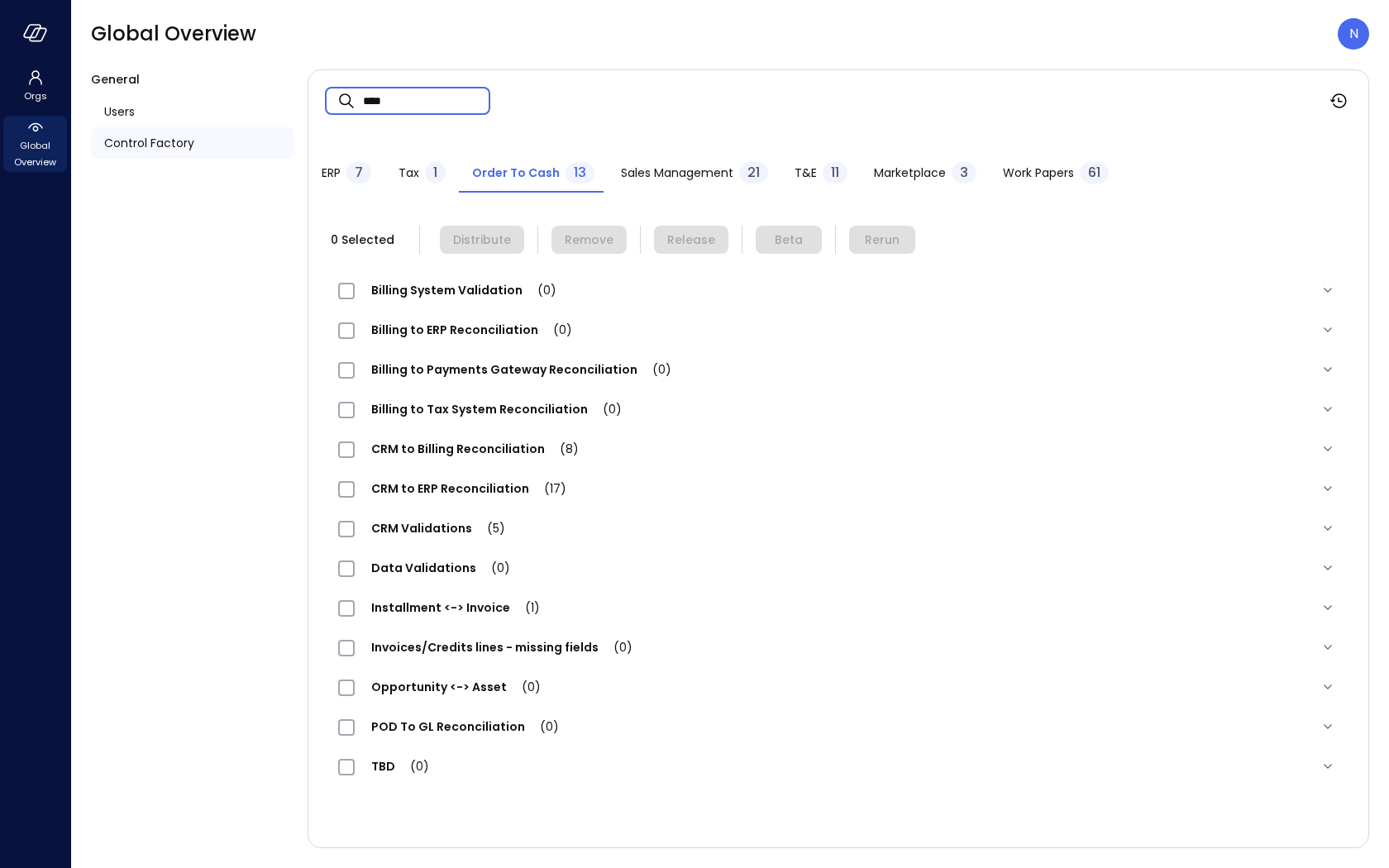
drag, startPoint x: 396, startPoint y: 97, endPoint x: 335, endPoint y: 97, distance: 61.0
click at [335, 97] on div "​ **** ​" at bounding box center [407, 101] width 165 height 28
paste input "**********"
type input "**********"
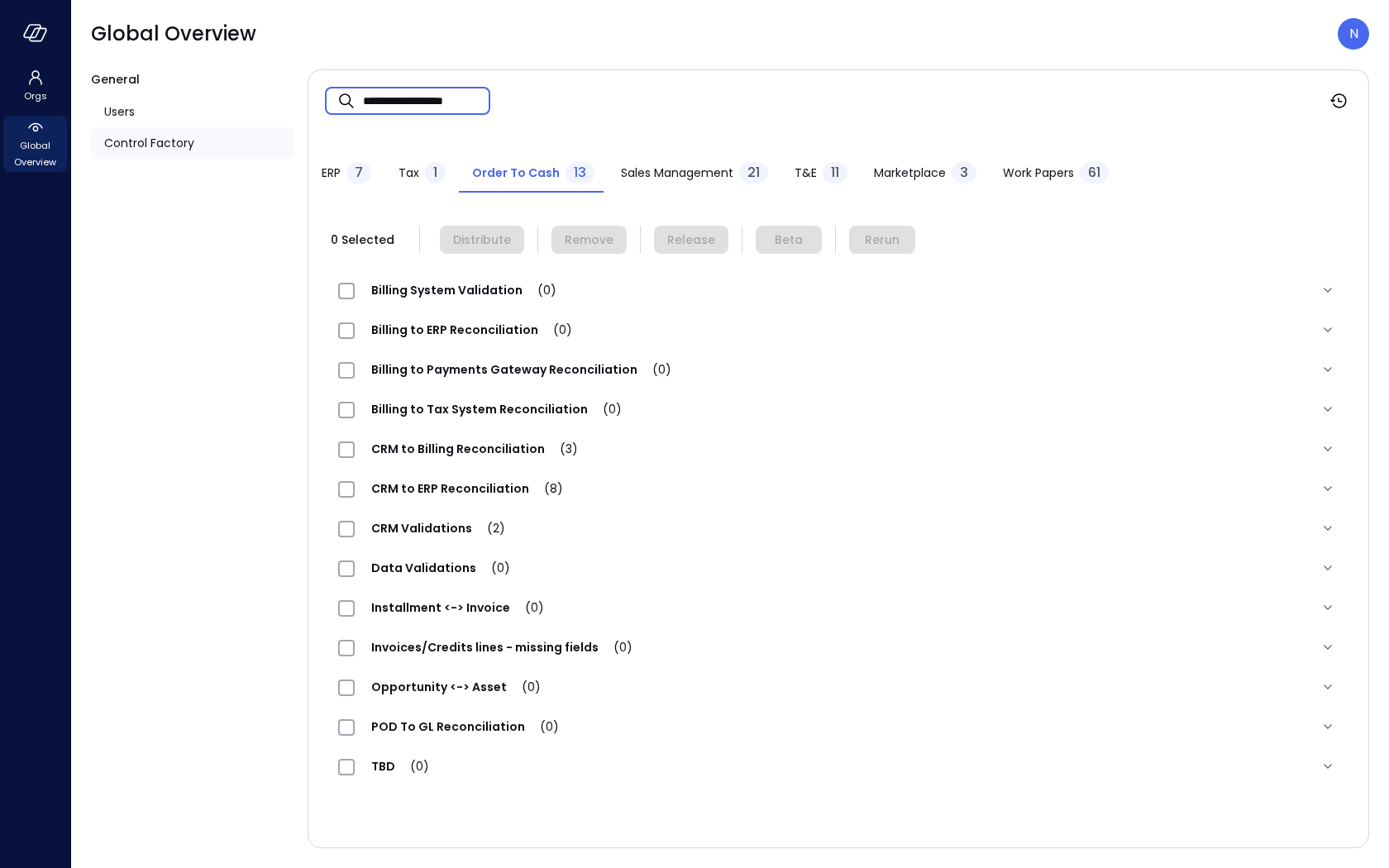
scroll to position [0, 0]
click at [414, 446] on span "CRM to Billing Reconciliation (3)" at bounding box center [475, 449] width 240 height 17
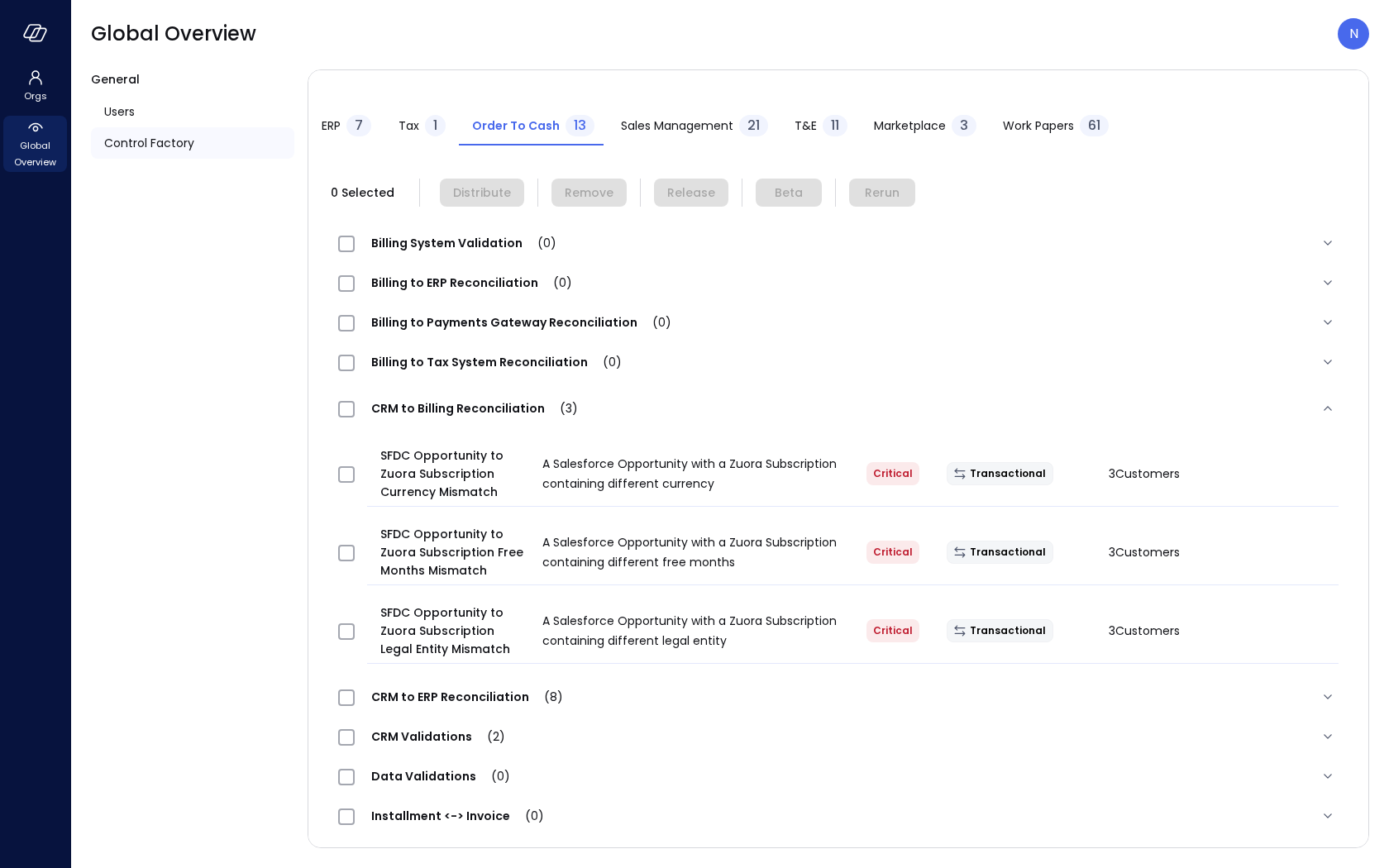
scroll to position [76, 0]
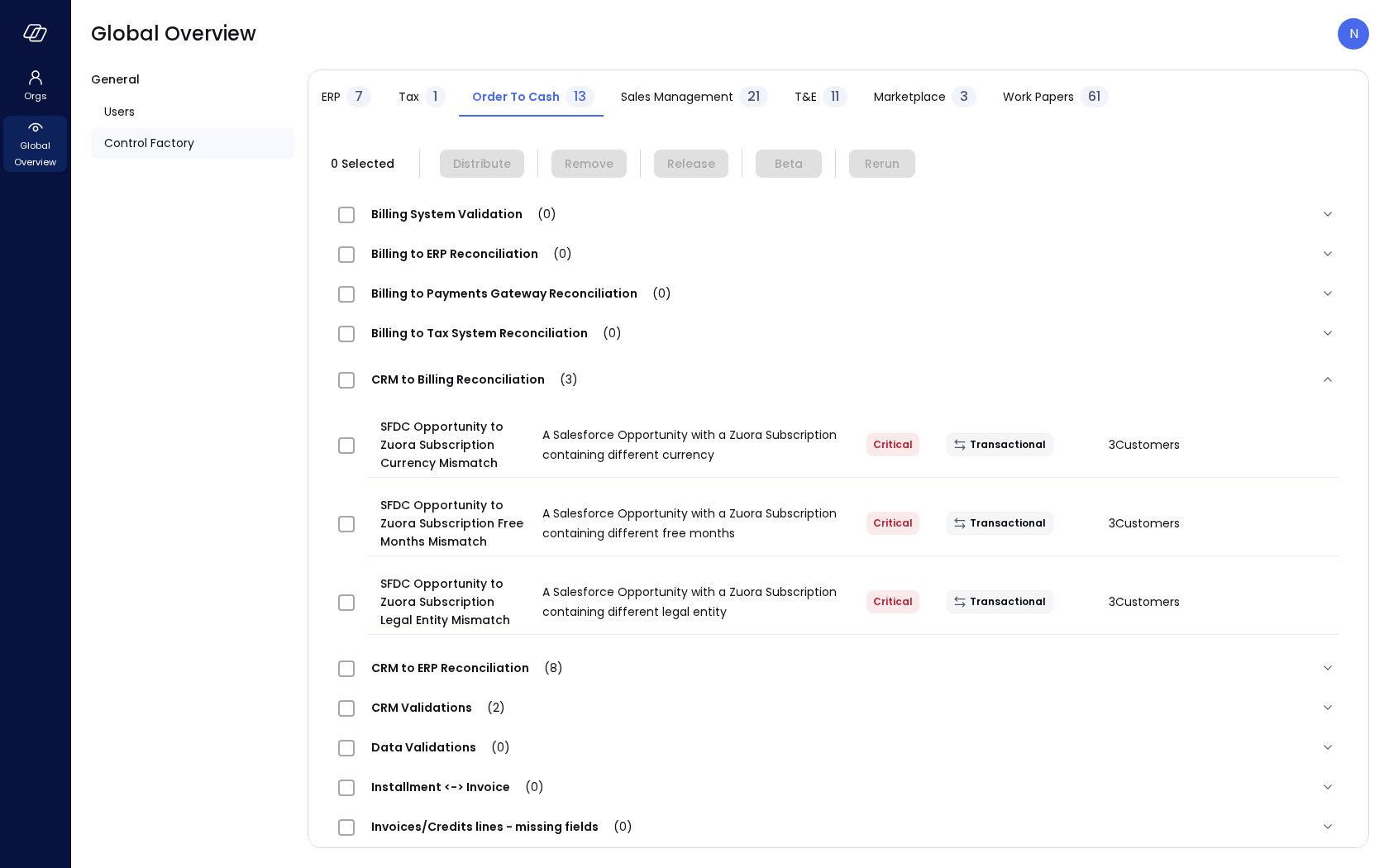
click at [428, 667] on span "CRM to ERP Reconciliation (8)" at bounding box center [467, 667] width 225 height 17
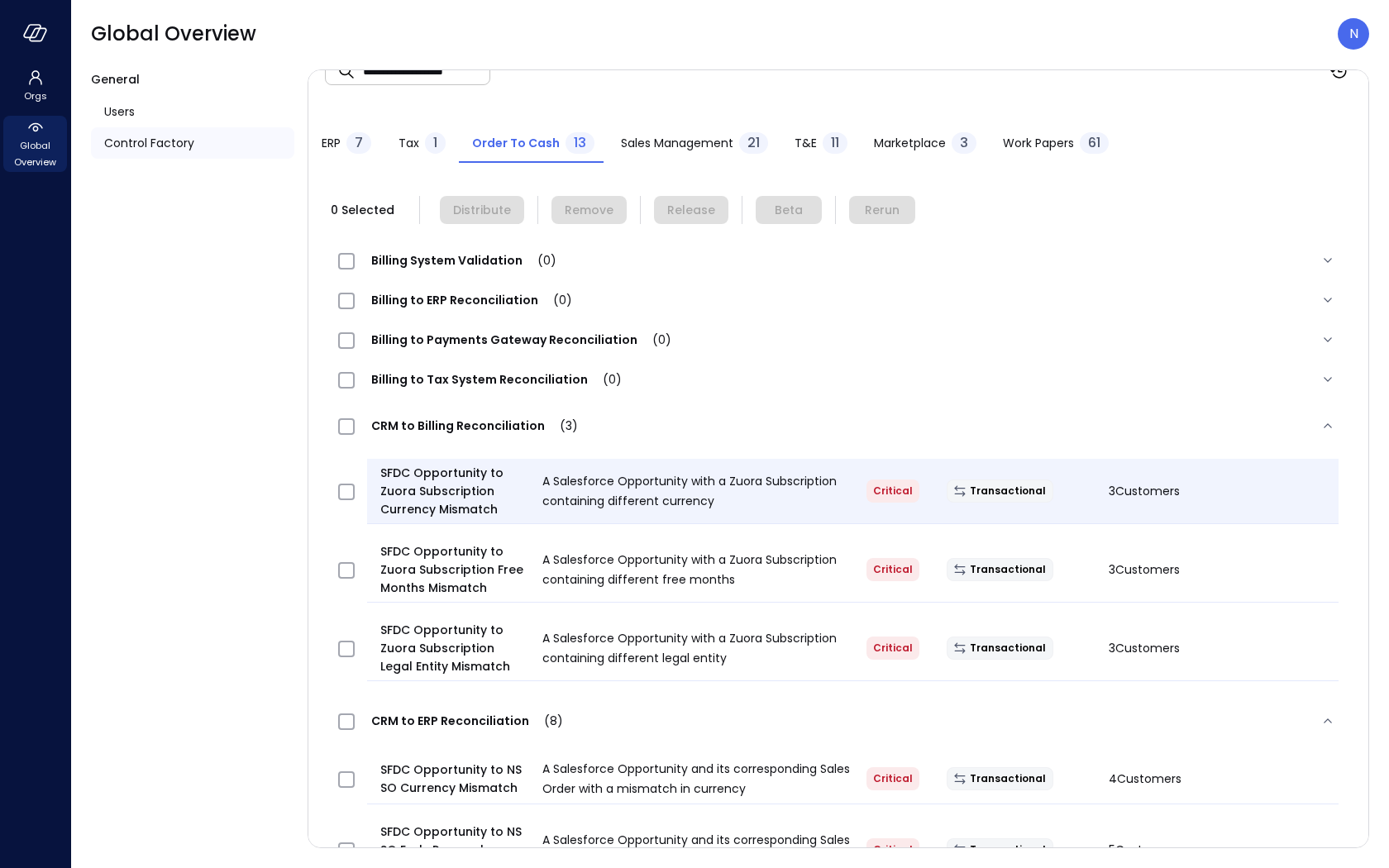
scroll to position [20, 0]
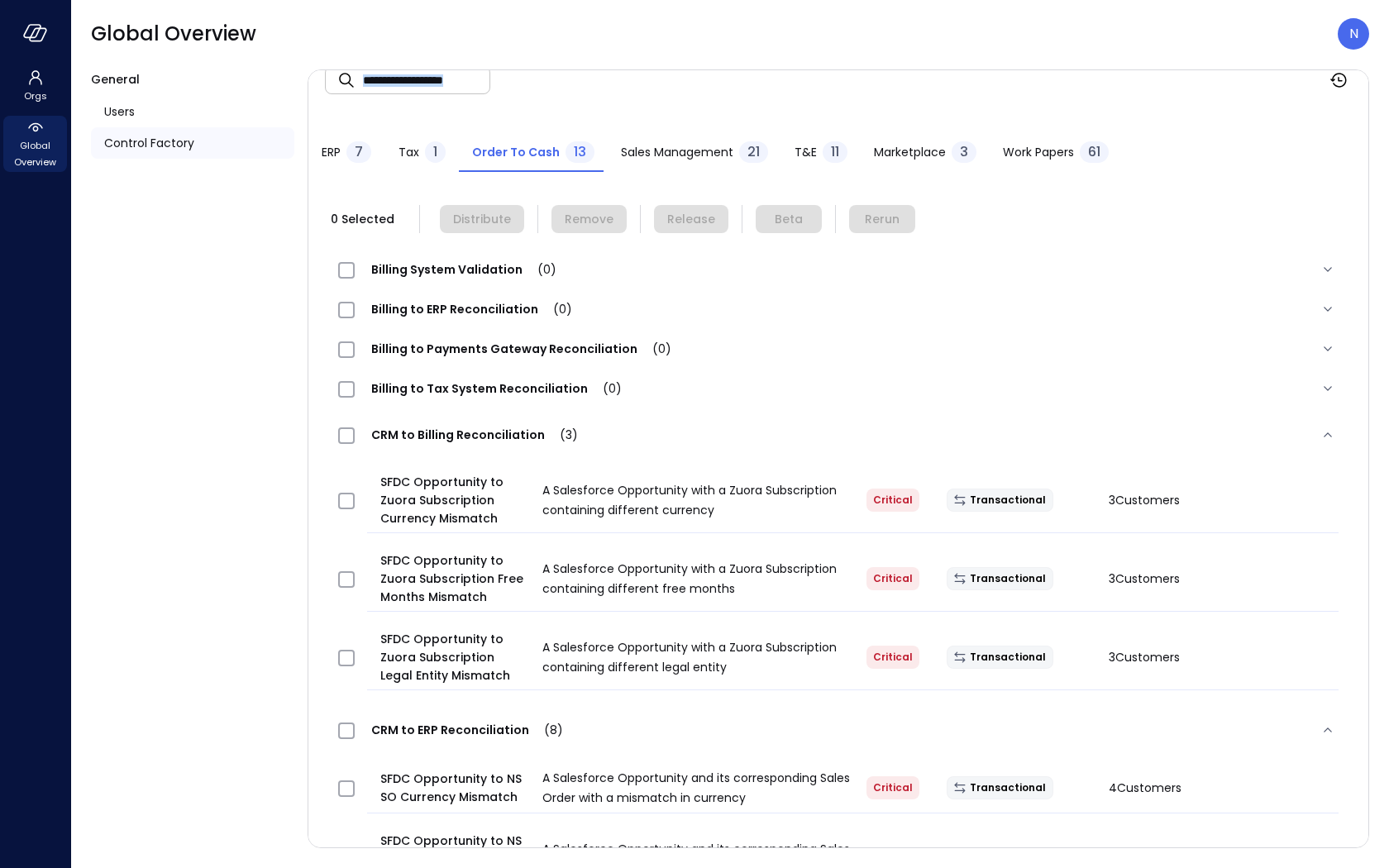
drag, startPoint x: 361, startPoint y: 86, endPoint x: 580, endPoint y: 82, distance: 219.0
click at [580, 82] on div "**********" at bounding box center [838, 80] width 1060 height 61
click at [464, 91] on input "**********" at bounding box center [426, 80] width 127 height 43
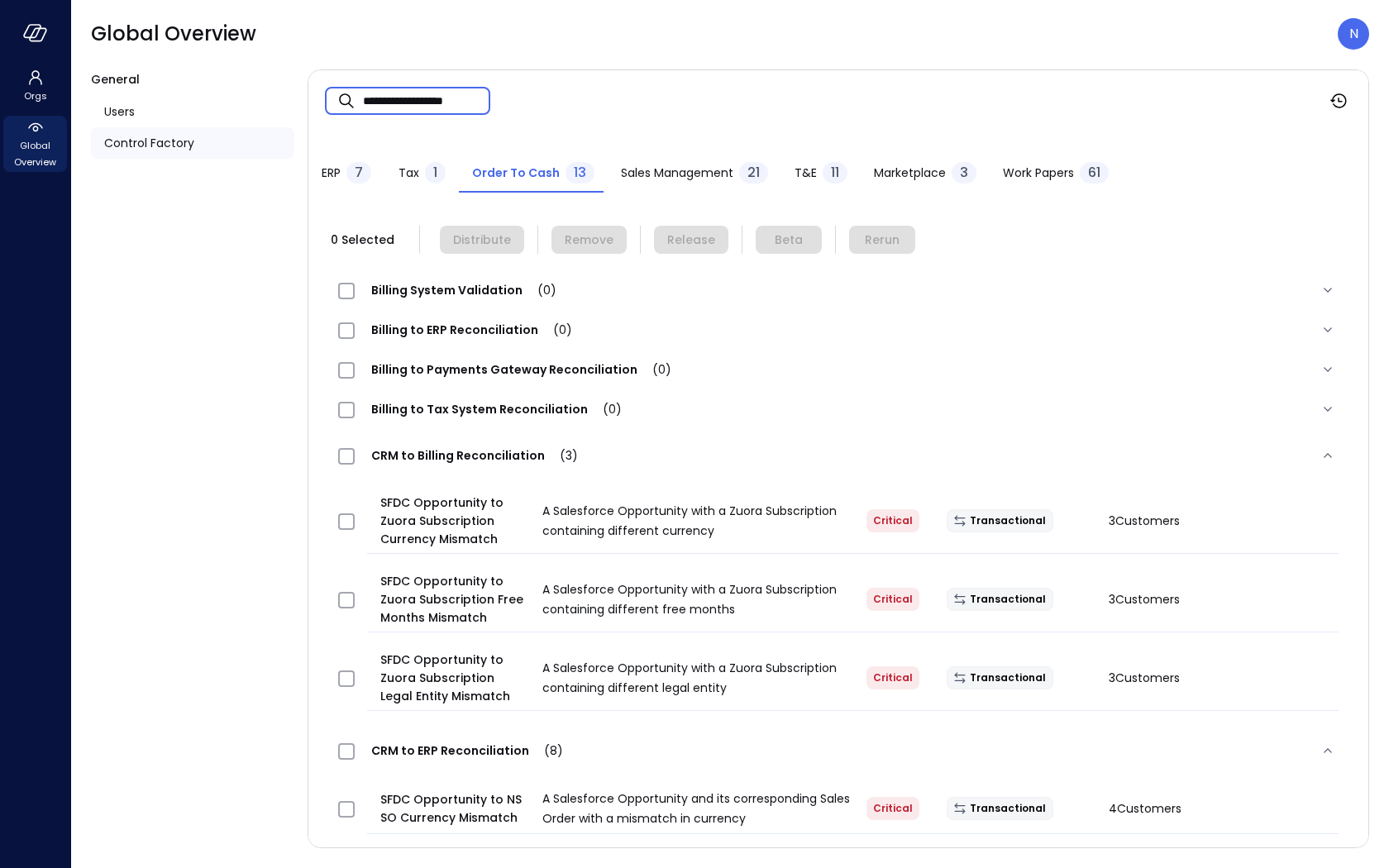
drag, startPoint x: 362, startPoint y: 81, endPoint x: 682, endPoint y: 25, distance: 324.9
click at [673, 45] on div "**********" at bounding box center [730, 434] width 1318 height 868
drag, startPoint x: 361, startPoint y: 94, endPoint x: 411, endPoint y: 94, distance: 50.0
click at [411, 94] on div "**********" at bounding box center [407, 101] width 165 height 28
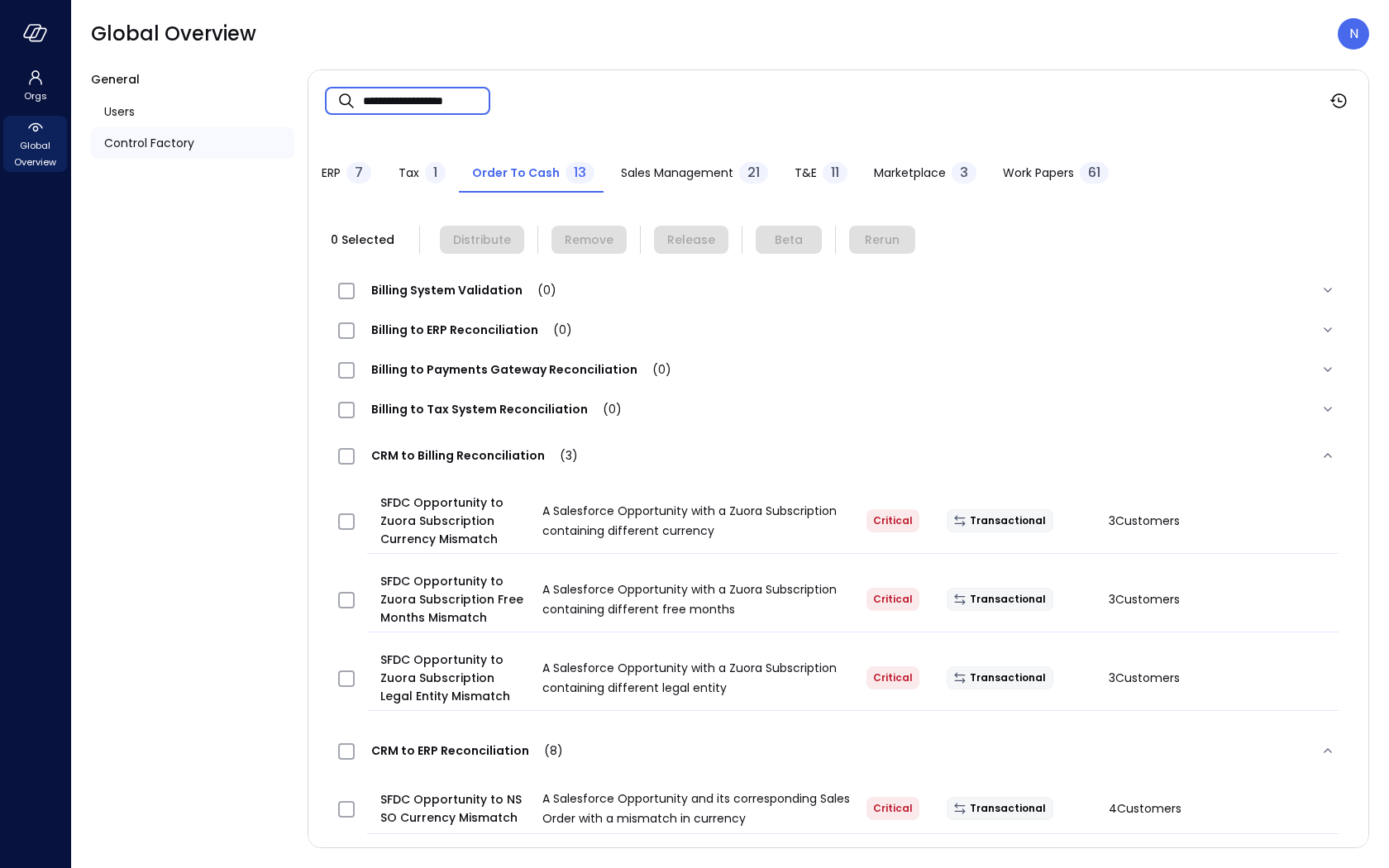
click at [380, 97] on input "**********" at bounding box center [426, 100] width 127 height 43
drag, startPoint x: 356, startPoint y: 102, endPoint x: 486, endPoint y: 99, distance: 130.0
click at [486, 99] on div "**********" at bounding box center [407, 101] width 165 height 28
click at [464, 95] on input "**********" at bounding box center [426, 100] width 127 height 43
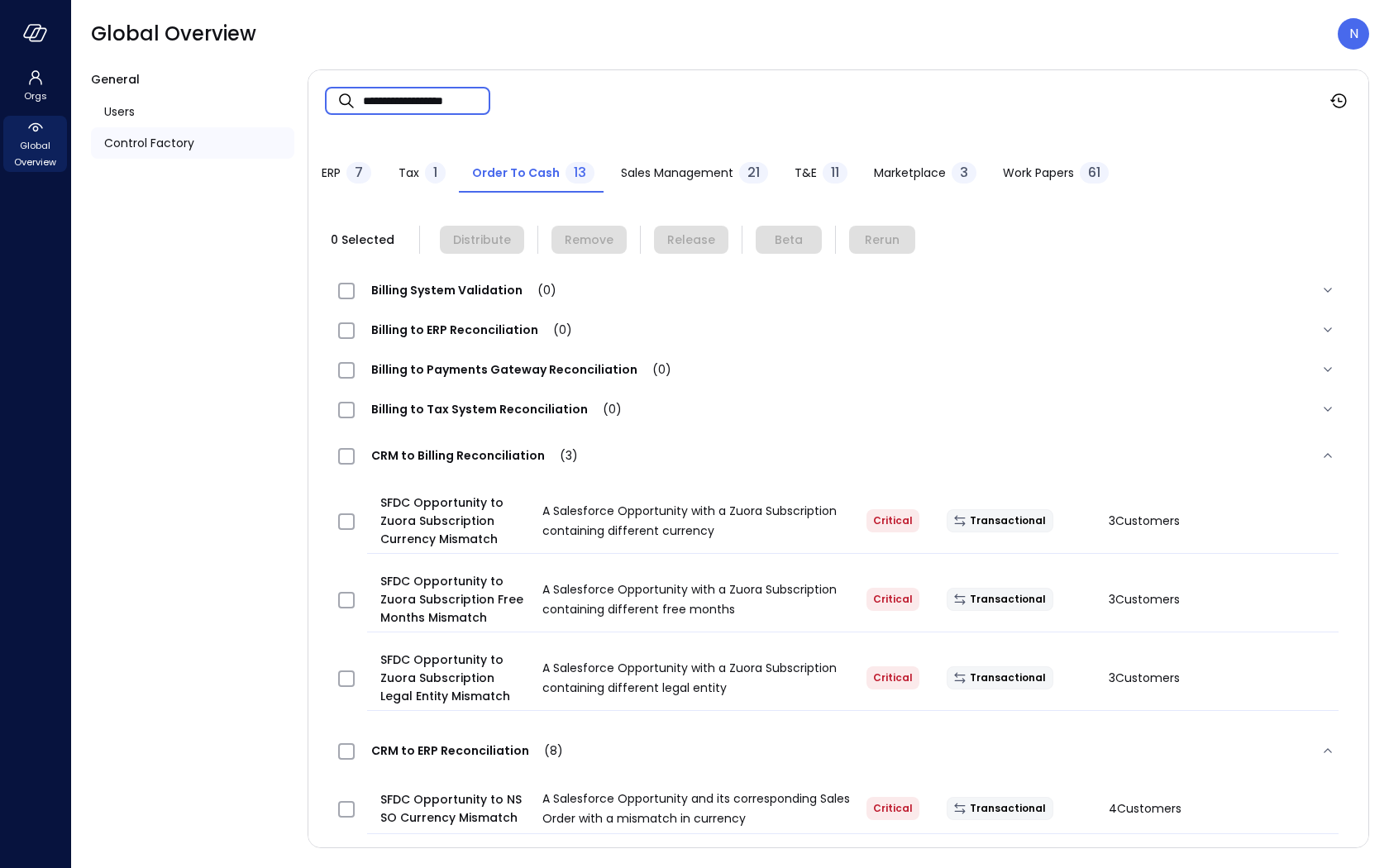
click at [376, 91] on input "**********" at bounding box center [426, 100] width 127 height 43
click at [416, 103] on input "**********" at bounding box center [426, 100] width 127 height 43
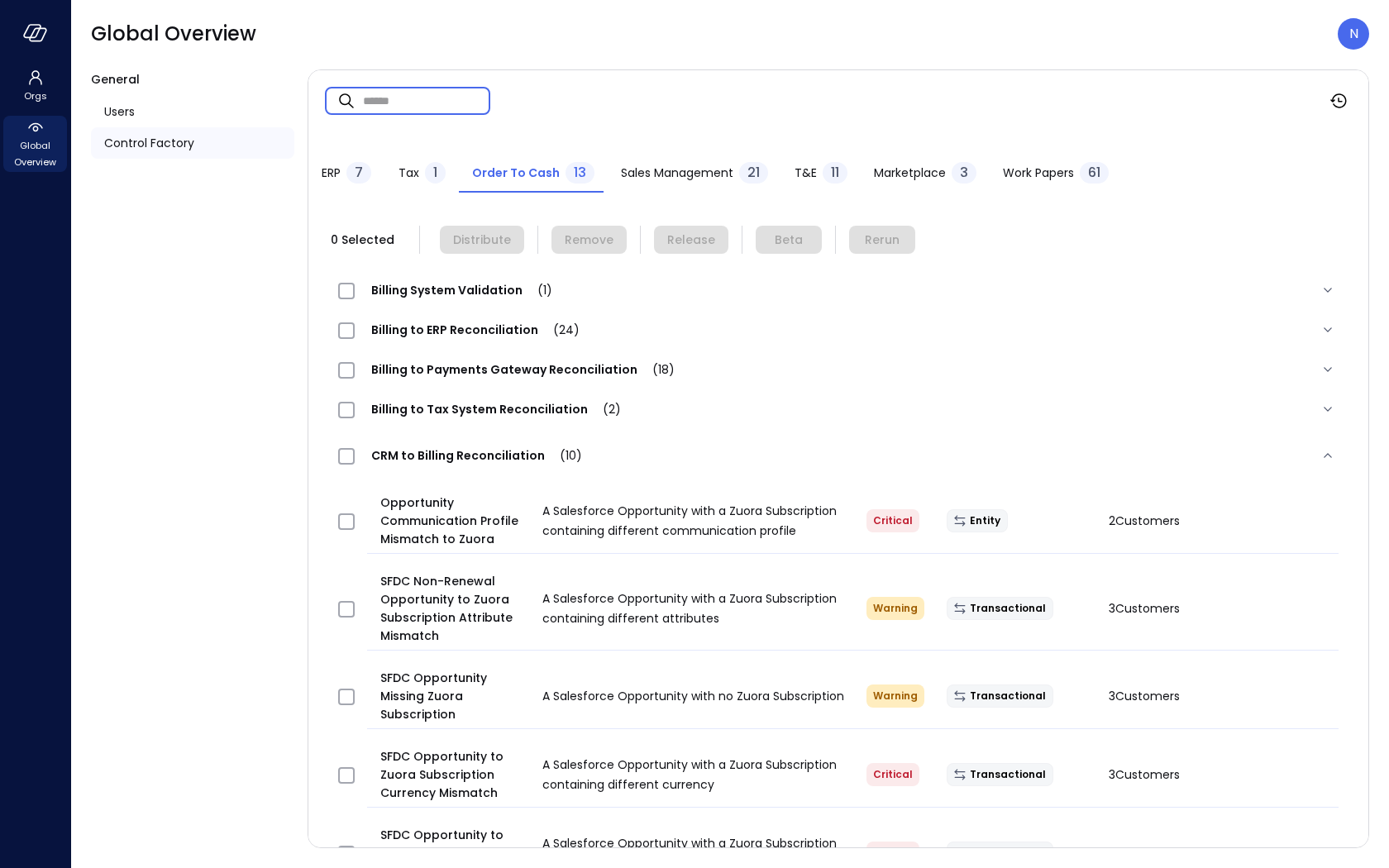
paste input "**********"
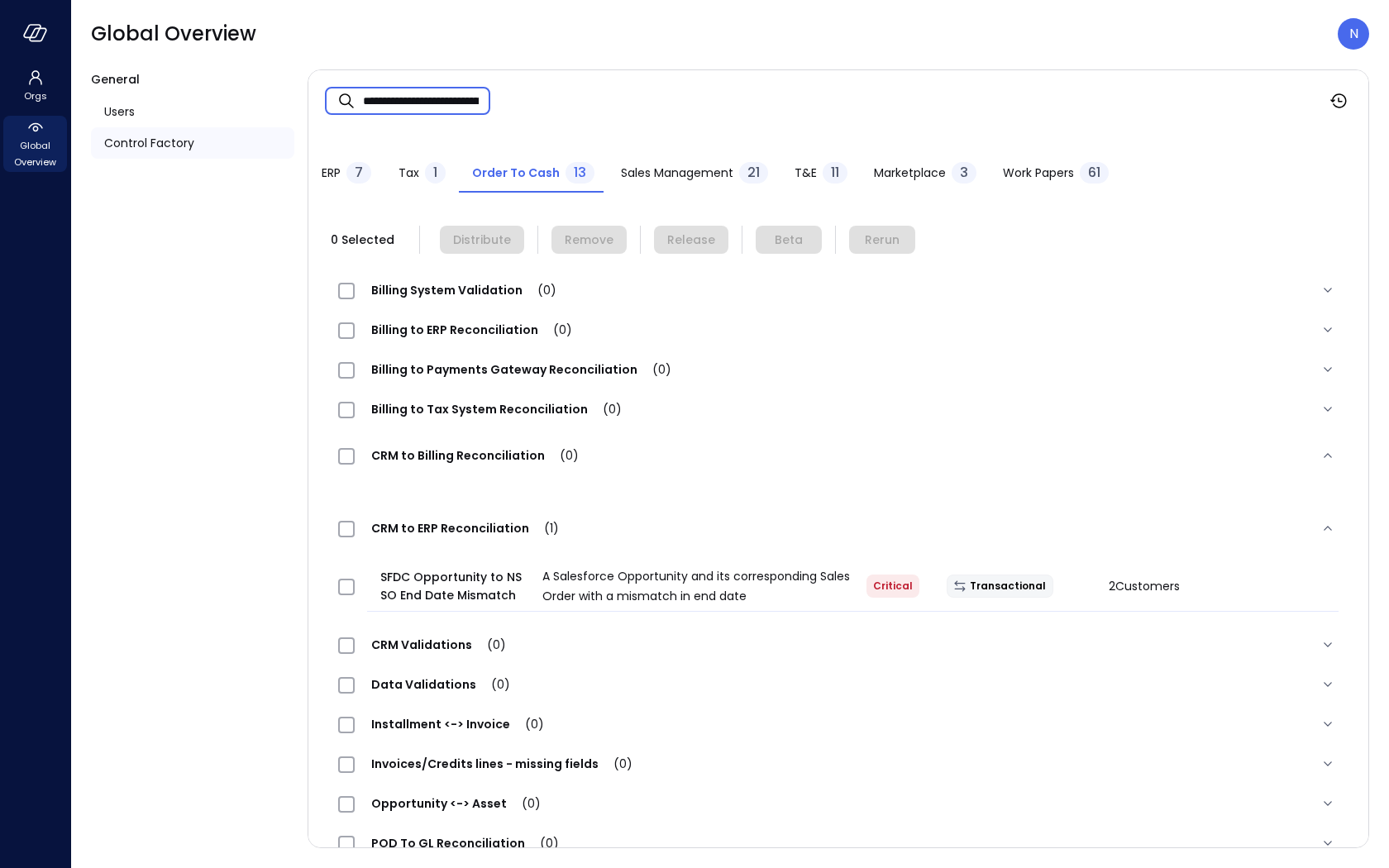
scroll to position [0, 153]
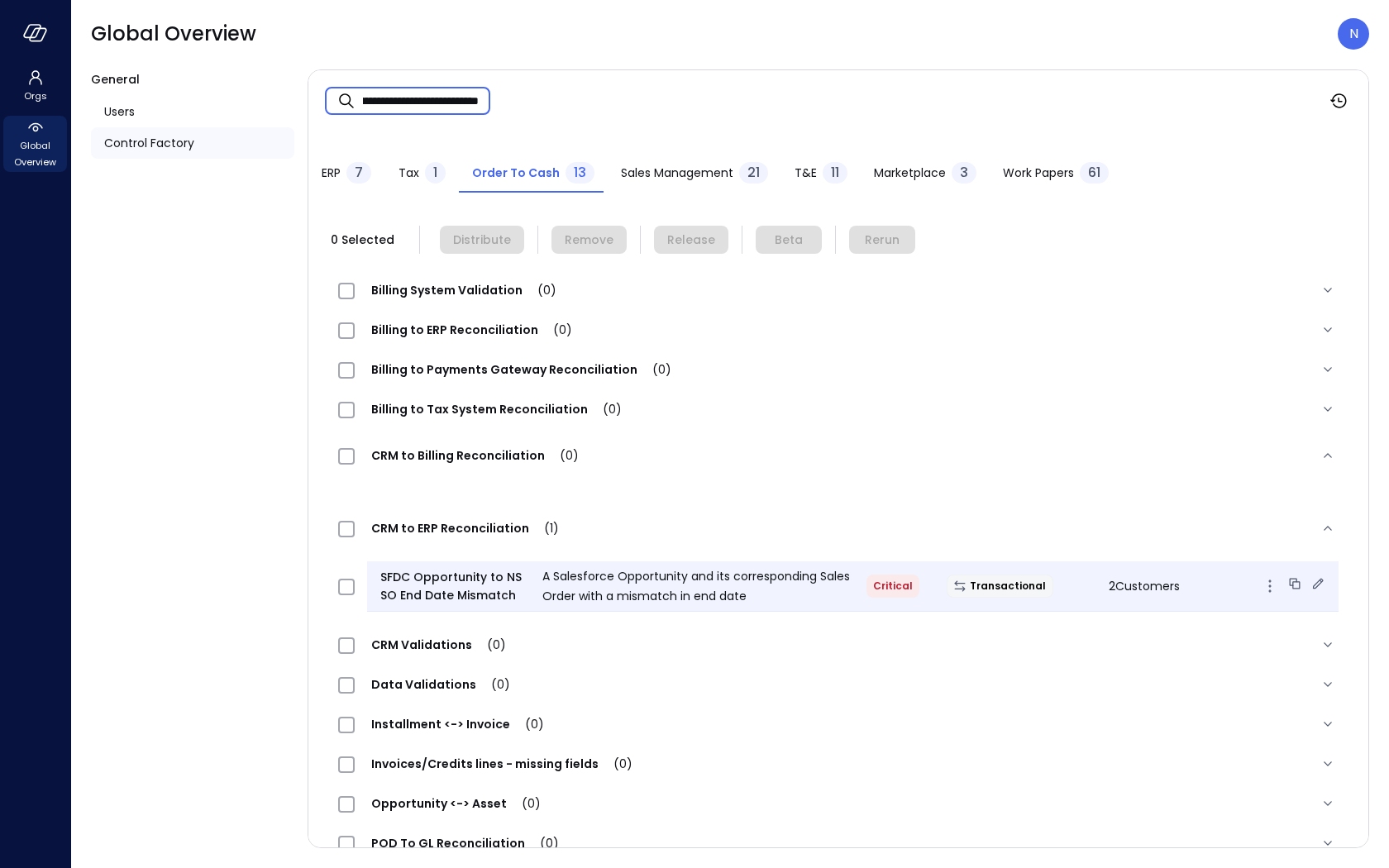
type input "**********"
click at [872, 584] on span "2 Customers" at bounding box center [1144, 586] width 71 height 17
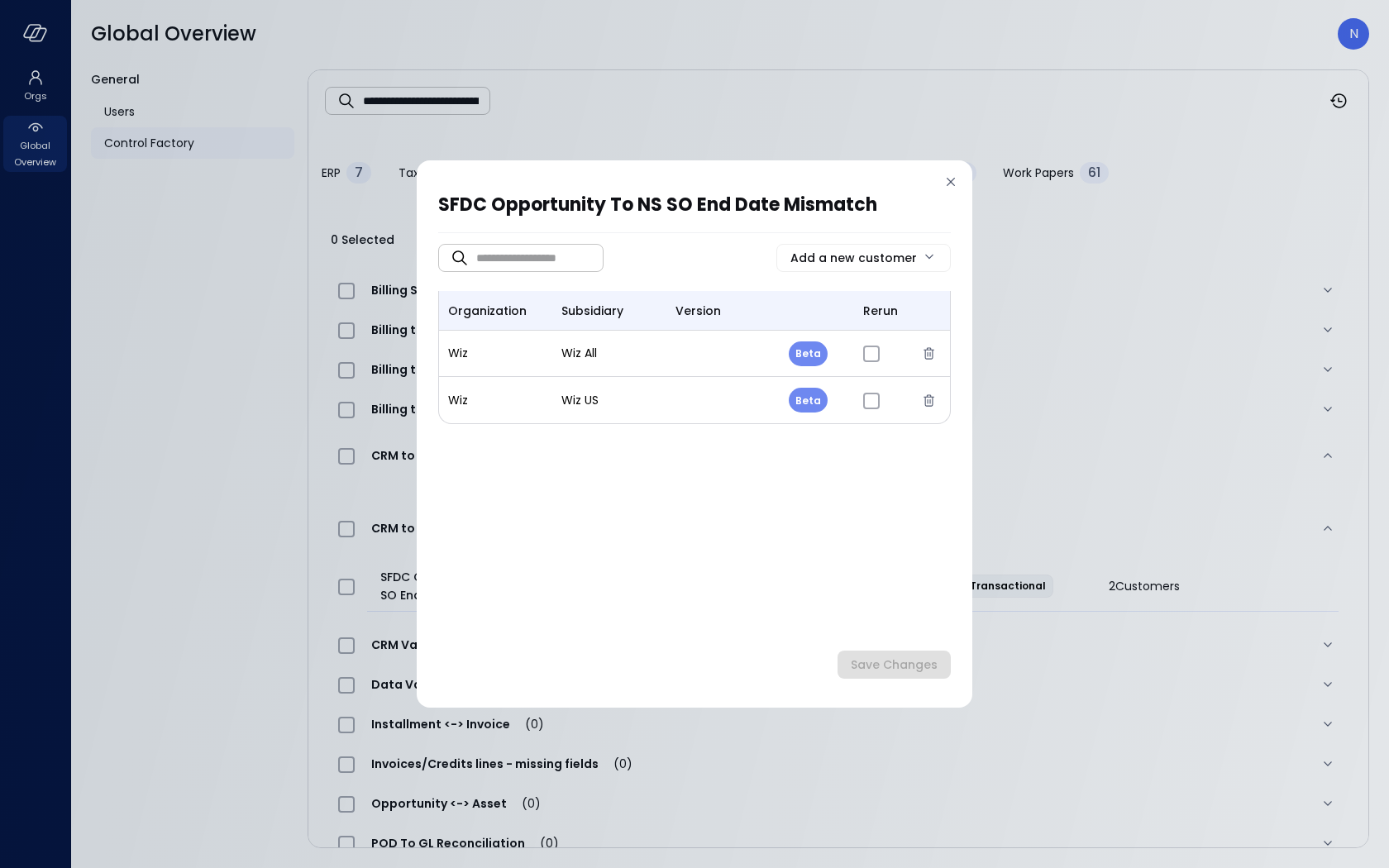
click at [872, 178] on icon at bounding box center [951, 181] width 8 height 8
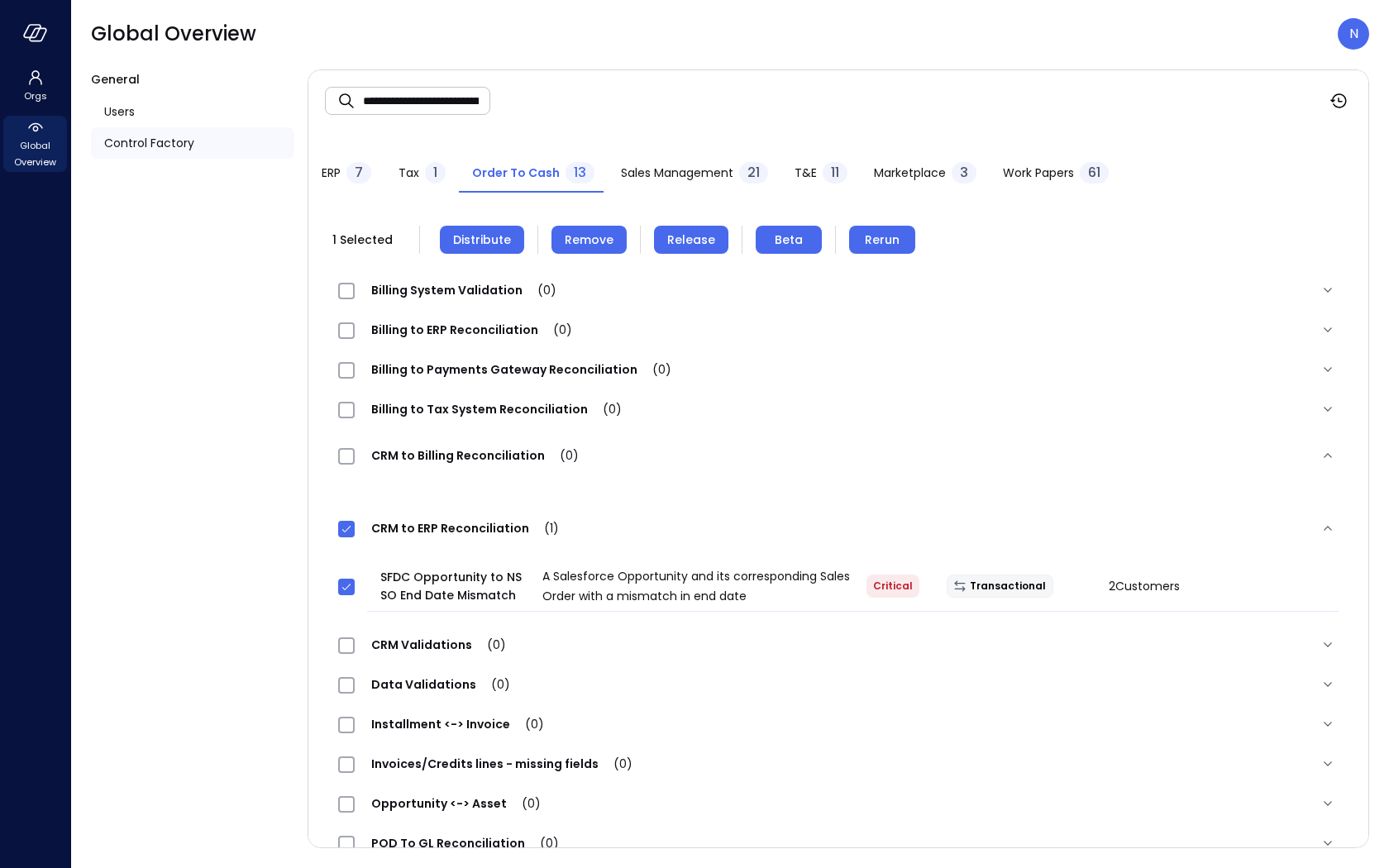
click at [575, 233] on span "Remove" at bounding box center [588, 240] width 49 height 18
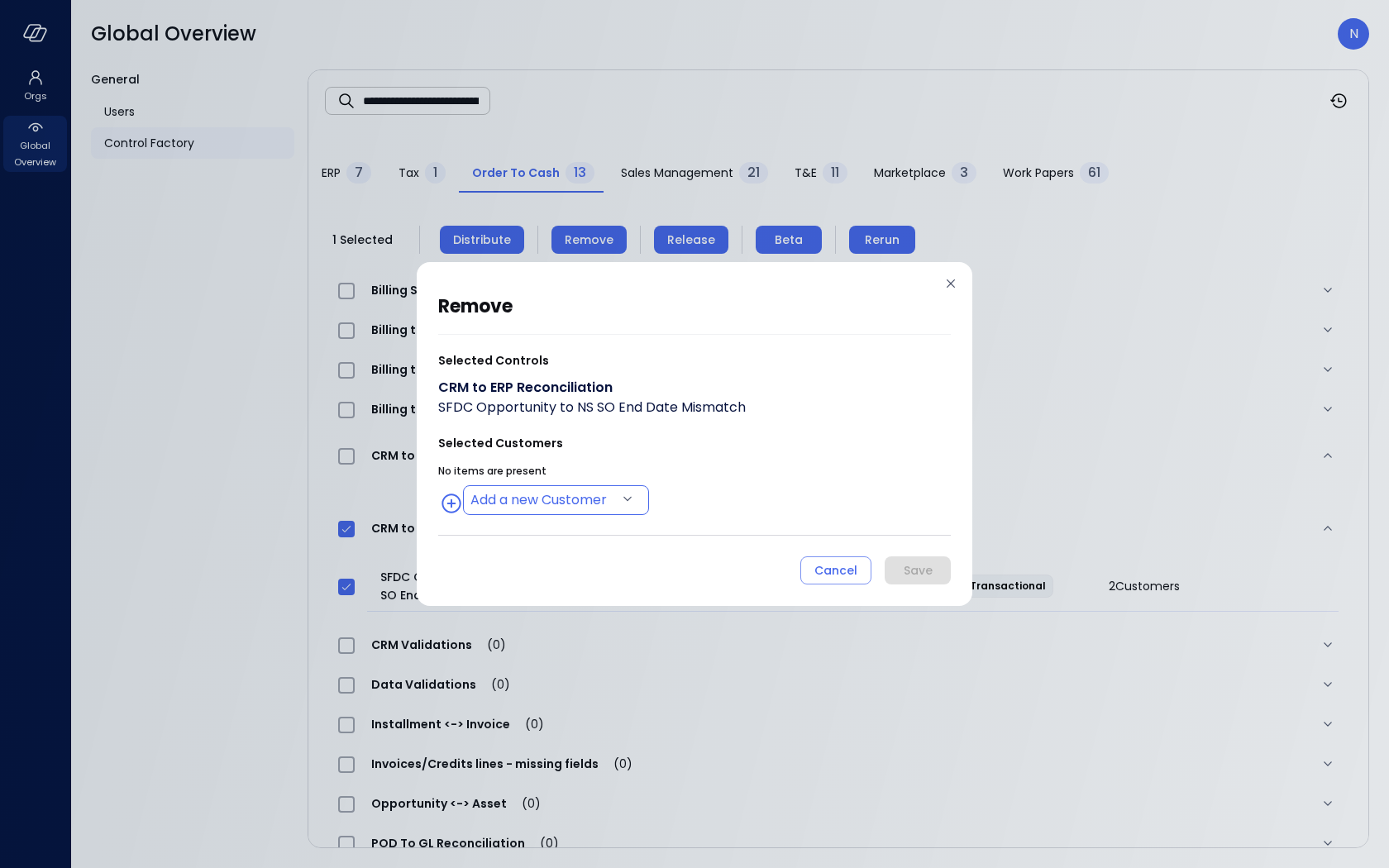
click at [550, 502] on body "**********" at bounding box center [694, 434] width 1389 height 868
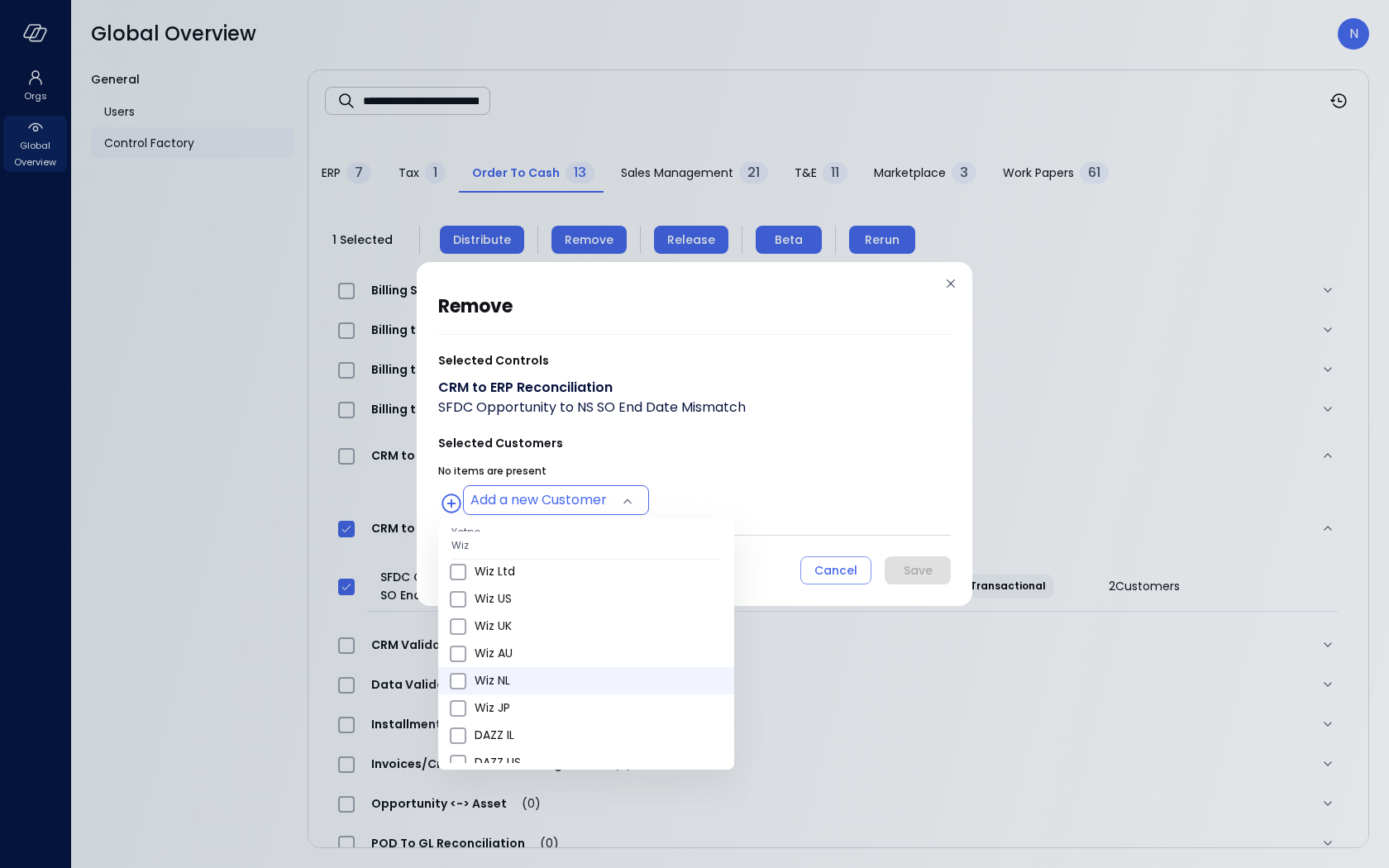
scroll to position [667, 0]
click at [523, 609] on span "Wiz US" at bounding box center [598, 614] width 247 height 18
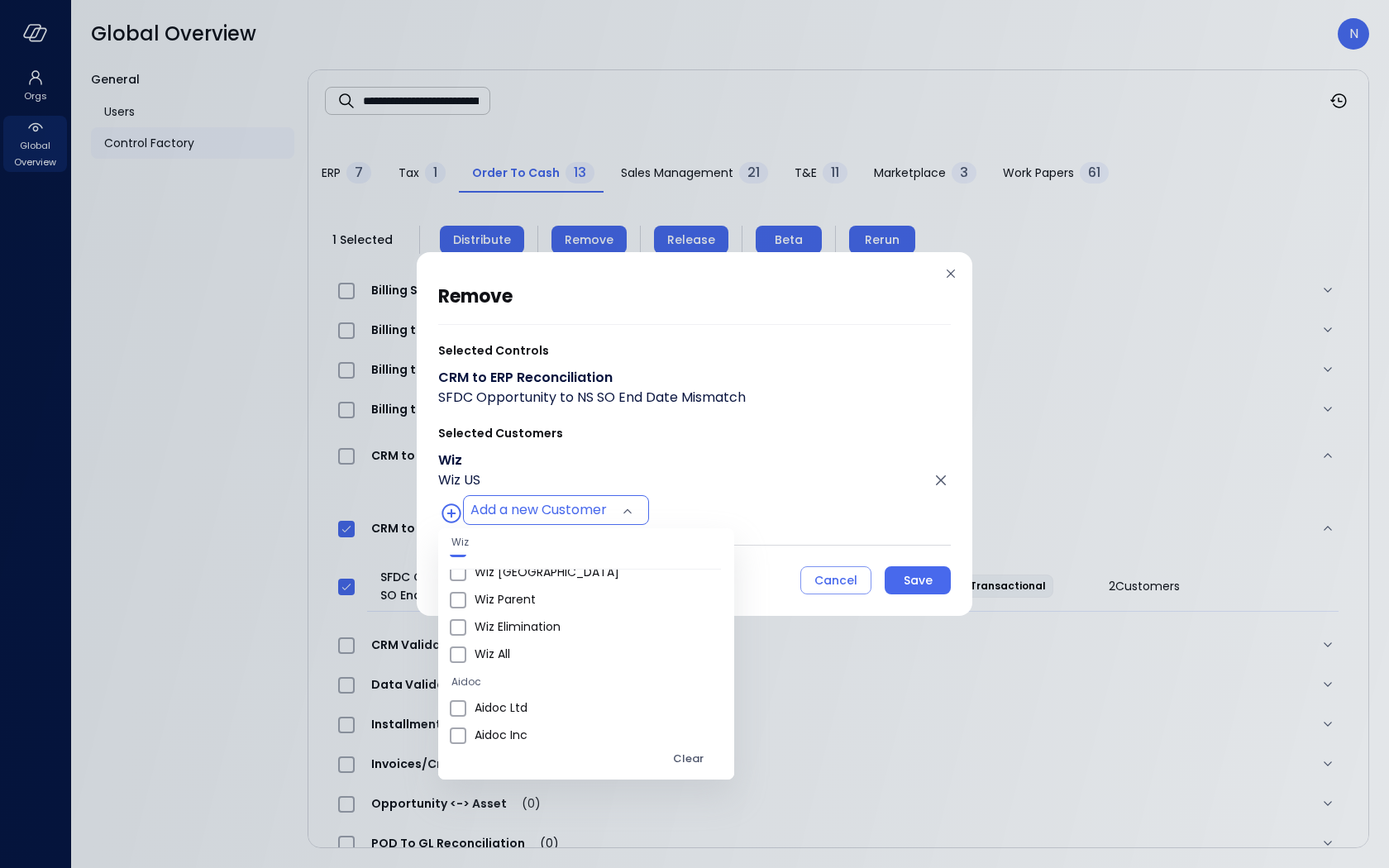
scroll to position [967, 0]
click at [523, 655] on span "Wiz All" at bounding box center [598, 651] width 247 height 18
type input "**********"
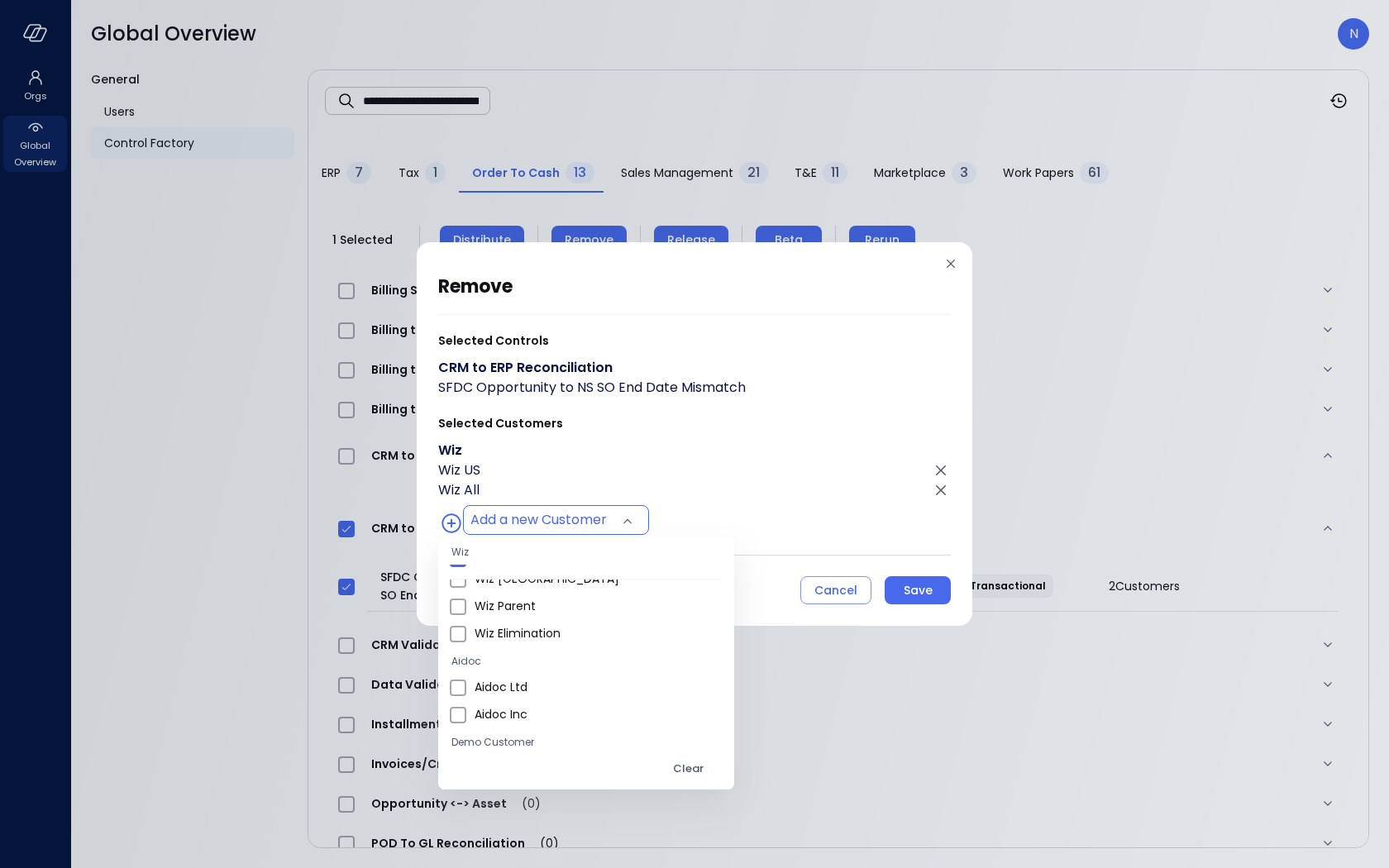
click at [783, 446] on div at bounding box center [694, 434] width 1389 height 868
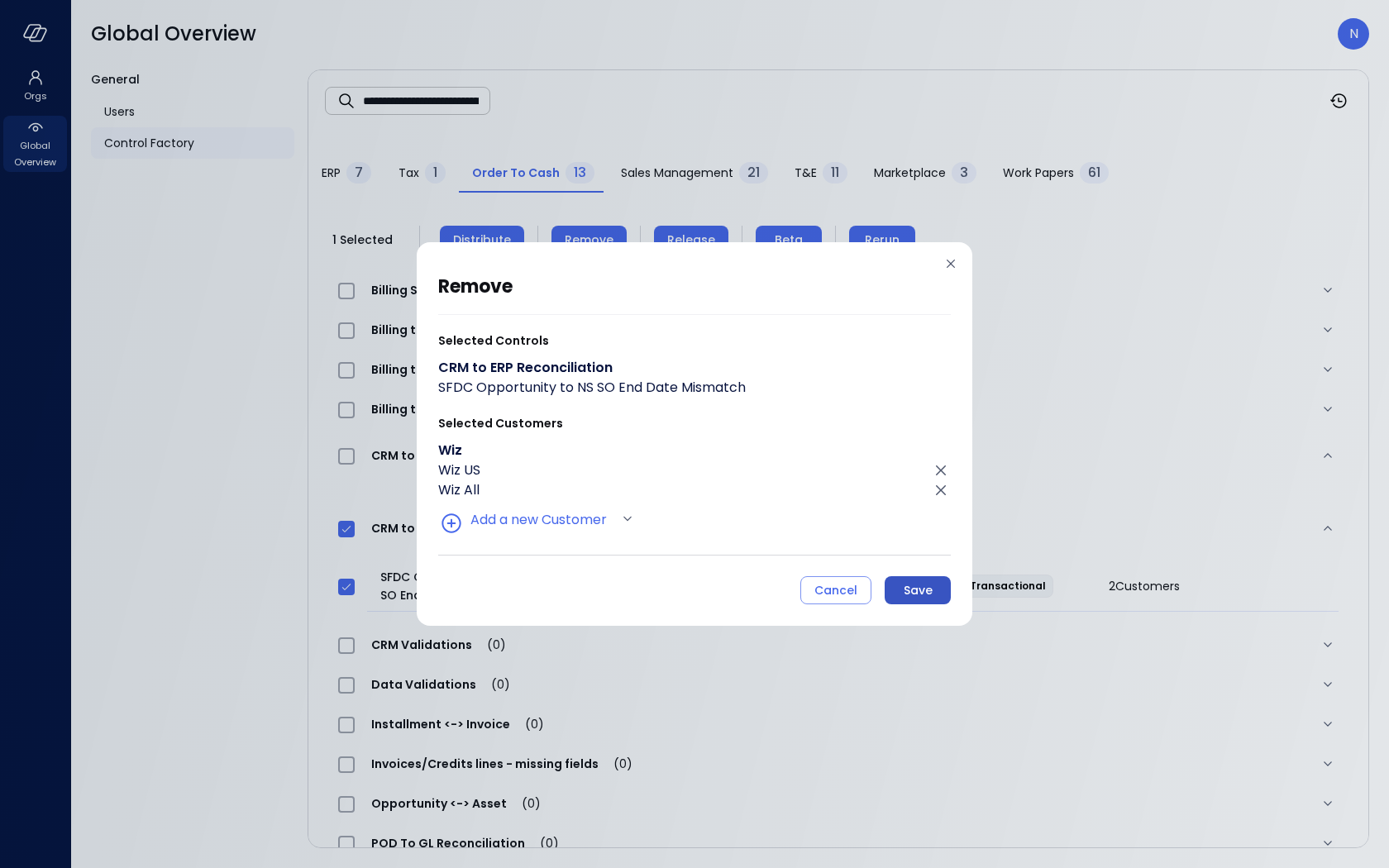
click at [872, 587] on div "Save" at bounding box center [918, 590] width 29 height 20
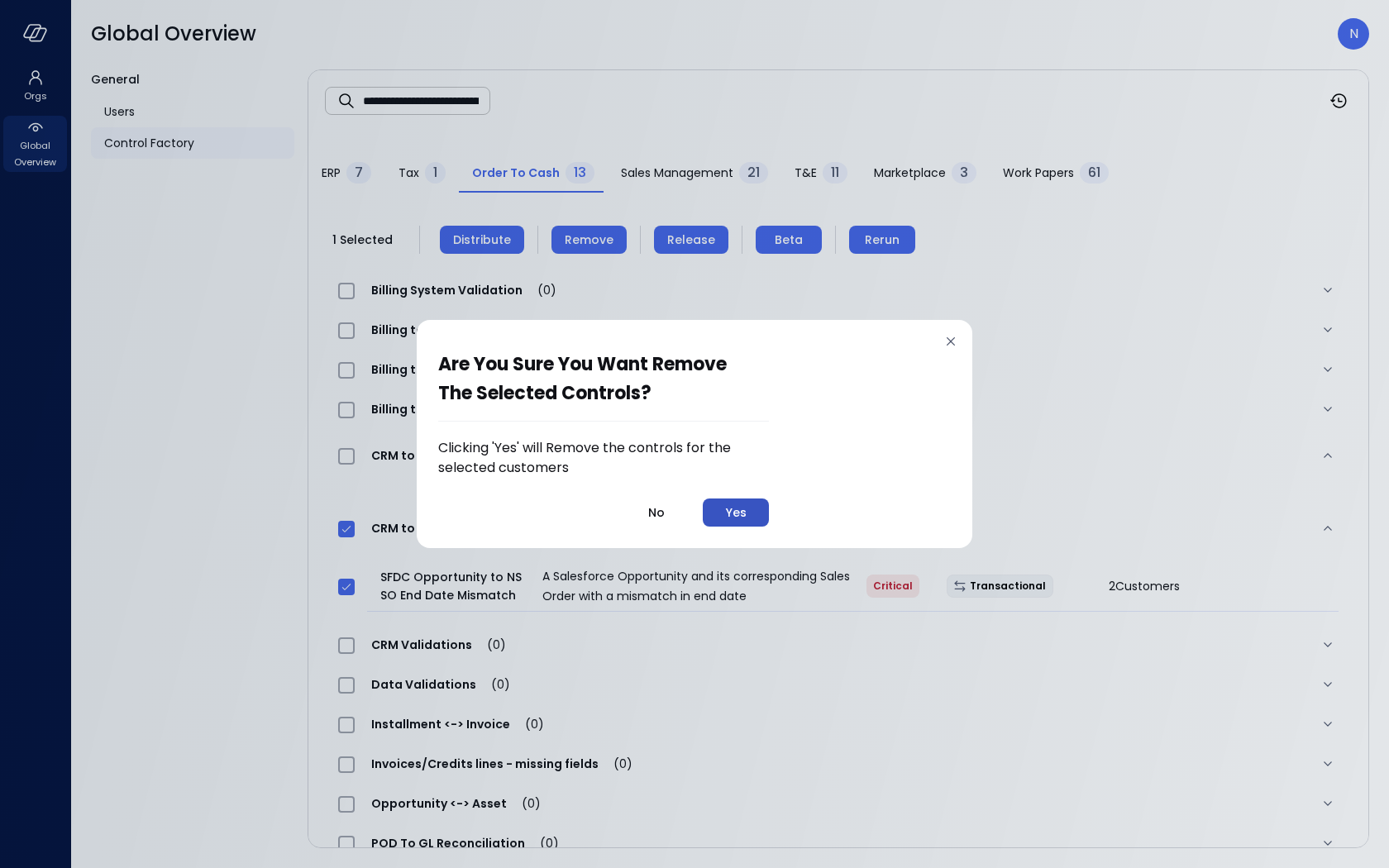
click at [751, 519] on button "Yes" at bounding box center [736, 513] width 67 height 28
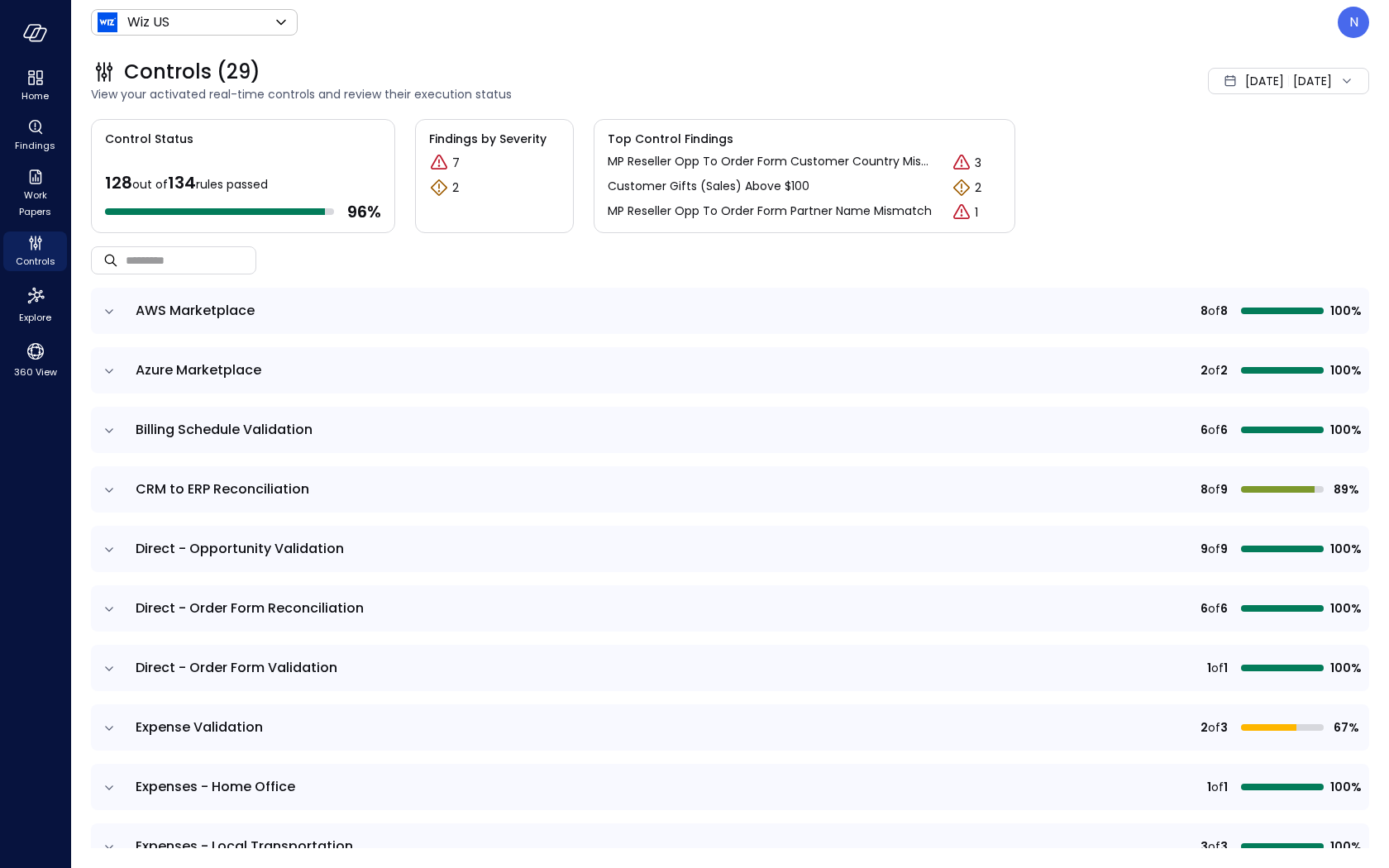
click at [101, 318] on icon "expand row" at bounding box center [109, 312] width 17 height 17
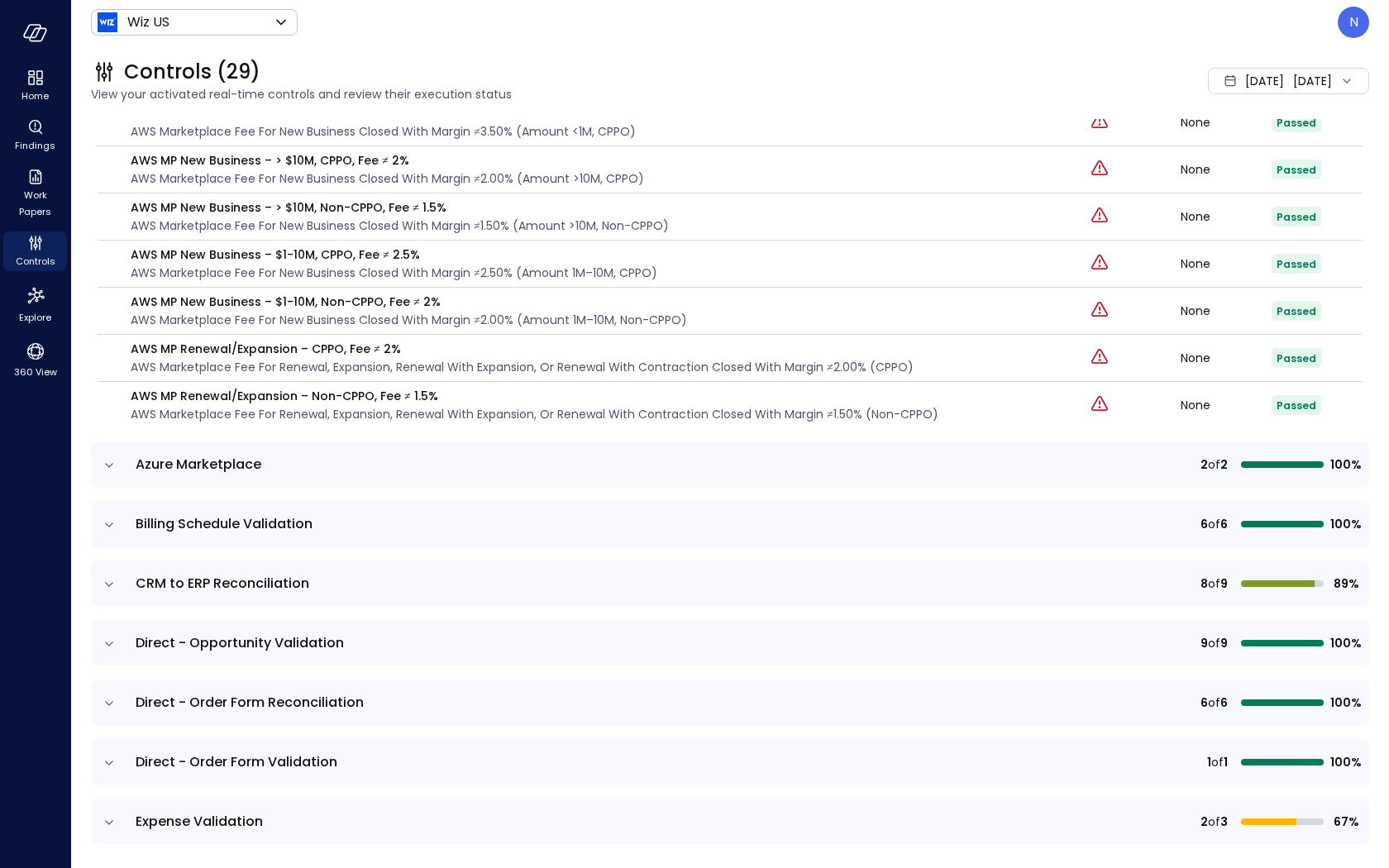
scroll to position [439, 0]
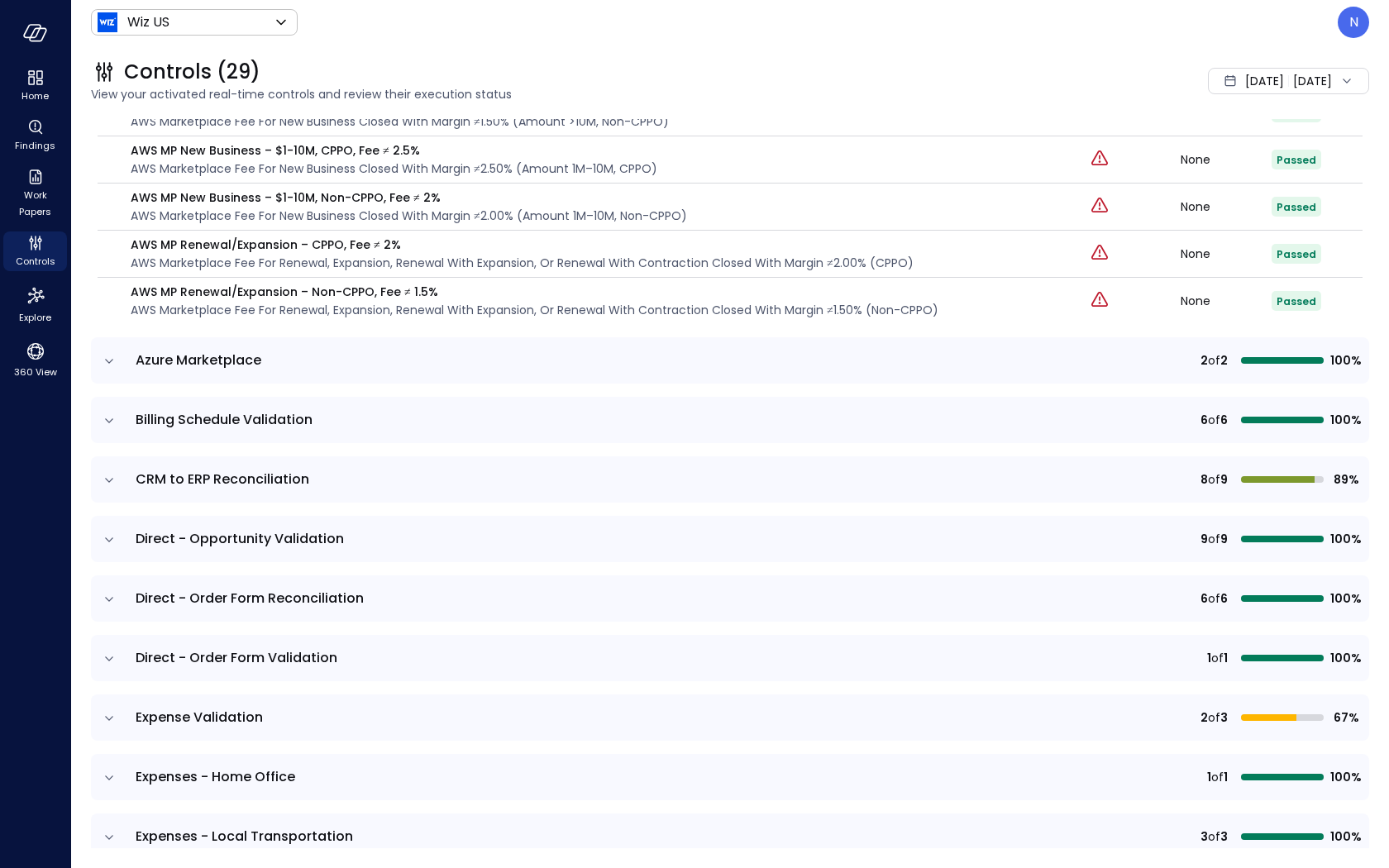
click at [108, 357] on icon "expand row" at bounding box center [109, 361] width 17 height 17
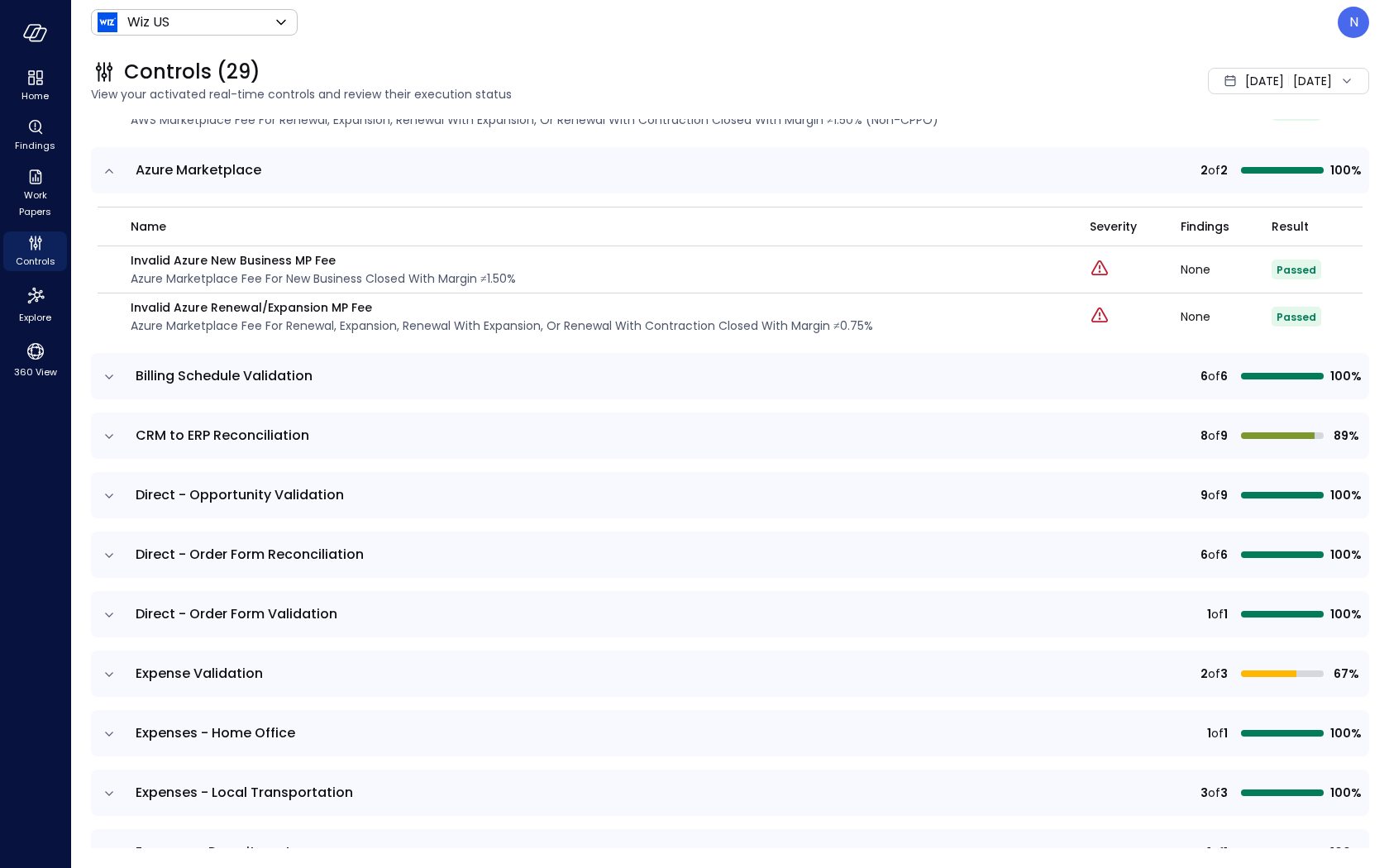
scroll to position [665, 0]
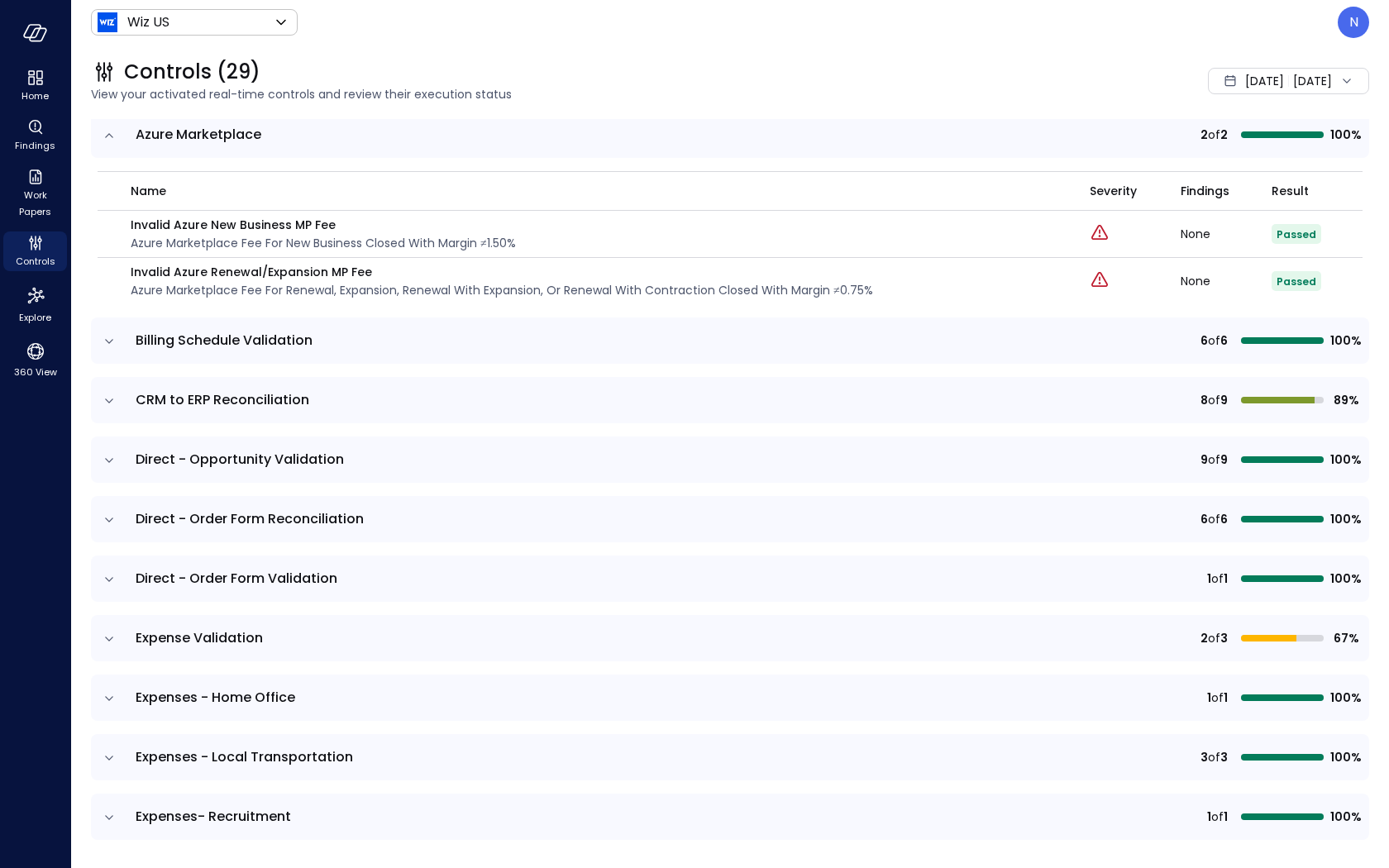
click at [100, 345] on td at bounding box center [107, 341] width 35 height 46
click at [104, 343] on icon "expand row" at bounding box center [109, 341] width 17 height 17
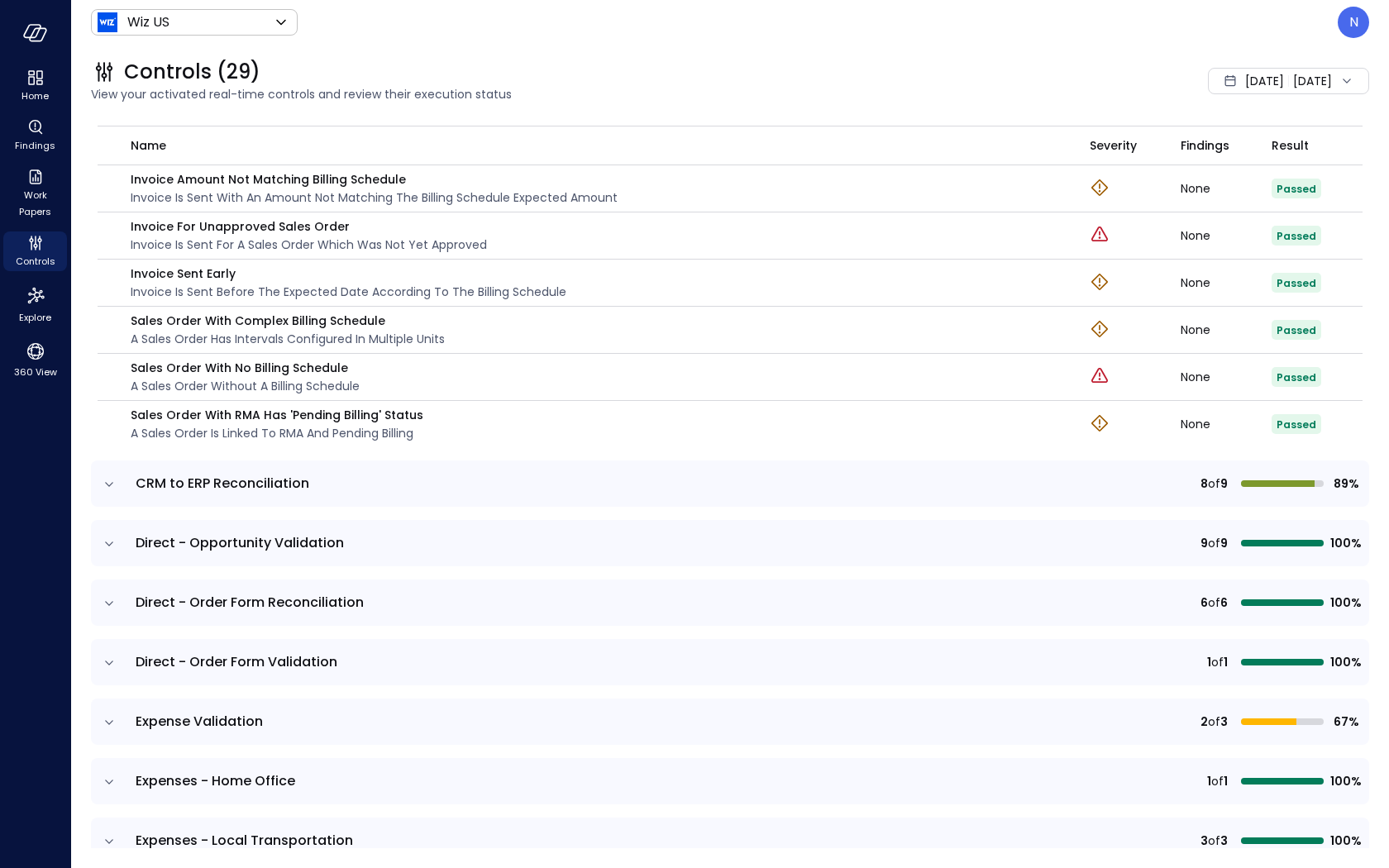
scroll to position [1070, 0]
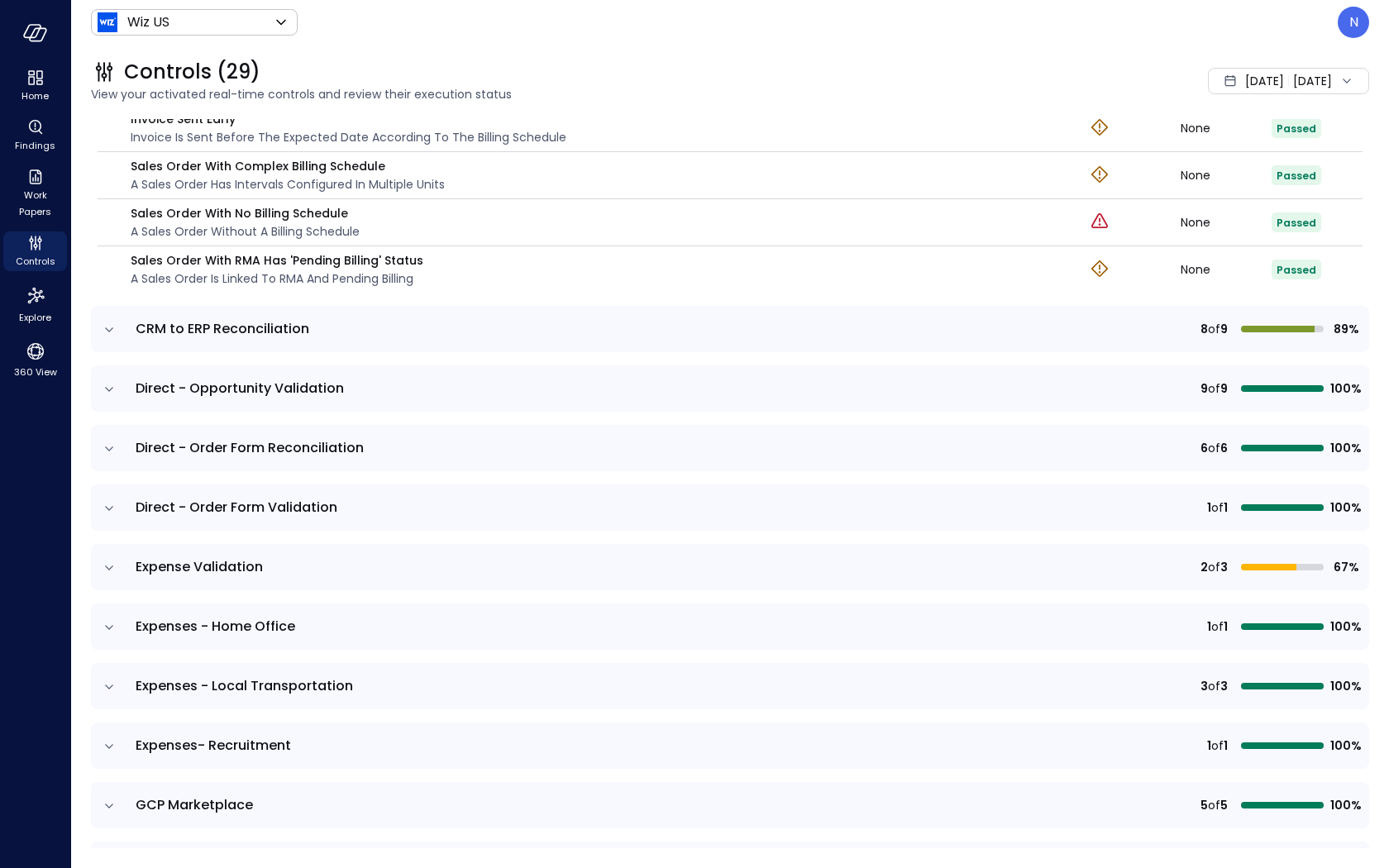
click at [118, 329] on td at bounding box center [107, 329] width 35 height 46
click at [117, 326] on td at bounding box center [107, 329] width 35 height 46
click at [111, 327] on icon "expand row" at bounding box center [108, 329] width 8 height 4
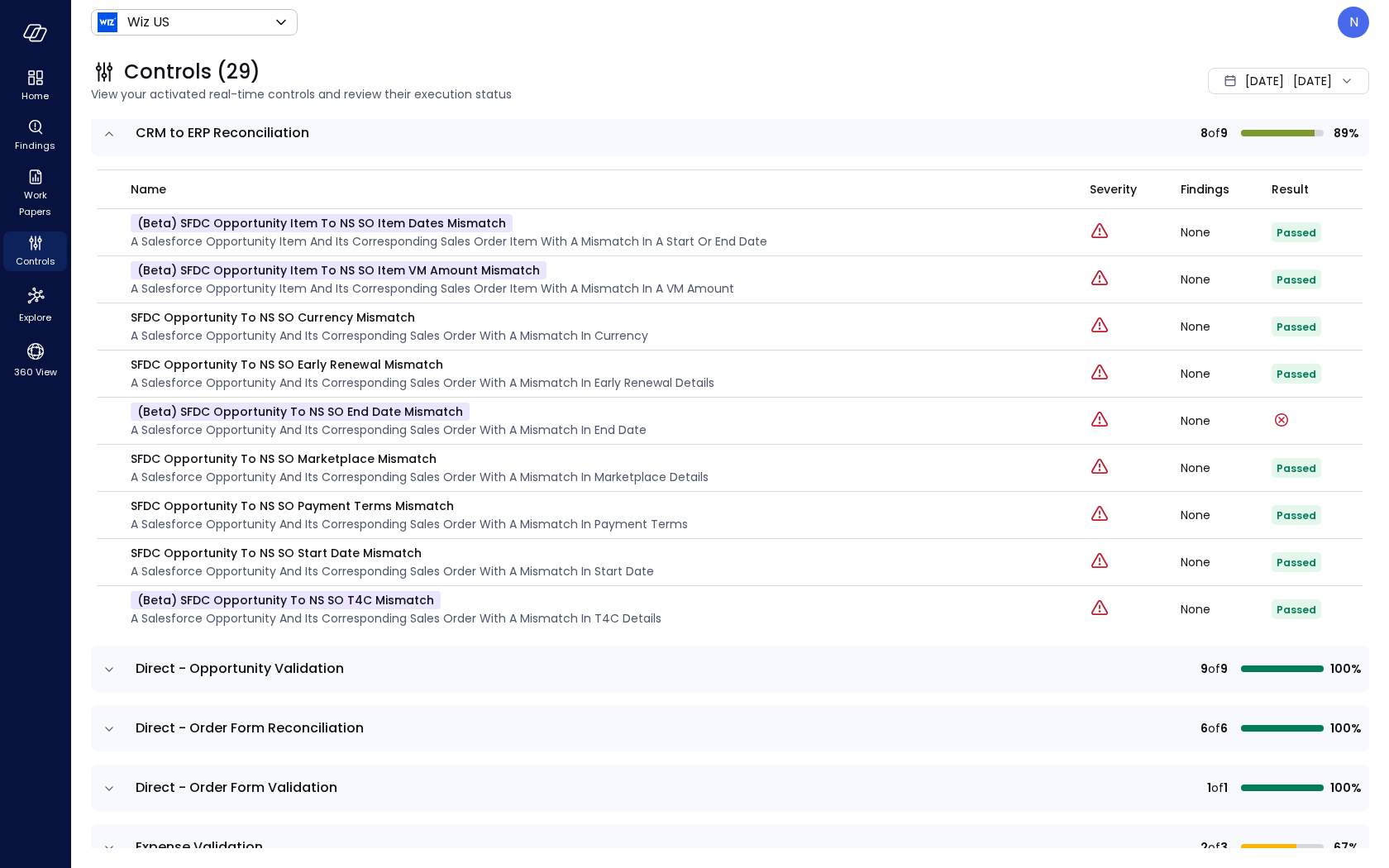
scroll to position [1411, 0]
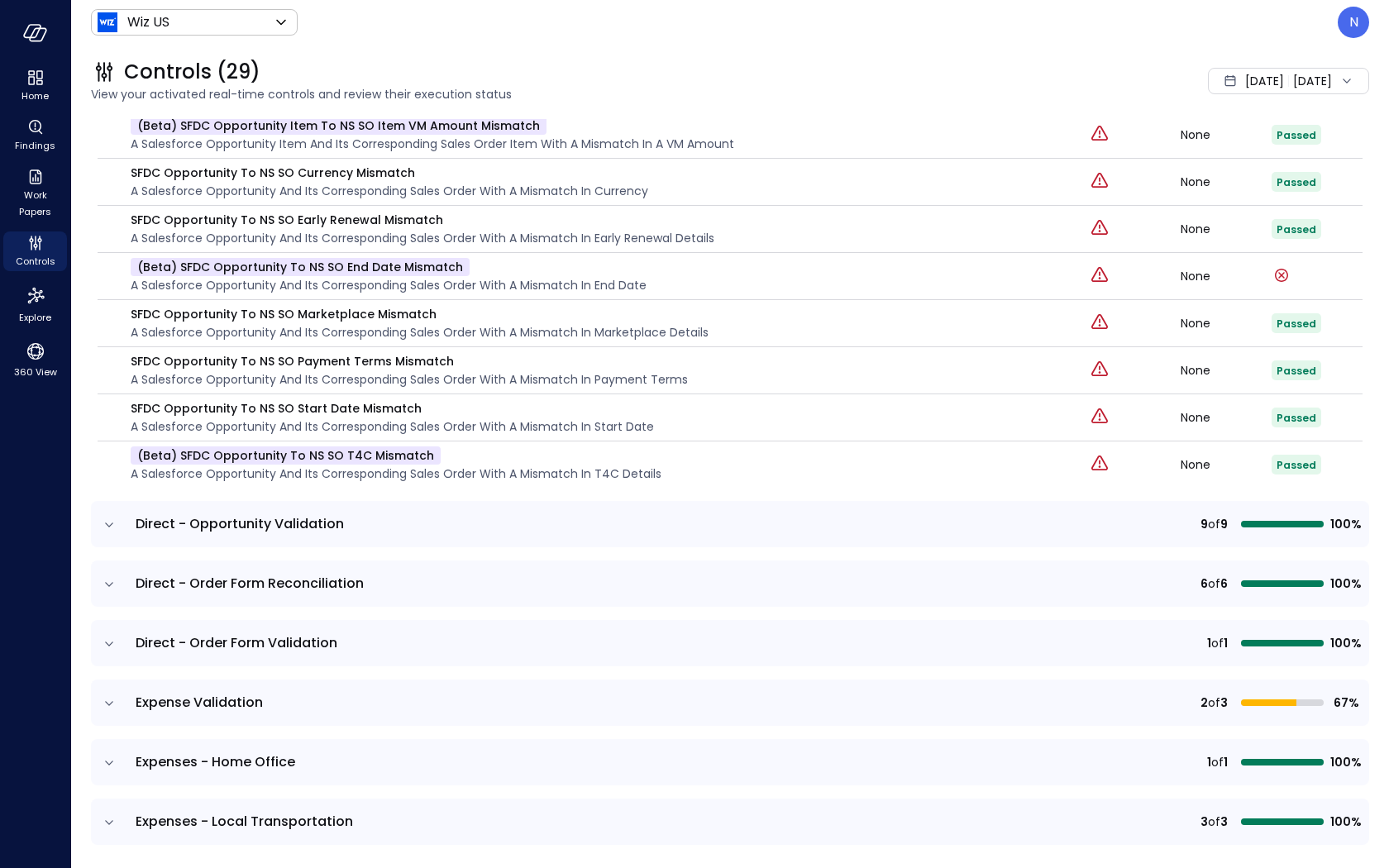
click at [108, 520] on icon "expand row" at bounding box center [109, 525] width 17 height 17
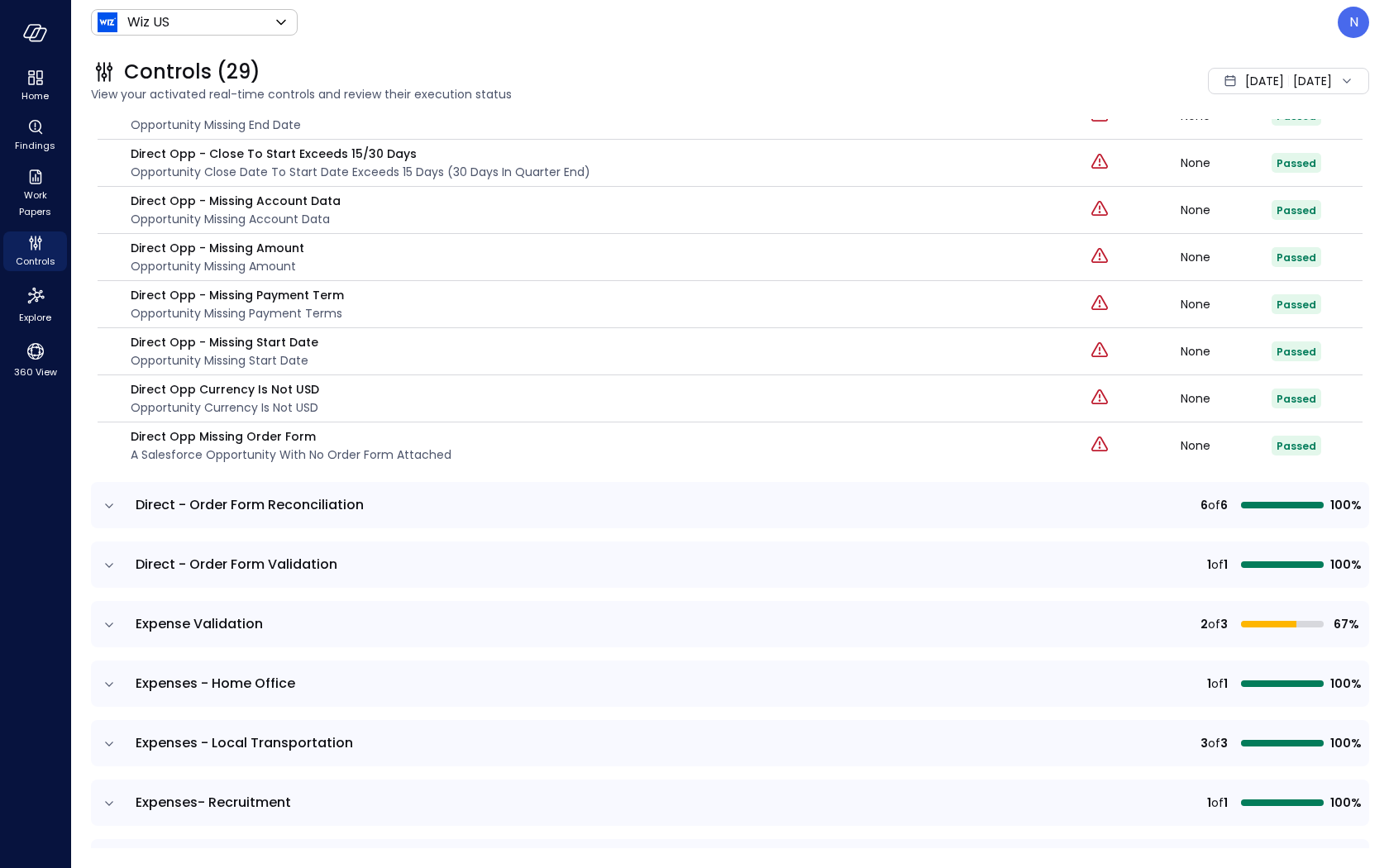
scroll to position [1979, 0]
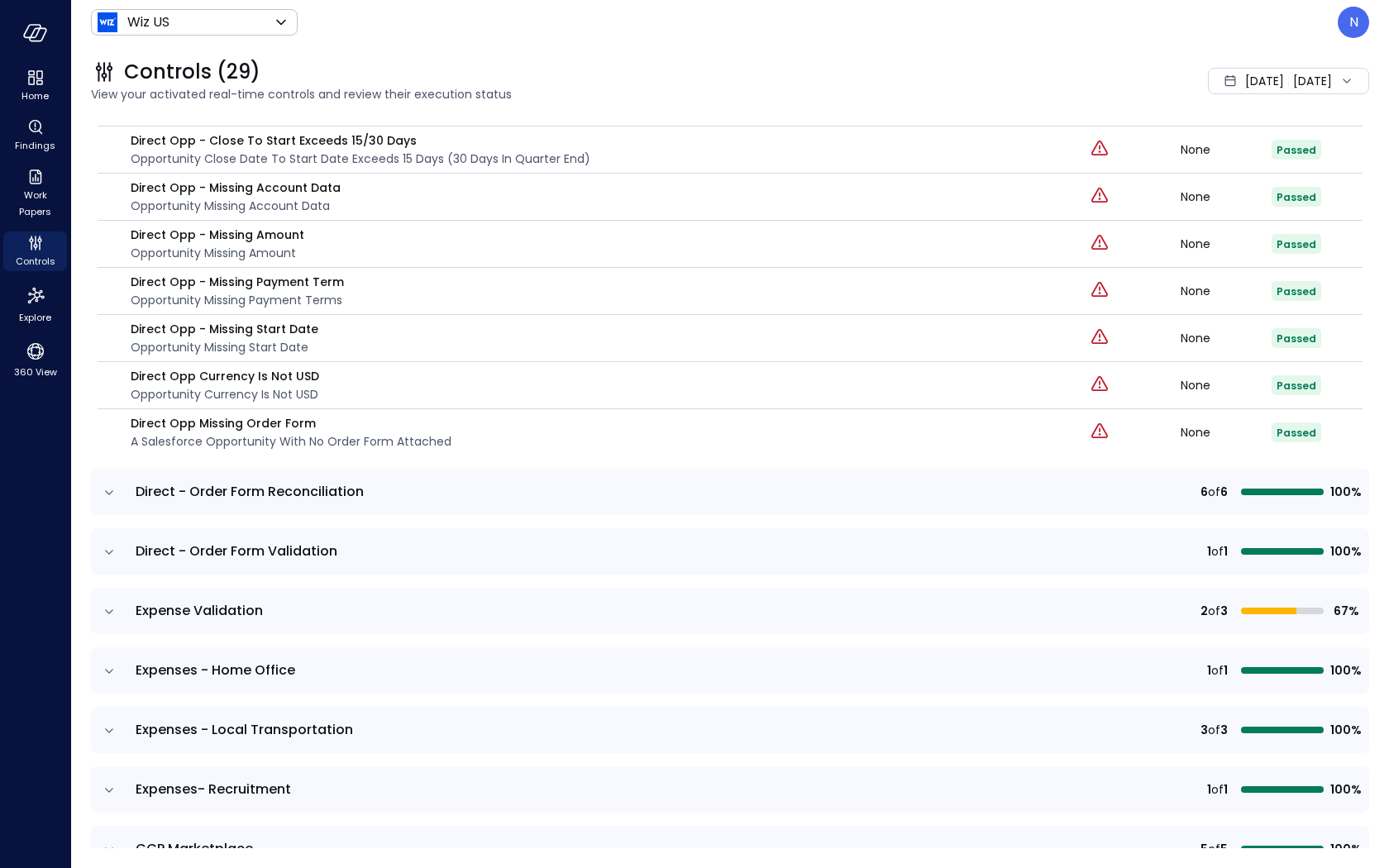
click at [113, 485] on icon "expand row" at bounding box center [109, 493] width 17 height 17
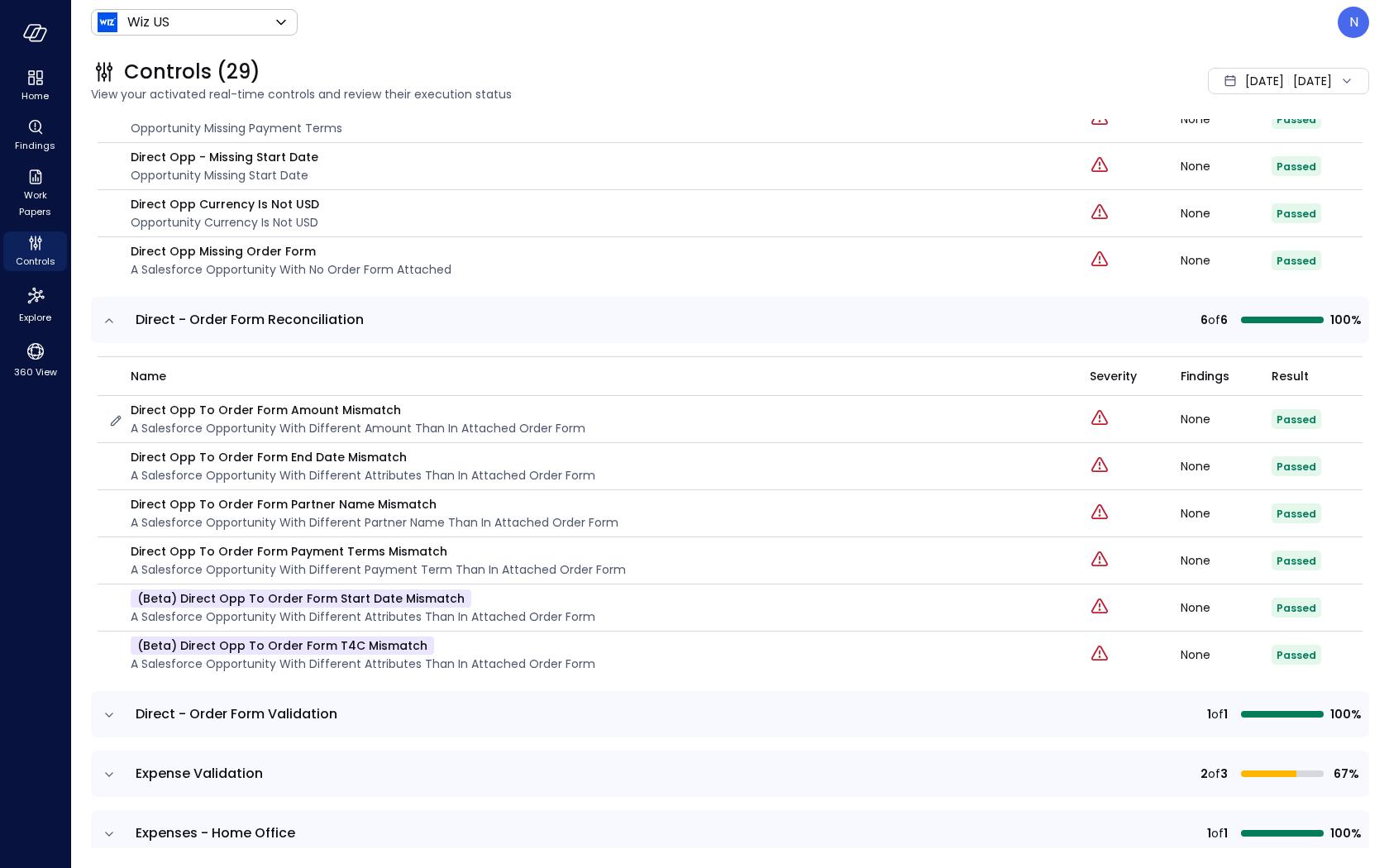
scroll to position [2325, 0]
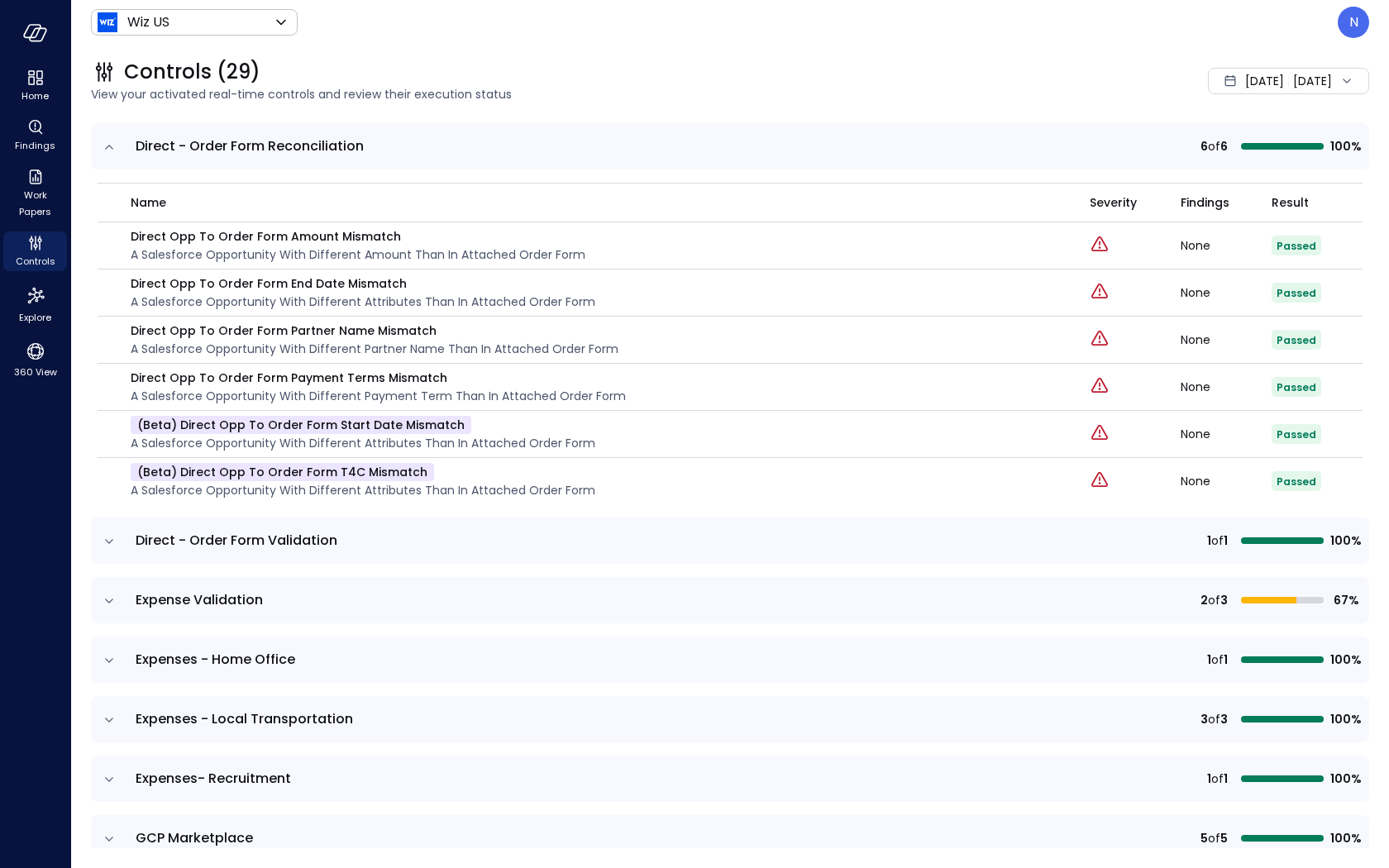
click at [114, 533] on icon "expand row" at bounding box center [109, 541] width 17 height 17
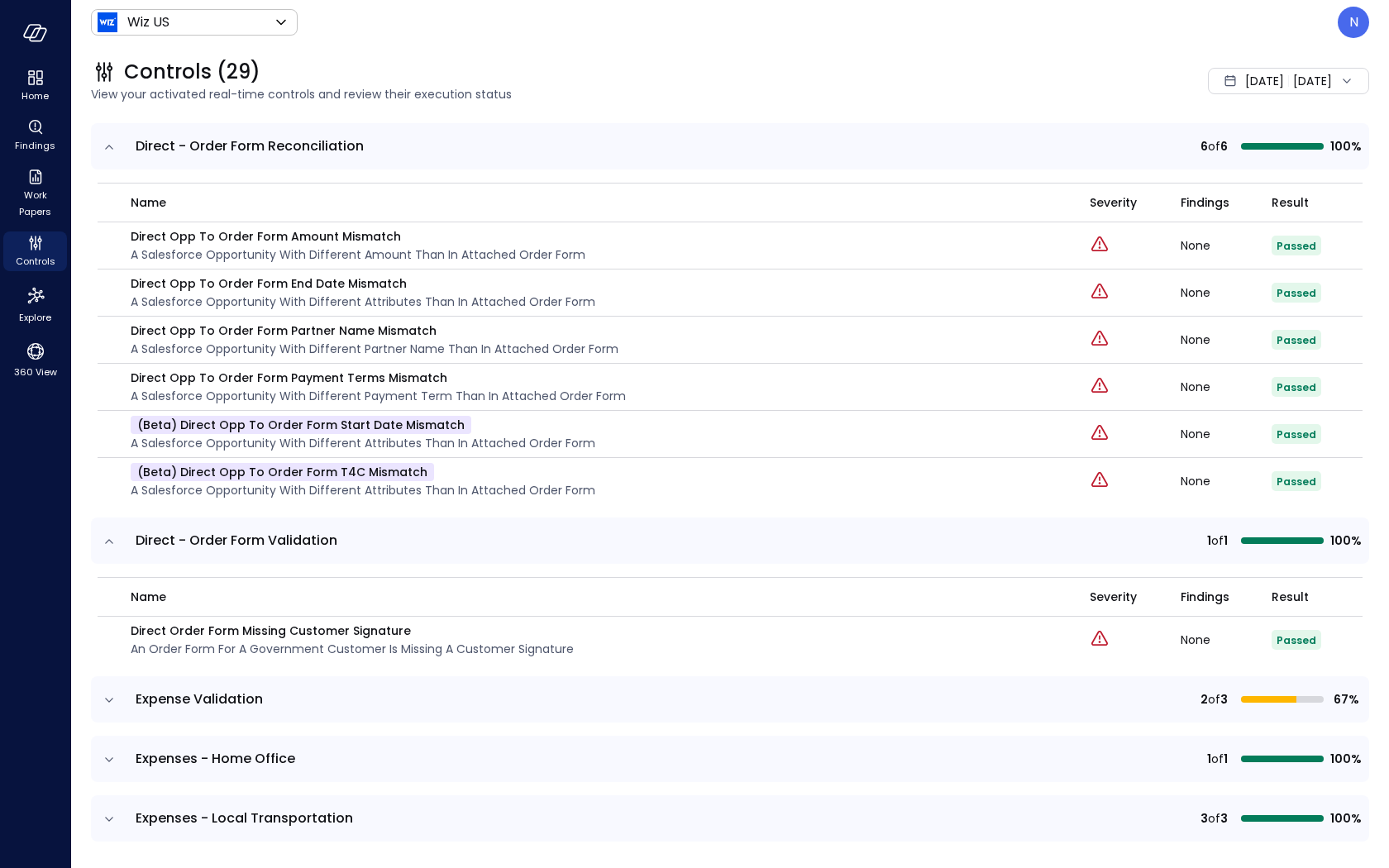
click at [114, 692] on icon "expand row" at bounding box center [109, 700] width 17 height 17
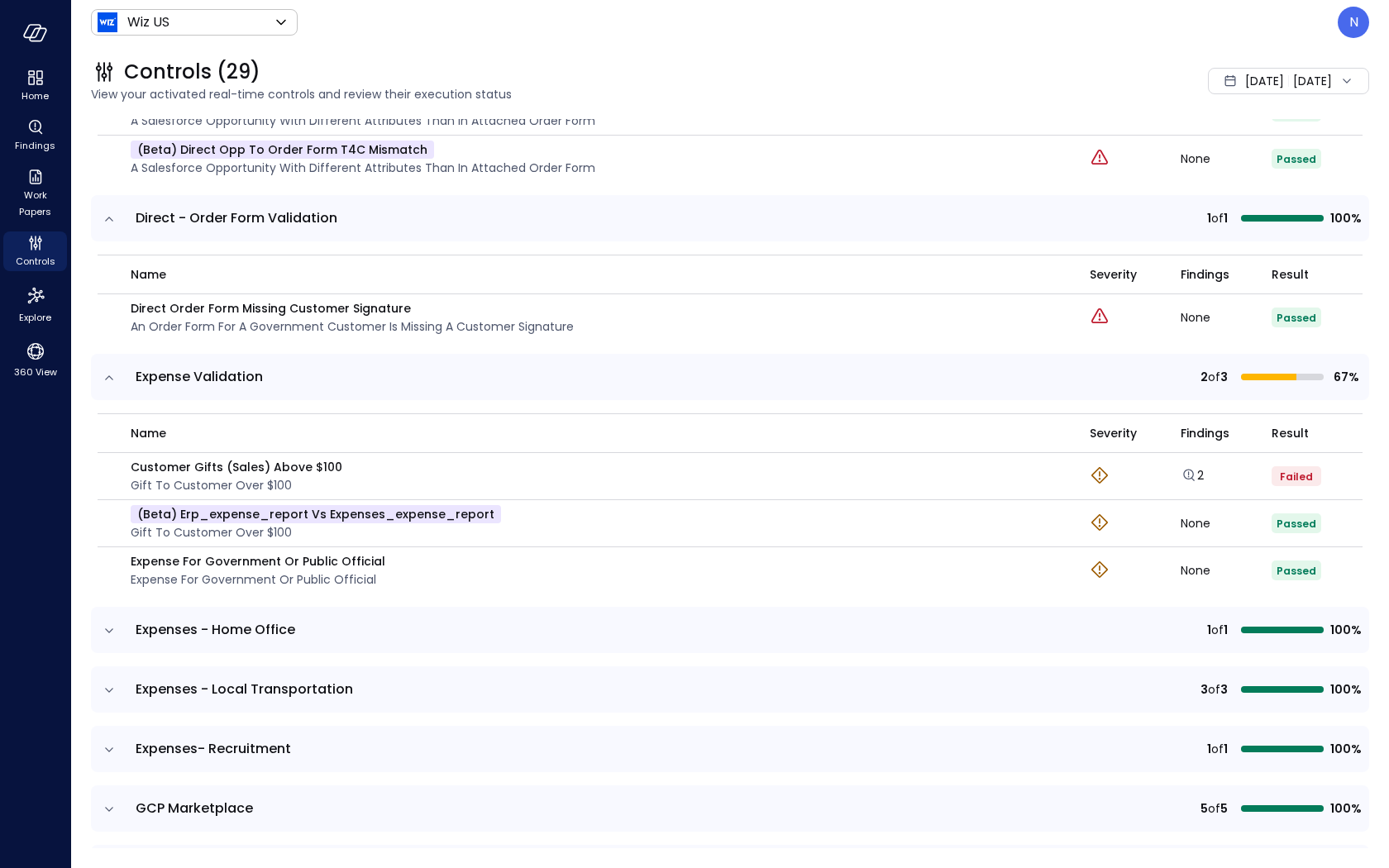
scroll to position [2826, 0]
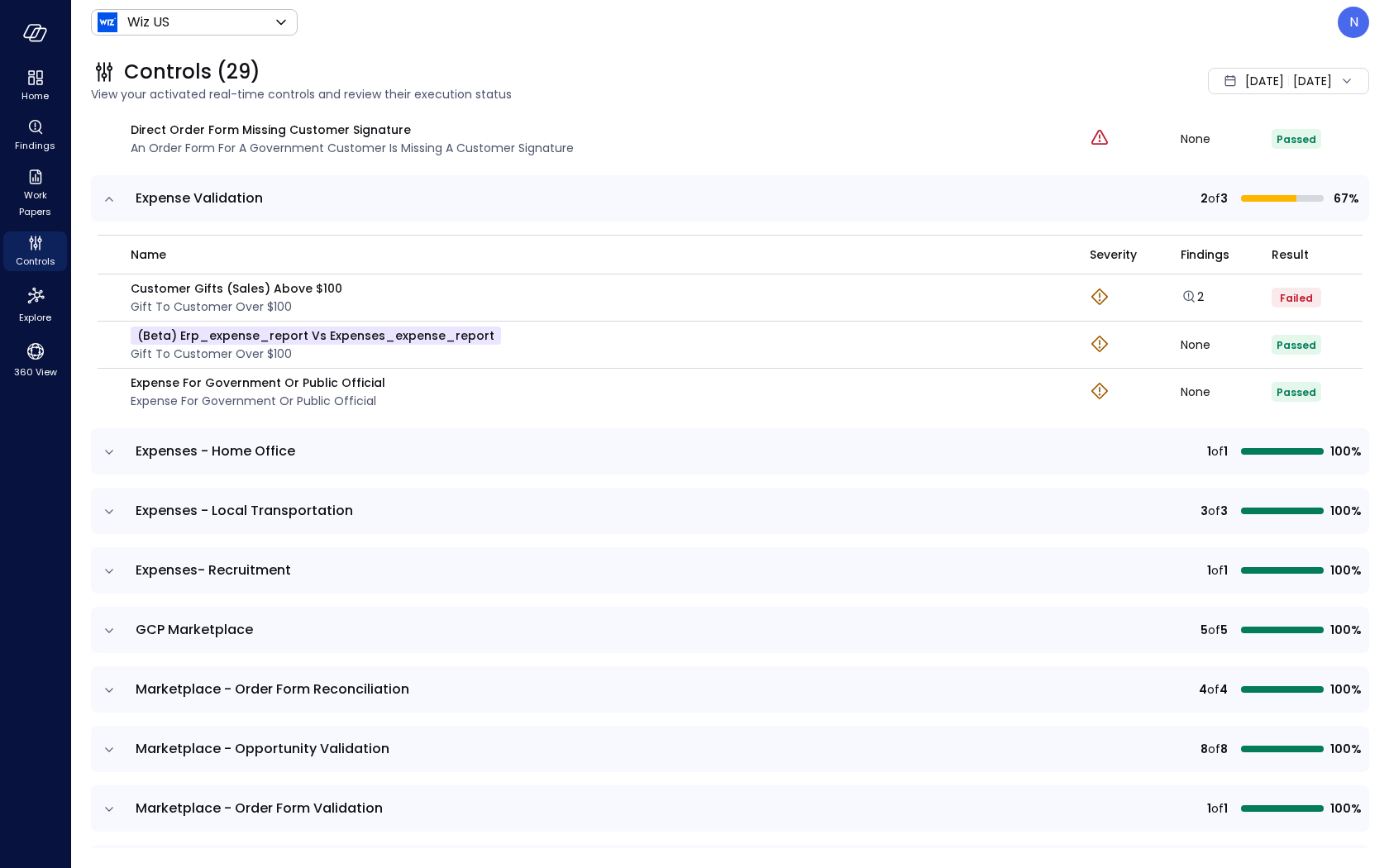
click at [118, 435] on td at bounding box center [107, 452] width 35 height 46
click at [114, 444] on icon "expand row" at bounding box center [109, 452] width 17 height 17
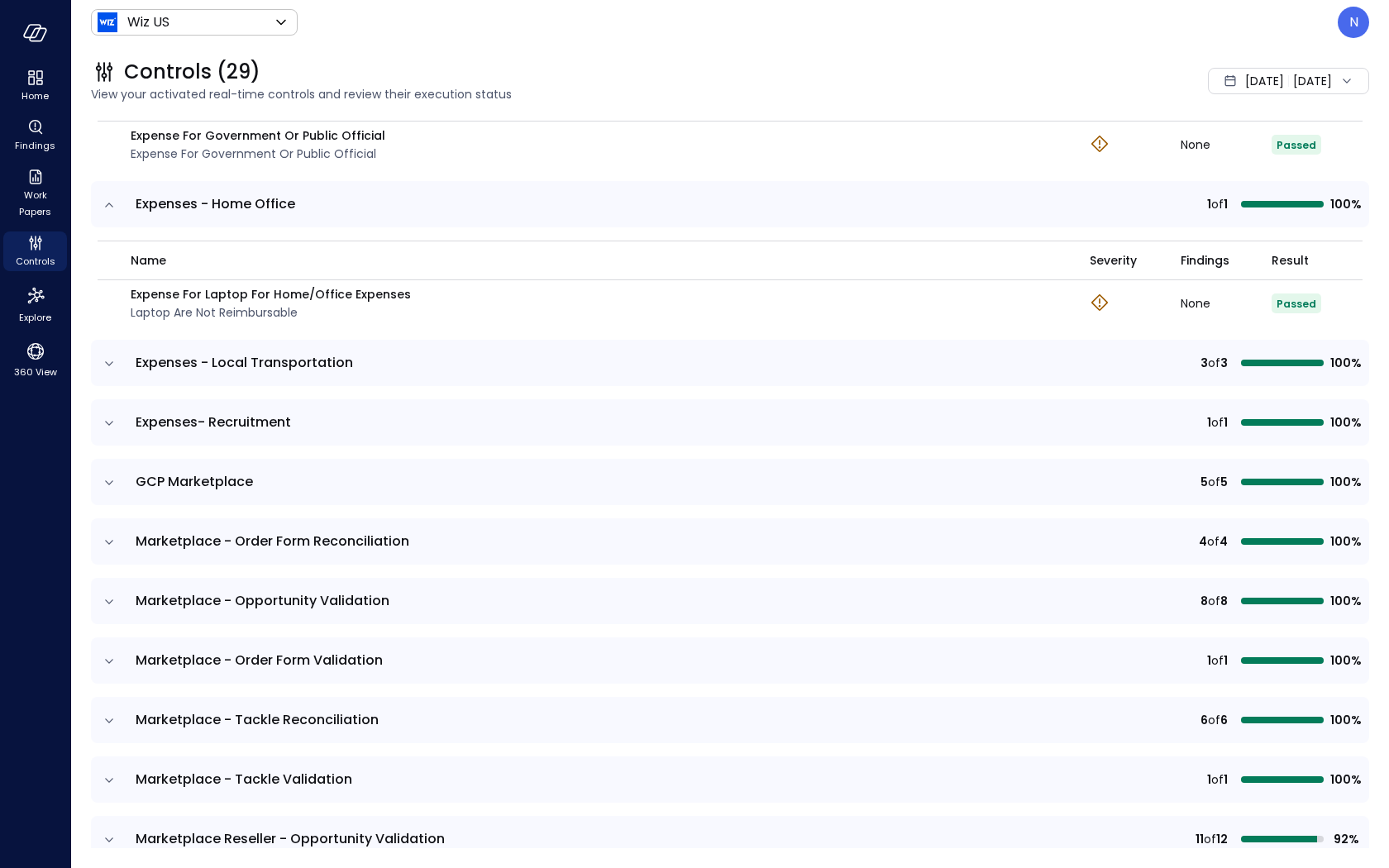
scroll to position [3247, 0]
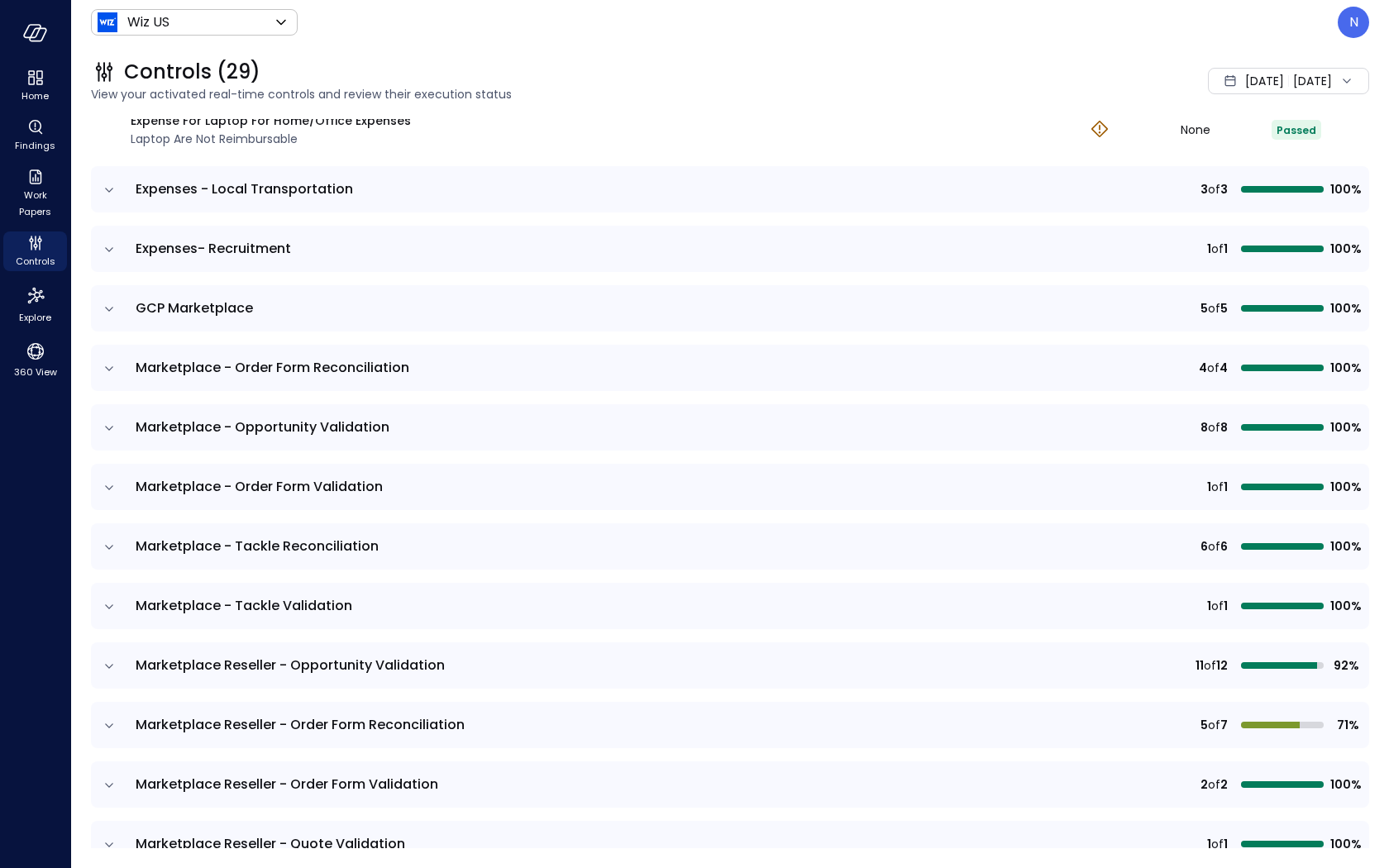
click at [110, 182] on icon "expand row" at bounding box center [109, 190] width 17 height 17
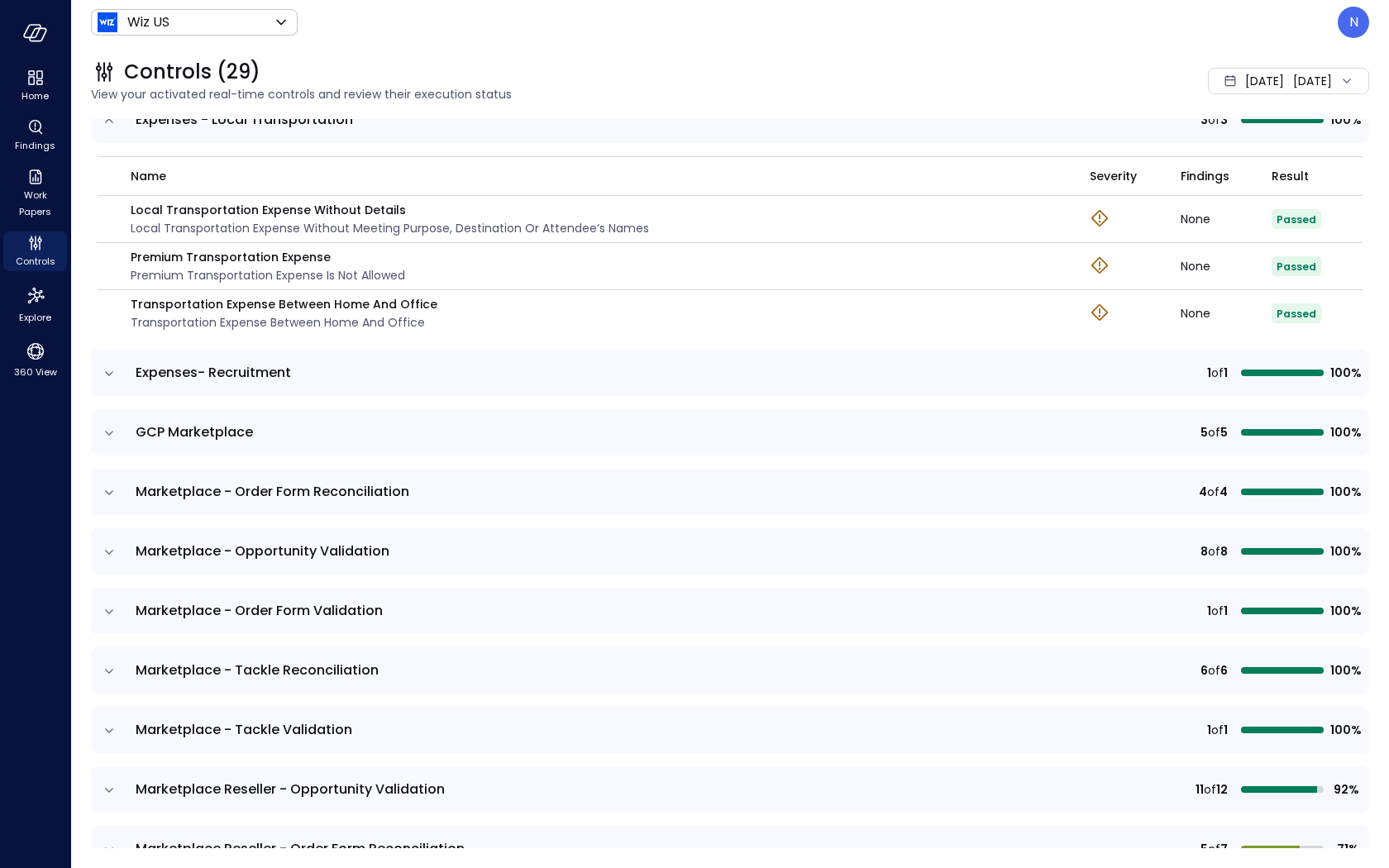
scroll to position [3330, 0]
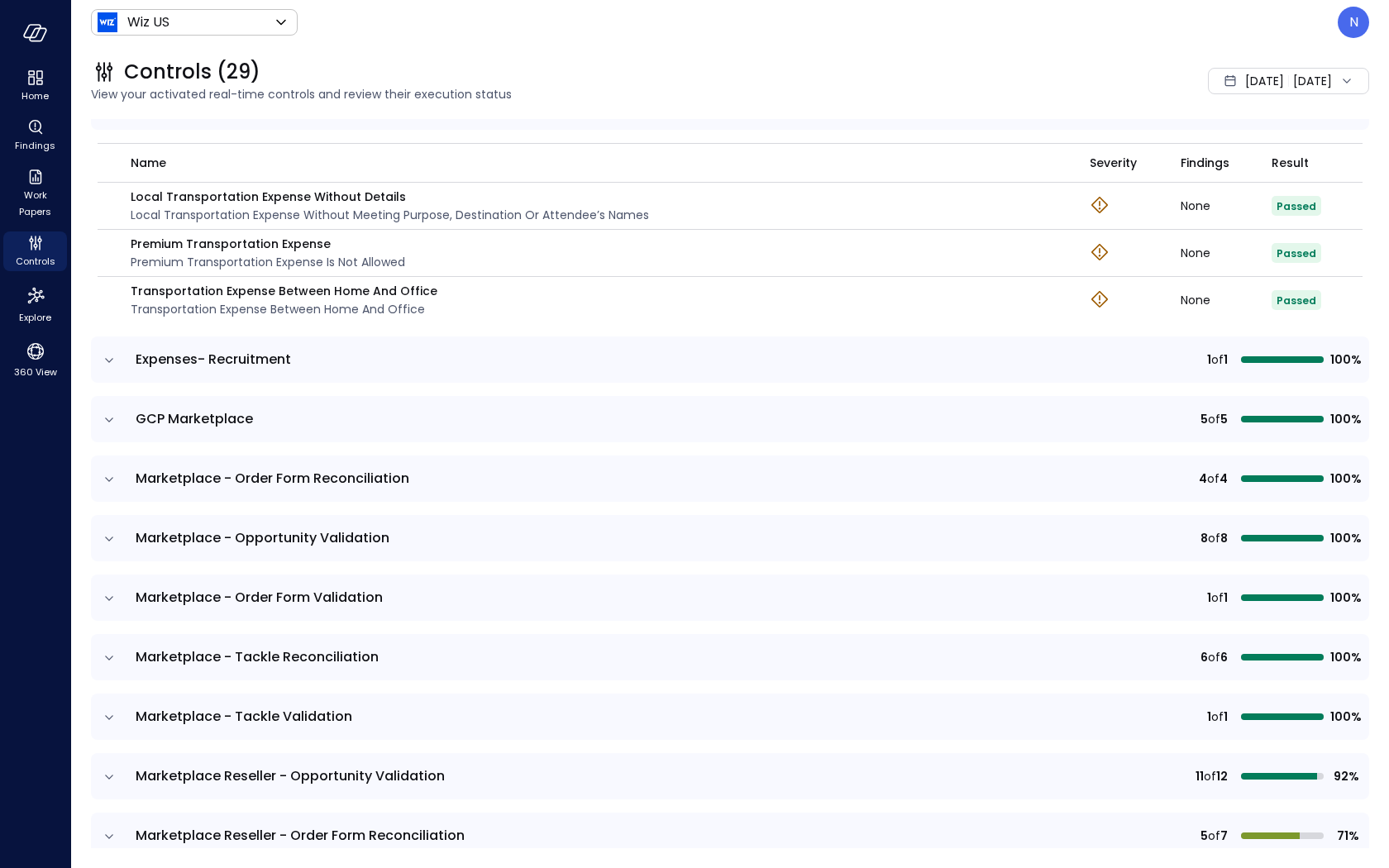
click at [116, 353] on td at bounding box center [107, 359] width 35 height 46
click at [115, 352] on td at bounding box center [107, 359] width 35 height 46
click at [107, 358] on icon "expand row" at bounding box center [108, 359] width 8 height 4
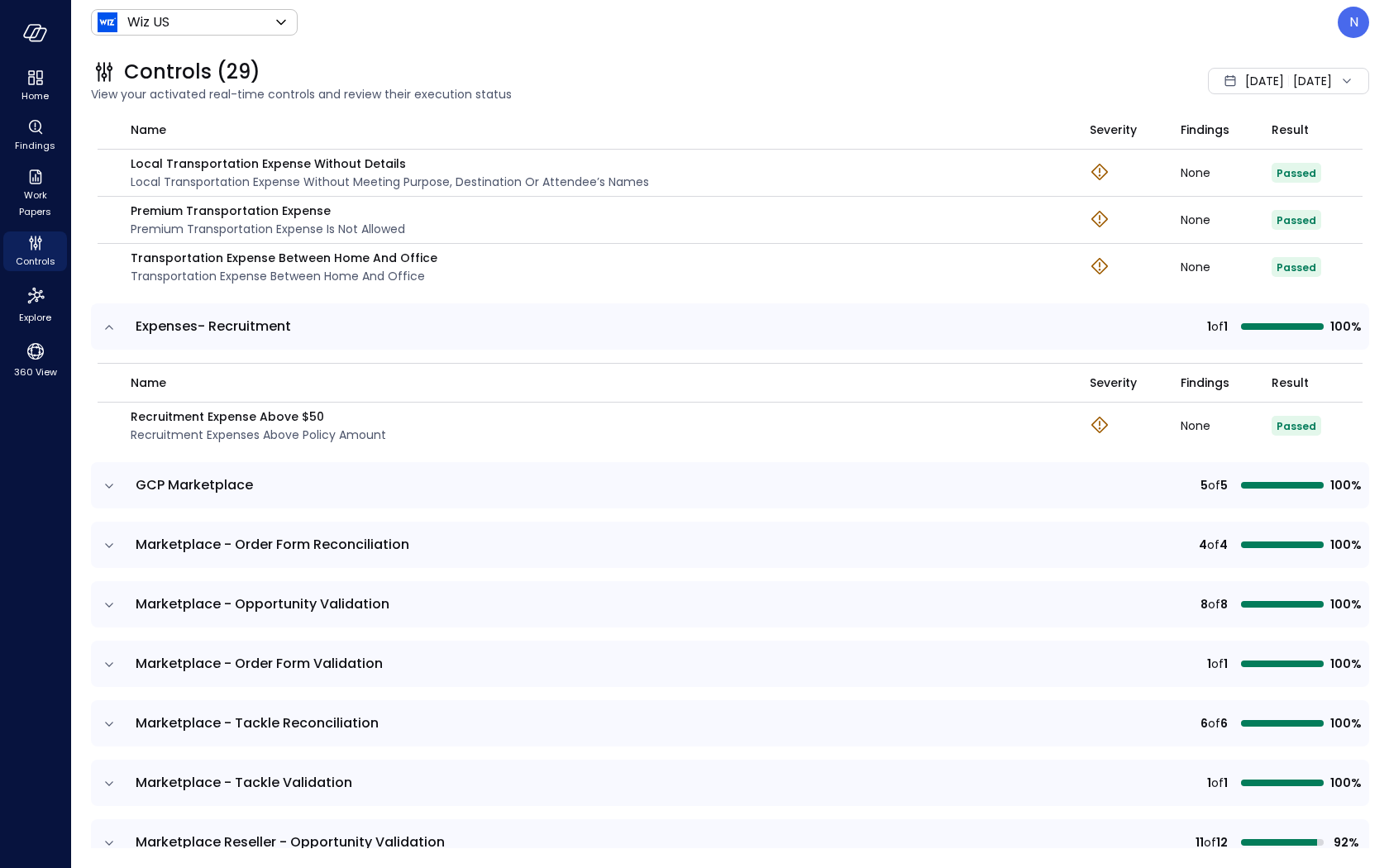
scroll to position [3388, 0]
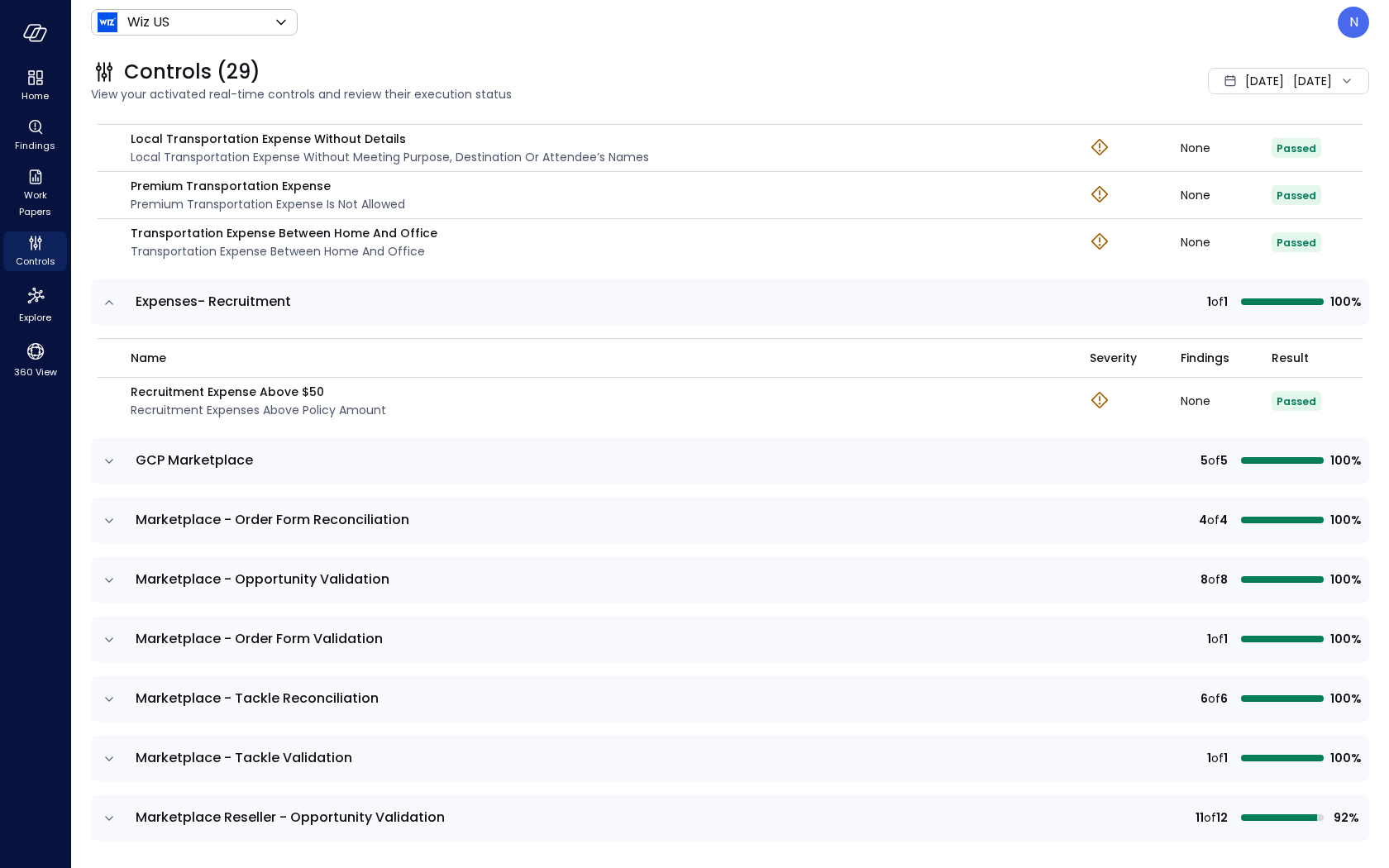
click at [114, 454] on icon "expand row" at bounding box center [109, 462] width 17 height 17
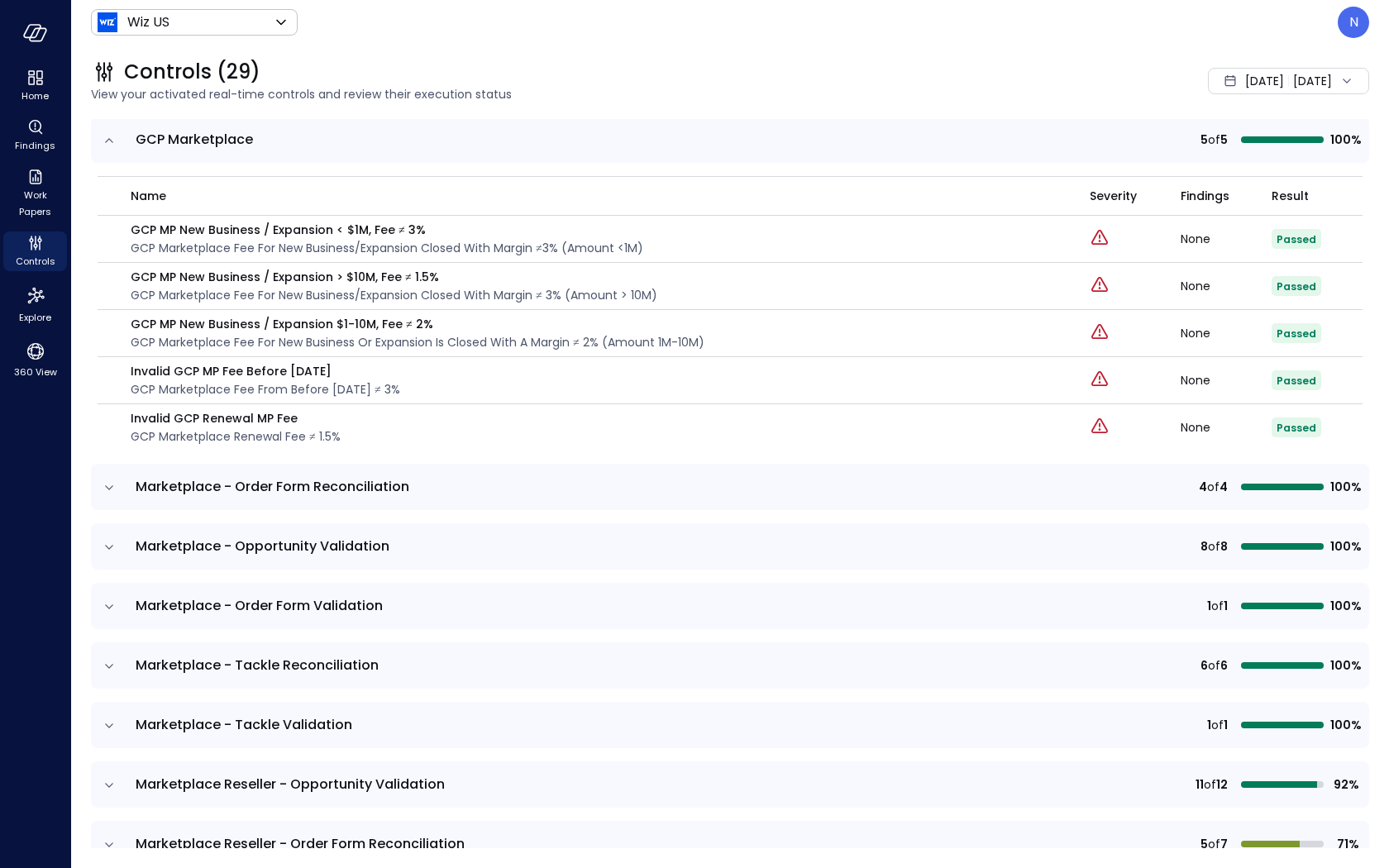
scroll to position [3797, 0]
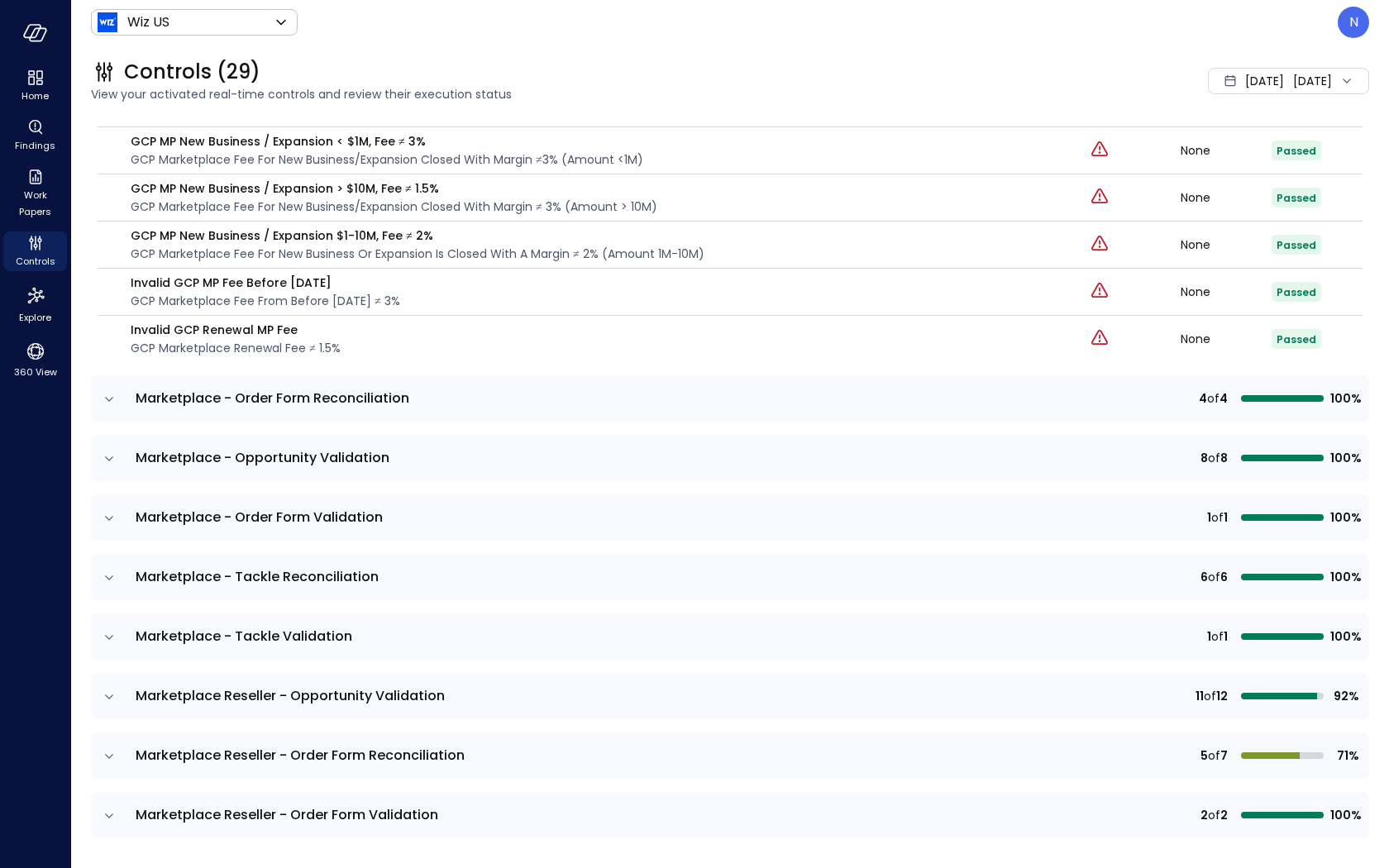
click at [107, 391] on icon "expand row" at bounding box center [109, 399] width 17 height 17
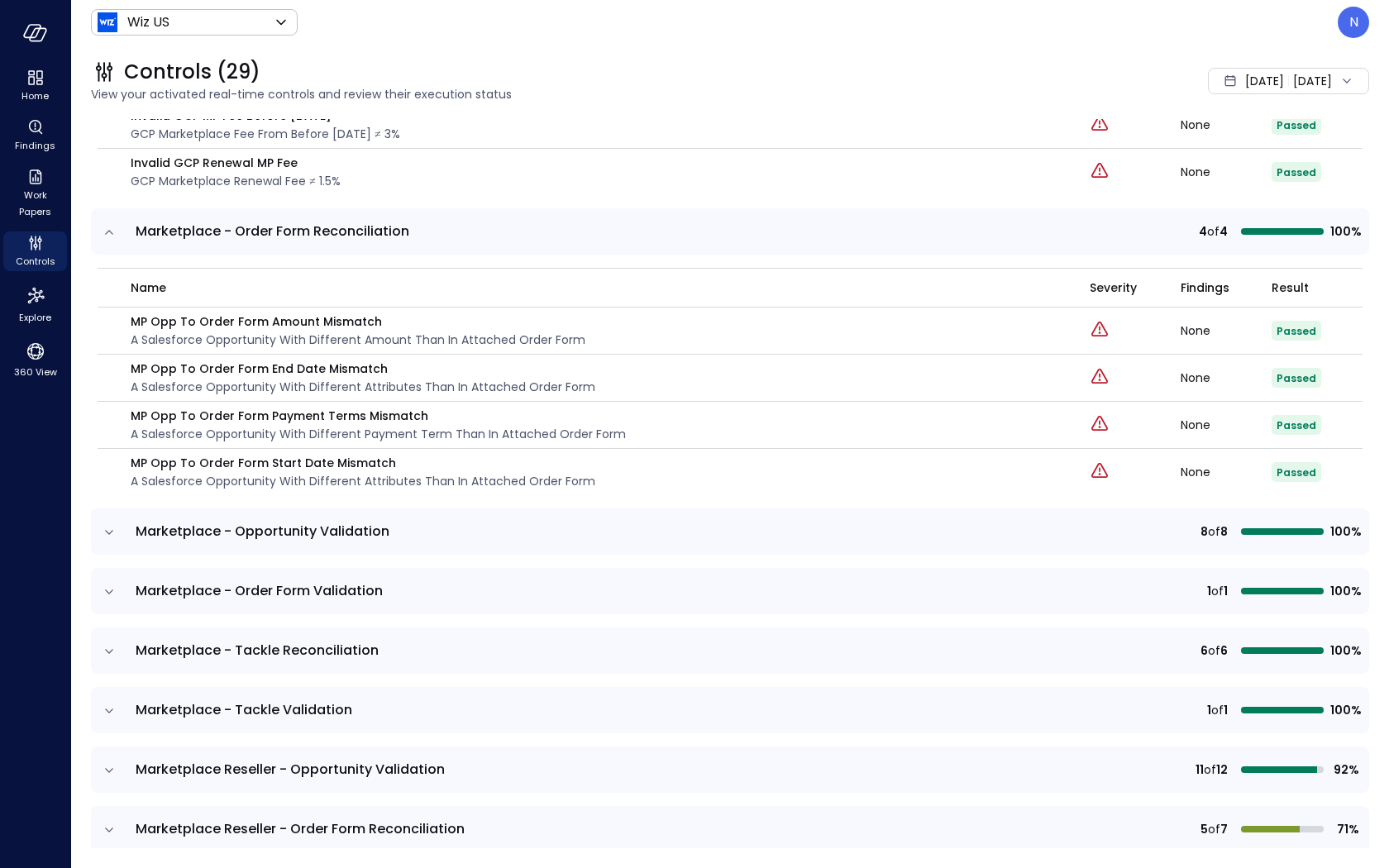
scroll to position [4045, 0]
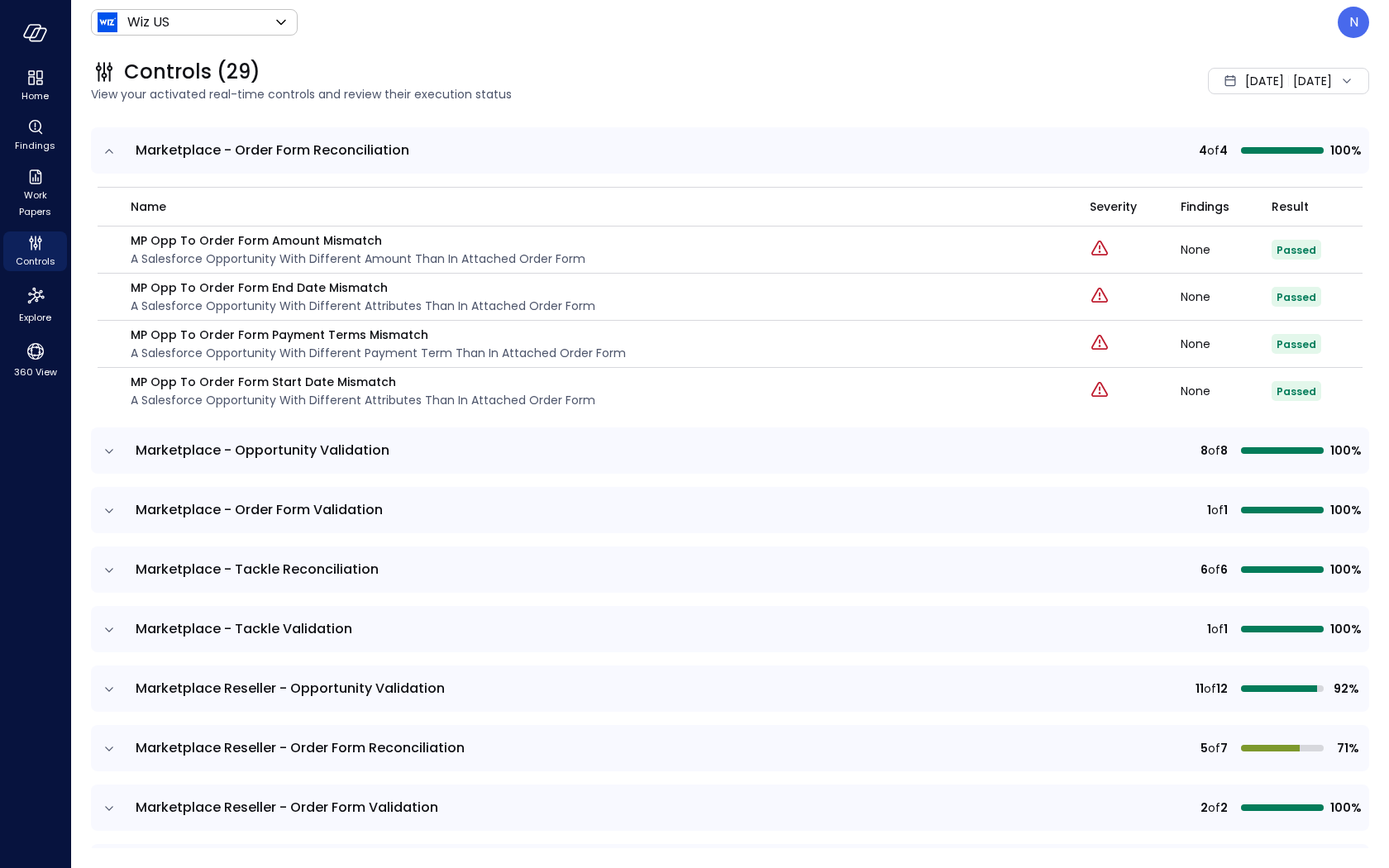
click at [114, 443] on icon "expand row" at bounding box center [109, 451] width 17 height 17
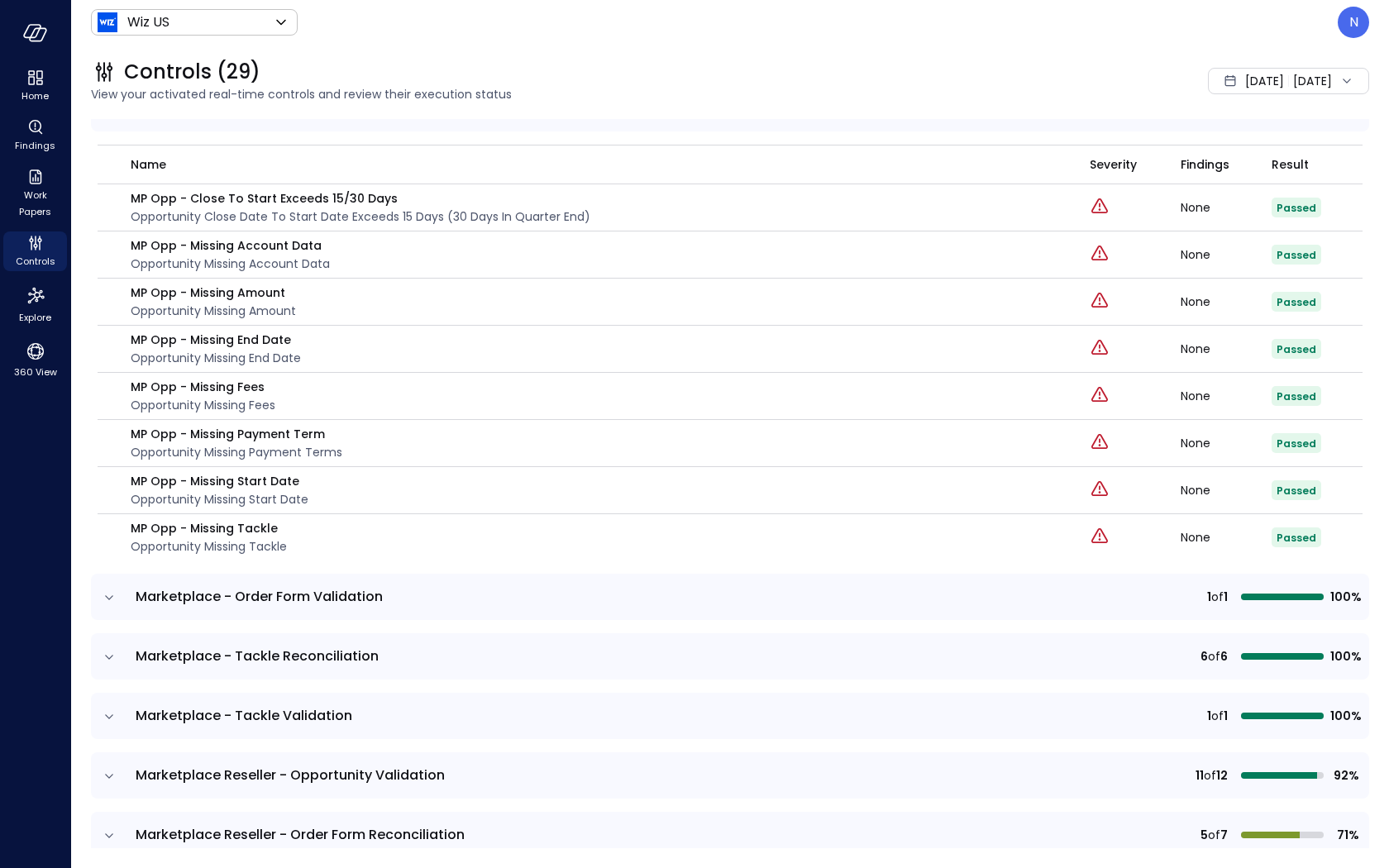
scroll to position [4496, 0]
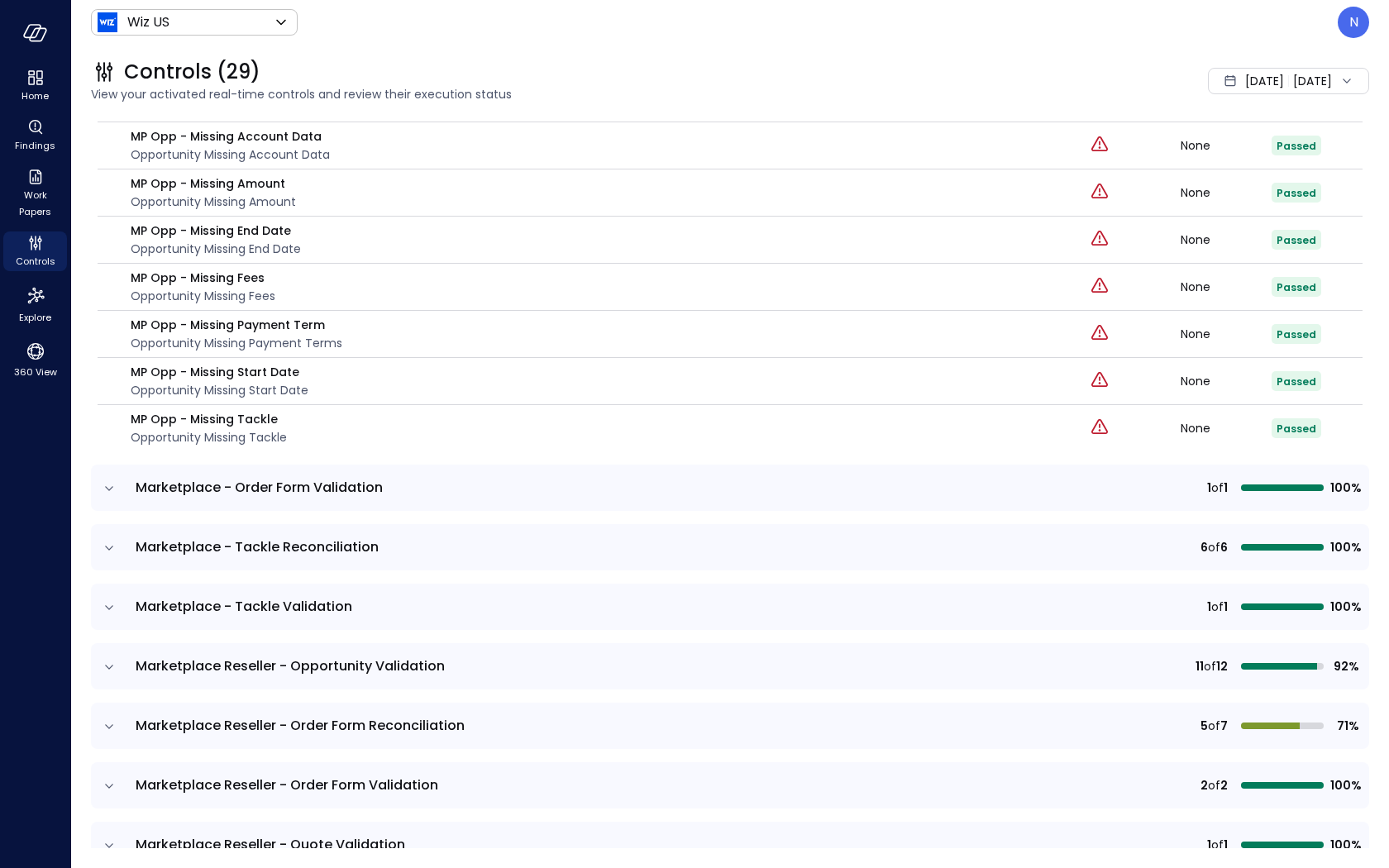
click at [111, 486] on icon "expand row" at bounding box center [108, 488] width 8 height 4
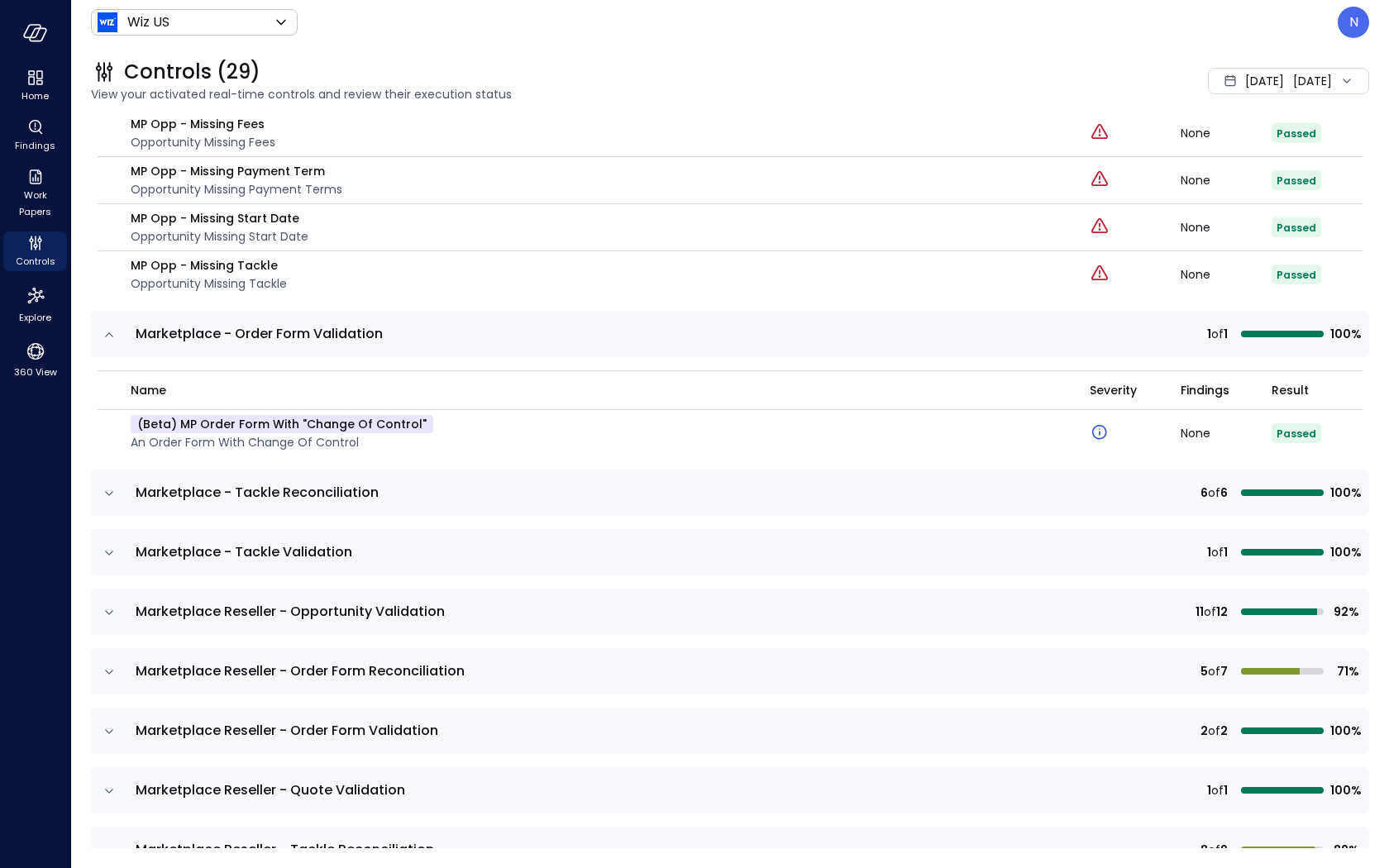
scroll to position [4678, 0]
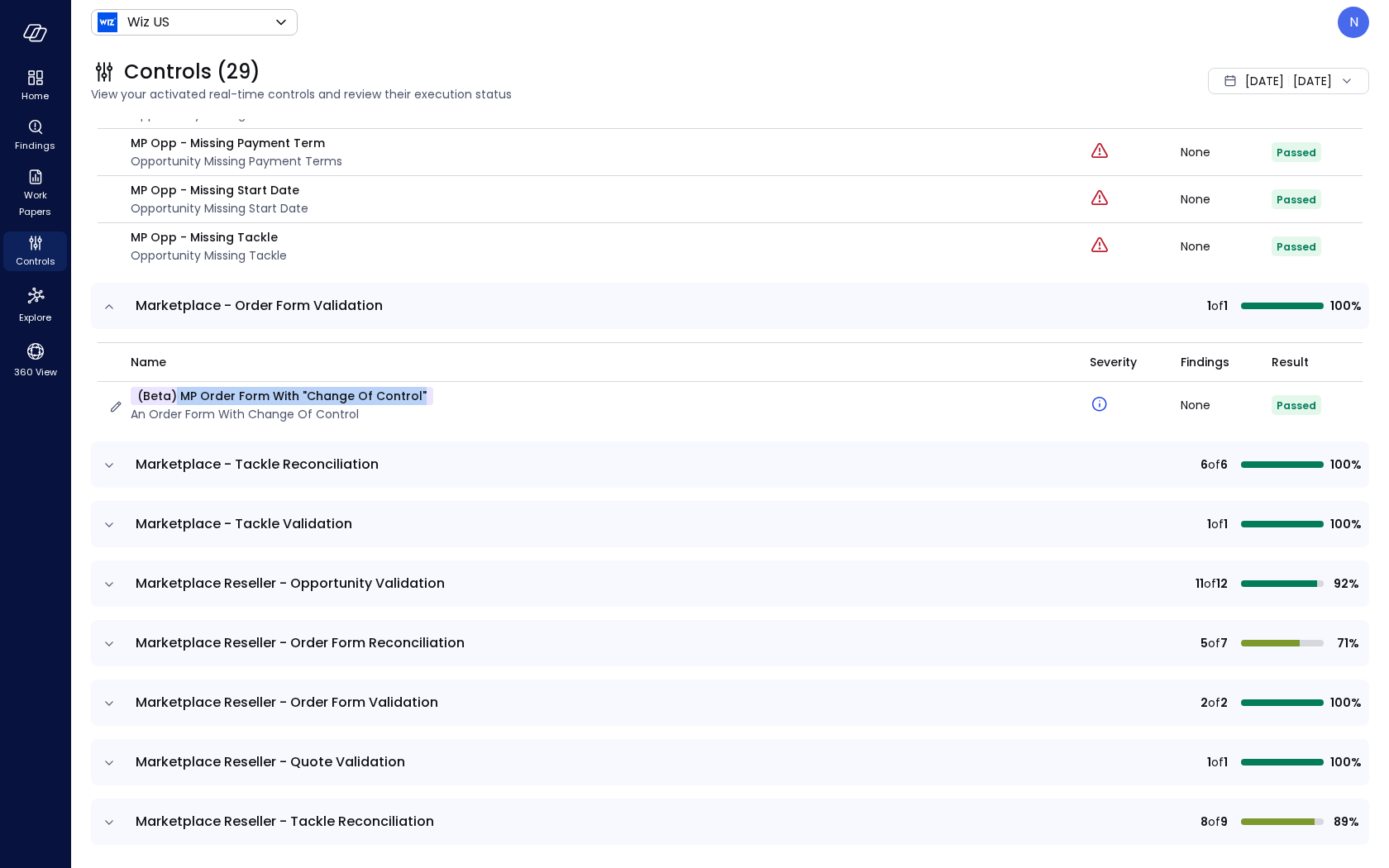
drag, startPoint x: 454, startPoint y: 371, endPoint x: 176, endPoint y: 374, distance: 278.0
click at [176, 387] on div "(beta) MP Order Form With "Change Of Control" An order form with change of cont…" at bounding box center [588, 405] width 962 height 36
copy p "MP Order Form With "Change Of Control""
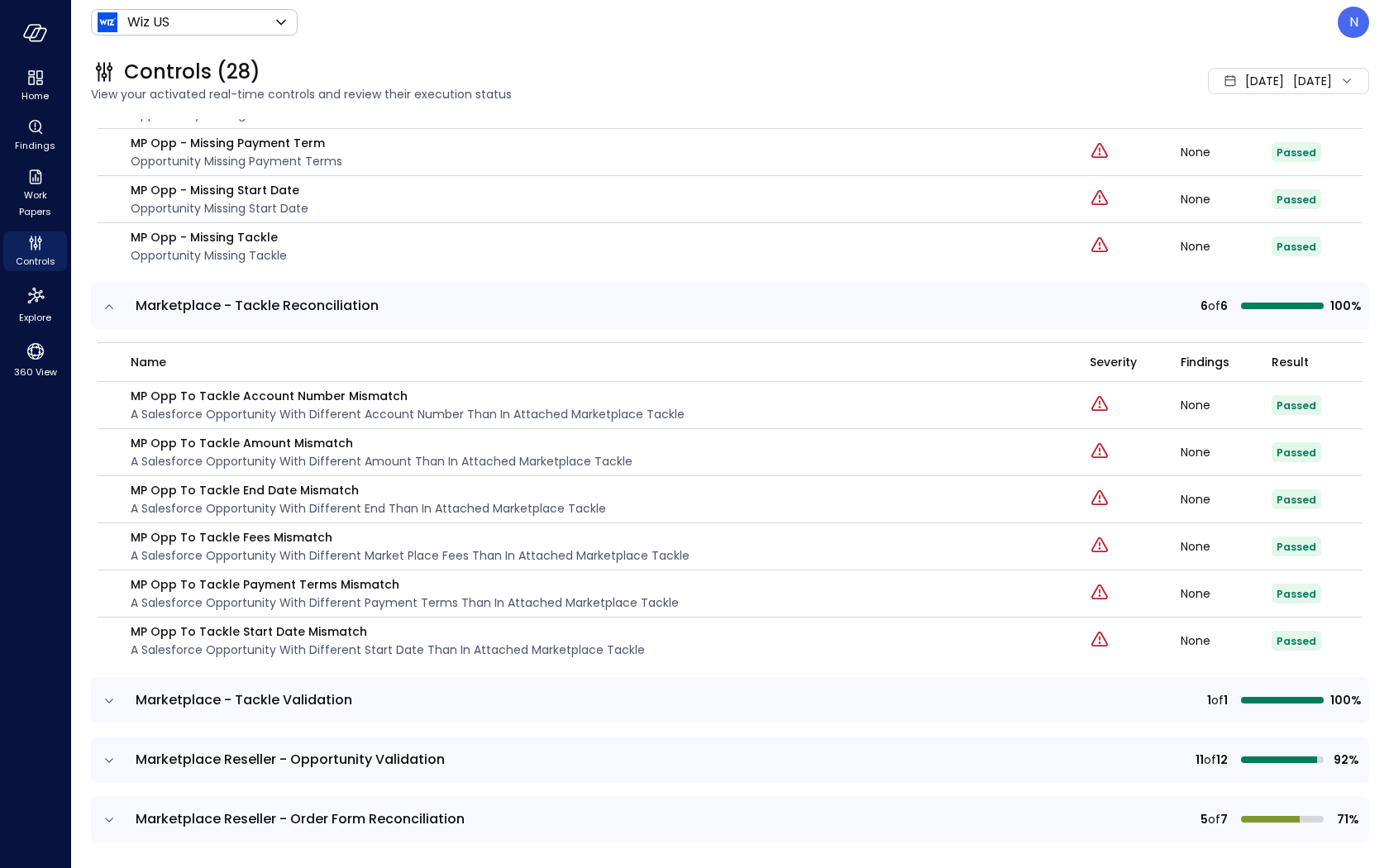
click at [414, 387] on p "MP Opp To Tackle Account Number Mismatch" at bounding box center [407, 396] width 554 height 18
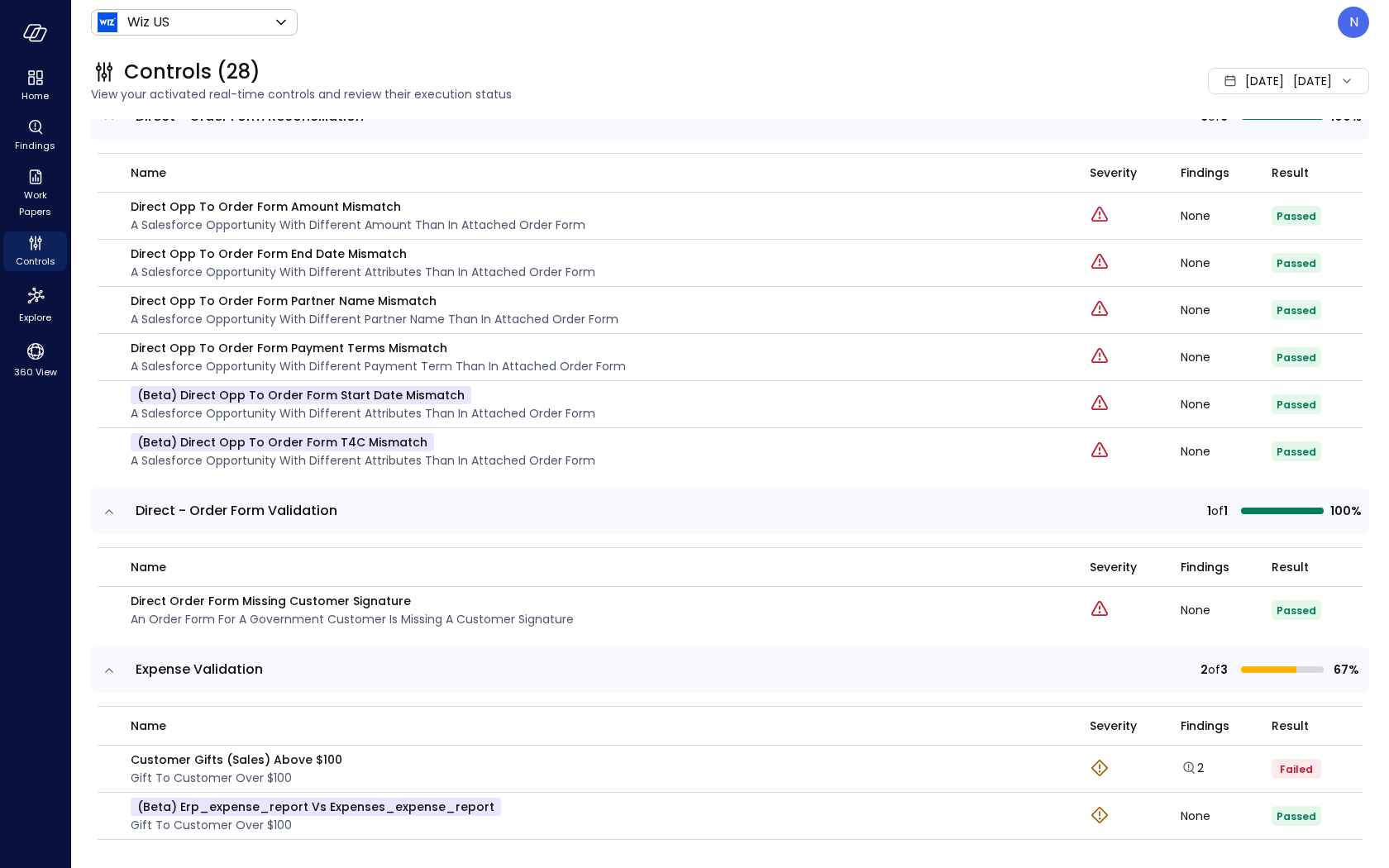
scroll to position [2352, 0]
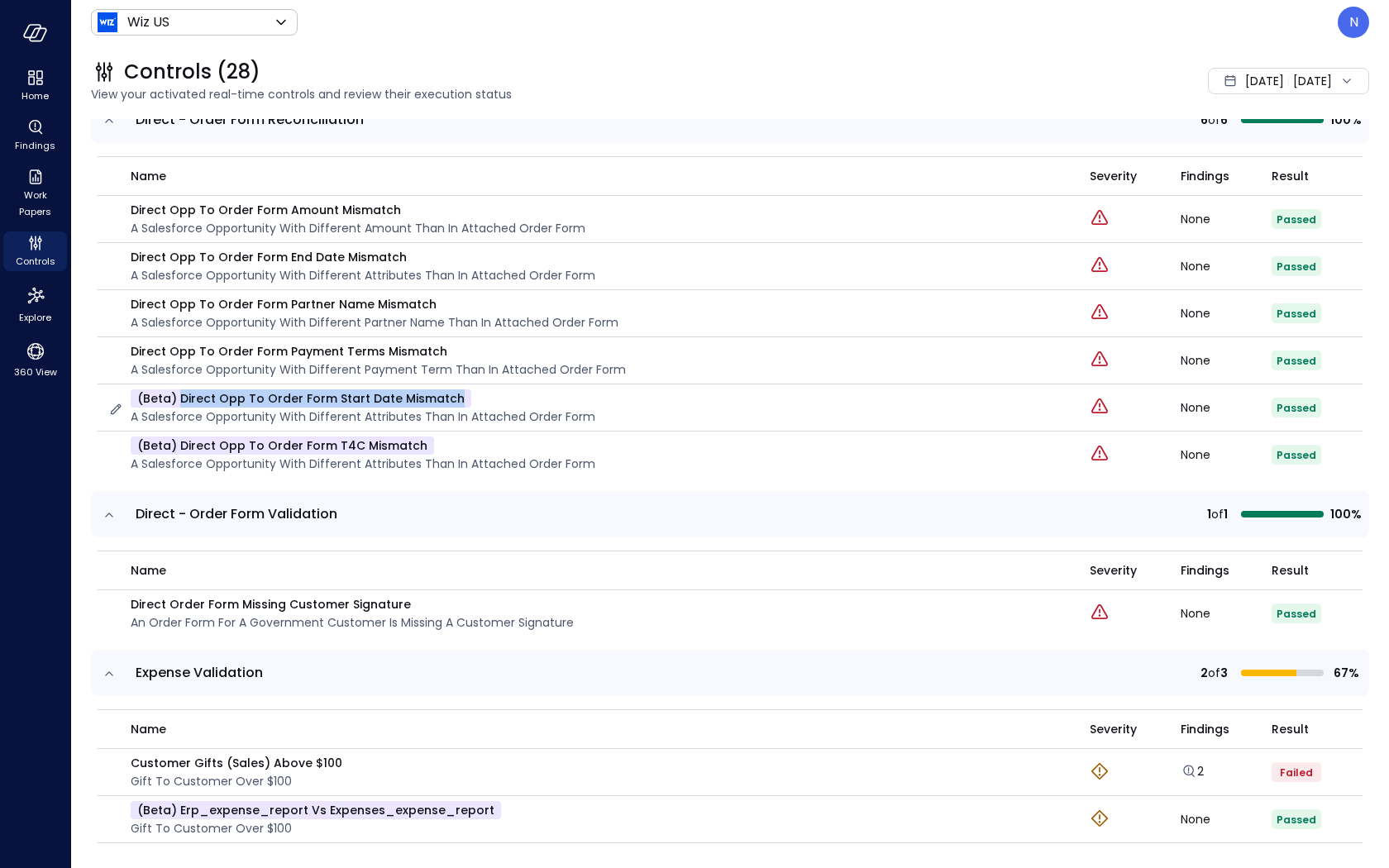
drag, startPoint x: 472, startPoint y: 393, endPoint x: 178, endPoint y: 381, distance: 294.2
click at [178, 390] on div "(beta) Direct Opp To Order Form Start Date Mismatch A Salesforce Opportunity wi…" at bounding box center [363, 407] width 465 height 36
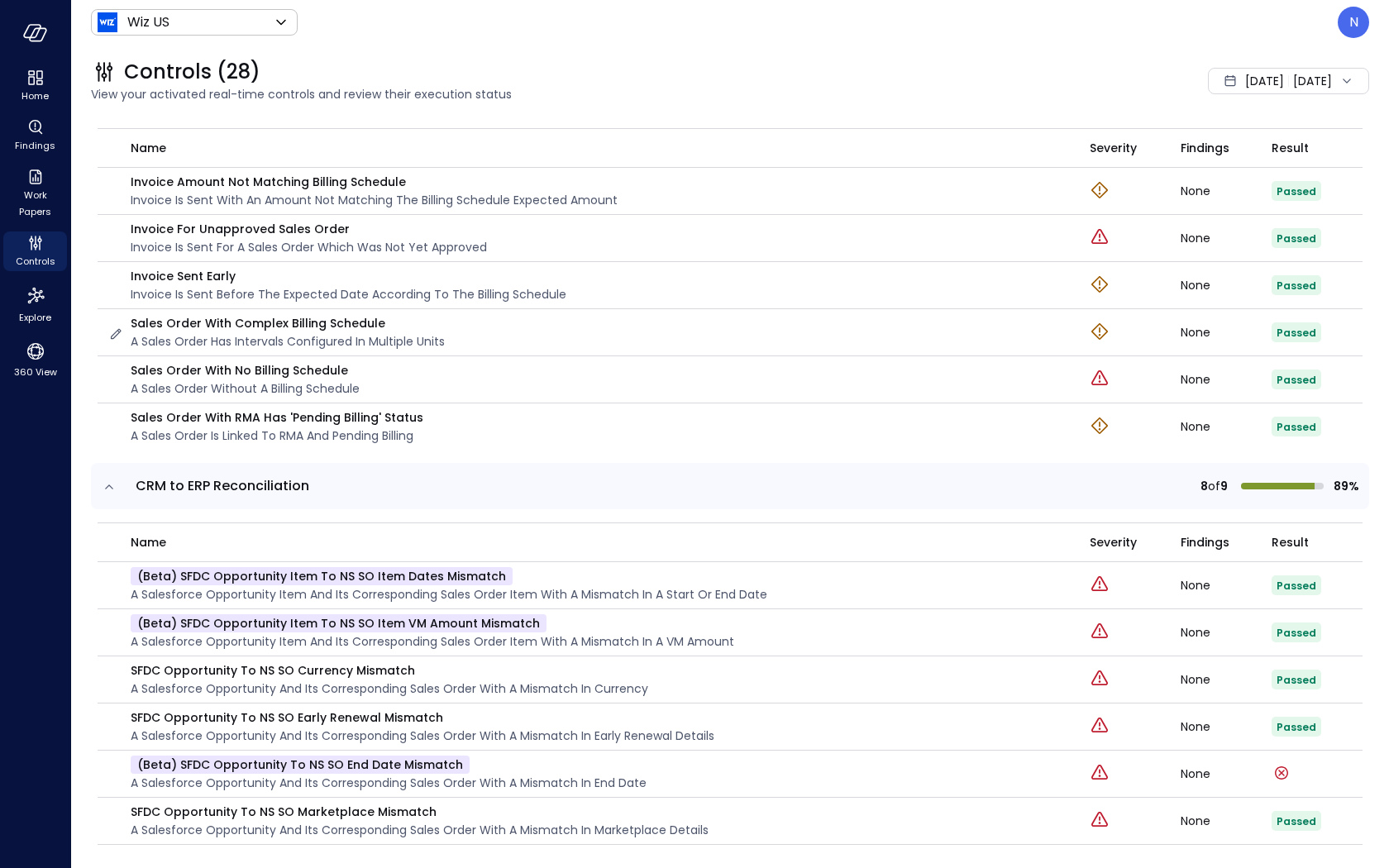
scroll to position [1127, 0]
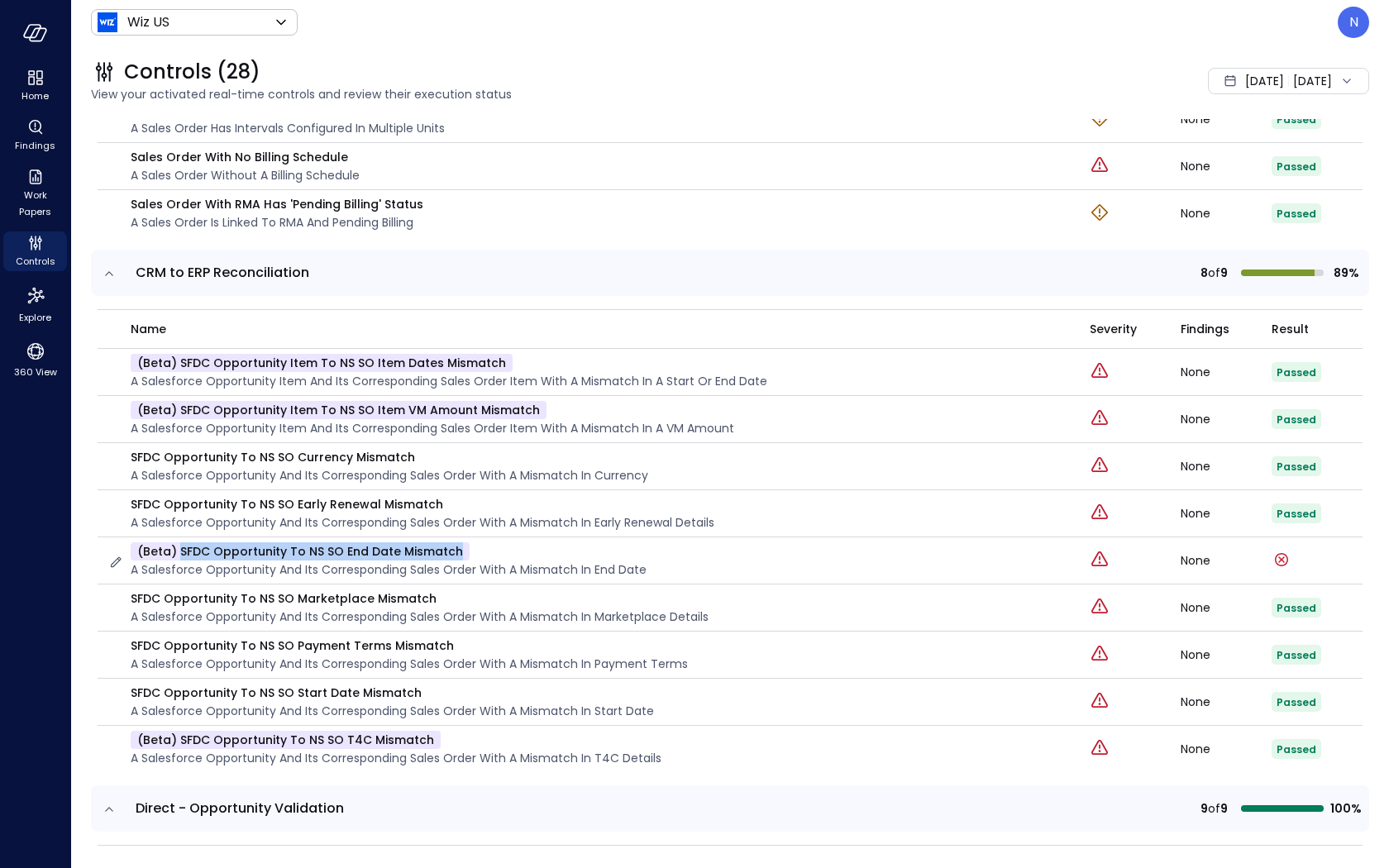
drag, startPoint x: 466, startPoint y: 537, endPoint x: 179, endPoint y: 541, distance: 287.0
click at [179, 542] on div "(beta) SFDC Opportunity to NS SO End Date Mismatch A Salesforce Opportunity and…" at bounding box center [388, 560] width 516 height 36
copy p "SFDC Opportunity to NS SO End Date Mismatch"
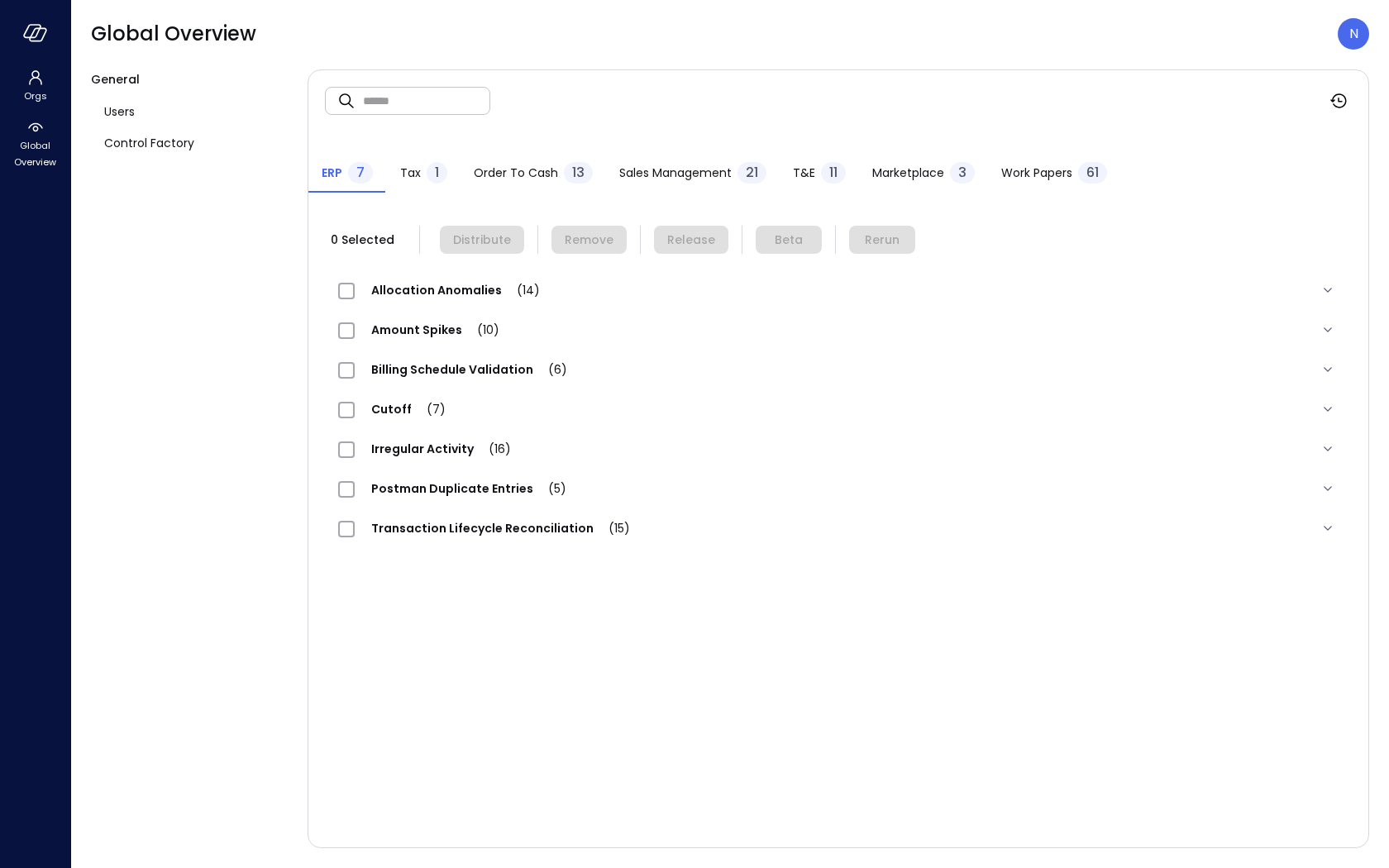
click at [523, 185] on div "Order to Cash 13" at bounding box center [533, 175] width 119 height 25
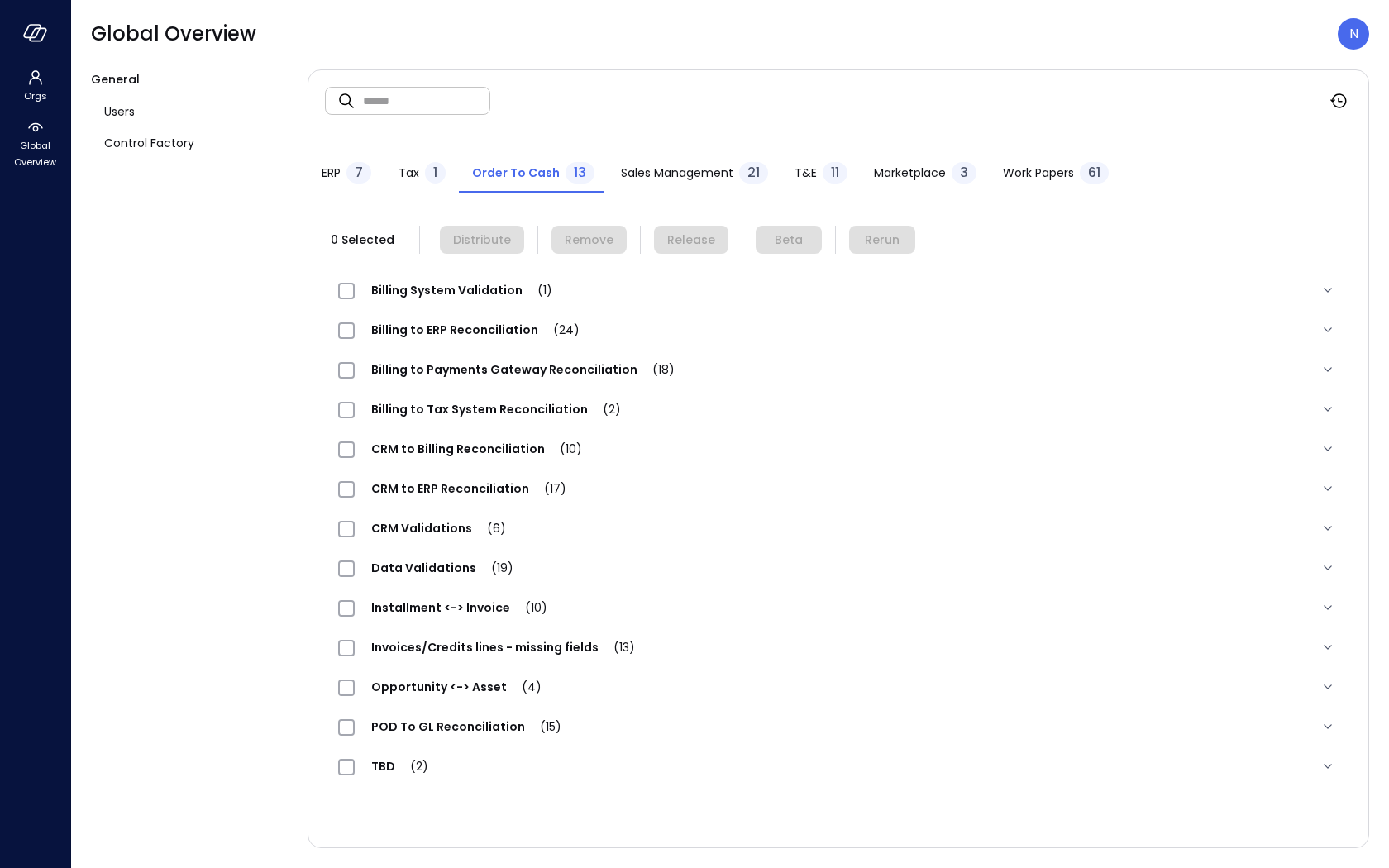
click at [425, 109] on input "text" at bounding box center [426, 100] width 127 height 43
paste input "**********"
type input "**********"
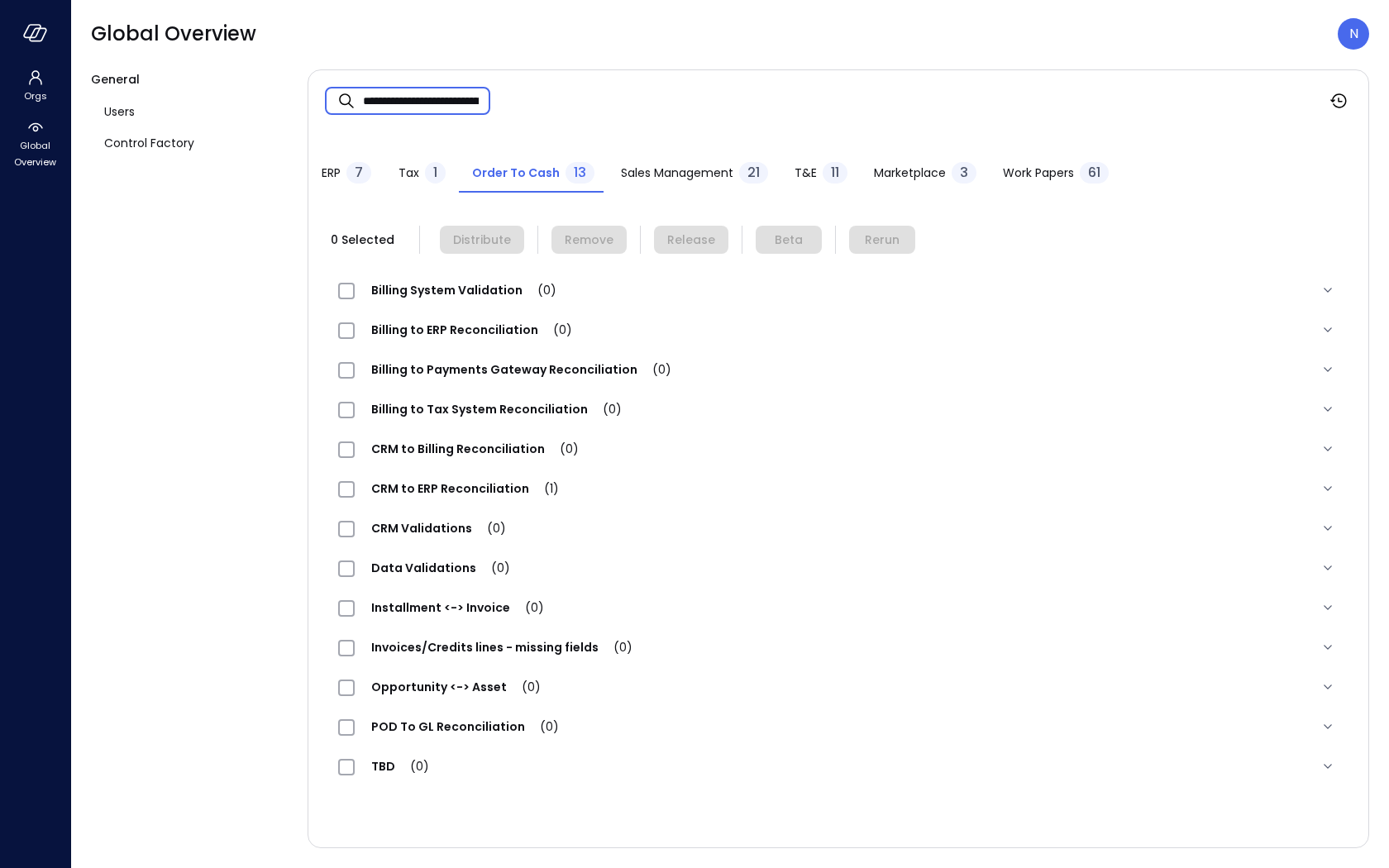
click at [470, 480] on span "CRM to ERP Reconciliation (1)" at bounding box center [465, 488] width 221 height 17
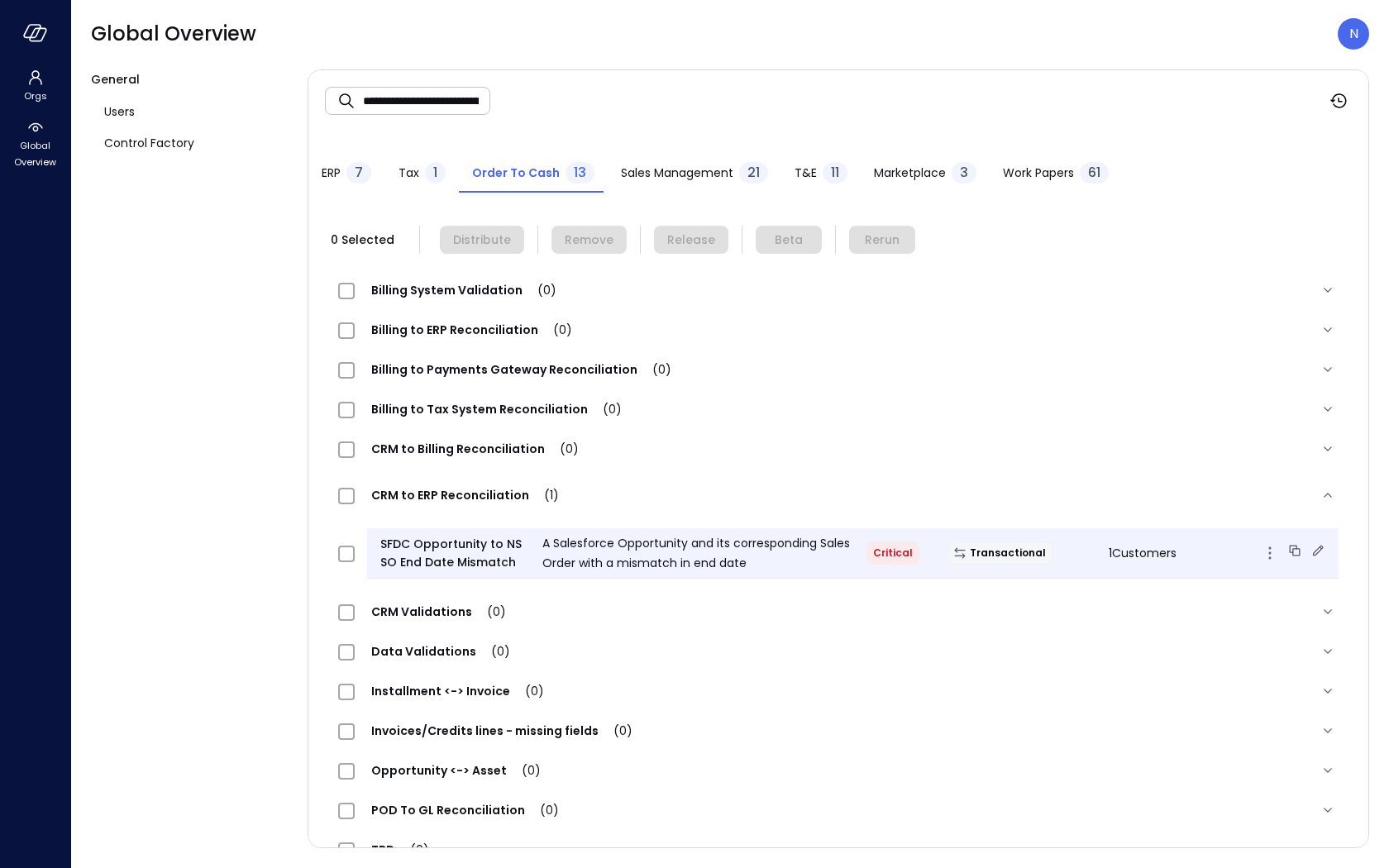
click at [1125, 555] on span "1 Customers" at bounding box center [1142, 553] width 67 height 17
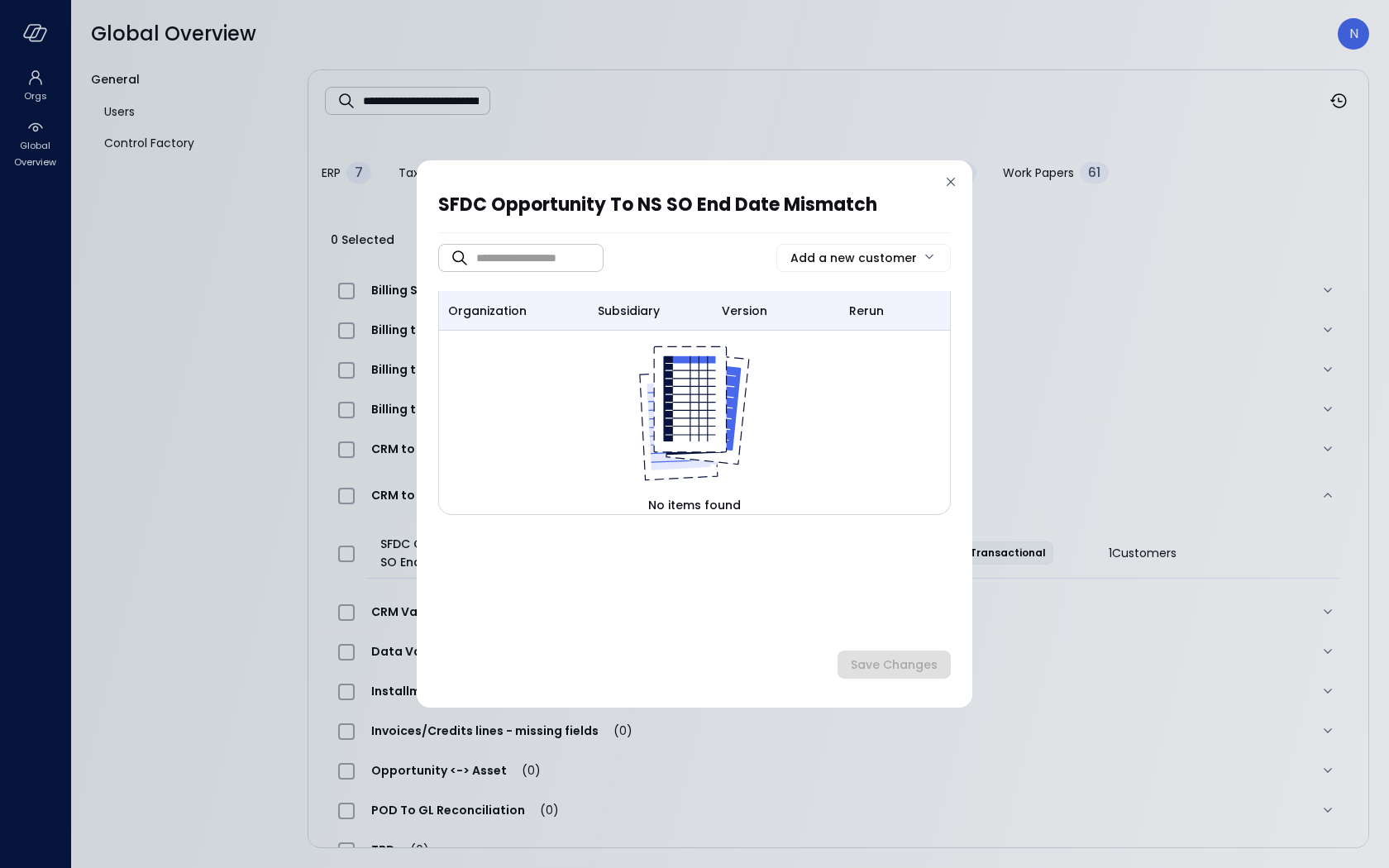
click at [945, 193] on div at bounding box center [951, 185] width 17 height 22
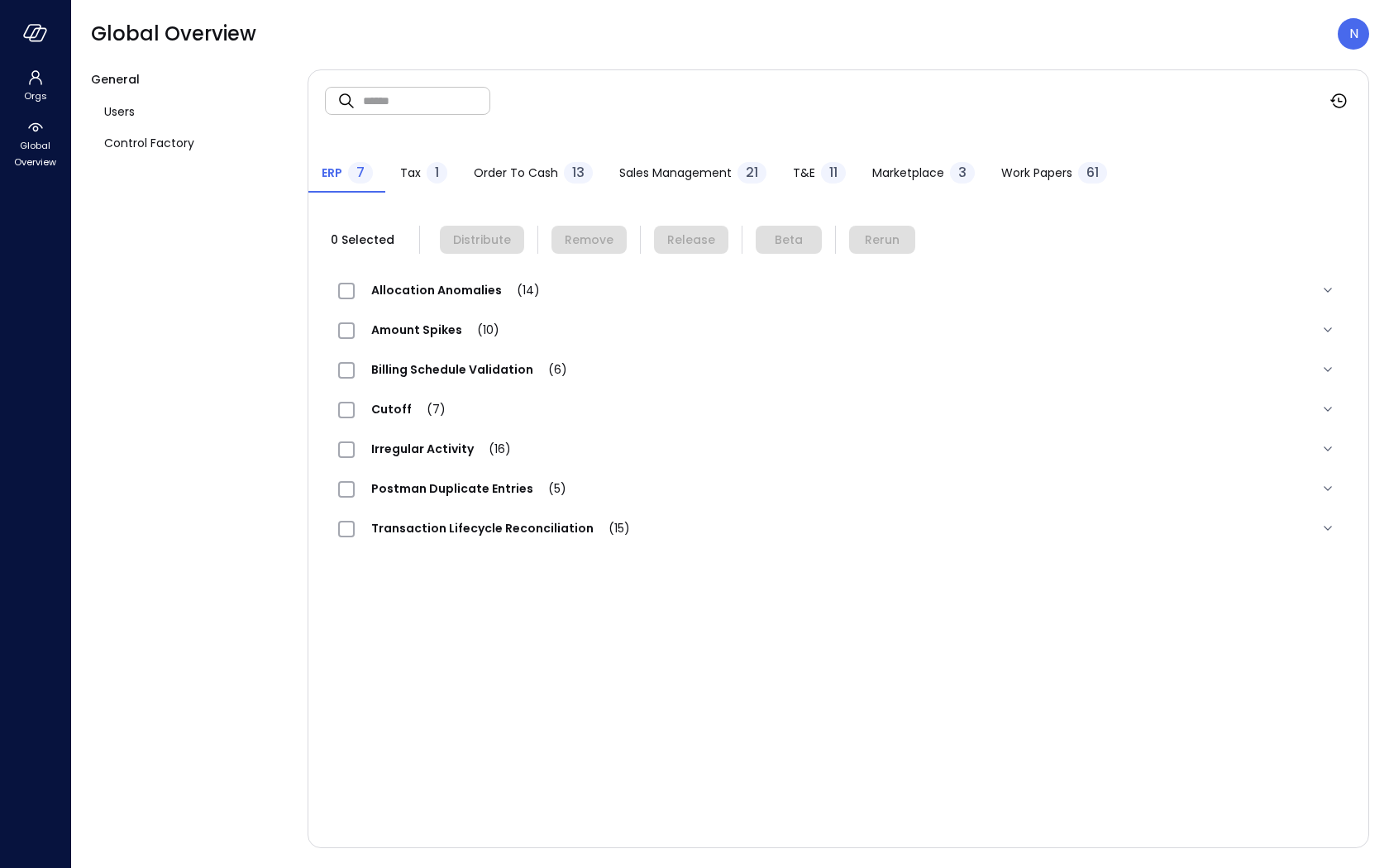
click at [525, 183] on div "Order to Cash 13" at bounding box center [533, 175] width 119 height 25
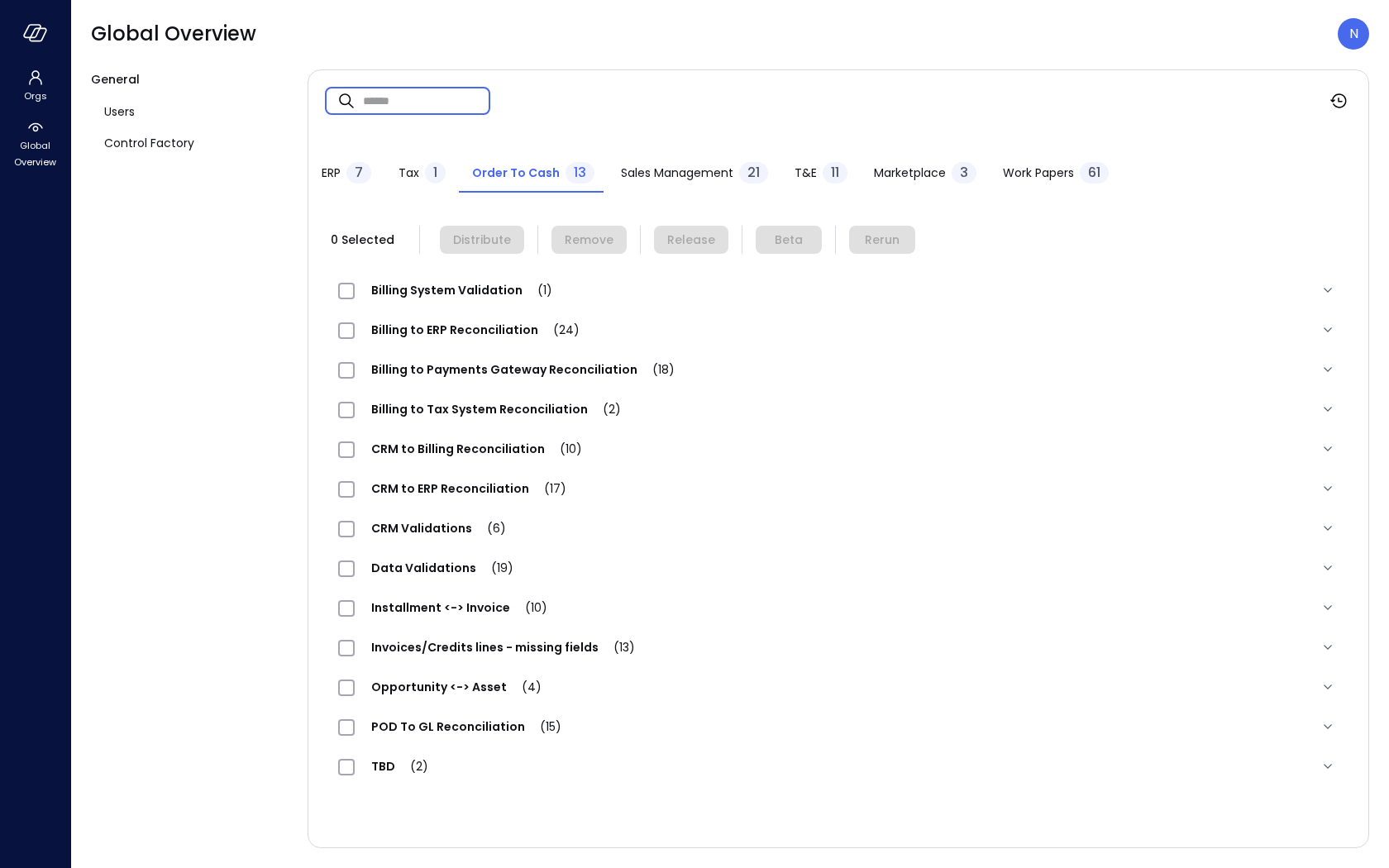
click at [408, 101] on input "text" at bounding box center [426, 100] width 127 height 43
paste input "**********"
type input "**********"
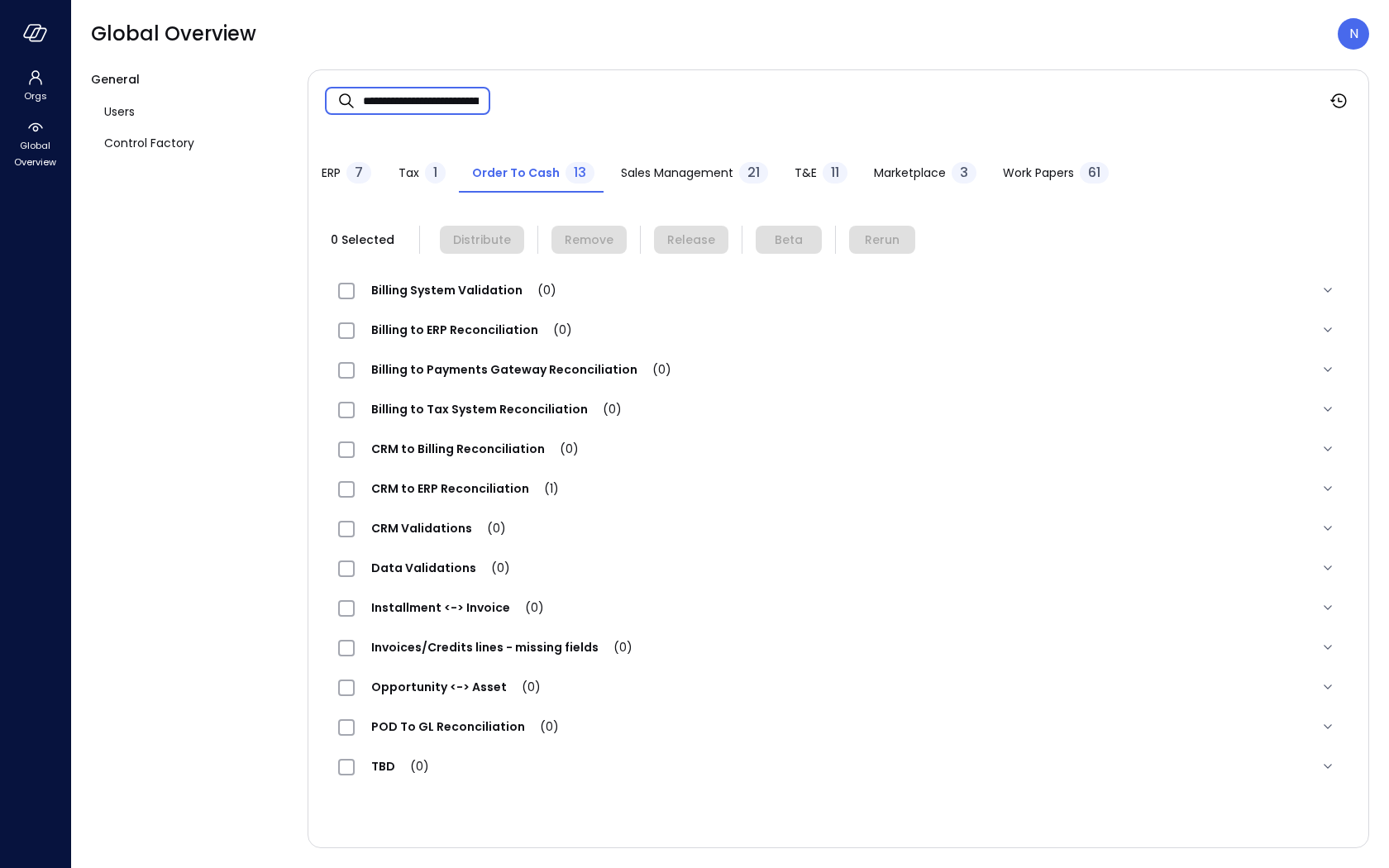
click at [454, 483] on span "CRM to ERP Reconciliation (1)" at bounding box center [465, 488] width 221 height 17
